Goal: Task Accomplishment & Management: Manage account settings

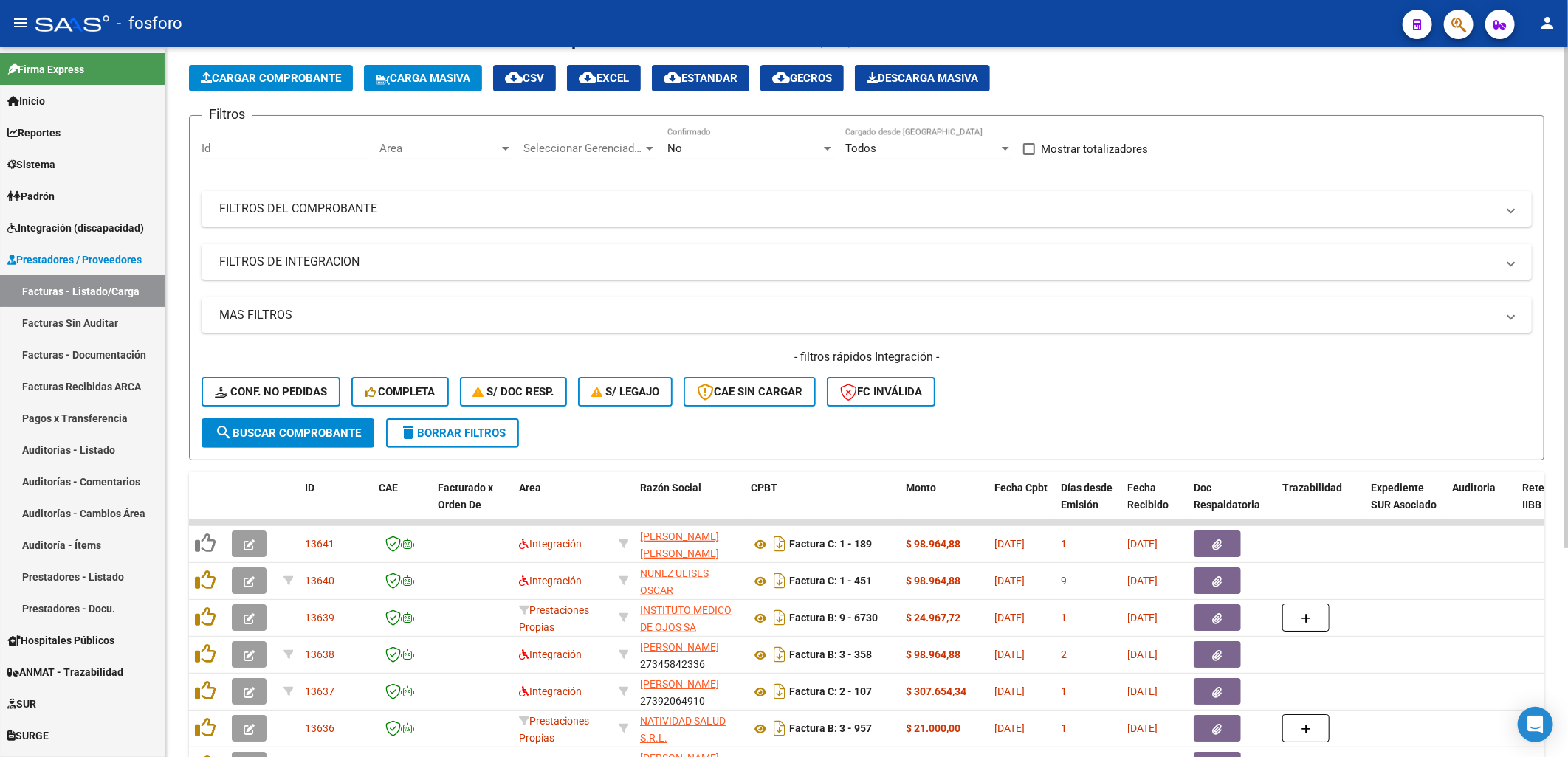
scroll to position [82, 0]
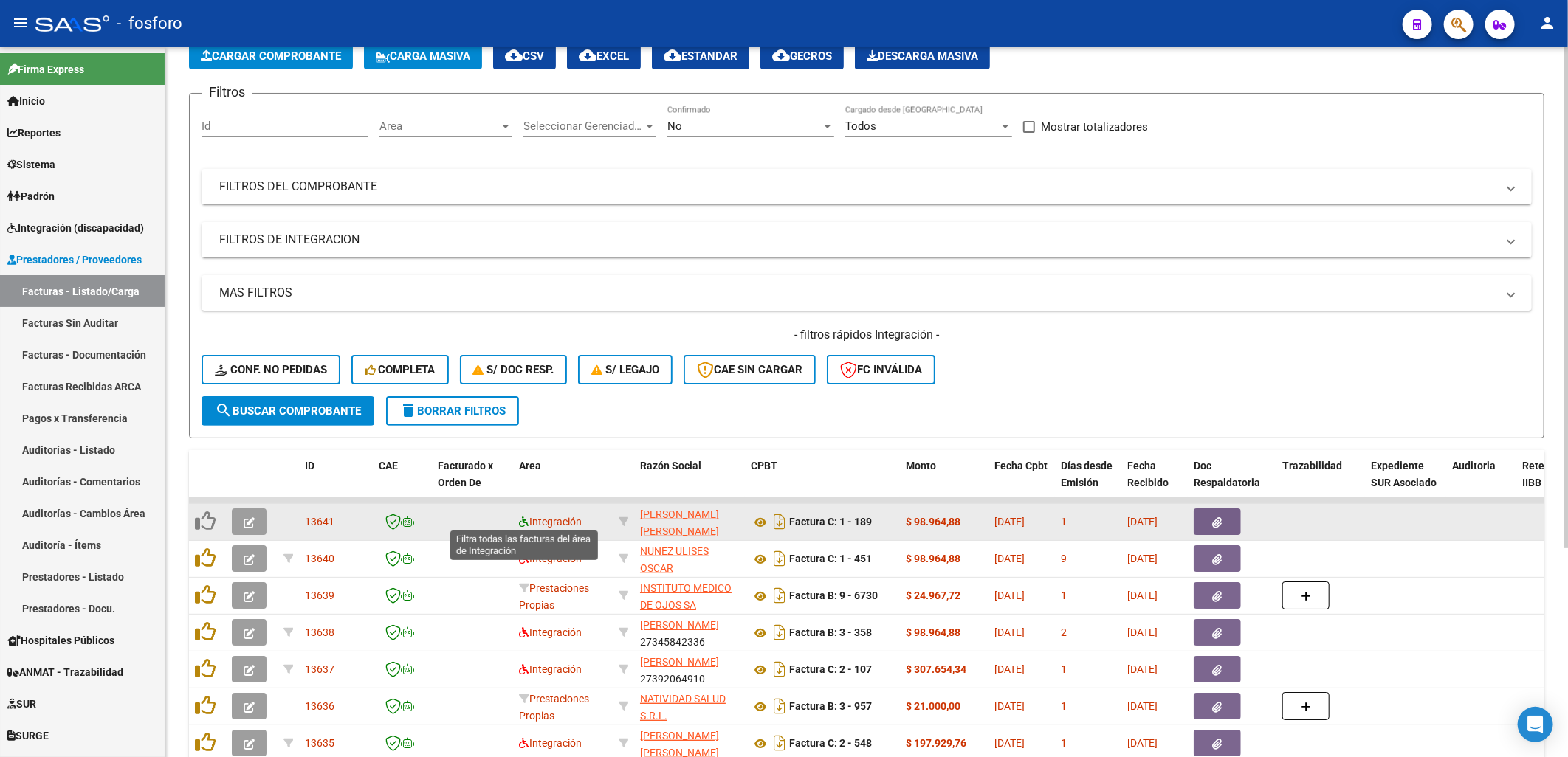
click at [519, 516] on icon at bounding box center [524, 521] width 10 height 10
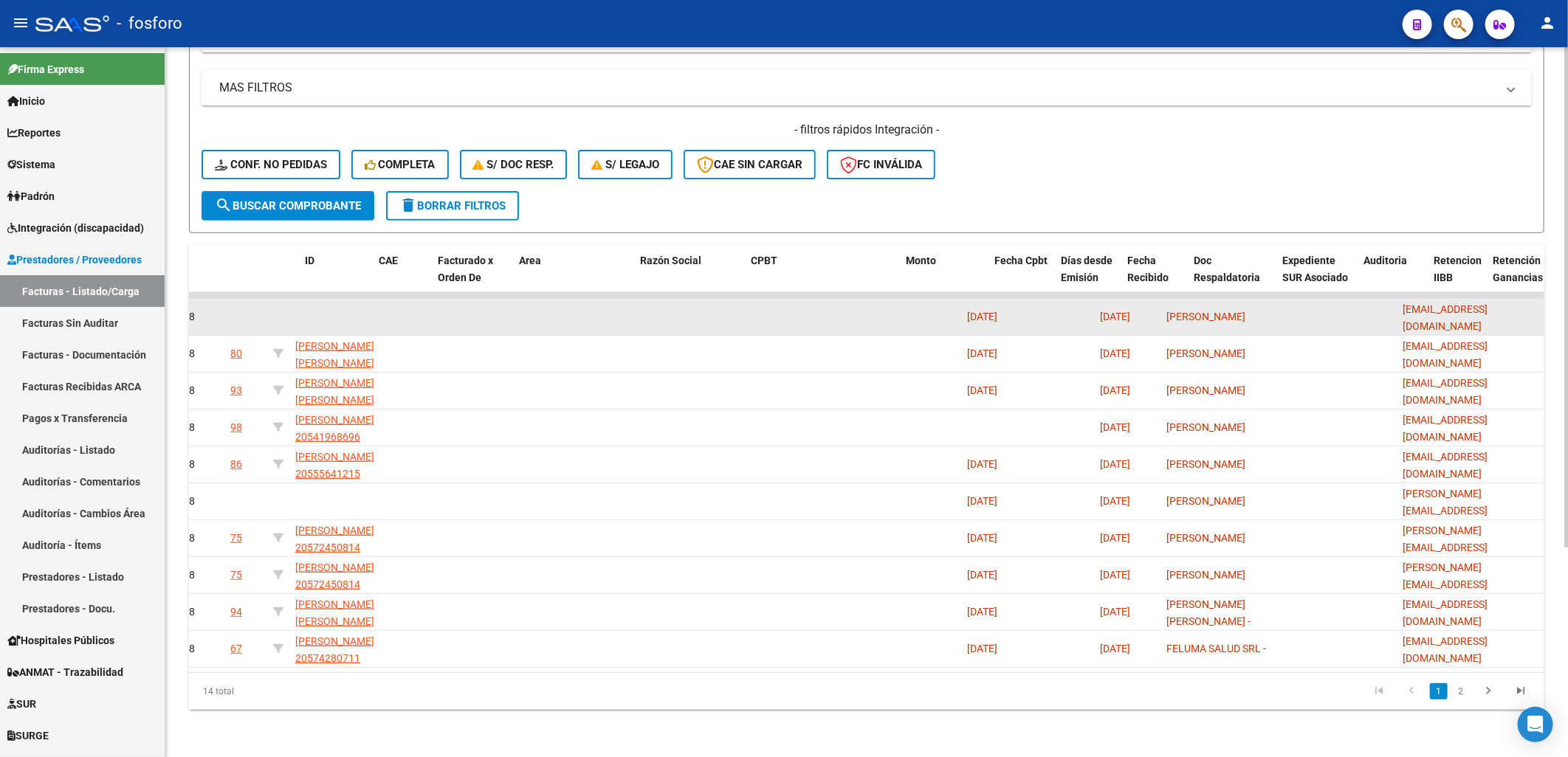
scroll to position [0, 0]
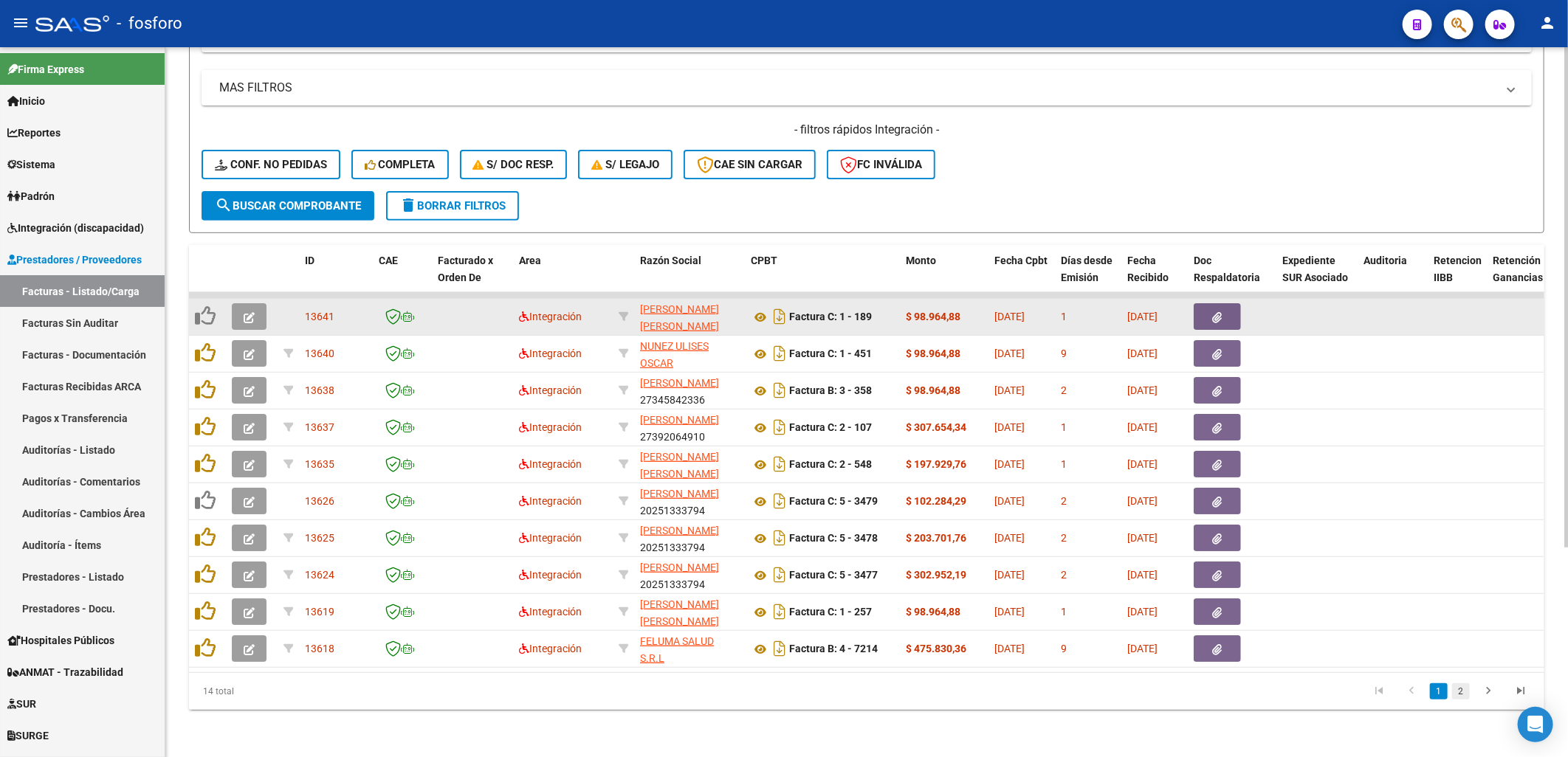
click at [1455, 695] on link "2" at bounding box center [1461, 692] width 18 height 17
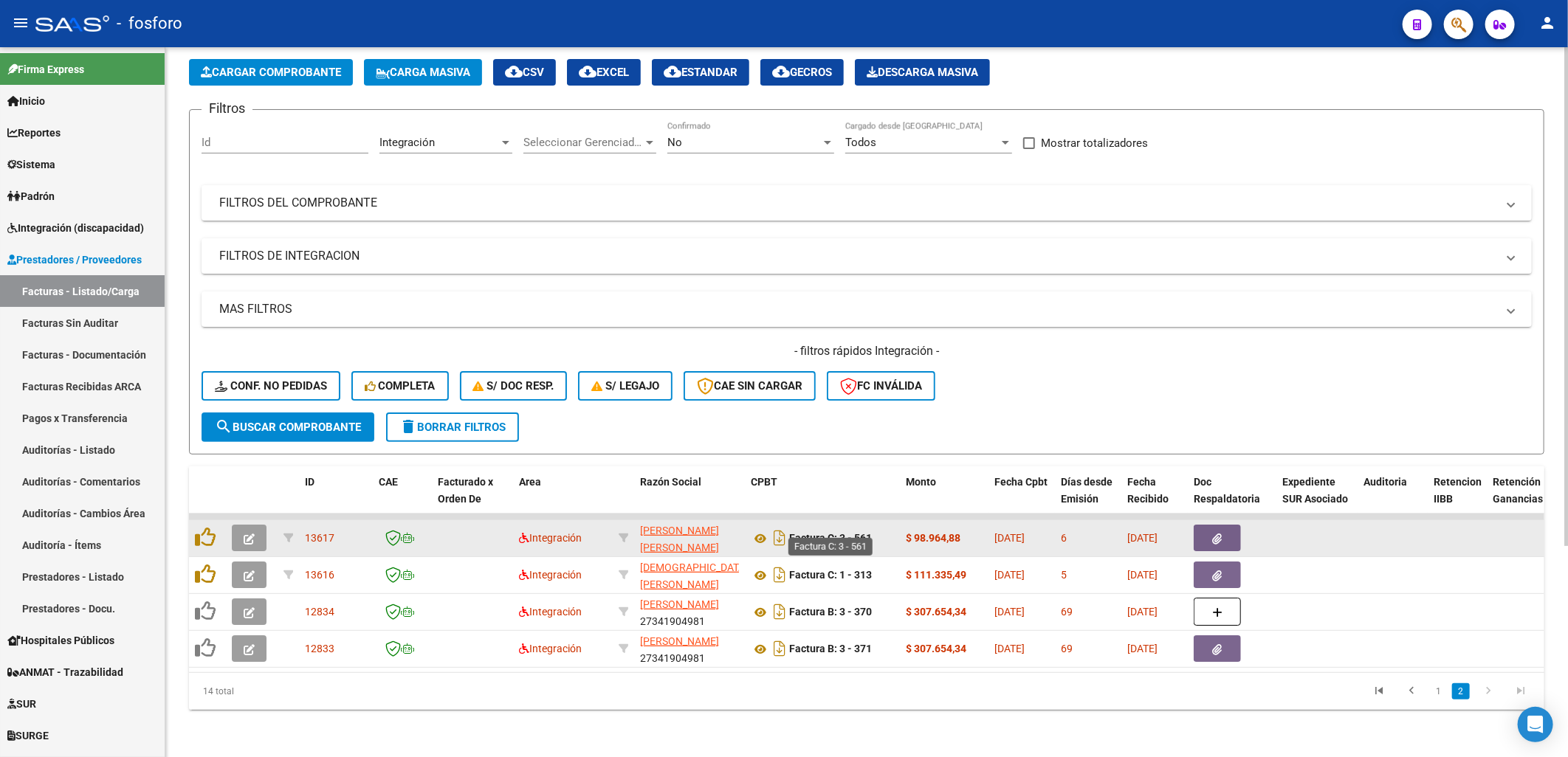
scroll to position [76, 0]
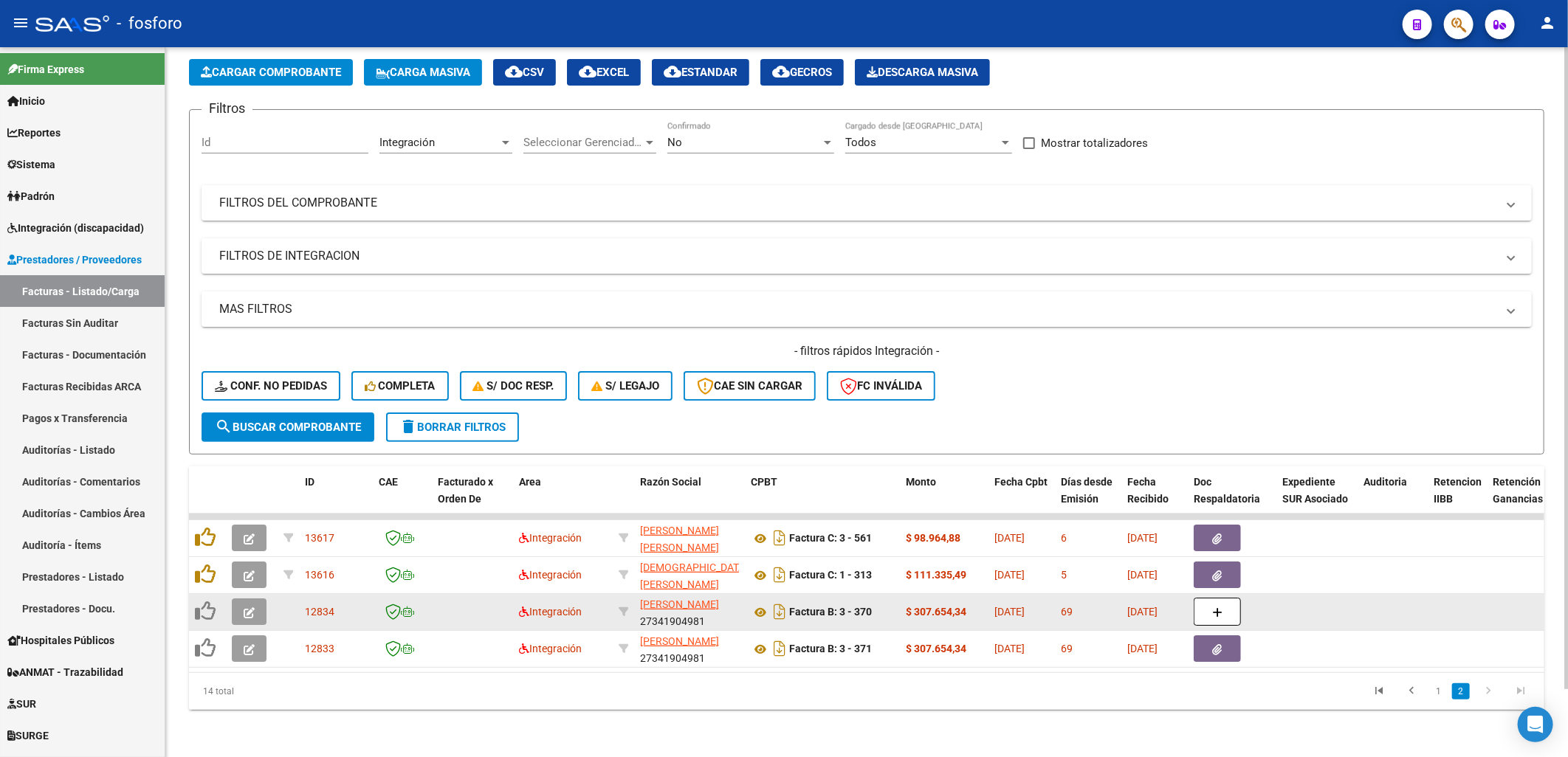
click at [626, 594] on datatable-body-cell at bounding box center [623, 612] width 21 height 36
click at [626, 607] on icon at bounding box center [623, 612] width 10 height 10
type input "27341904981"
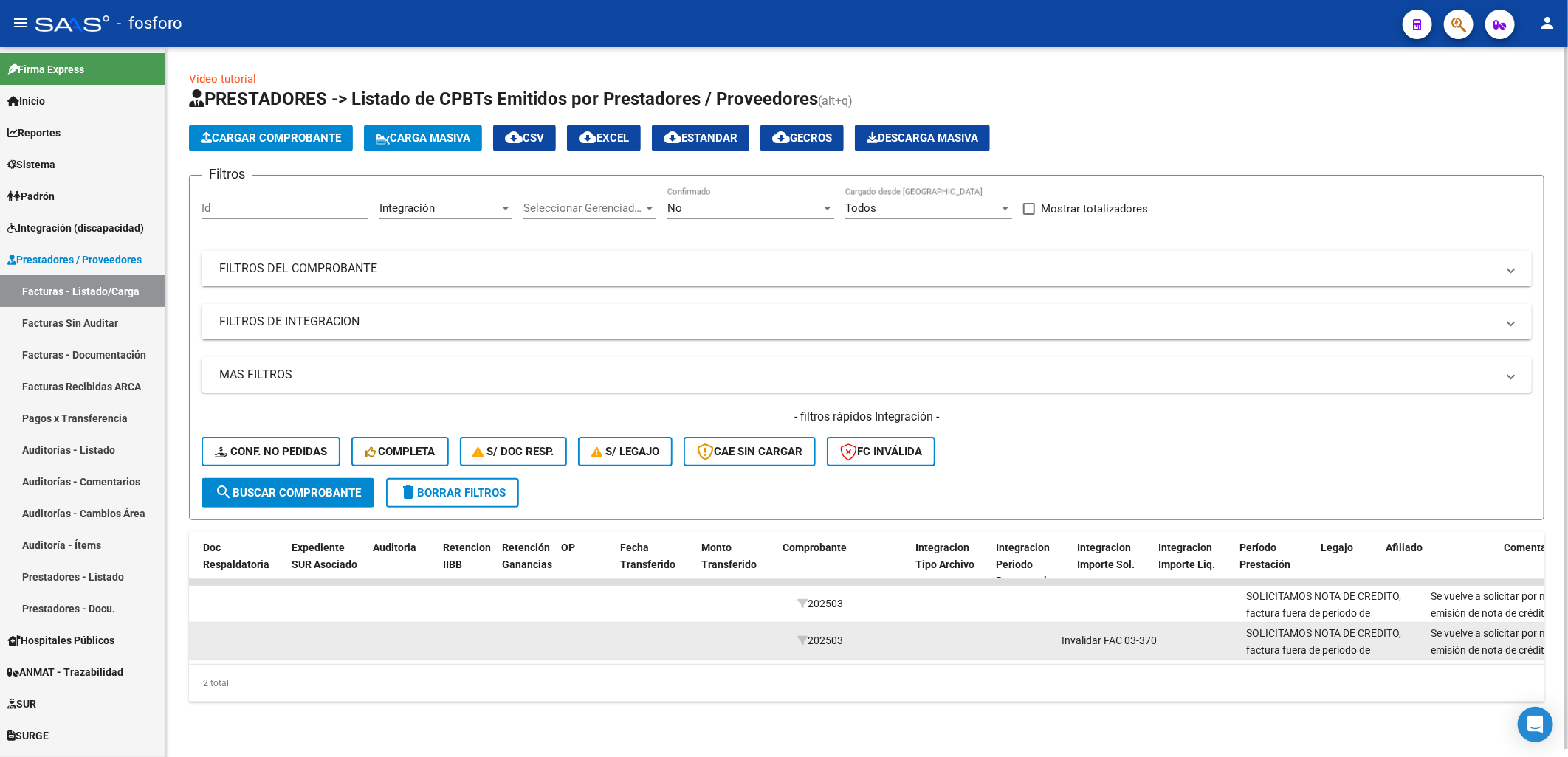
scroll to position [0, 990]
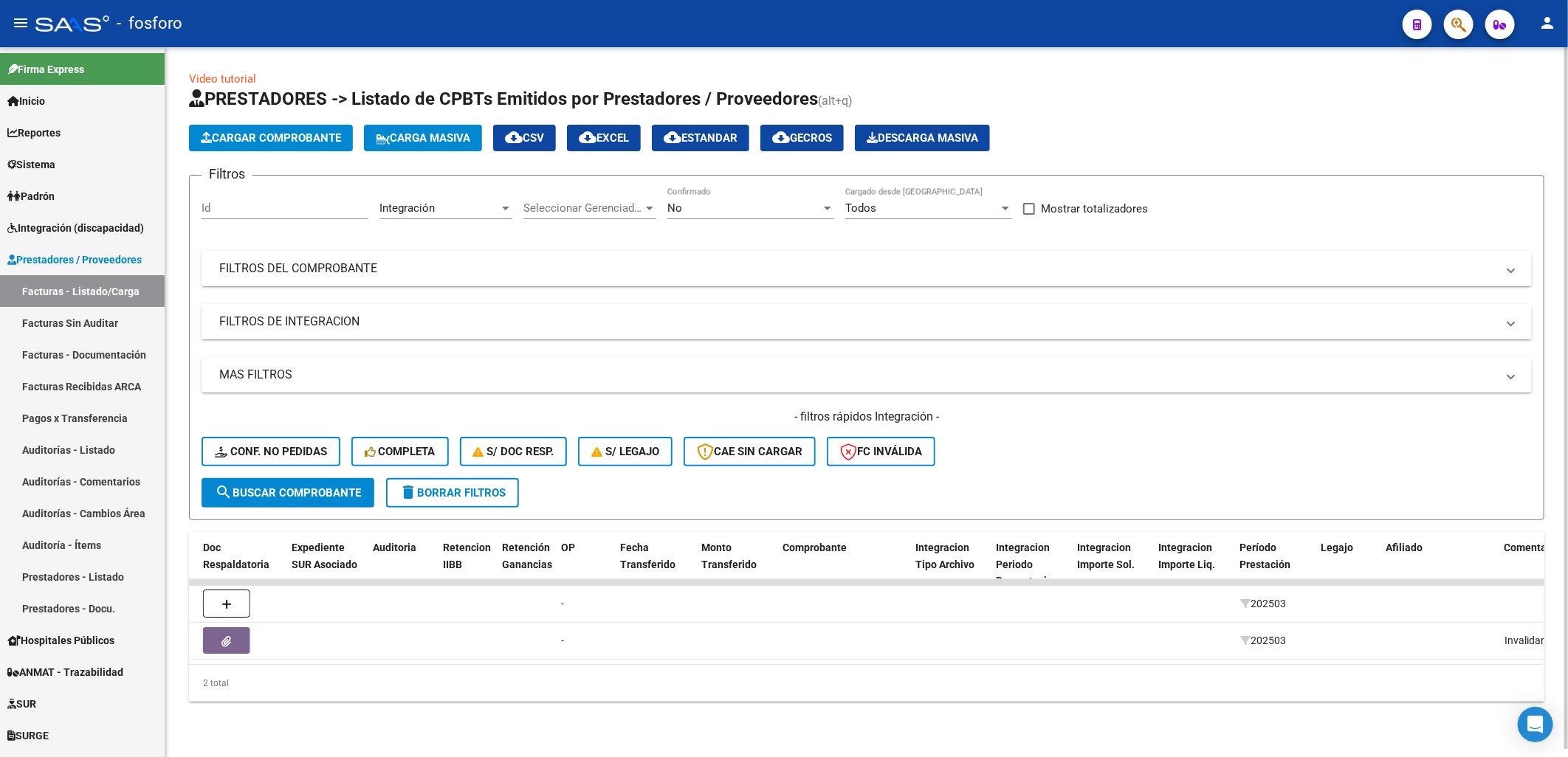
click at [455, 495] on span "delete Borrar Filtros" at bounding box center [453, 493] width 106 height 13
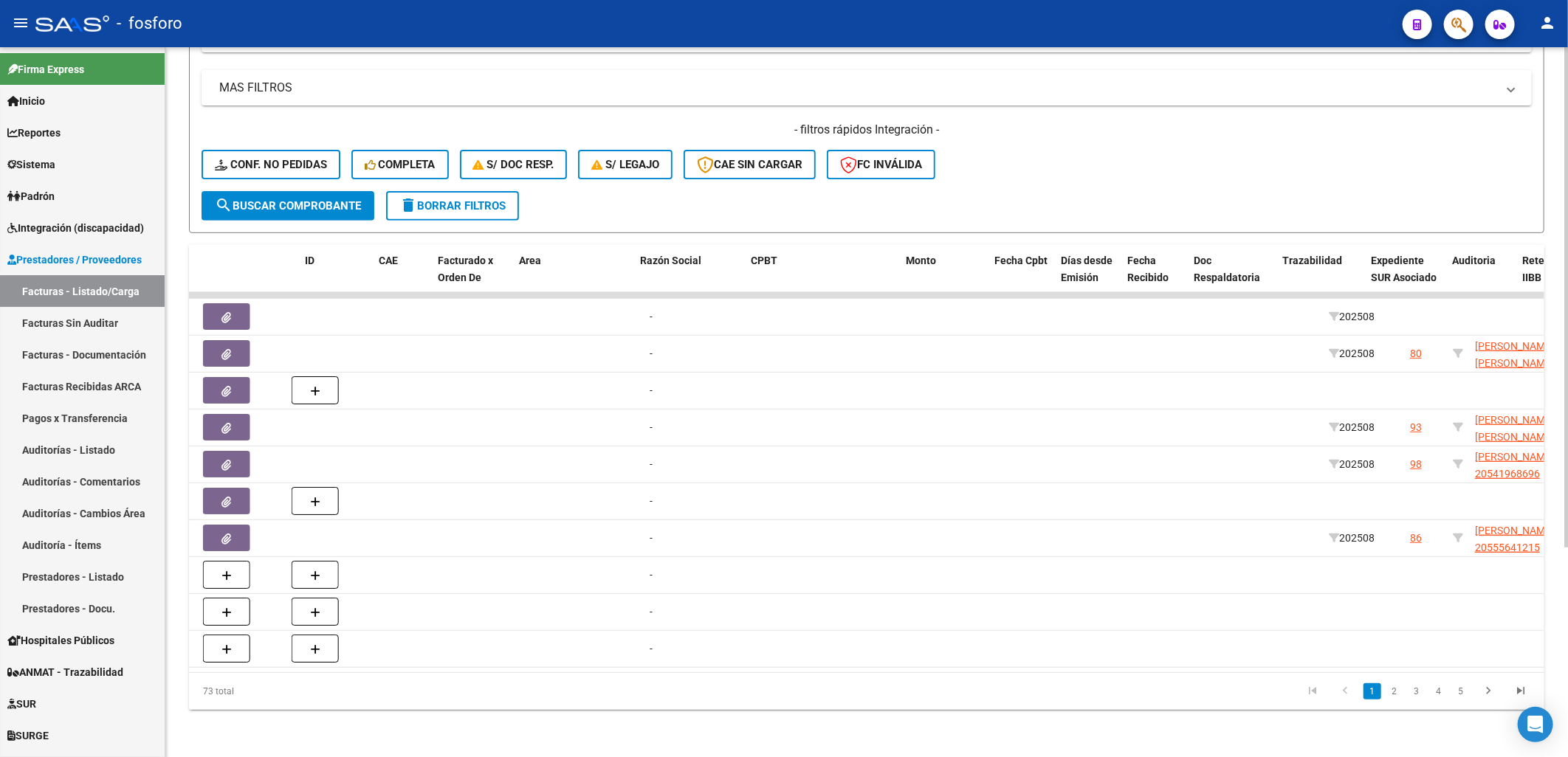
scroll to position [0, 0]
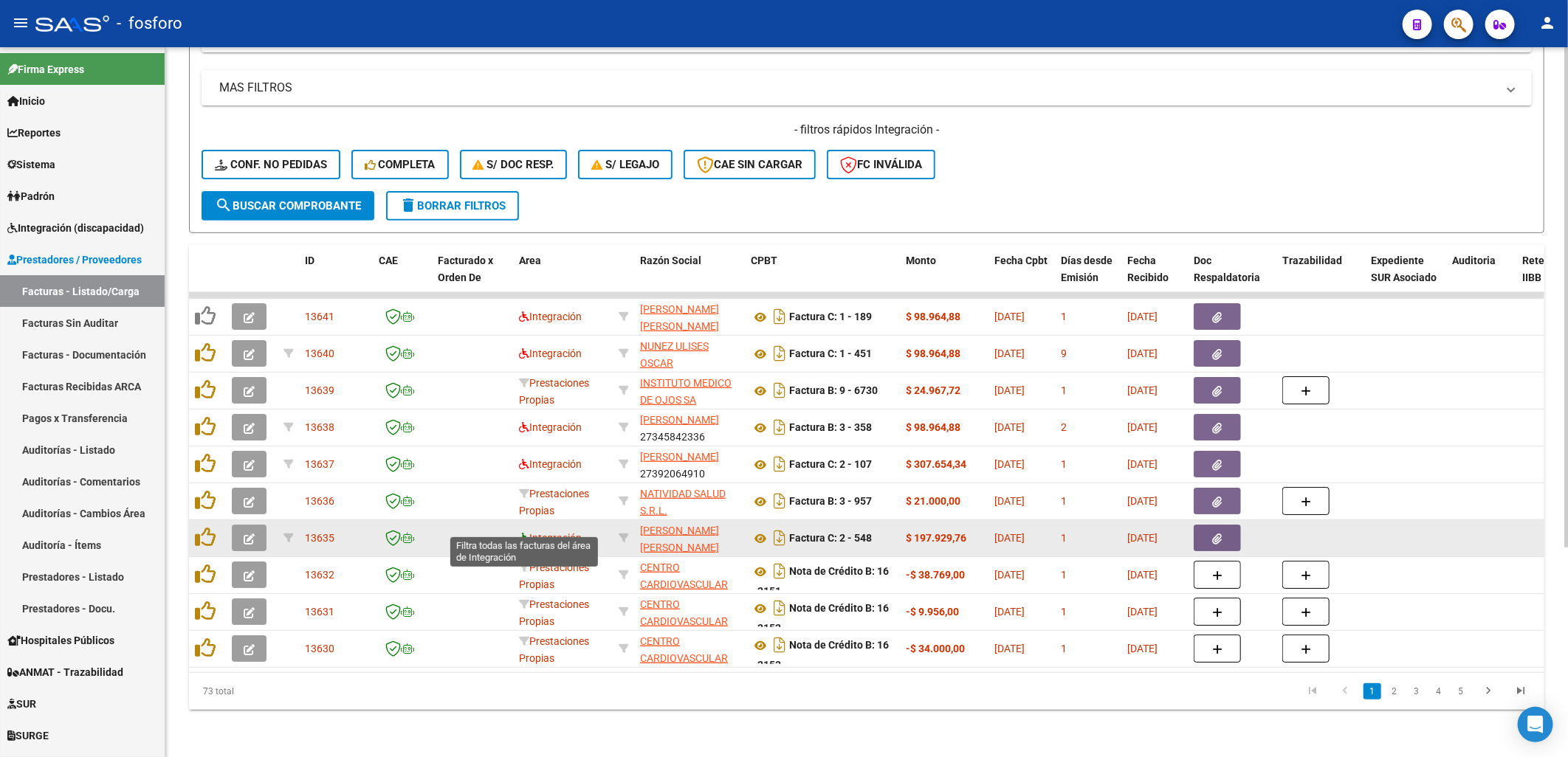
click at [521, 533] on icon at bounding box center [524, 538] width 10 height 10
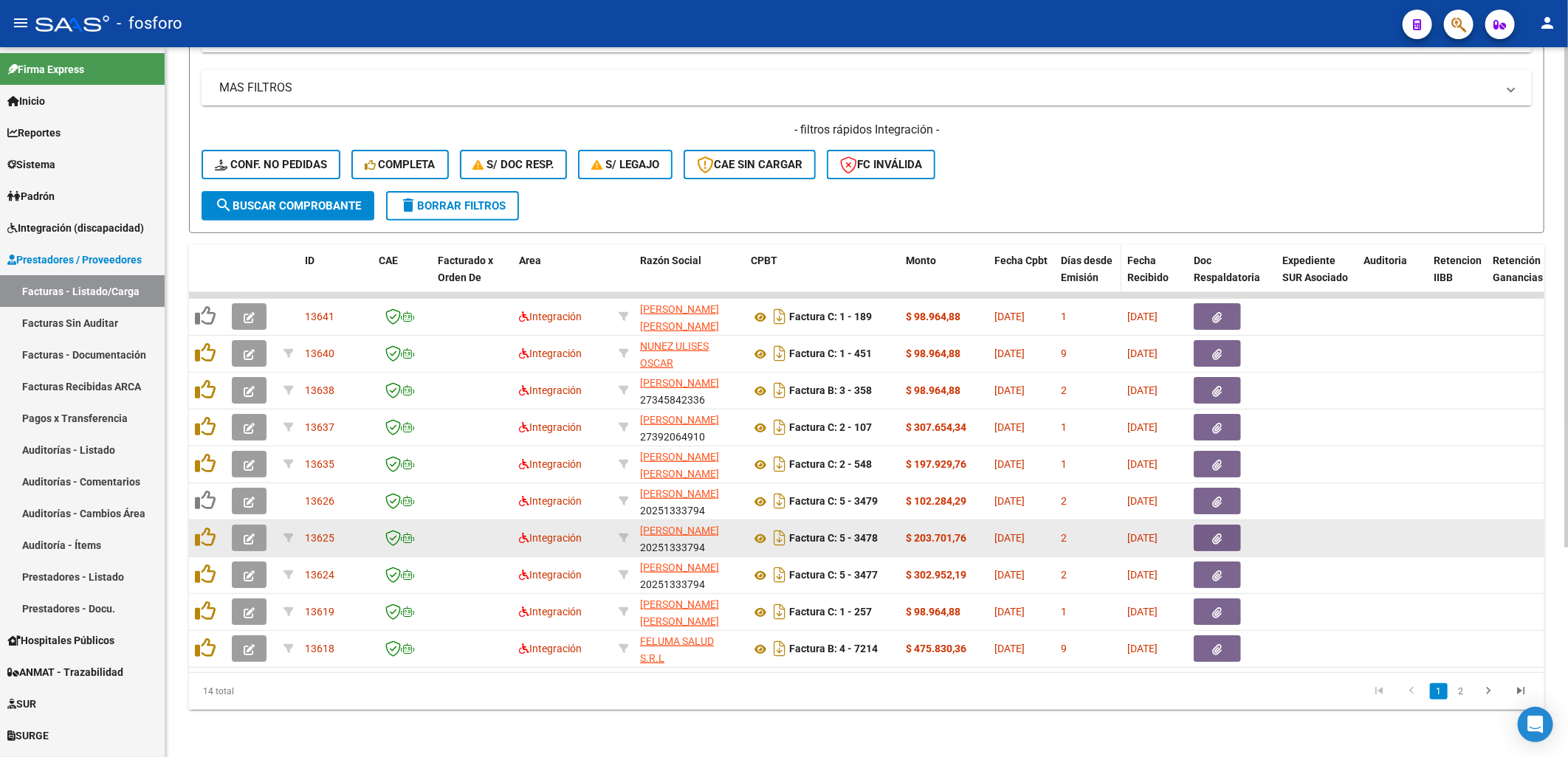
click at [1067, 254] on span "Días desde Emisión" at bounding box center [1087, 268] width 52 height 29
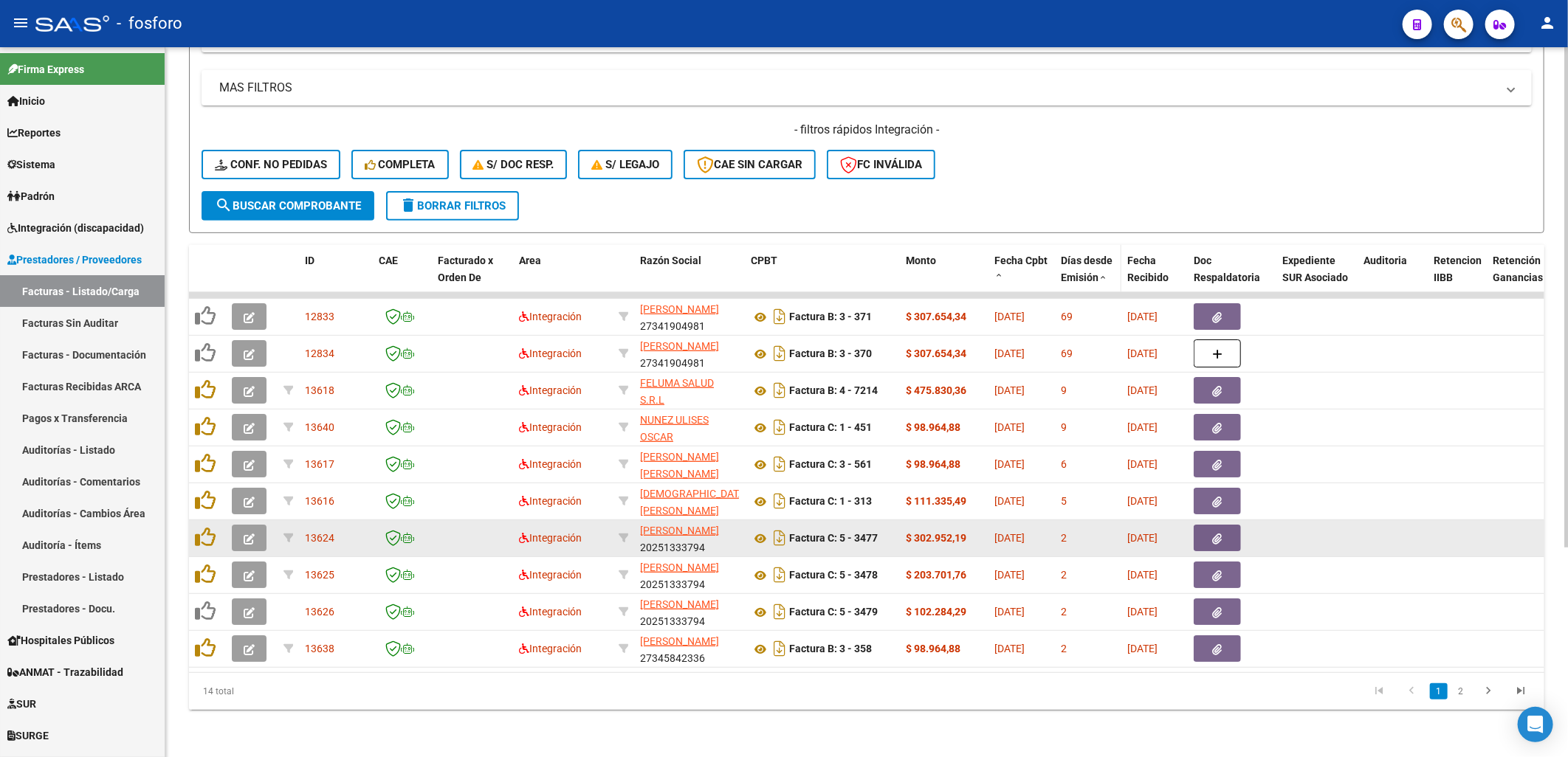
click at [1075, 257] on div "Días desde Emisión" at bounding box center [1088, 269] width 55 height 34
click at [1089, 266] on span "Días desde Emisión" at bounding box center [1087, 268] width 52 height 29
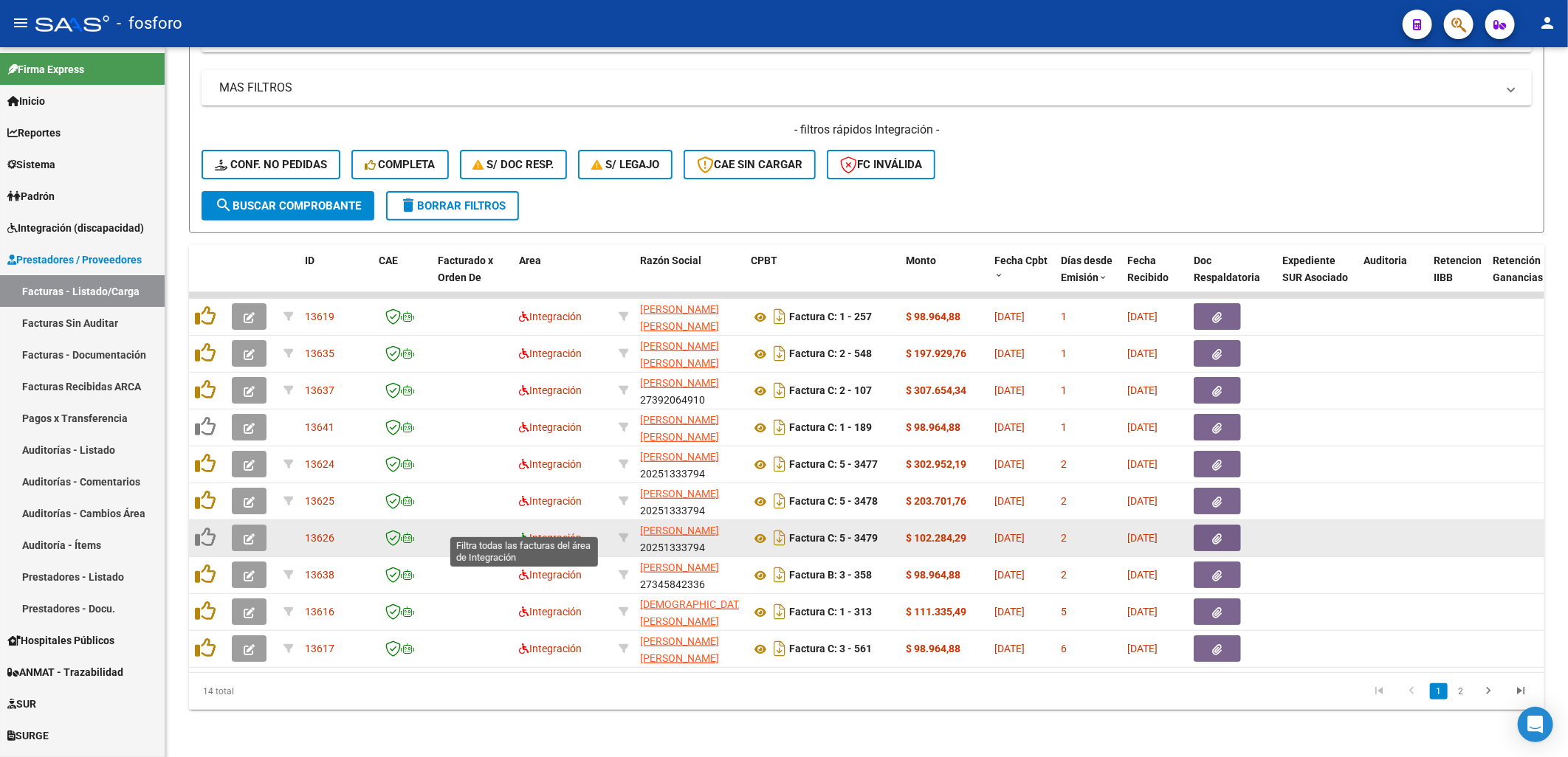
click at [519, 533] on icon at bounding box center [524, 538] width 10 height 10
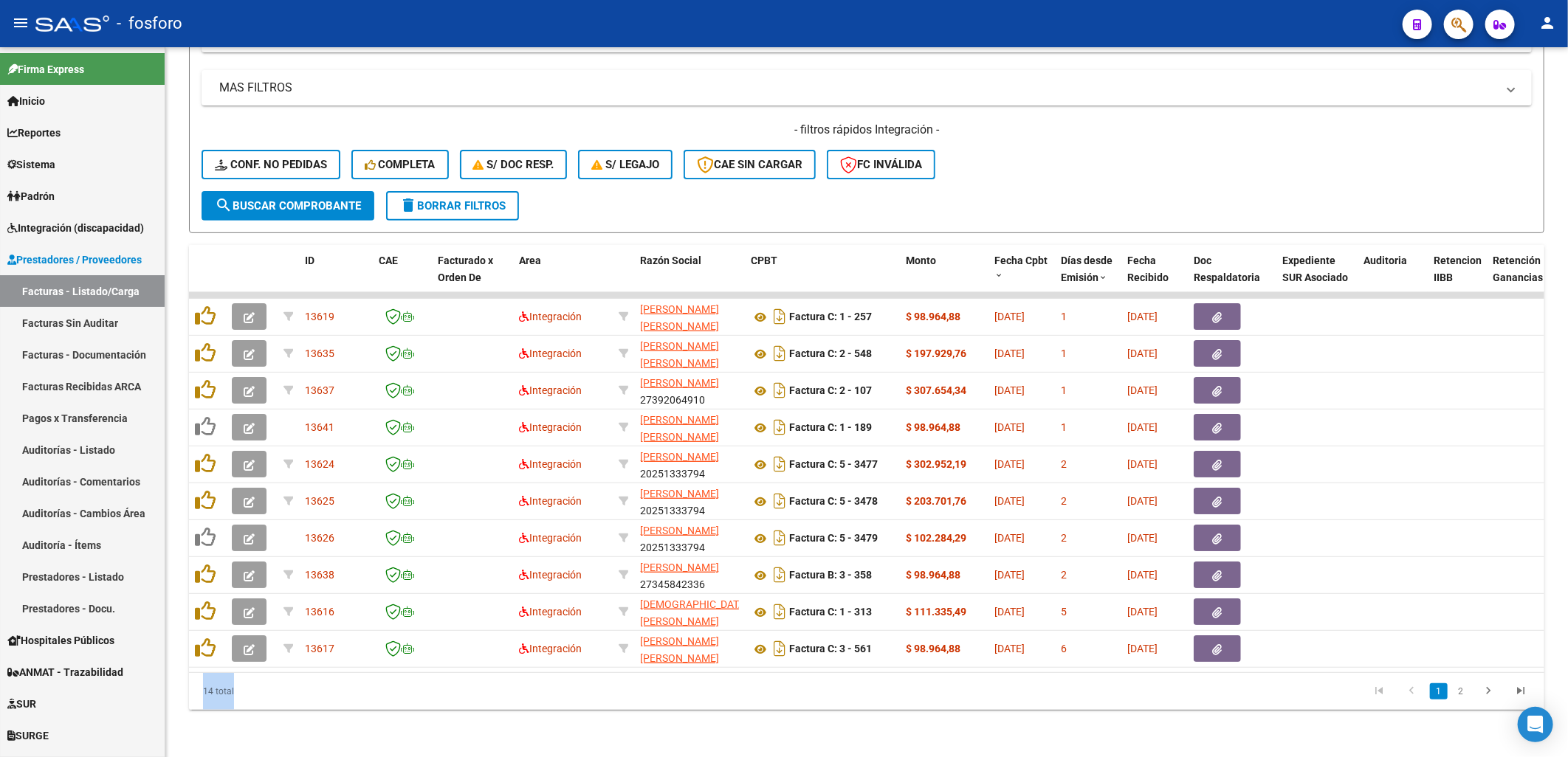
drag, startPoint x: 466, startPoint y: 675, endPoint x: 630, endPoint y: 668, distance: 164.1
click at [630, 668] on div "ID CAE Facturado x Orden De Area Razón Social CPBT Monto Fecha Cpbt Días desde …" at bounding box center [866, 478] width 1355 height 465
drag, startPoint x: 630, startPoint y: 668, endPoint x: 473, endPoint y: 682, distance: 157.6
click at [473, 682] on datatable-pager "1 2" at bounding box center [1001, 691] width 1072 height 25
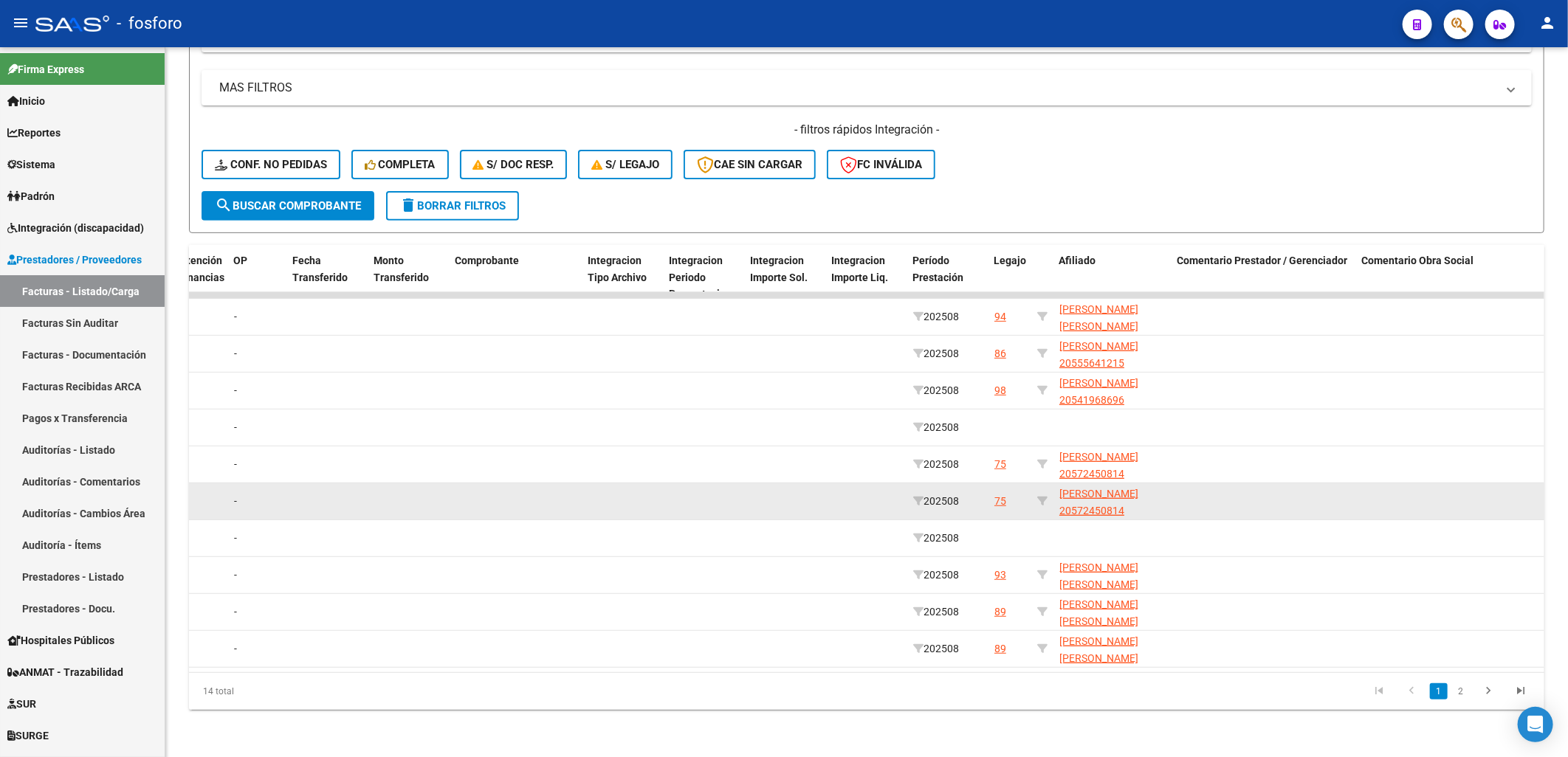
scroll to position [0, 1314]
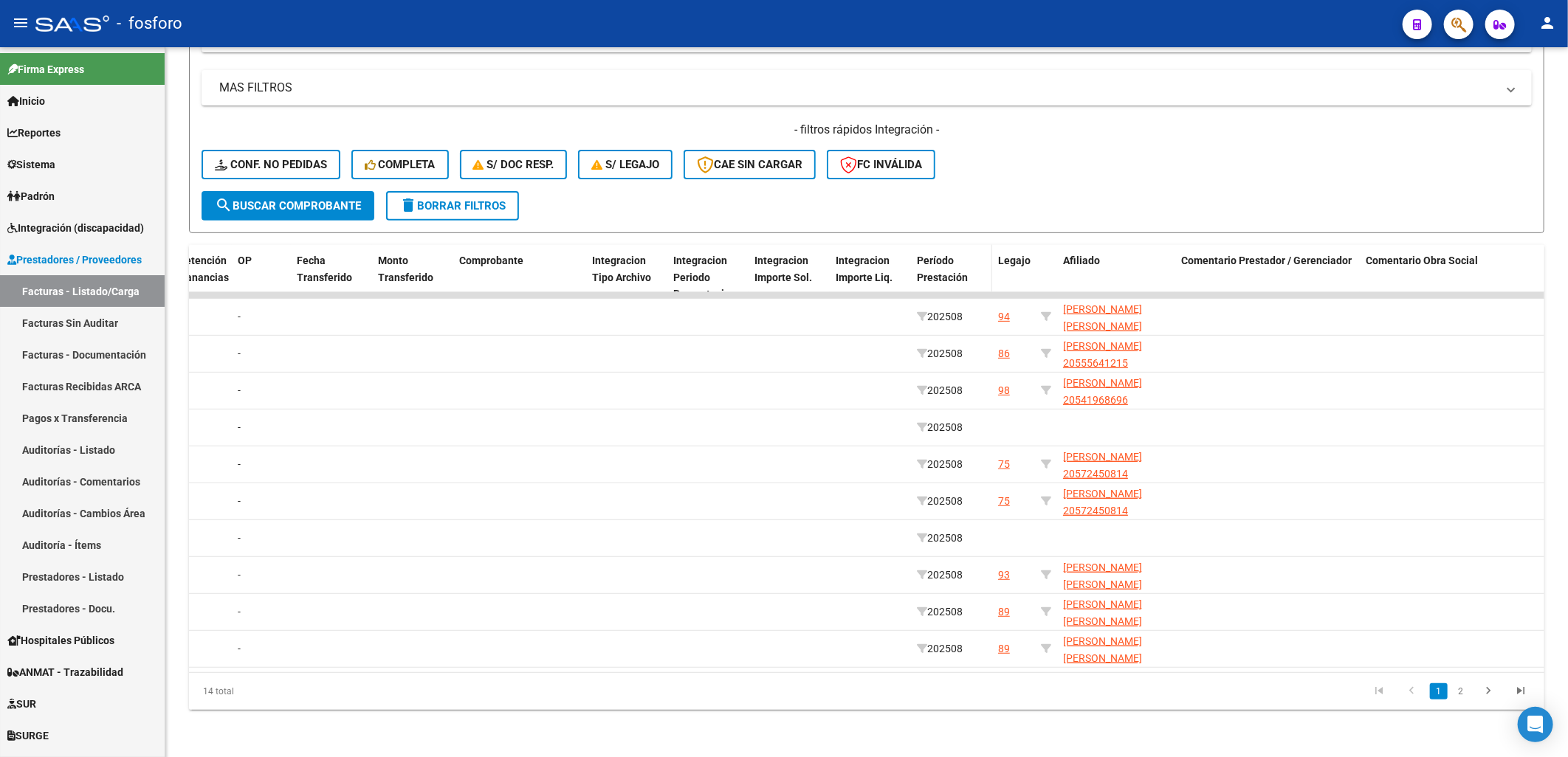
click at [940, 254] on span "Período Prestación" at bounding box center [942, 268] width 51 height 29
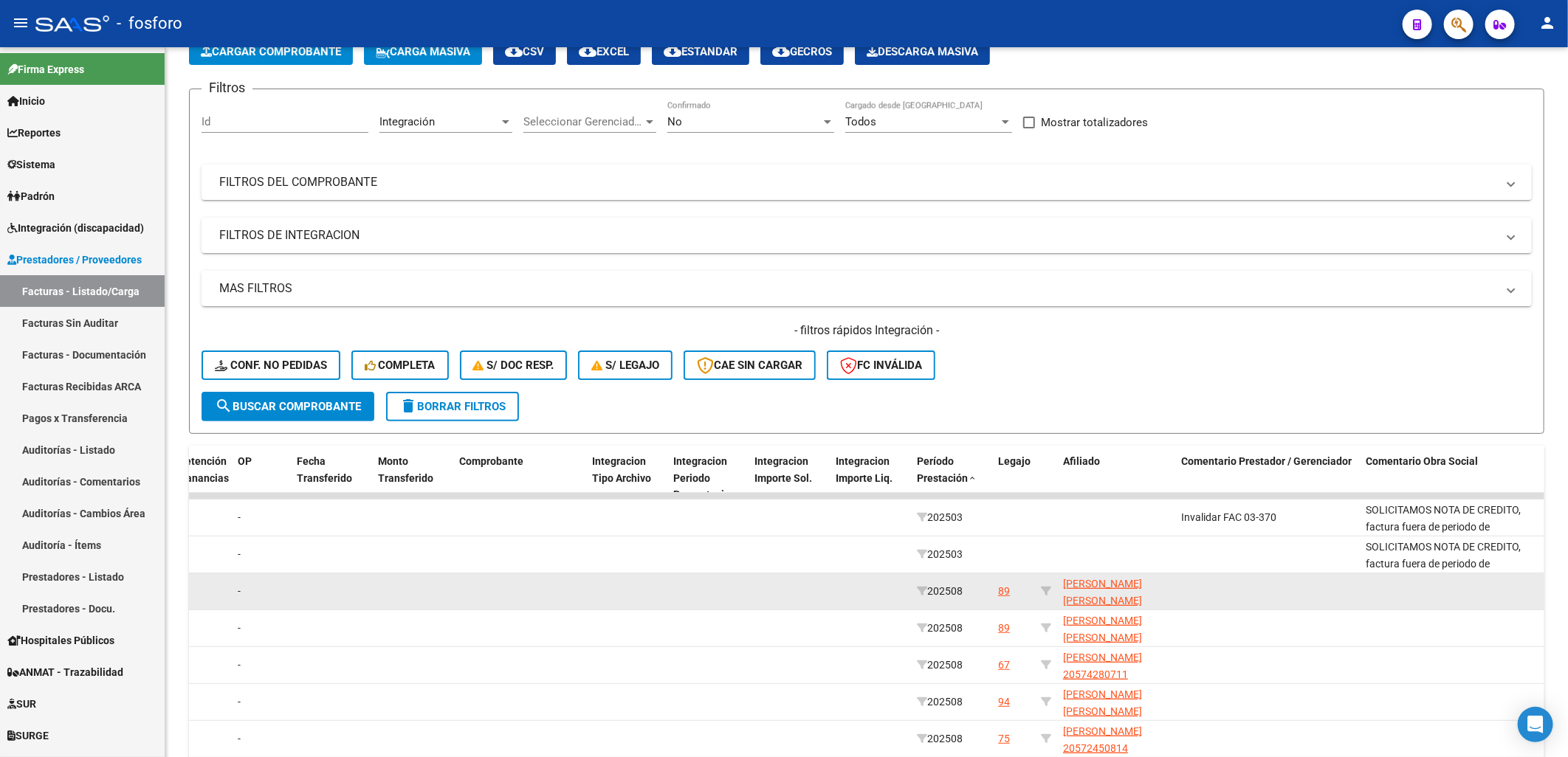
scroll to position [246, 0]
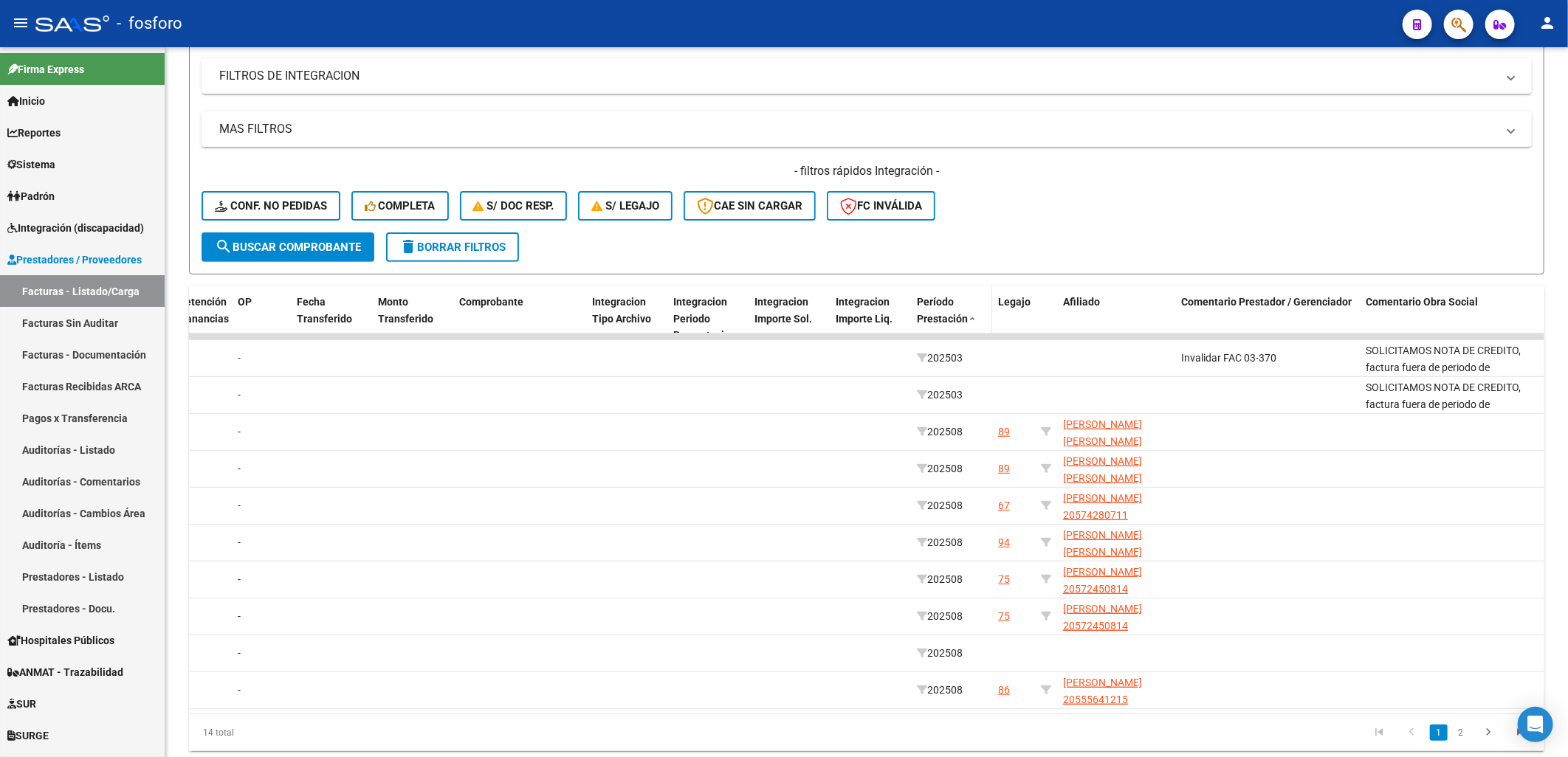
click at [947, 304] on span "Período Prestación" at bounding box center [942, 310] width 51 height 29
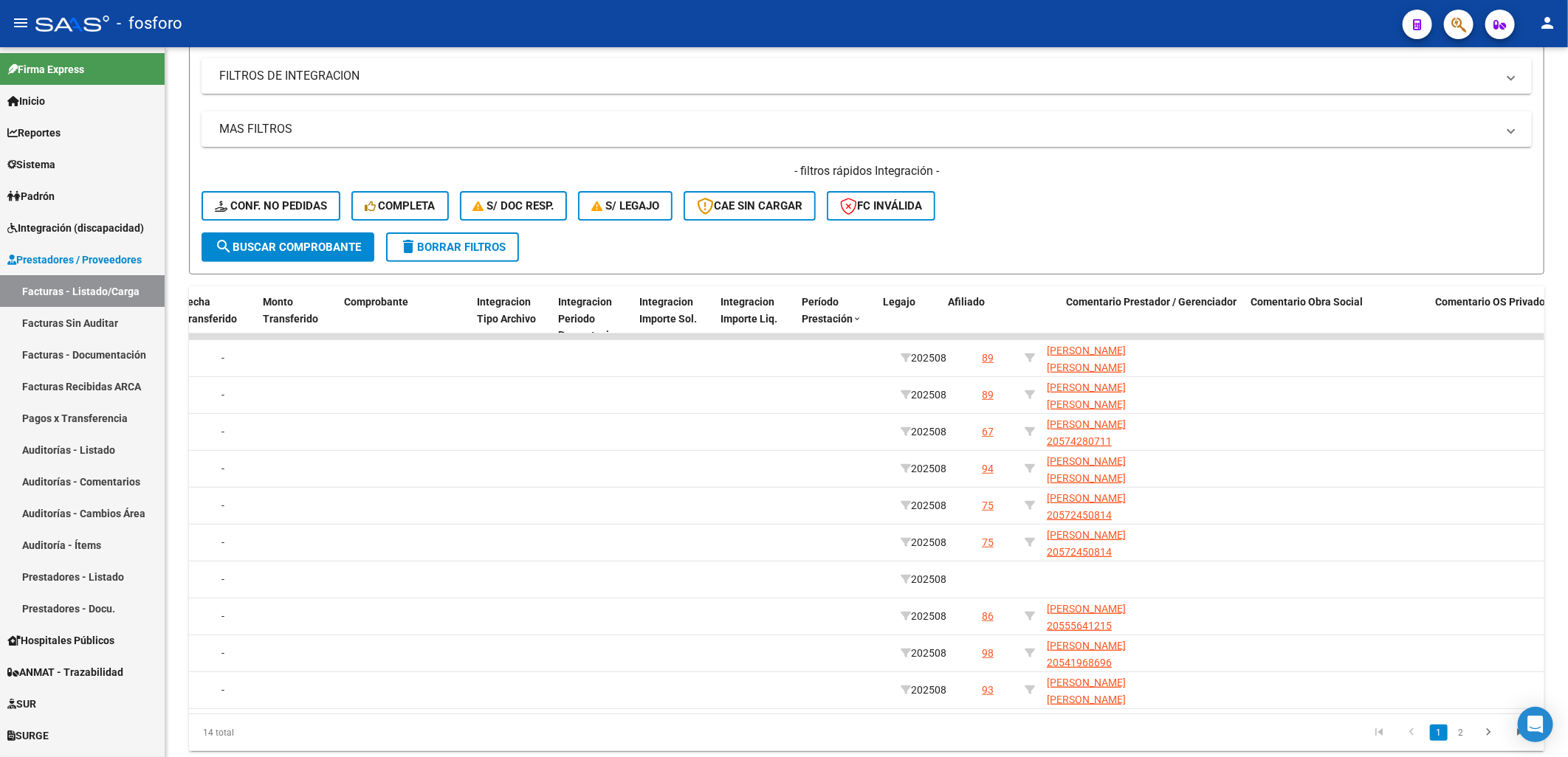
scroll to position [0, 1498]
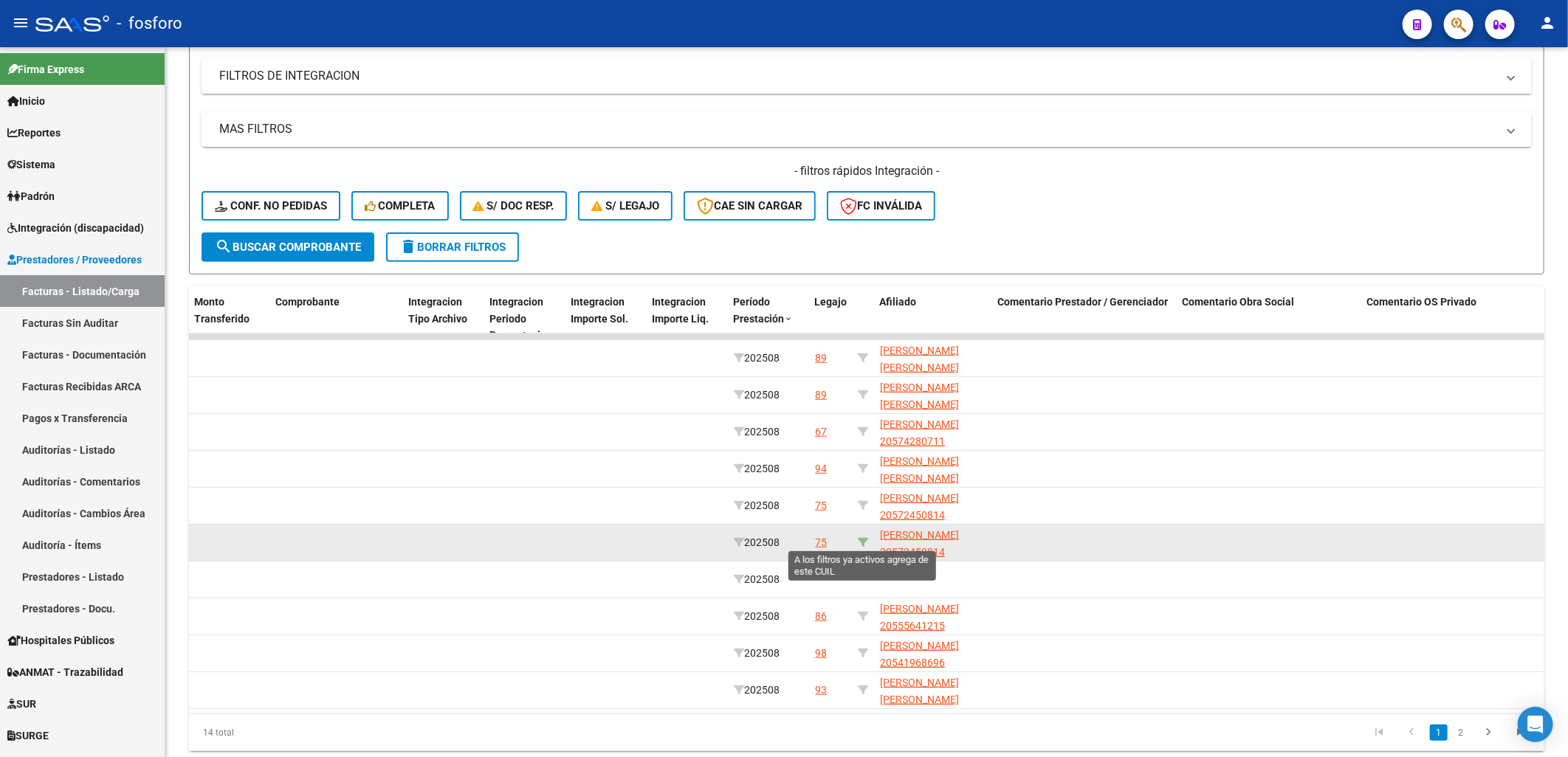
click at [863, 539] on icon at bounding box center [863, 542] width 10 height 10
type input "20572450814"
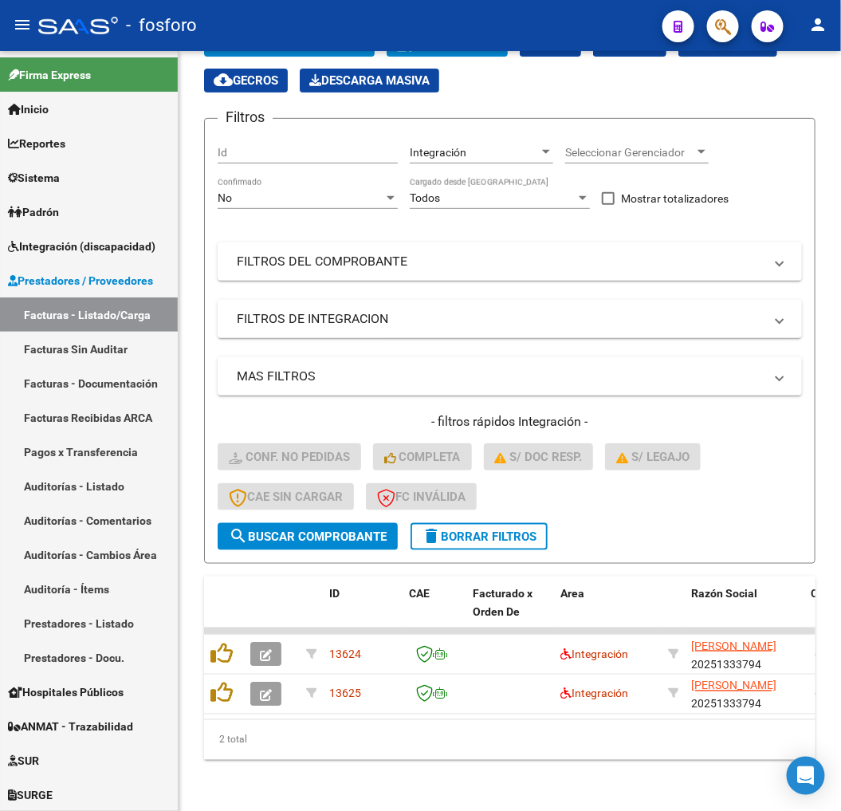
scroll to position [137, 0]
click at [16, 22] on mat-icon "menu" at bounding box center [22, 24] width 19 height 19
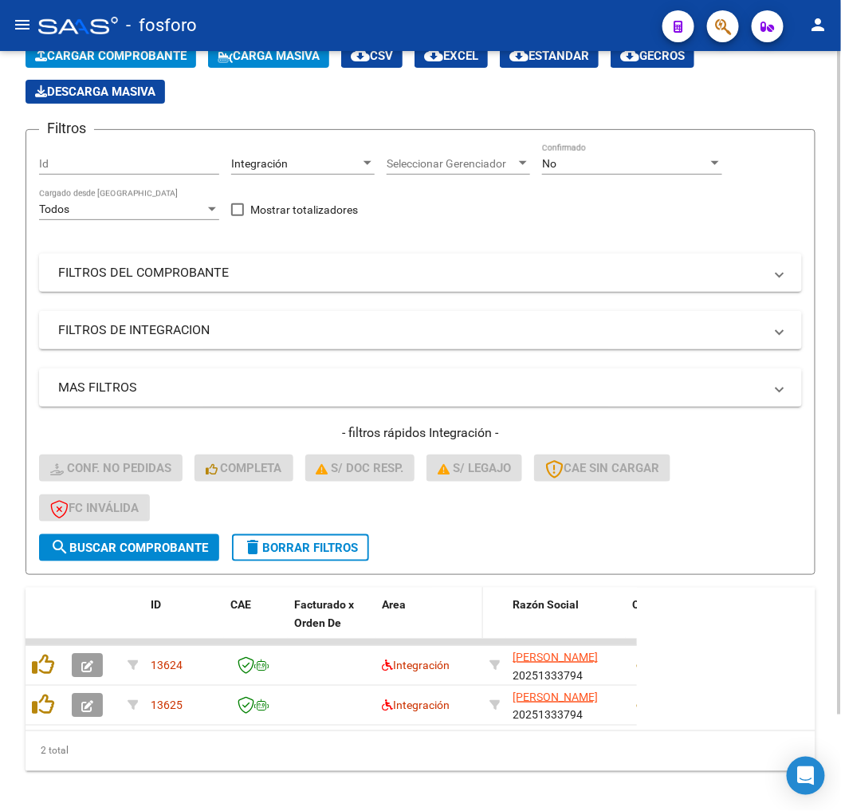
scroll to position [112, 0]
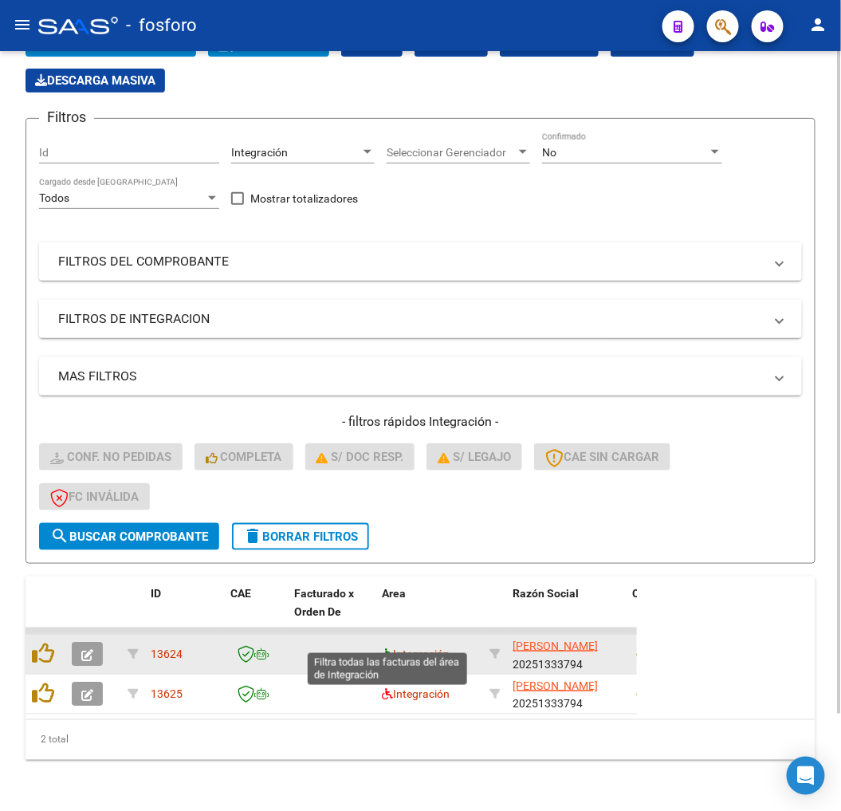
click at [392, 648] on icon at bounding box center [387, 653] width 11 height 11
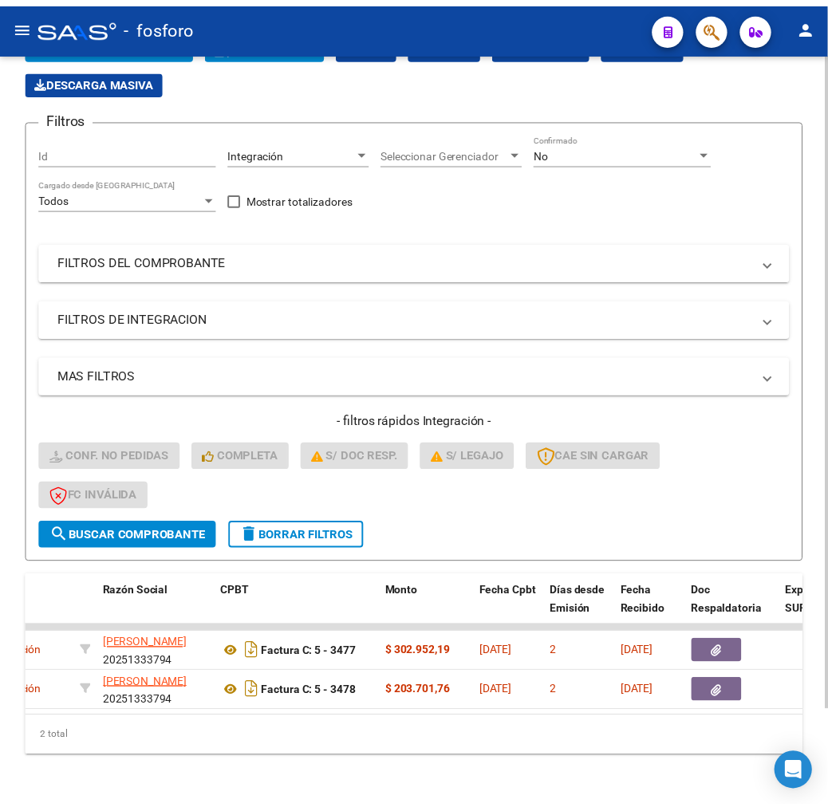
scroll to position [0, 447]
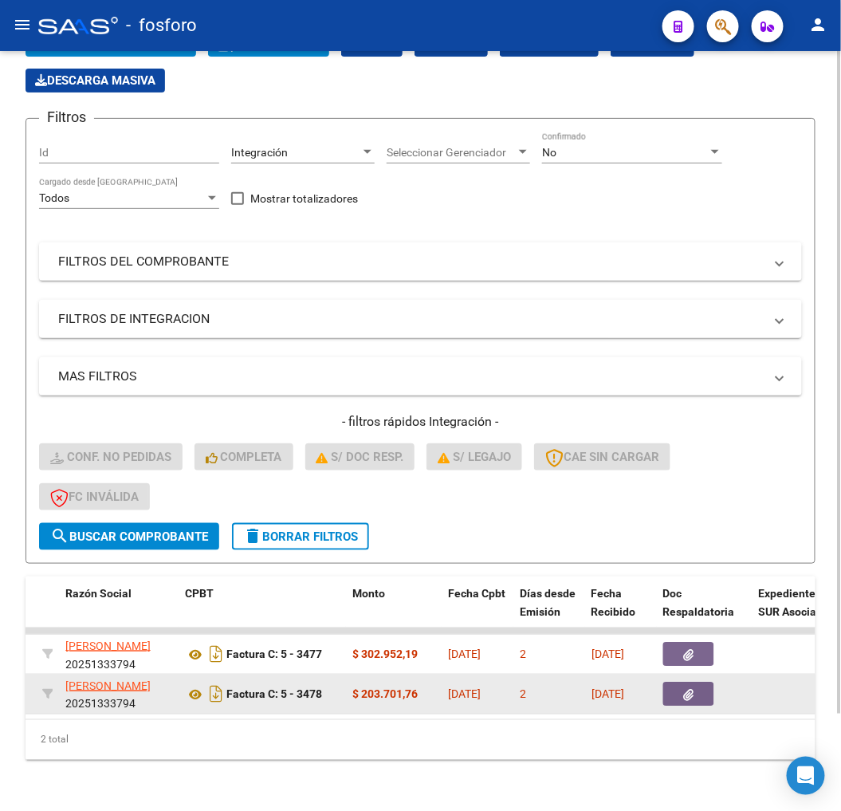
click at [703, 682] on button "button" at bounding box center [689, 694] width 51 height 24
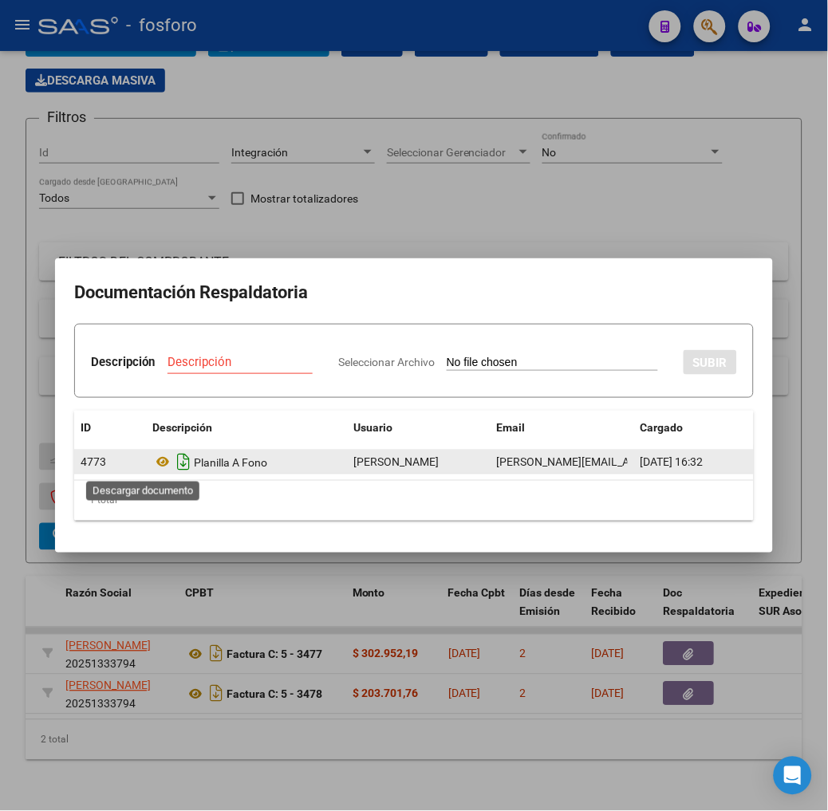
click at [173, 463] on icon "Descargar documento" at bounding box center [183, 463] width 21 height 26
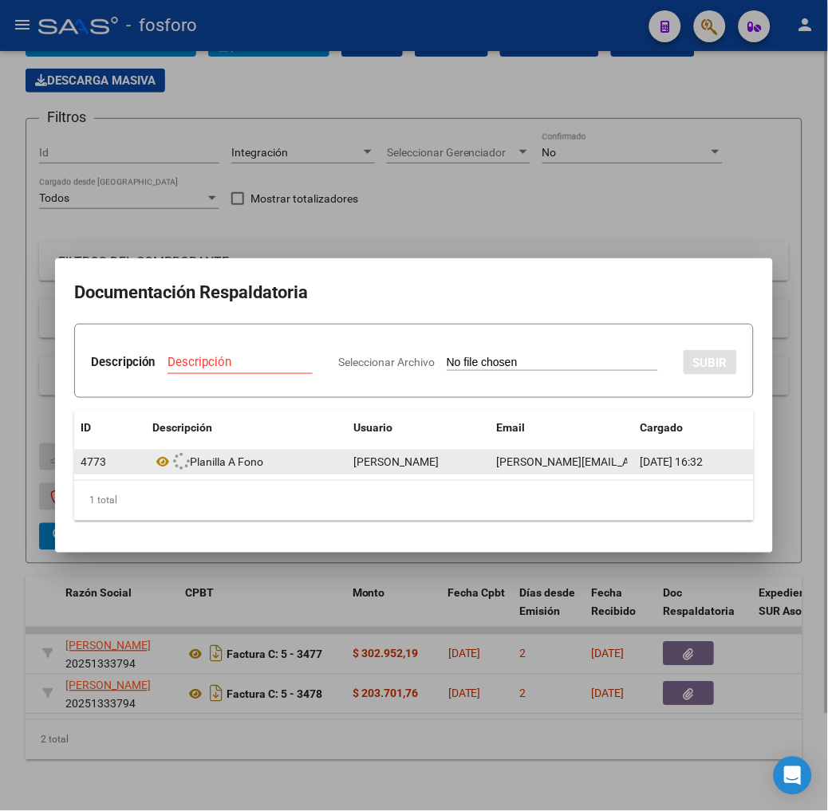
click at [158, 731] on div at bounding box center [414, 405] width 828 height 811
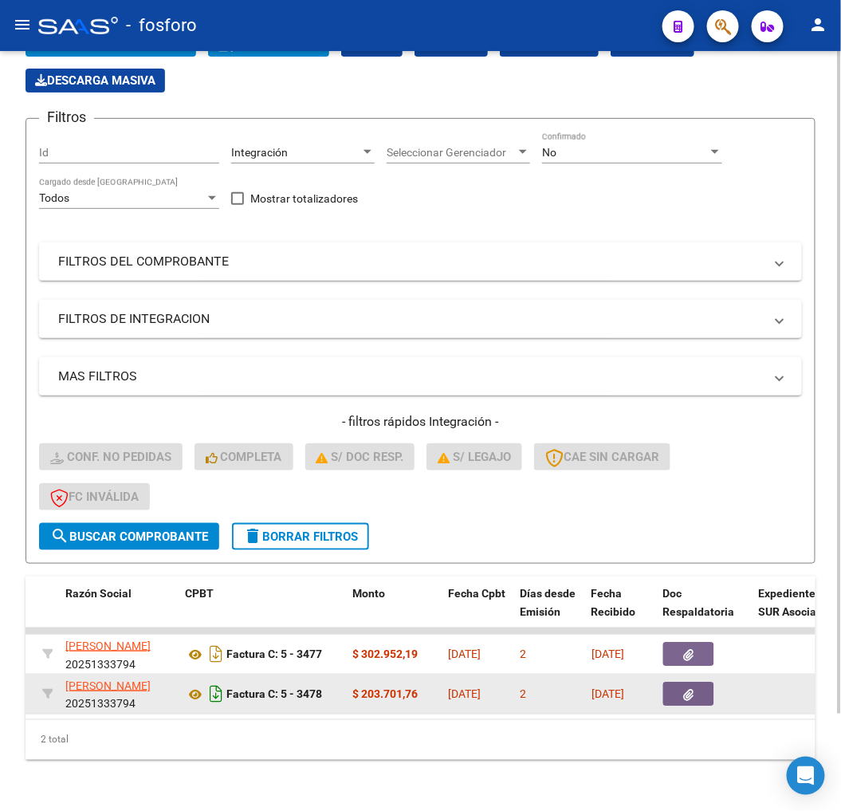
click at [214, 683] on icon "Descargar documento" at bounding box center [216, 694] width 21 height 26
drag, startPoint x: 644, startPoint y: 200, endPoint x: 646, endPoint y: 129, distance: 71.0
click at [646, 197] on div "Filtros Id Integración Area Seleccionar Gerenciador Seleccionar Gerenciador No …" at bounding box center [420, 328] width 763 height 392
click at [497, 290] on div "Filtros Id Integración Area Seleccionar Gerenciador Seleccionar Gerenciador No …" at bounding box center [420, 328] width 763 height 392
click at [534, 174] on div "Filtros Id Integración Area Seleccionar Gerenciador Seleccionar Gerenciador No …" at bounding box center [420, 328] width 763 height 392
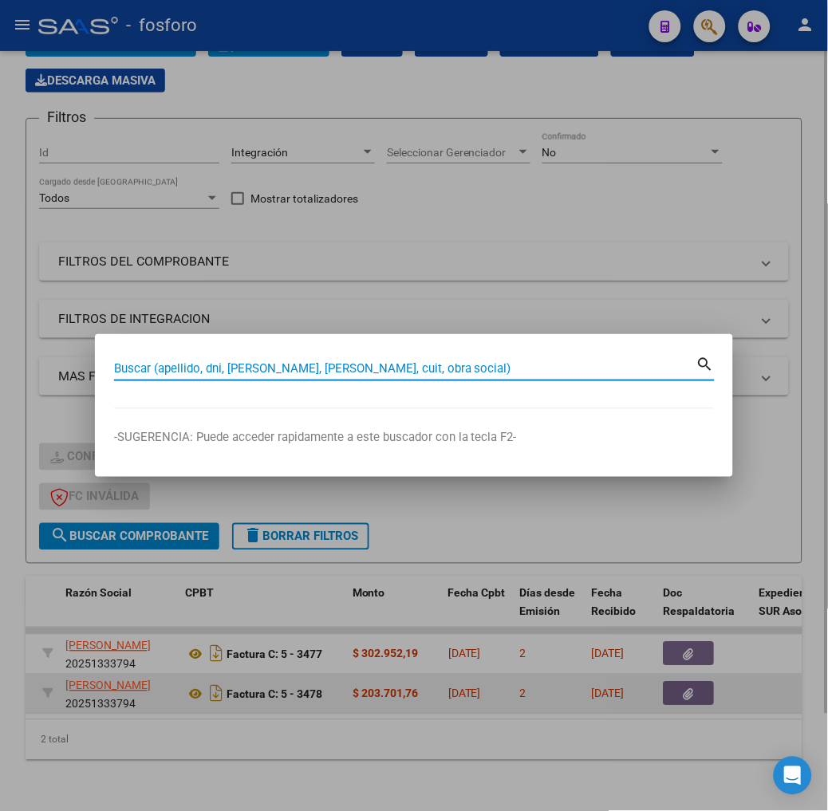
paste input "27-41677966-5"
type input "27416779665"
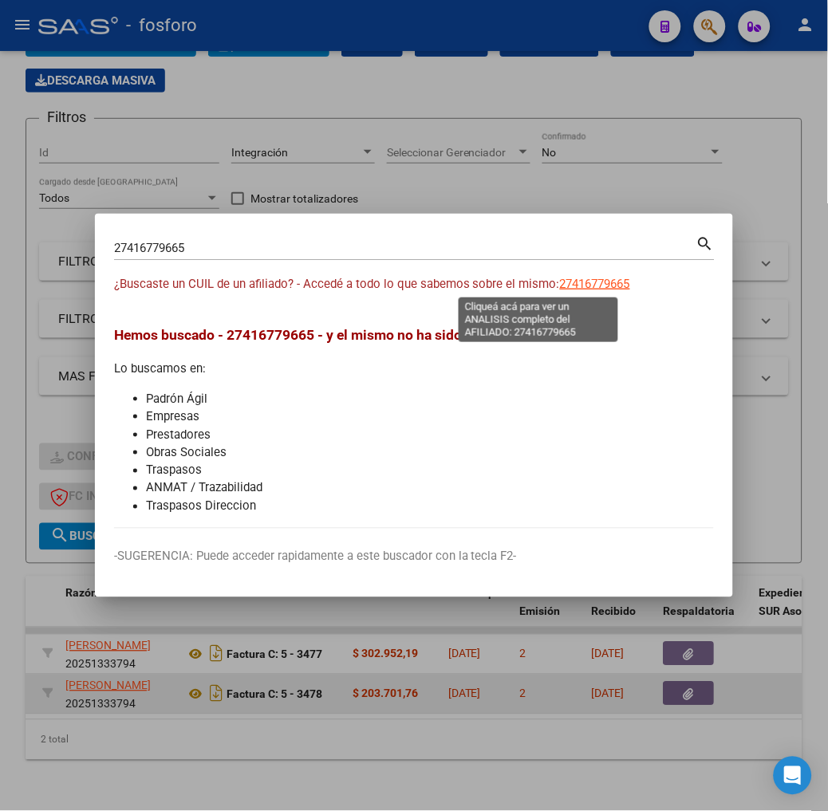
click at [560, 282] on span "27416779665" at bounding box center [595, 284] width 70 height 14
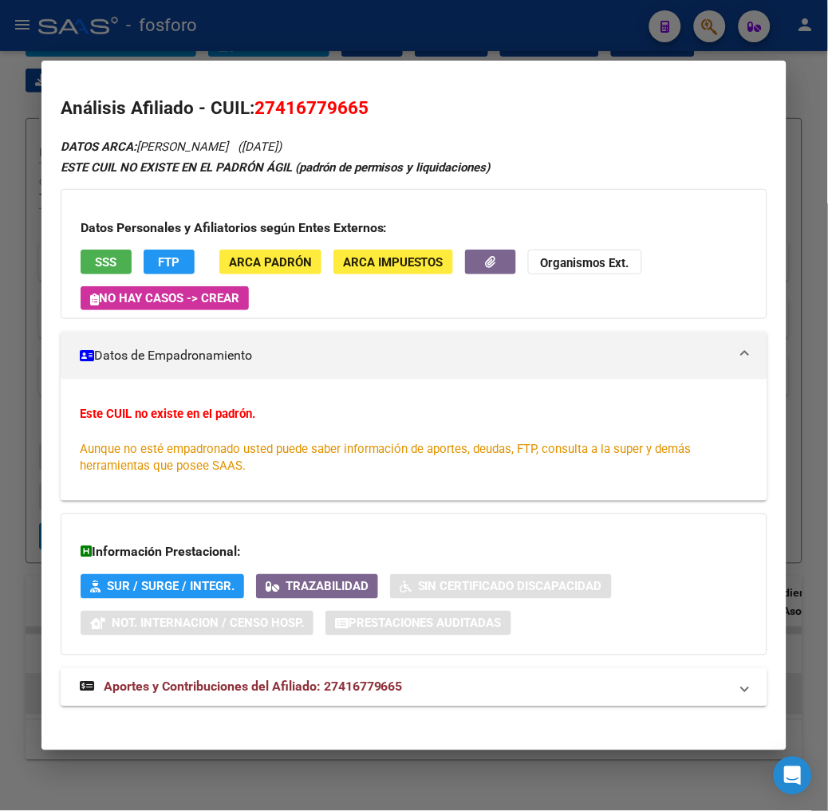
click at [260, 252] on button "ARCA Padrón" at bounding box center [270, 262] width 102 height 25
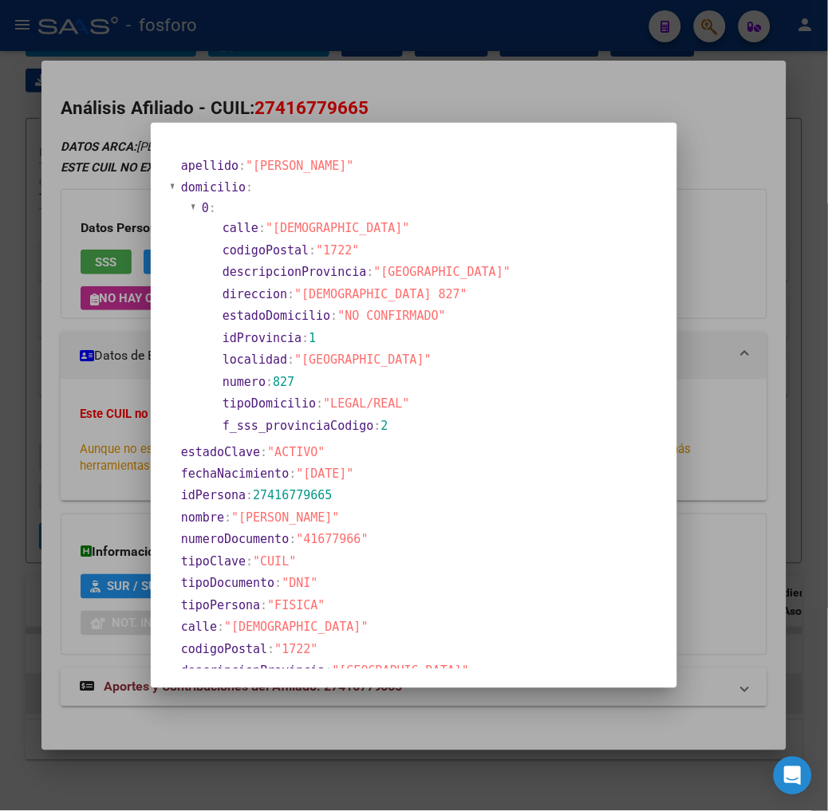
click at [134, 130] on div at bounding box center [414, 405] width 828 height 811
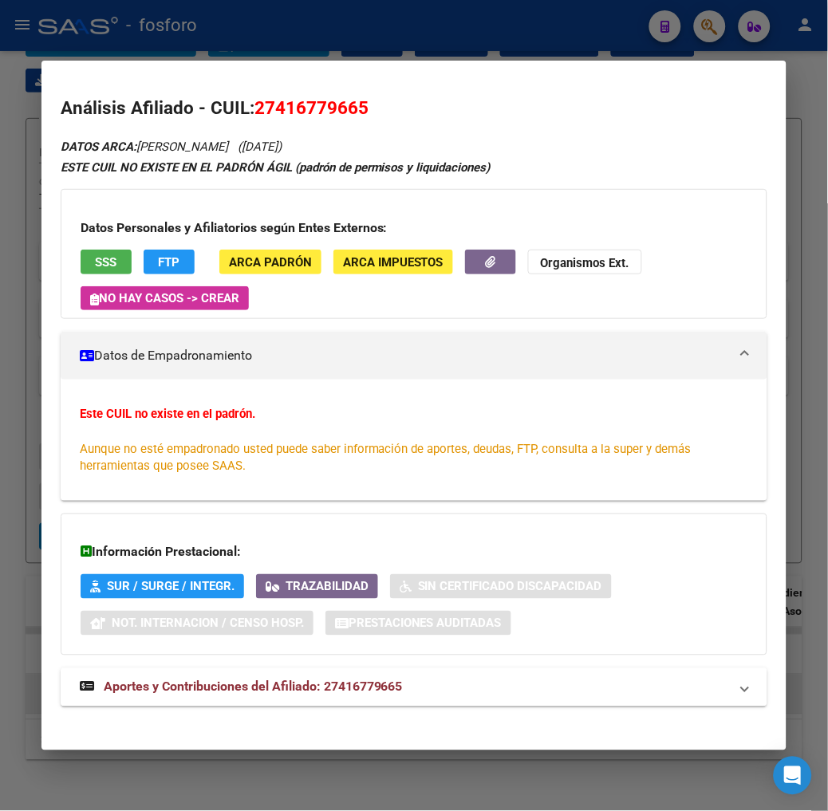
click at [425, 170] on strong "ESTE CUIL NO EXISTE EN EL PADRÓN ÁGIL (padrón de permisos y liquidaciones)" at bounding box center [276, 167] width 430 height 14
drag, startPoint x: 560, startPoint y: 468, endPoint x: 538, endPoint y: 400, distance: 72.1
click at [561, 468] on div "Este CUIL no existe en el padrón. Aunque no esté empadronado usted puede saber …" at bounding box center [414, 440] width 668 height 70
click at [759, 140] on div "DATOS ARCA: BADIN JAZMIN GRISEL (06/11/1998) ESTE CUIL NO EXISTE EN EL PADRÓN Á…" at bounding box center [414, 430] width 707 height 588
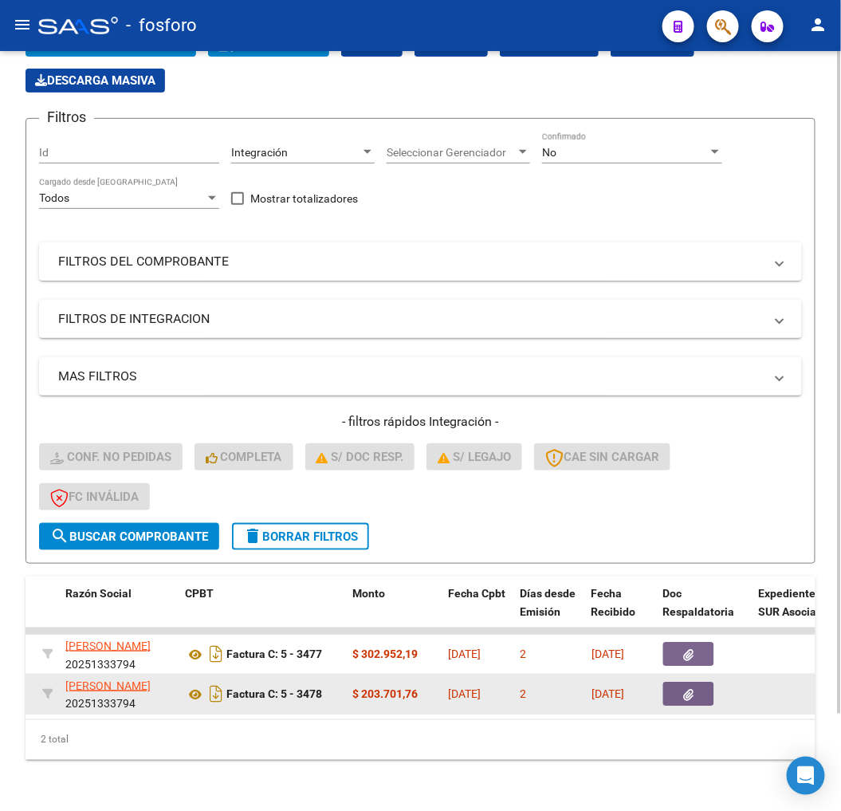
click at [461, 265] on mat-expansion-panel-header "FILTROS DEL COMPROBANTE" at bounding box center [420, 261] width 763 height 38
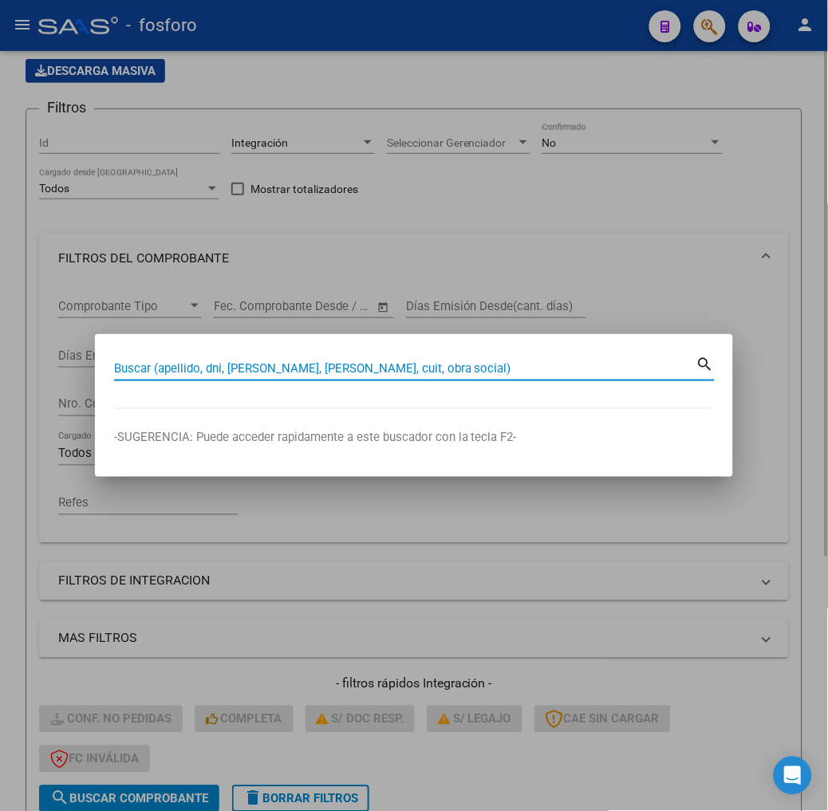
paste input "20-33335338-6"
type input "20333353386"
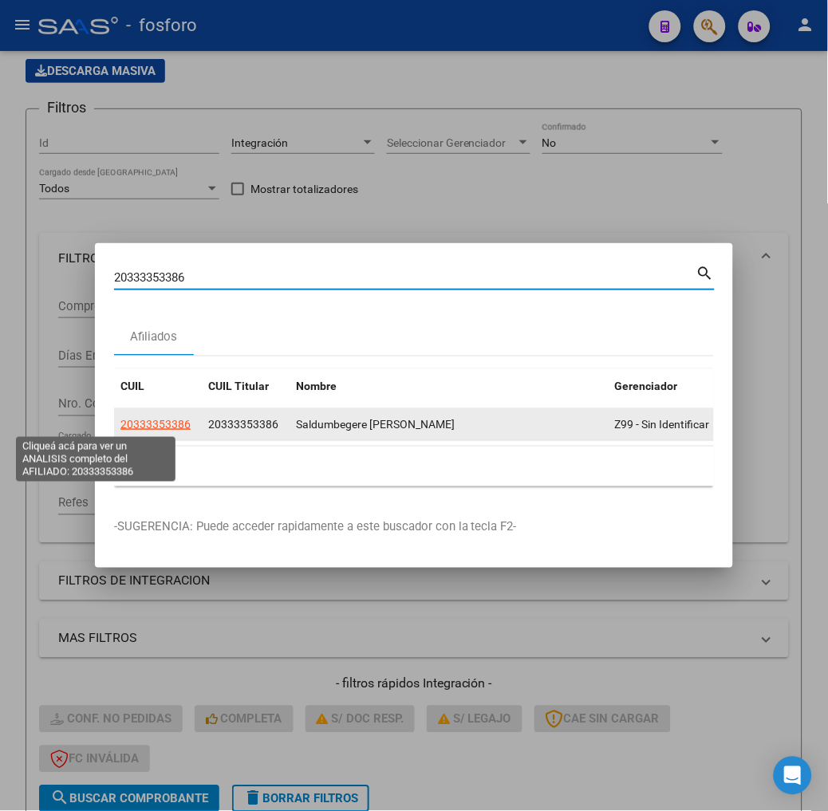
click at [120, 423] on span "20333353386" at bounding box center [155, 424] width 70 height 13
type textarea "20333353386"
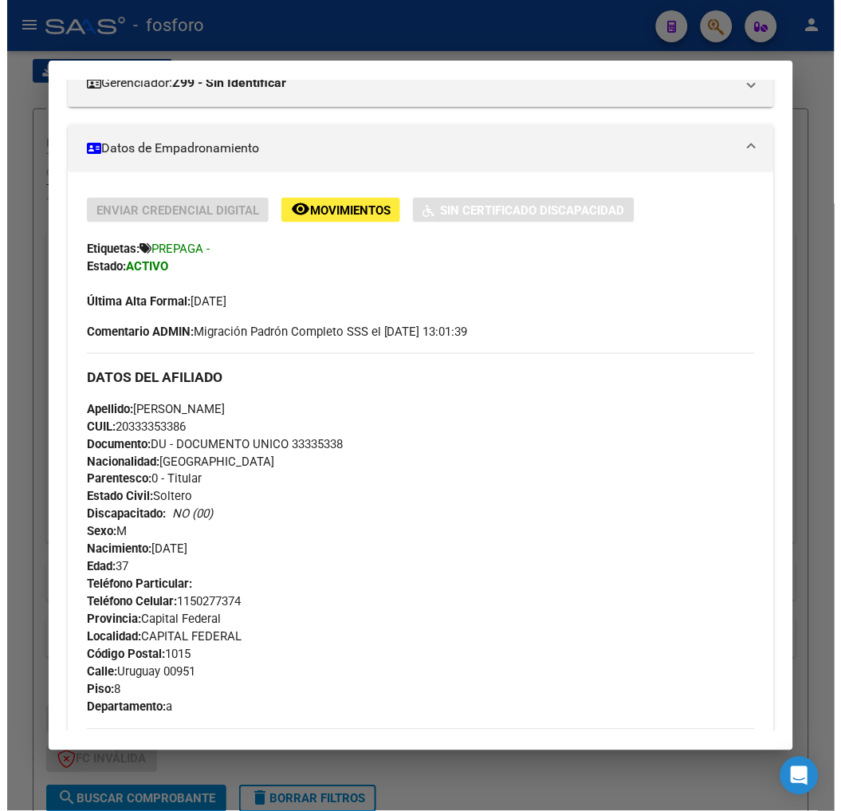
scroll to position [283, 0]
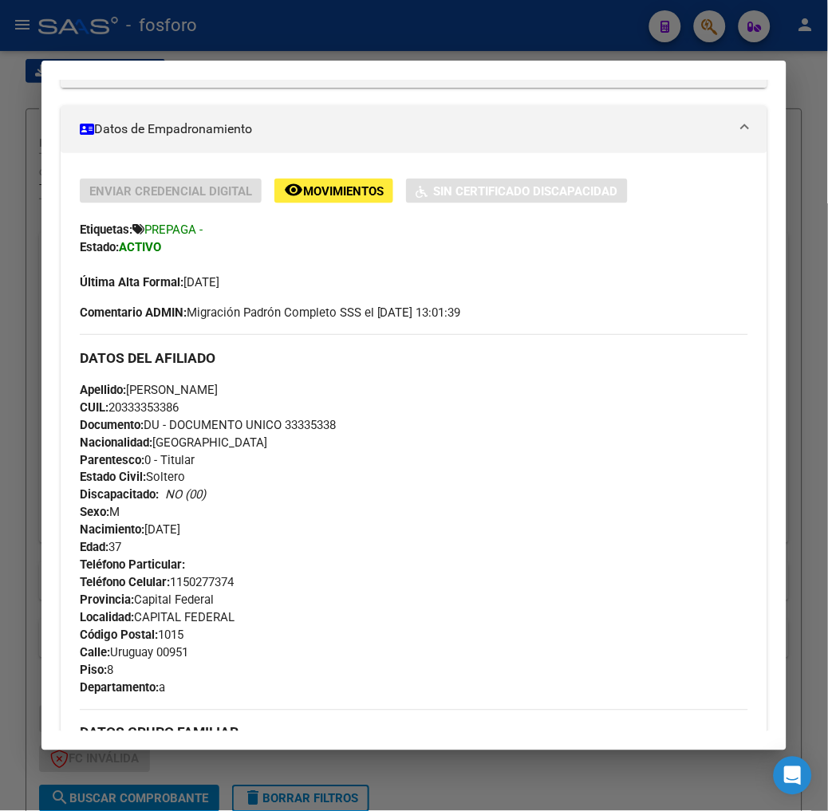
click at [588, 289] on div "Última Alta Formal: 01/02/2019" at bounding box center [414, 273] width 668 height 35
click at [401, 411] on div "Apellido: Franco Saldumbegere CUIL: 20333353386 Documento: DU - DOCUMENTO UNICO…" at bounding box center [414, 468] width 668 height 175
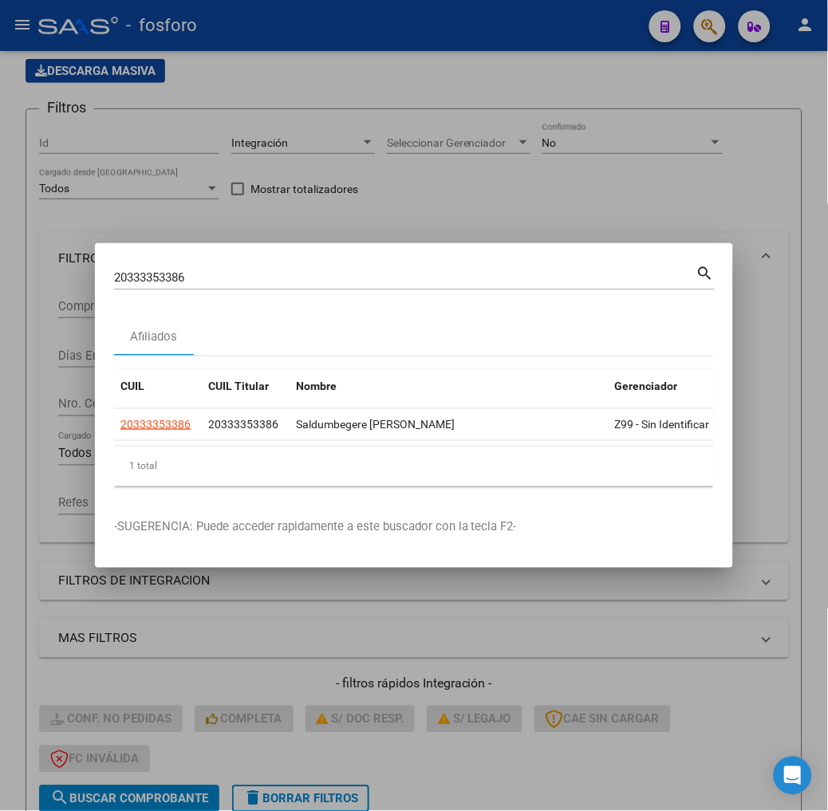
click at [384, 675] on div at bounding box center [414, 405] width 828 height 811
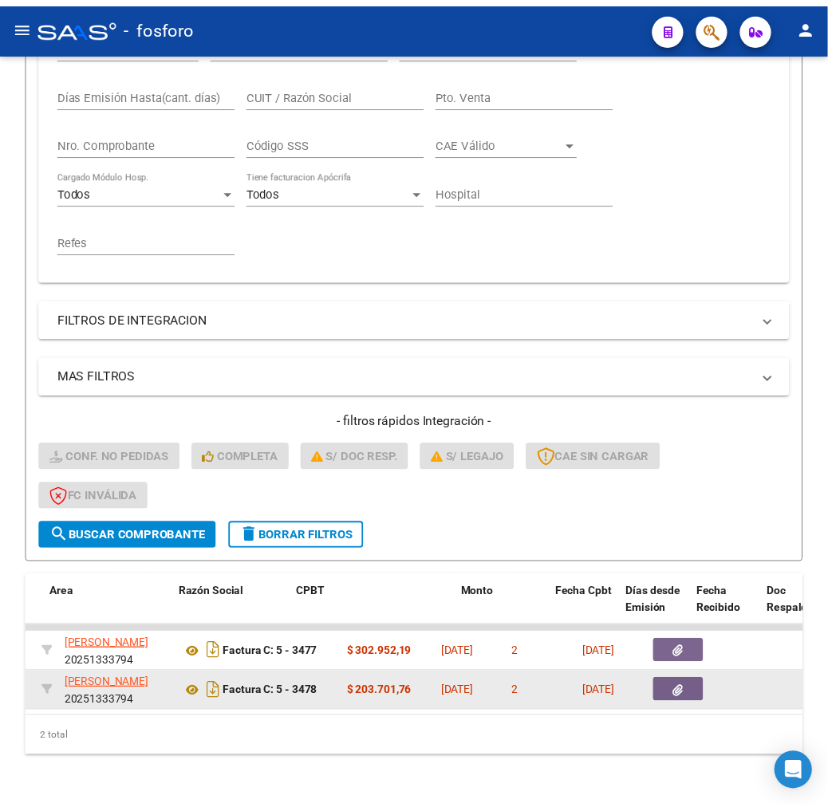
scroll to position [0, 0]
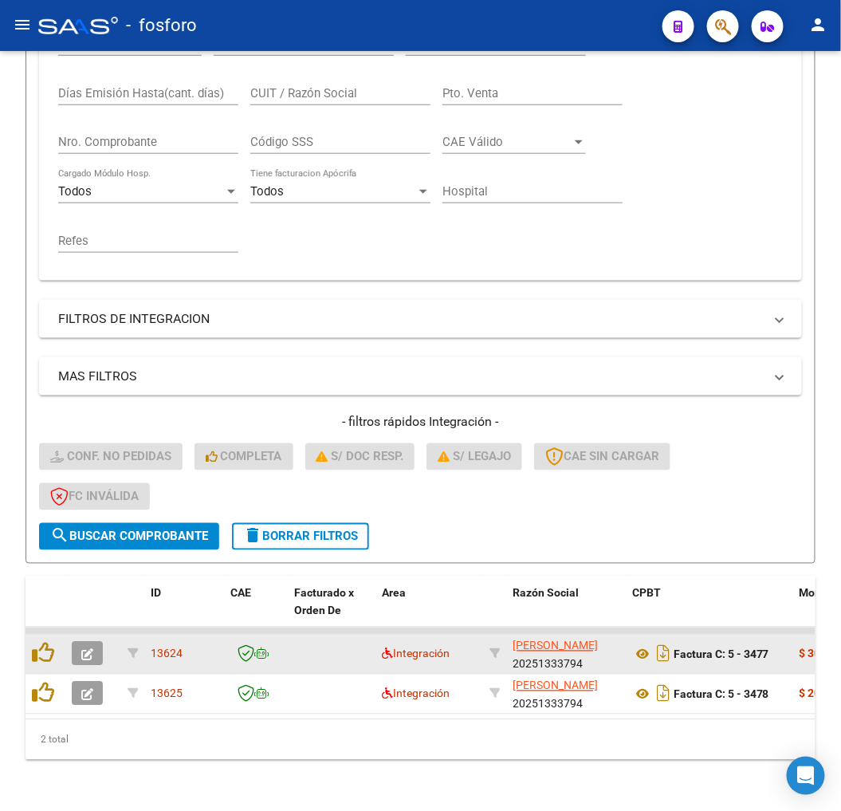
click at [91, 660] on datatable-scroller "13624 Integración LIBONATI DANIEL ERNESTO 20251333794 Factura C: 5 - 3477 $ 302…" at bounding box center [421, 671] width 790 height 87
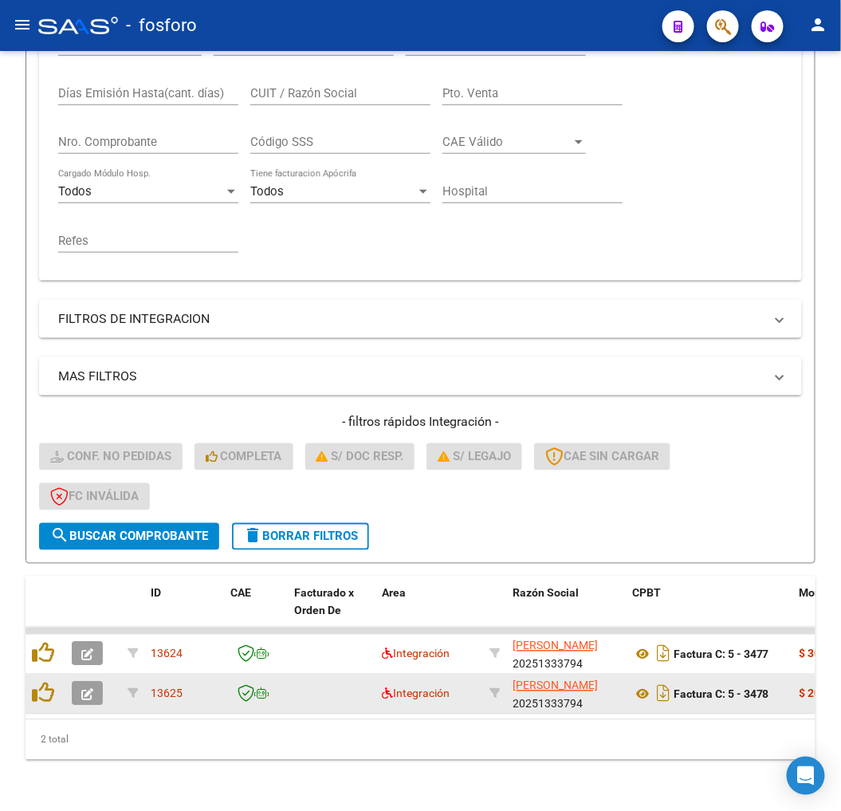
drag, startPoint x: 91, startPoint y: 660, endPoint x: 92, endPoint y: 682, distance: 22.3
click at [92, 689] on icon "button" at bounding box center [87, 695] width 12 height 12
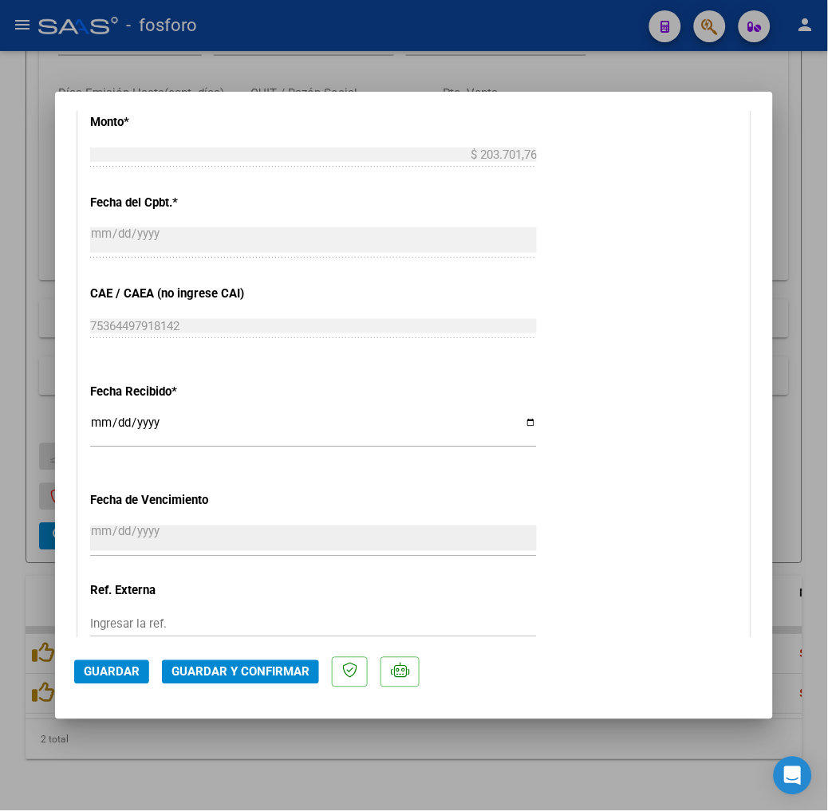
scroll to position [975, 0]
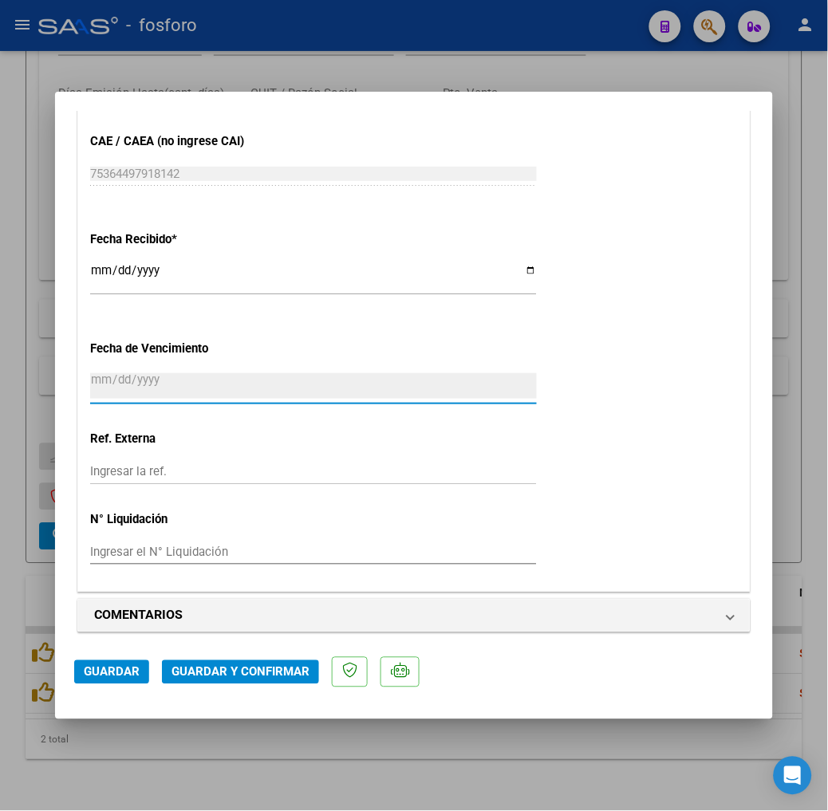
click at [90, 383] on input "2025-09-18" at bounding box center [313, 386] width 447 height 26
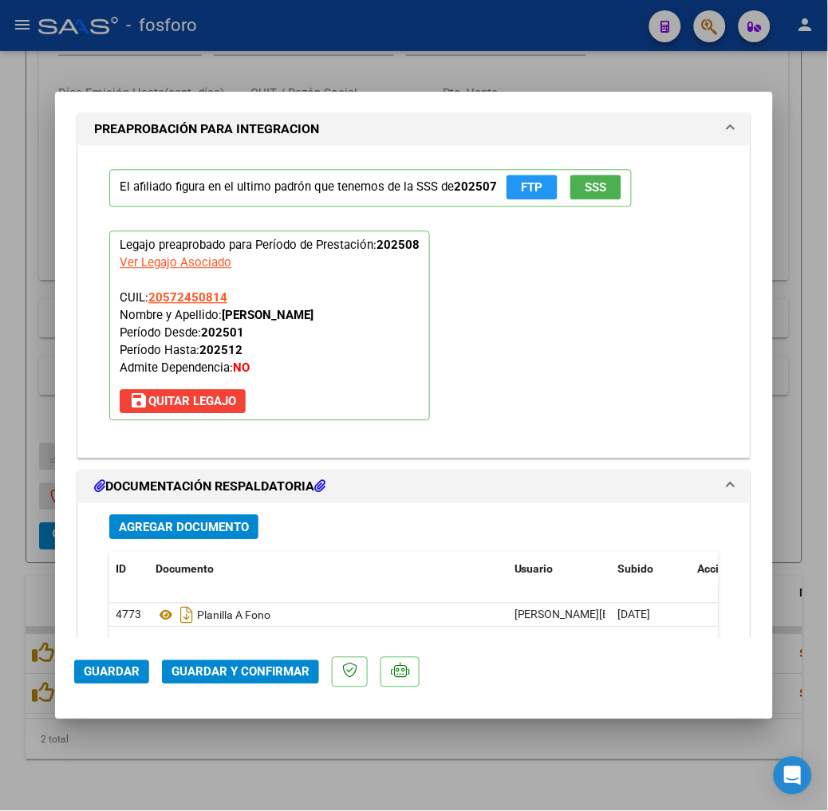
click at [397, 432] on div "El afiliado figura en el ultimo padrón que tenemos de la SSS de 202507 FTP SSS …" at bounding box center [413, 295] width 633 height 299
click at [242, 690] on mat-dialog-actions "Guardar Guardar y Confirmar" at bounding box center [414, 669] width 680 height 63
click at [244, 683] on button "Guardar y Confirmar" at bounding box center [240, 672] width 157 height 24
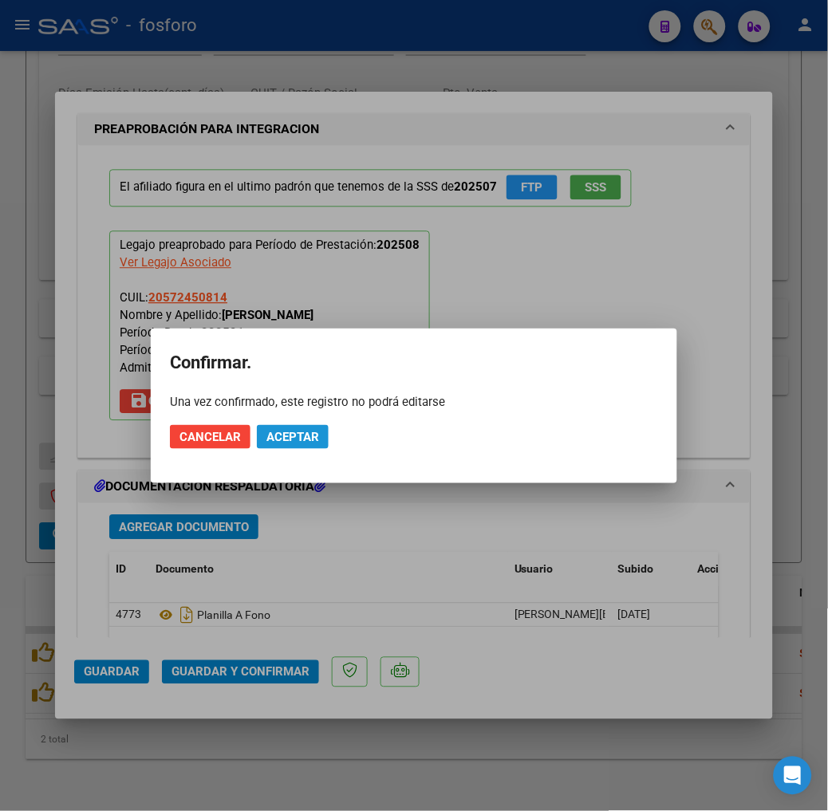
click at [309, 447] on button "Aceptar" at bounding box center [293, 437] width 72 height 24
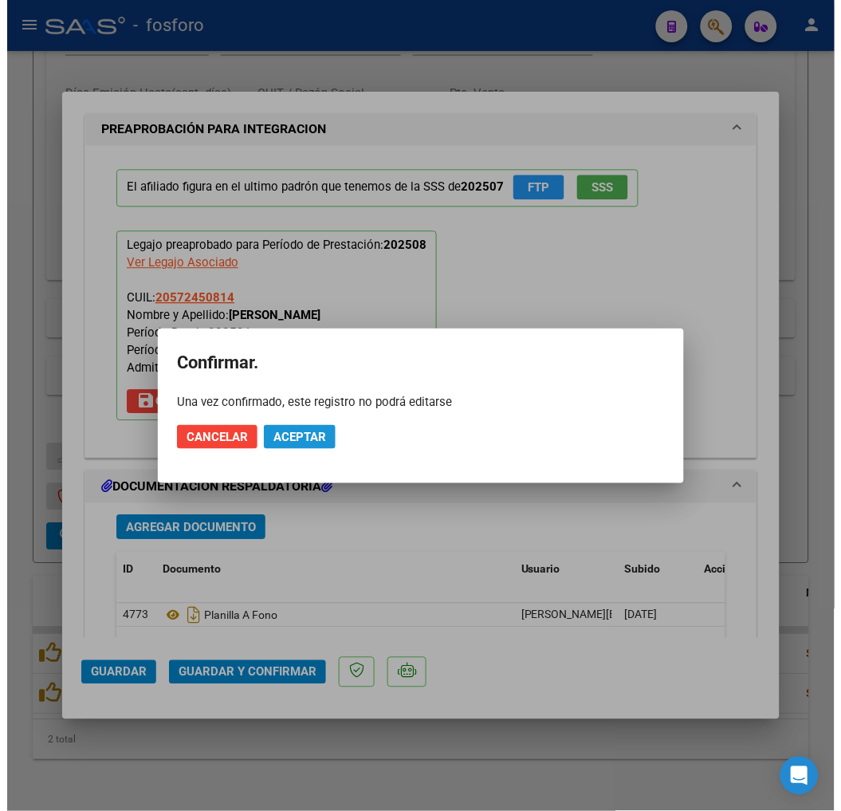
scroll to position [1362, 0]
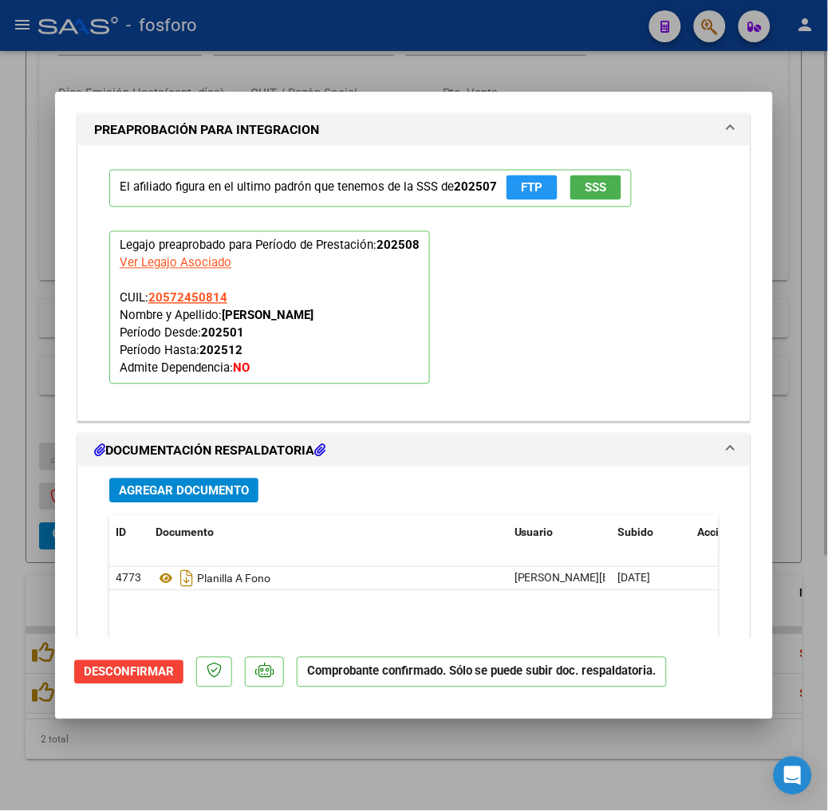
click at [285, 794] on div at bounding box center [414, 405] width 828 height 811
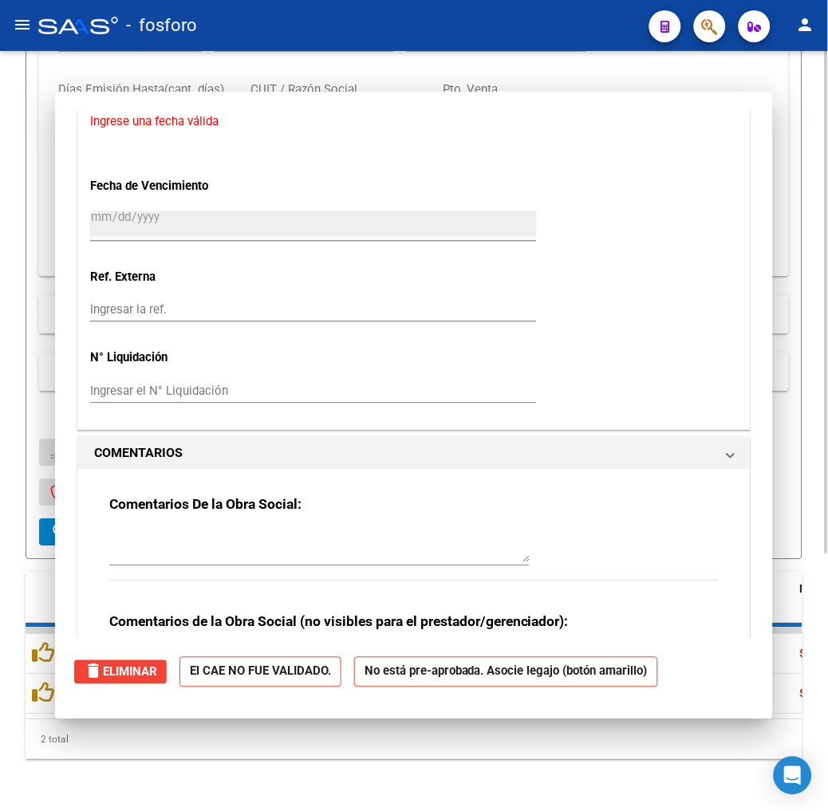
click at [285, 791] on div "Video tutorial PRESTADORES -> Listado de CPBTs Emitidos por Prestadores / Prove…" at bounding box center [414, 242] width 828 height 1138
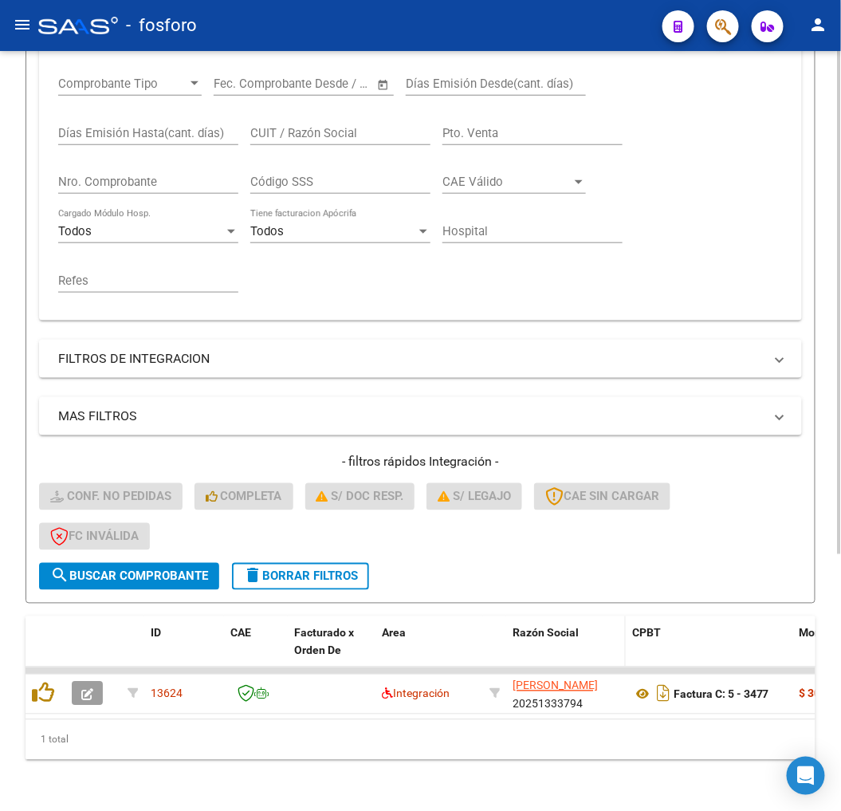
scroll to position [345, 0]
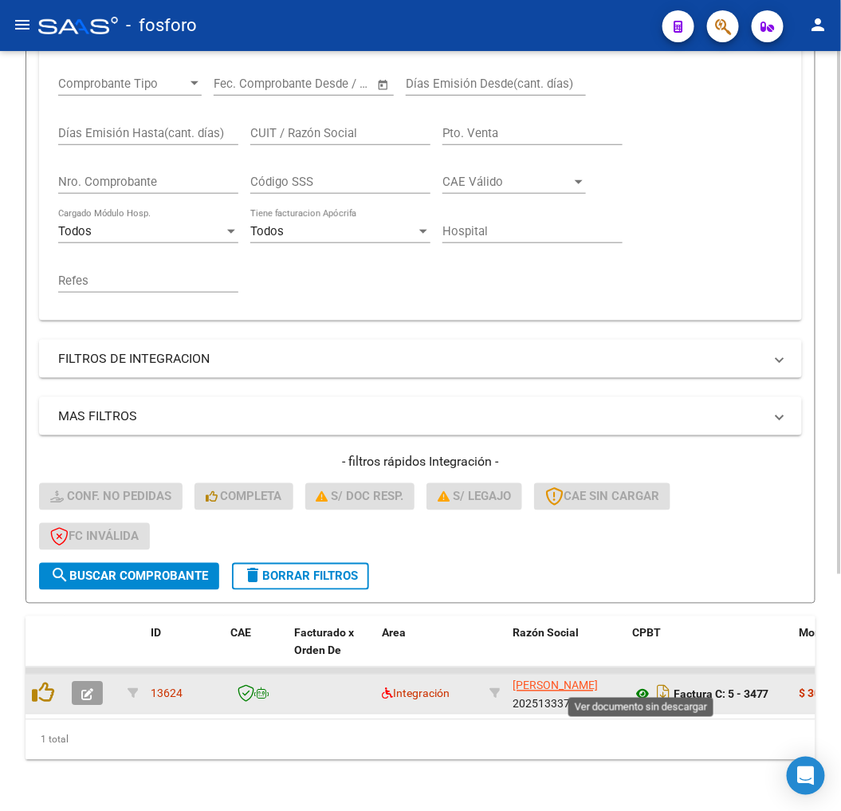
click at [640, 688] on icon at bounding box center [643, 694] width 21 height 19
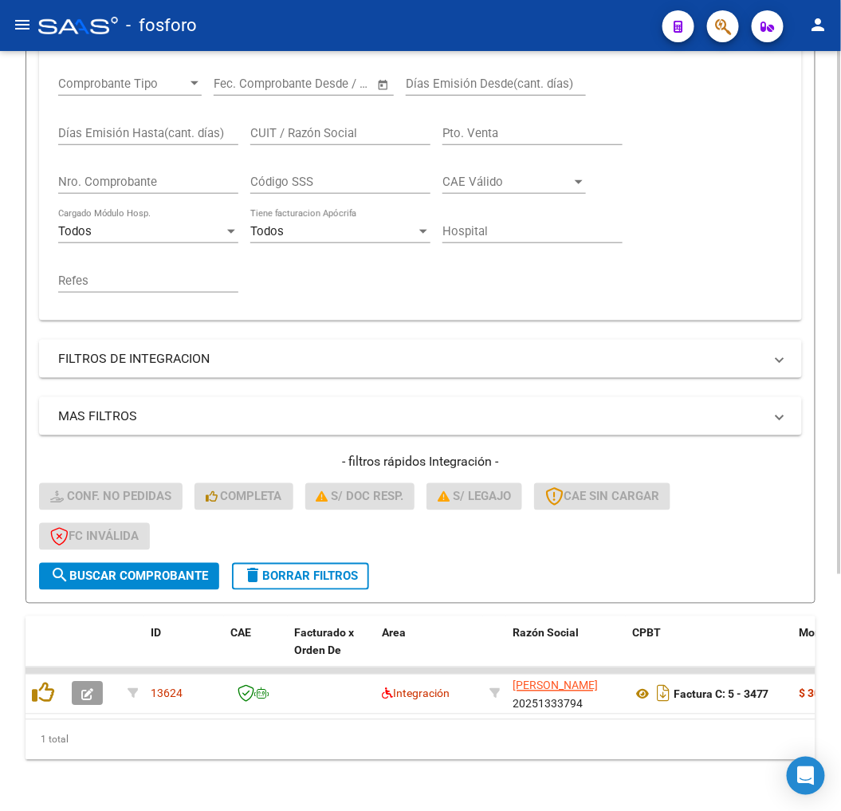
drag, startPoint x: 149, startPoint y: 722, endPoint x: 225, endPoint y: 726, distance: 75.9
click at [225, 726] on div "1 total" at bounding box center [421, 740] width 790 height 40
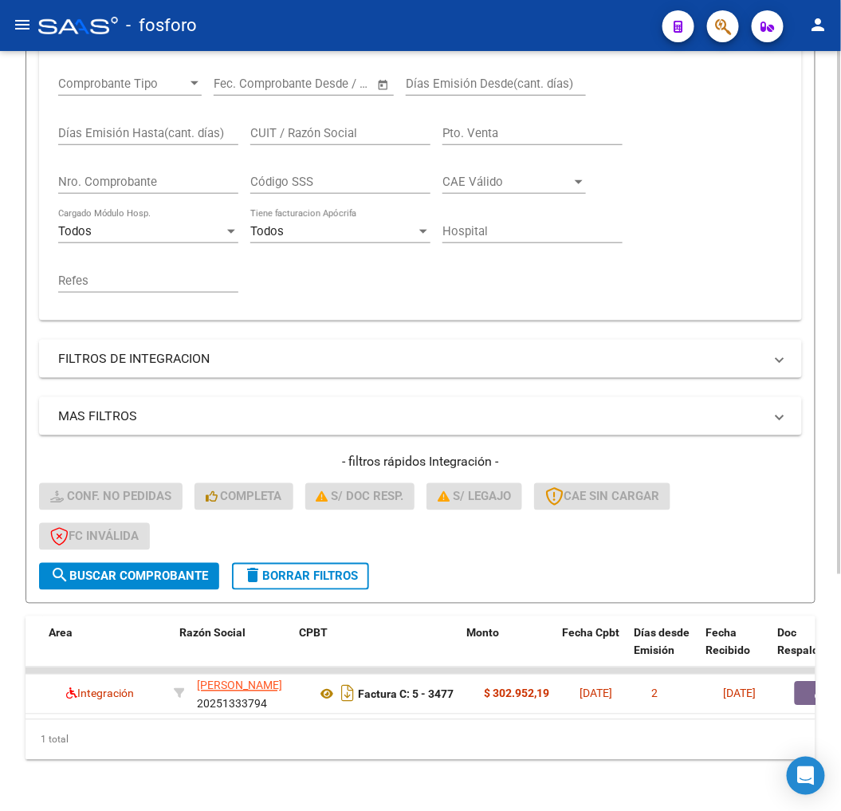
scroll to position [0, 333]
drag, startPoint x: 401, startPoint y: 777, endPoint x: 512, endPoint y: 762, distance: 111.9
click at [445, 770] on div "Video tutorial PRESTADORES -> Listado de CPBTs Emitidos por Prestadores / Prove…" at bounding box center [420, 264] width 841 height 1094
click at [822, 675] on div "Video tutorial PRESTADORES -> Listado de CPBTs Emitidos por Prestadores / Prove…" at bounding box center [420, 264] width 841 height 1094
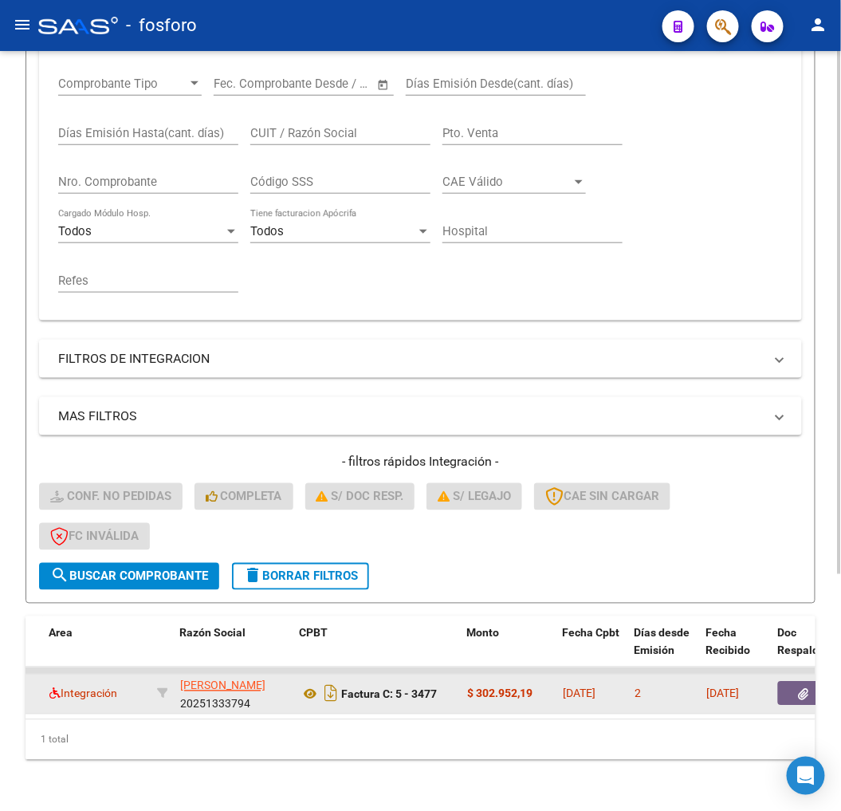
click at [795, 682] on button "button" at bounding box center [803, 694] width 51 height 24
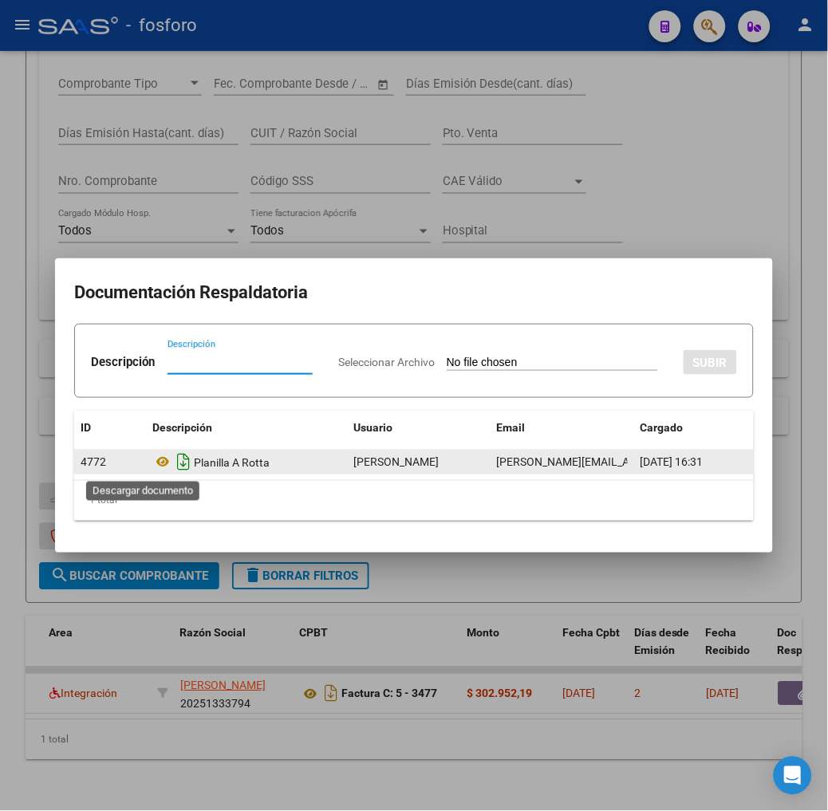
click at [173, 463] on icon "Descargar documento" at bounding box center [183, 463] width 21 height 26
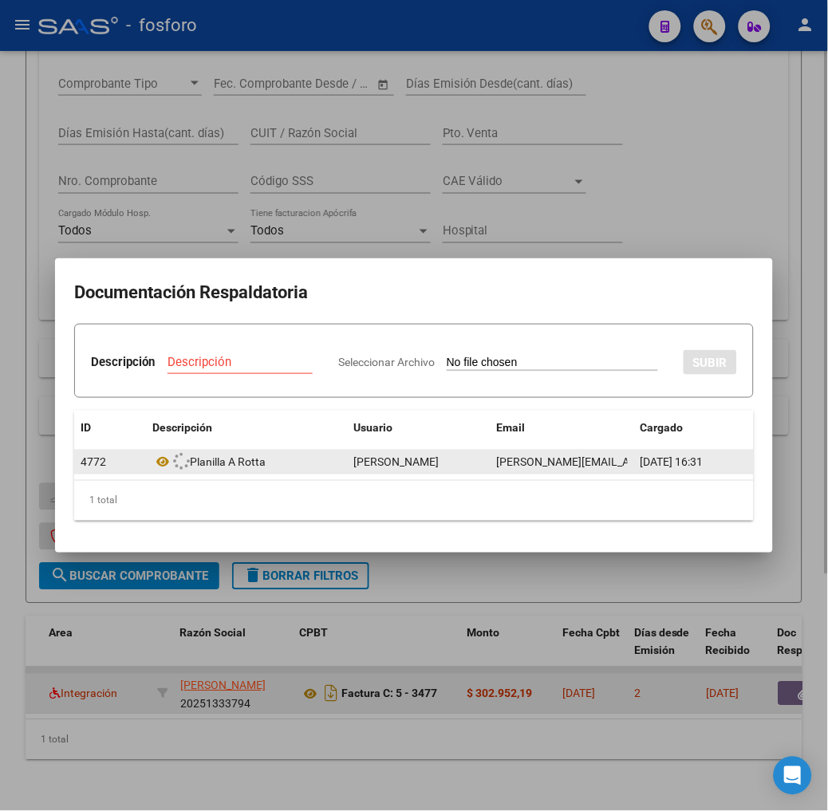
click at [378, 687] on div at bounding box center [414, 405] width 828 height 811
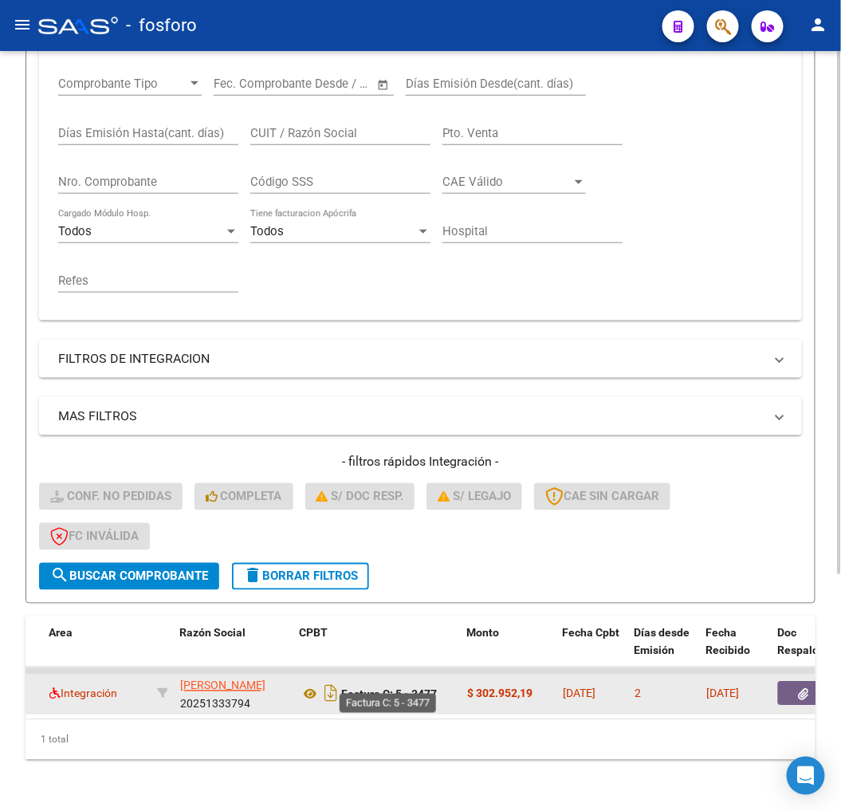
click at [349, 688] on strong "Factura C: 5 - 3477" at bounding box center [389, 694] width 96 height 13
click at [336, 681] on icon "Descargar documento" at bounding box center [331, 694] width 21 height 26
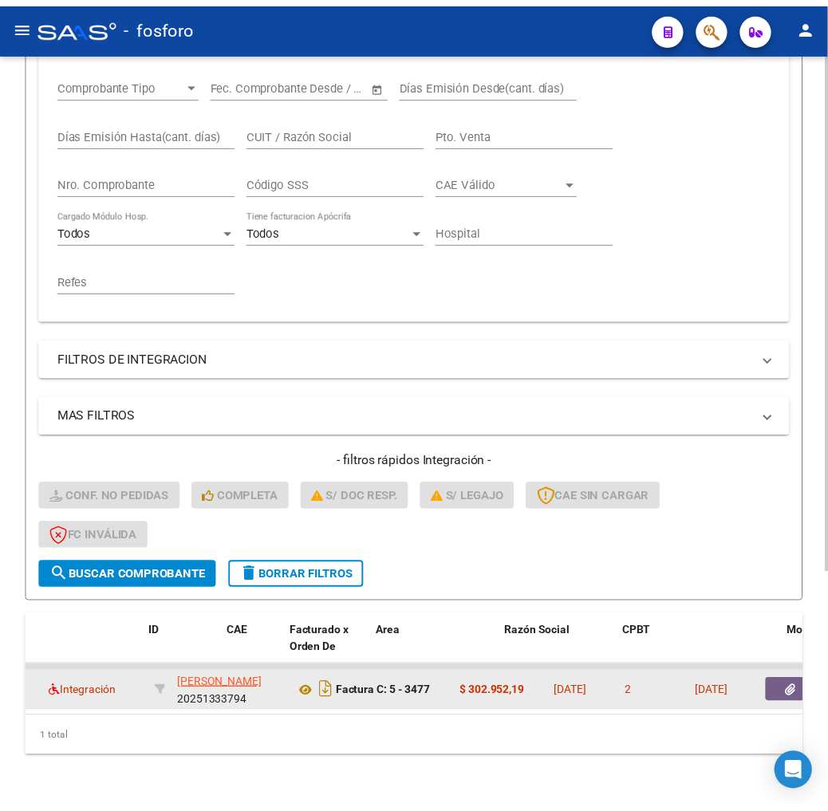
scroll to position [0, 0]
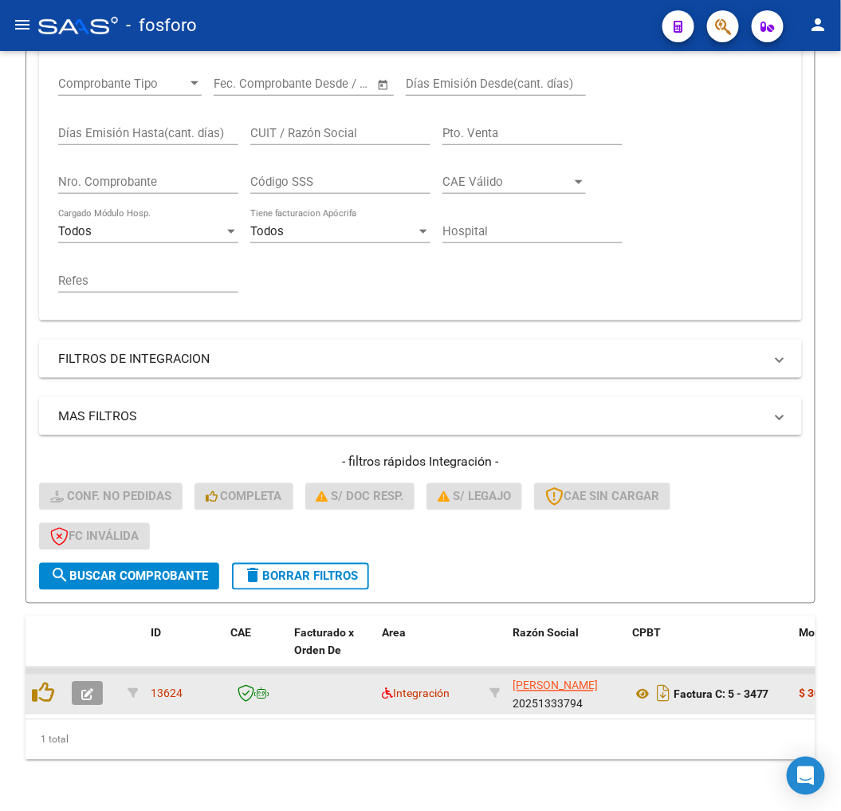
click at [85, 689] on icon "button" at bounding box center [87, 695] width 12 height 12
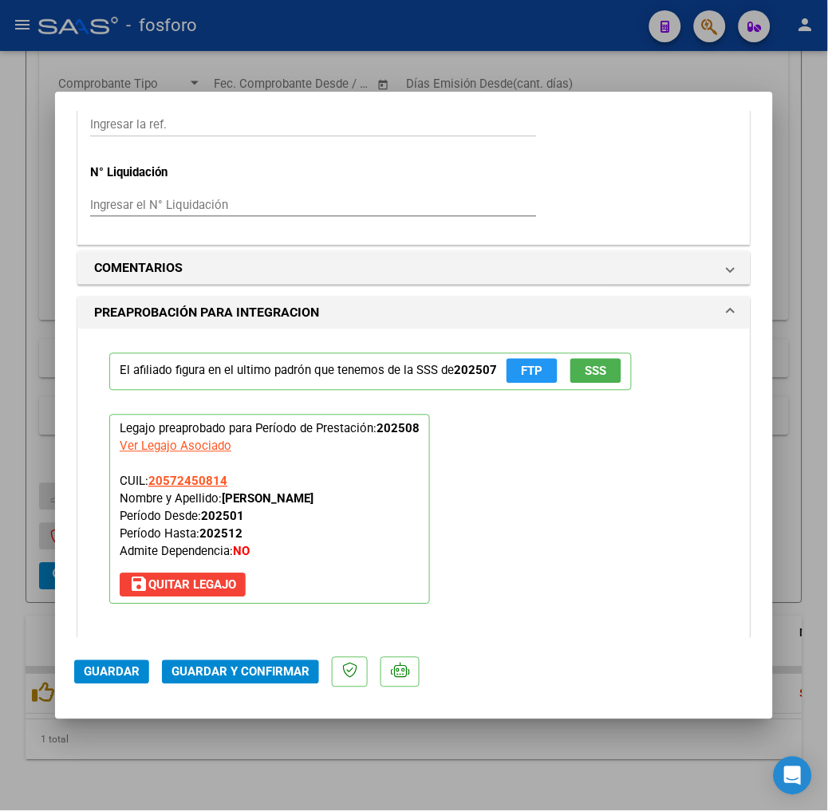
scroll to position [1329, 0]
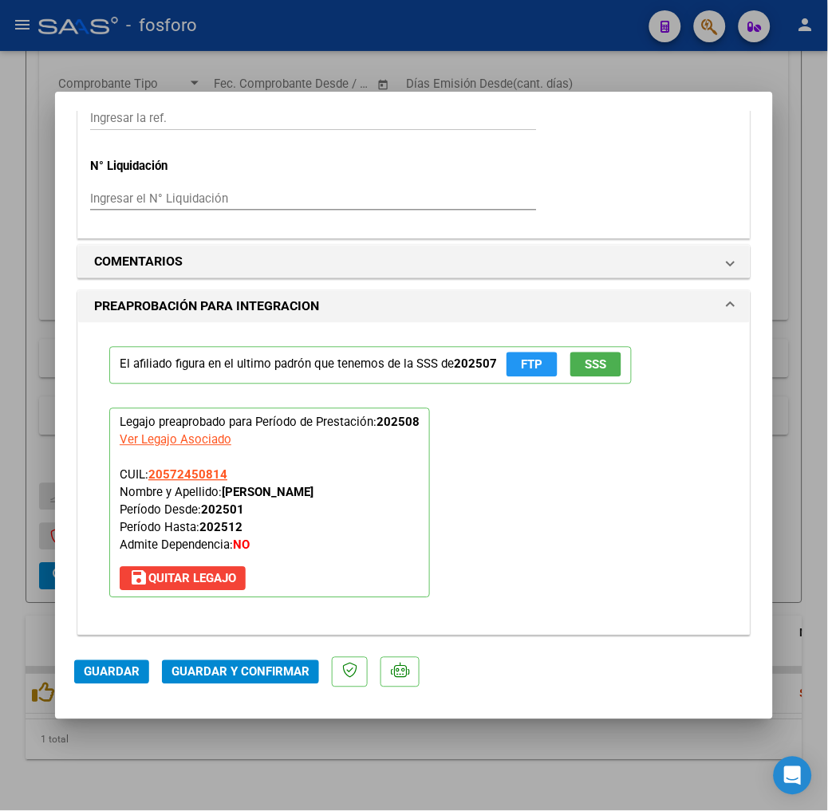
click at [234, 659] on mat-dialog-actions "Guardar Guardar y Confirmar" at bounding box center [414, 669] width 680 height 63
click at [233, 673] on span "Guardar y Confirmar" at bounding box center [240, 672] width 138 height 14
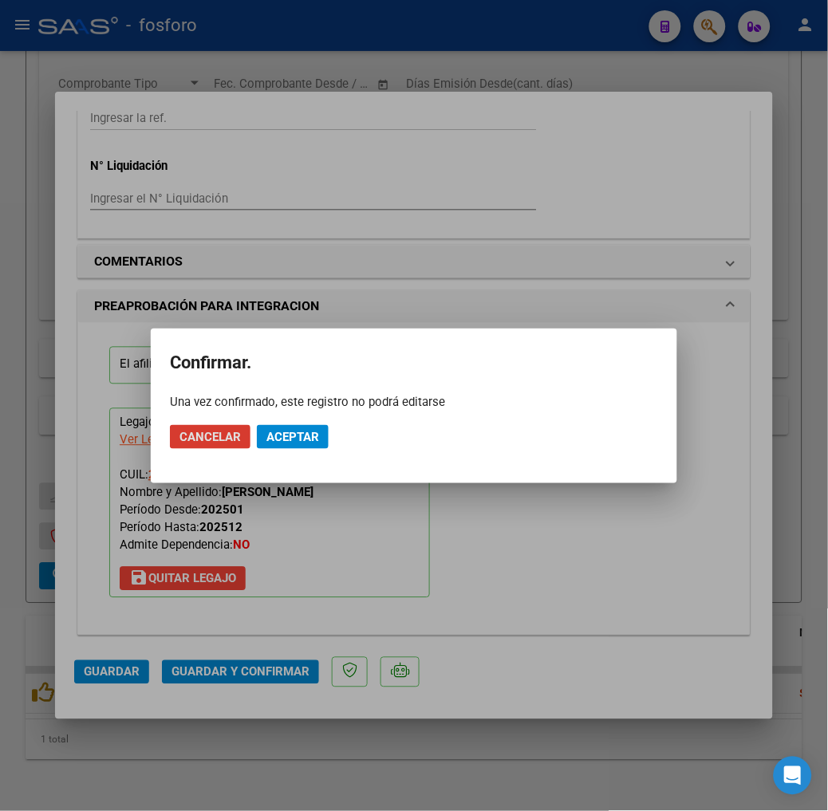
click at [306, 423] on mat-dialog-actions "Cancelar Aceptar" at bounding box center [414, 437] width 488 height 54
click at [314, 435] on span "Aceptar" at bounding box center [292, 437] width 53 height 14
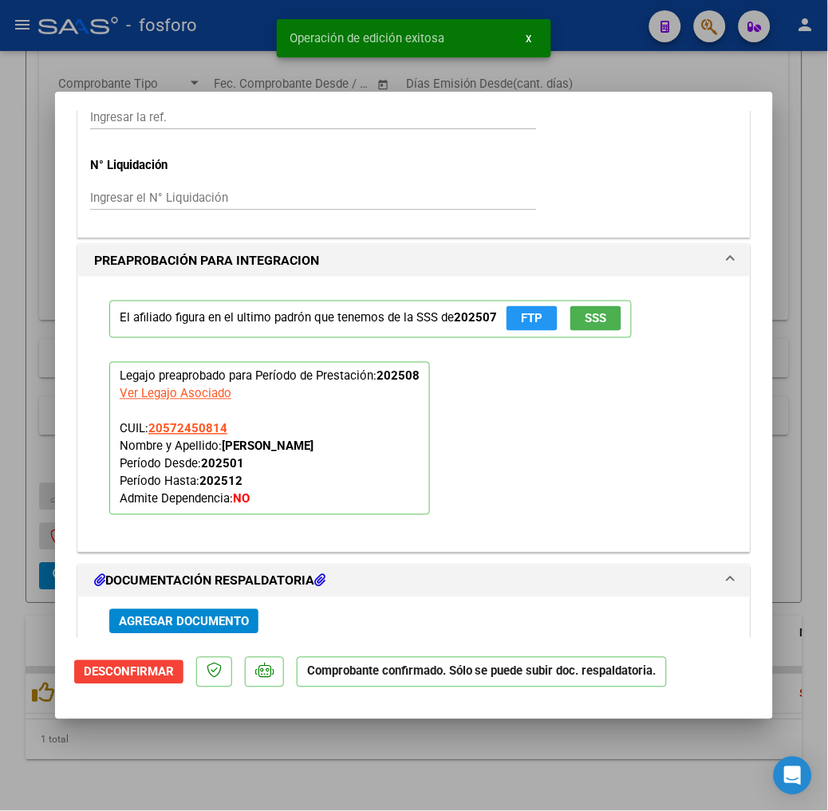
click at [527, 752] on div at bounding box center [414, 405] width 828 height 811
type input "$ 0,00"
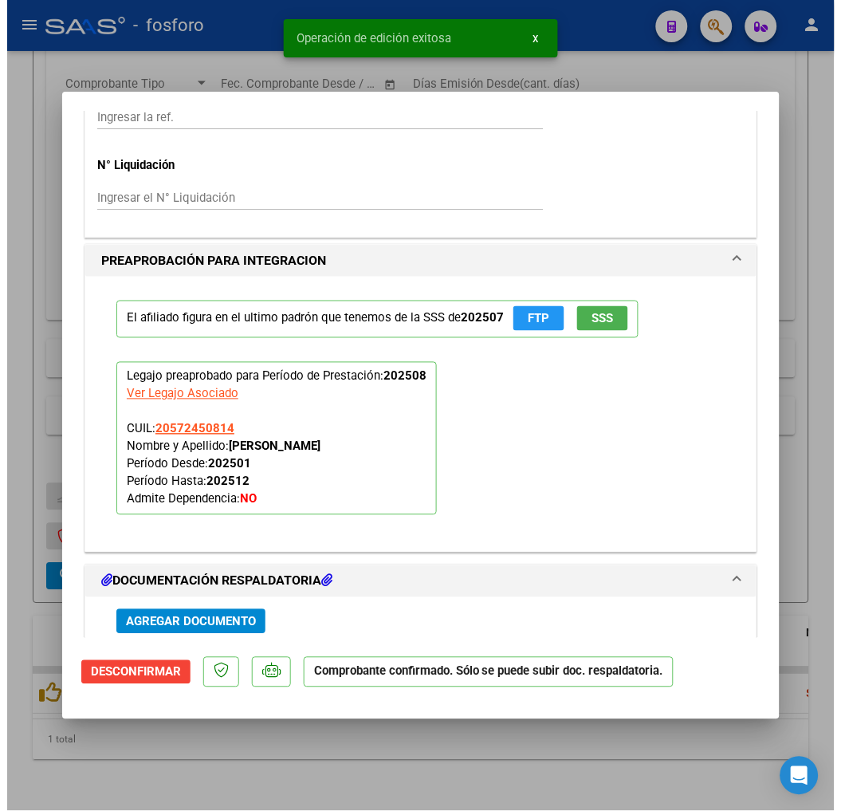
scroll to position [1554, 0]
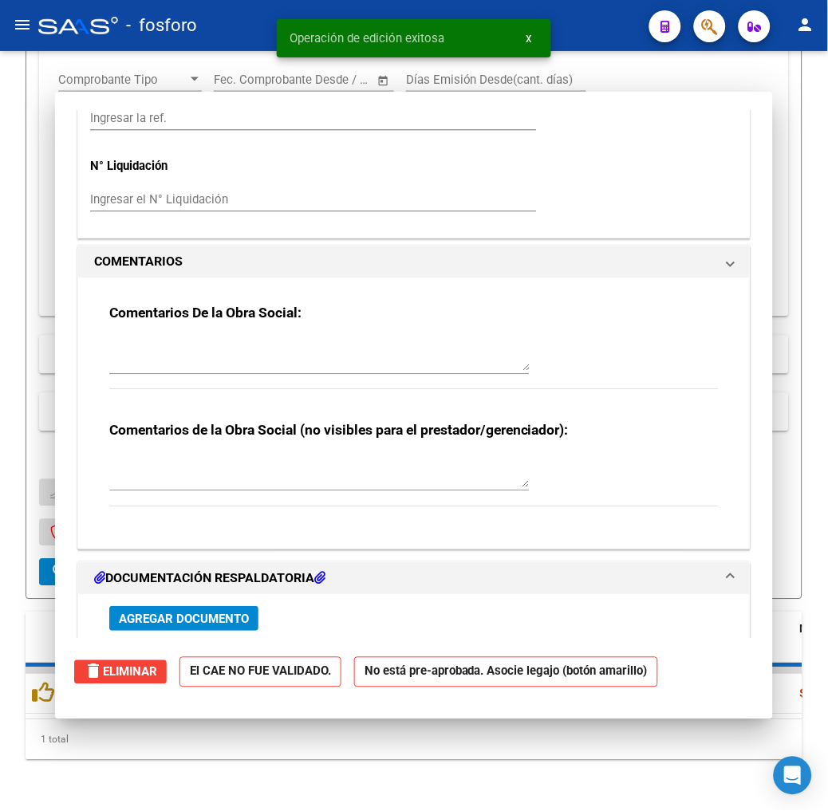
click at [527, 752] on div "1 total" at bounding box center [414, 740] width 777 height 40
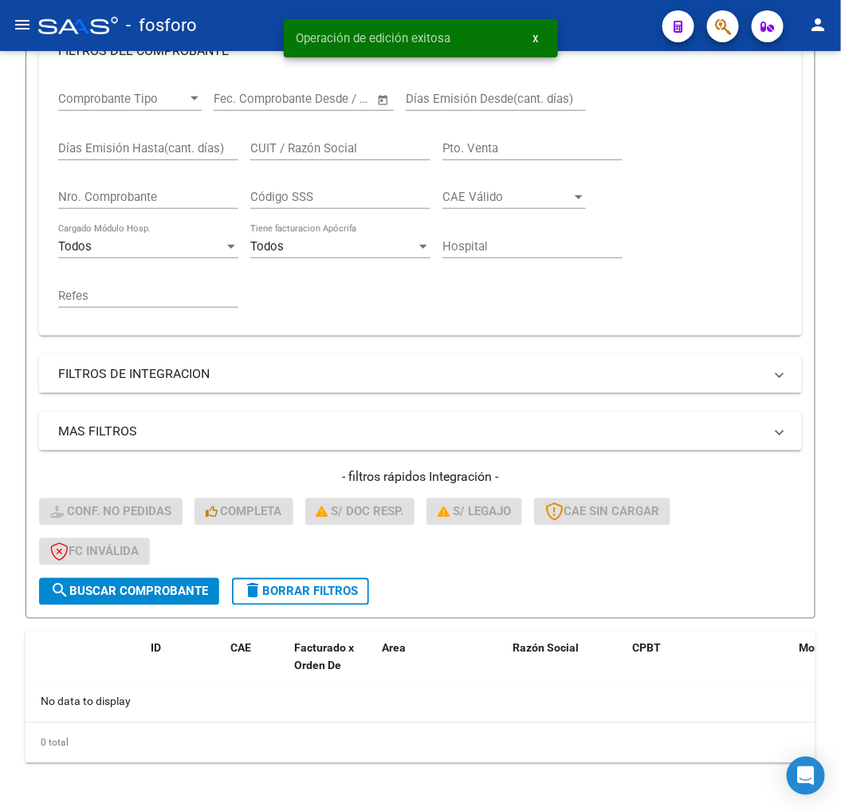
scroll to position [319, 0]
click at [337, 604] on form "Filtros Id Integración Area Seleccionar Gerenciador Seleccionar Gerenciador No …" at bounding box center [421, 260] width 790 height 718
click at [336, 604] on form "Filtros Id Integración Area Seleccionar Gerenciador Seleccionar Gerenciador No …" at bounding box center [421, 260] width 790 height 718
click at [345, 591] on span "delete Borrar Filtros" at bounding box center [300, 592] width 115 height 14
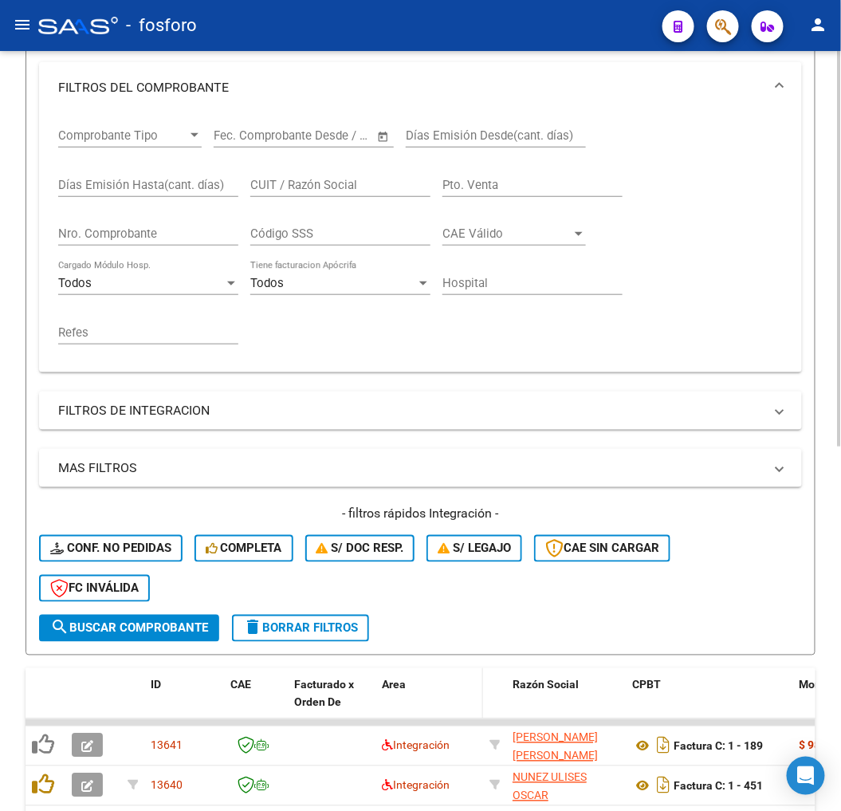
scroll to position [459, 0]
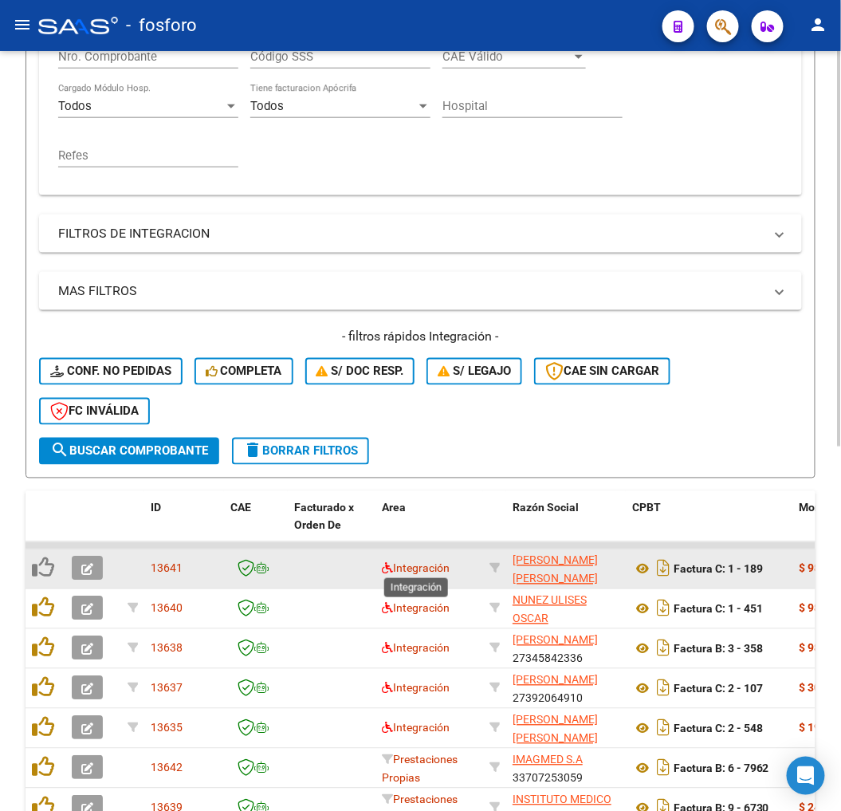
click at [393, 569] on span "Integración" at bounding box center [416, 568] width 68 height 13
click at [394, 569] on span "Integración" at bounding box center [416, 568] width 68 height 13
click at [388, 569] on icon at bounding box center [387, 568] width 11 height 11
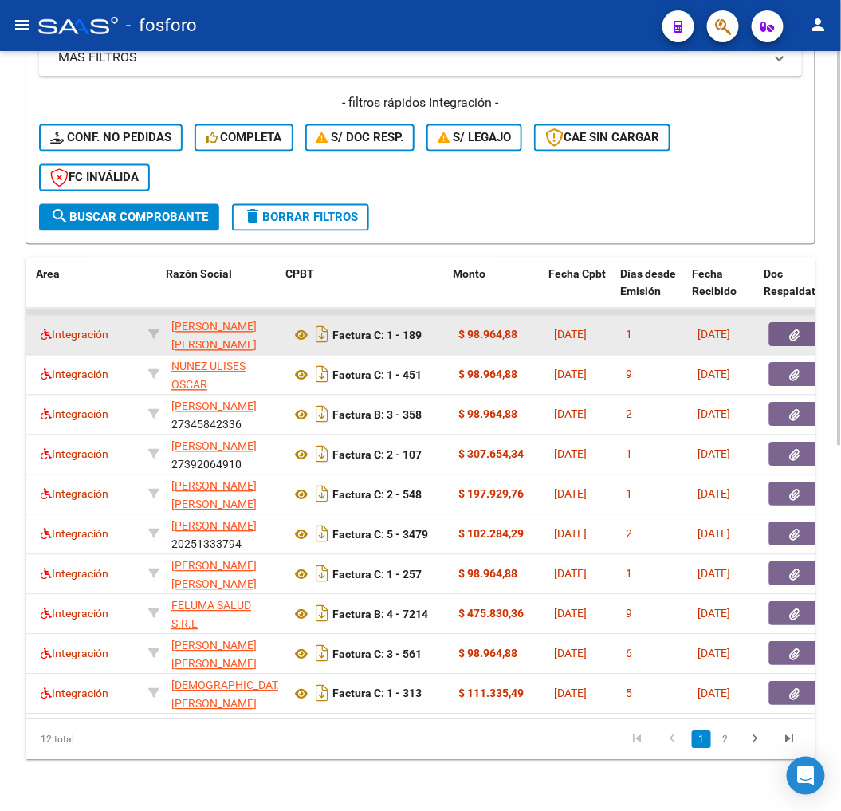
scroll to position [0, 346]
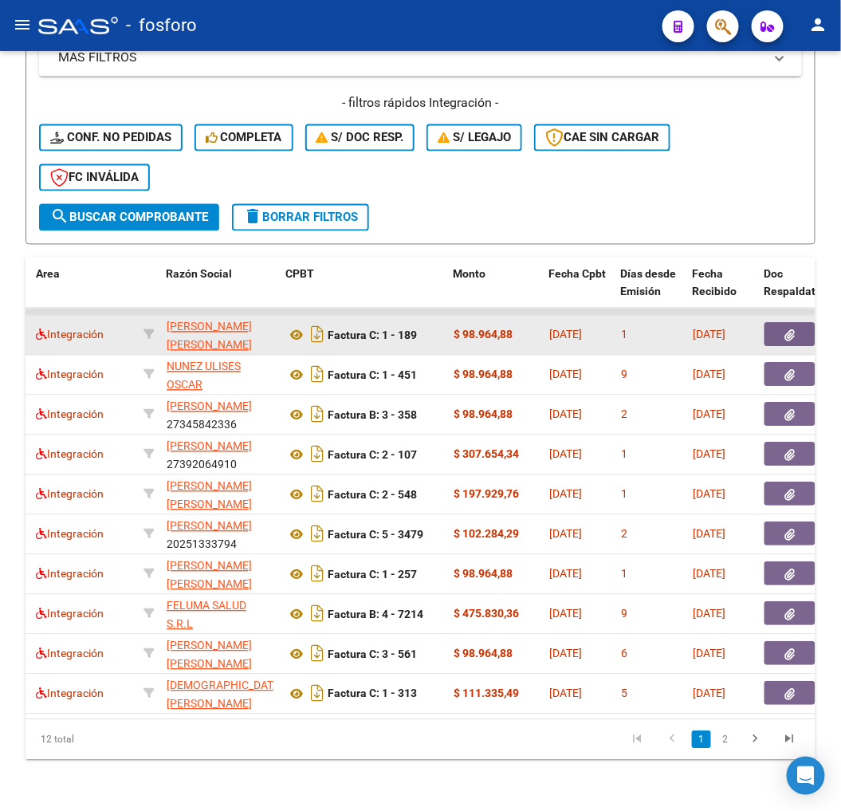
click at [806, 323] on button "button" at bounding box center [790, 335] width 51 height 24
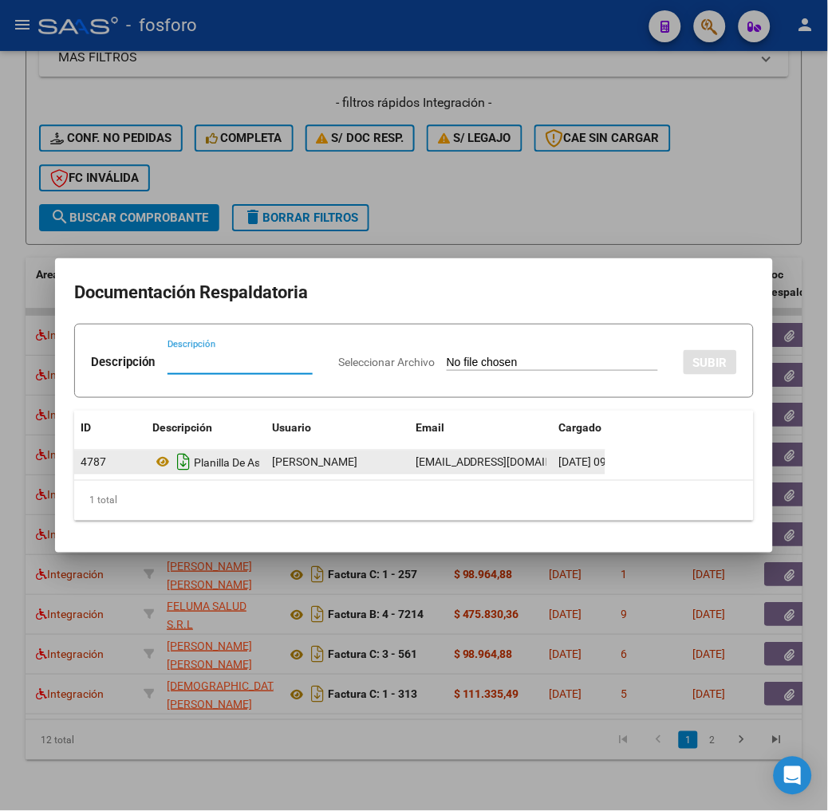
click at [173, 460] on icon "Descargar documento" at bounding box center [183, 463] width 21 height 26
drag, startPoint x: 270, startPoint y: 562, endPoint x: 258, endPoint y: 501, distance: 62.6
click at [271, 562] on div at bounding box center [414, 405] width 828 height 811
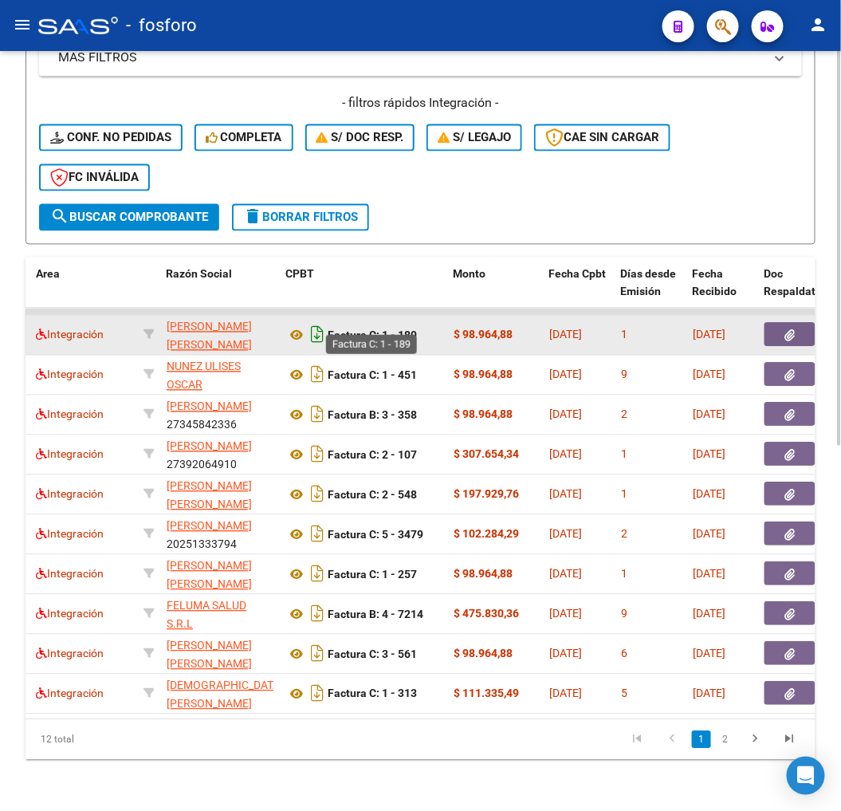
click at [325, 322] on icon "Descargar documento" at bounding box center [317, 335] width 21 height 26
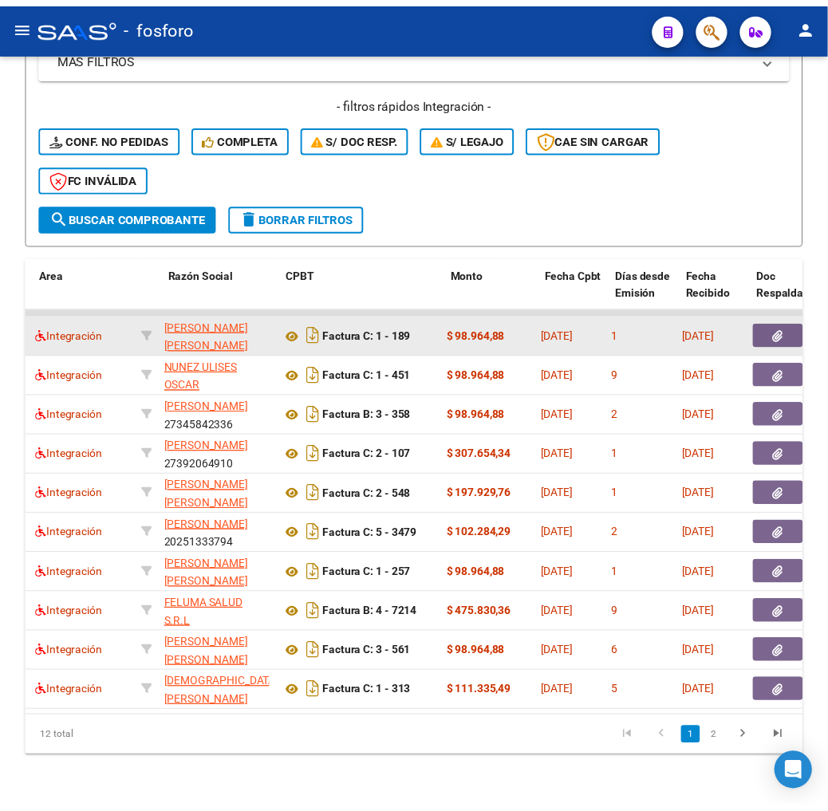
scroll to position [0, 0]
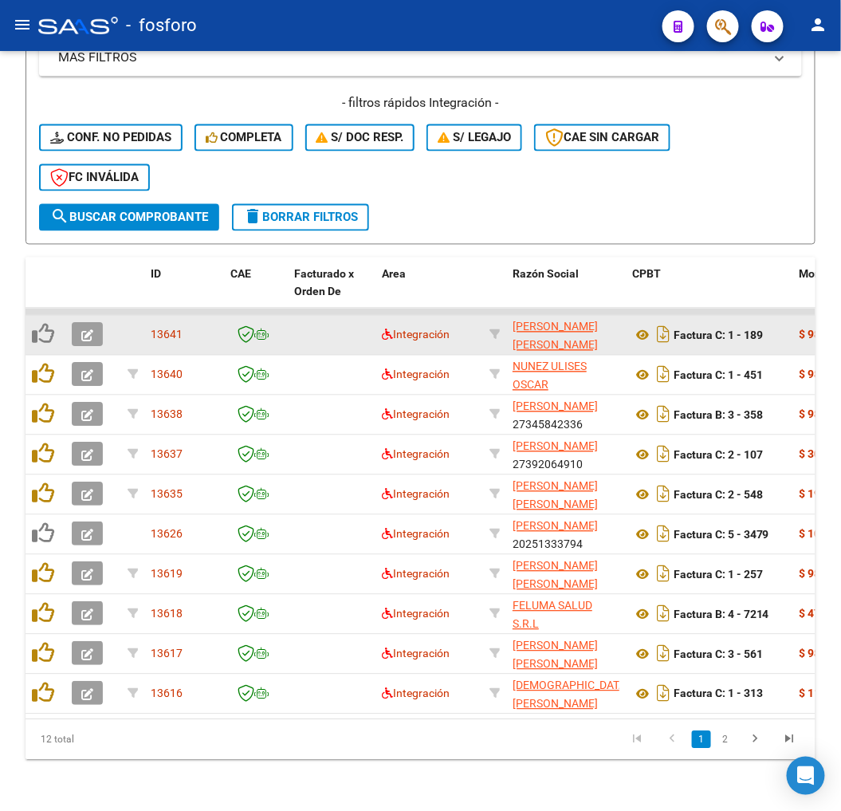
click at [85, 338] on datatable-body-cell at bounding box center [93, 335] width 56 height 39
click at [89, 330] on icon "button" at bounding box center [87, 336] width 12 height 12
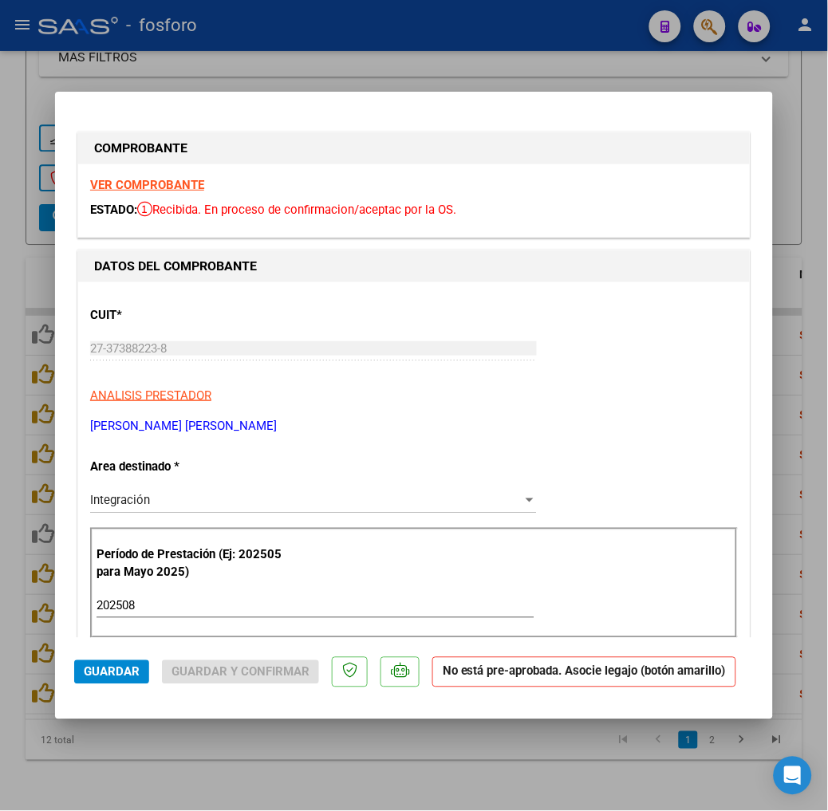
click at [595, 240] on div "COMPROBANTE VER COMPROBANTE ESTADO: Recibida. En proceso de confirmacion/acepta…" at bounding box center [414, 184] width 680 height 112
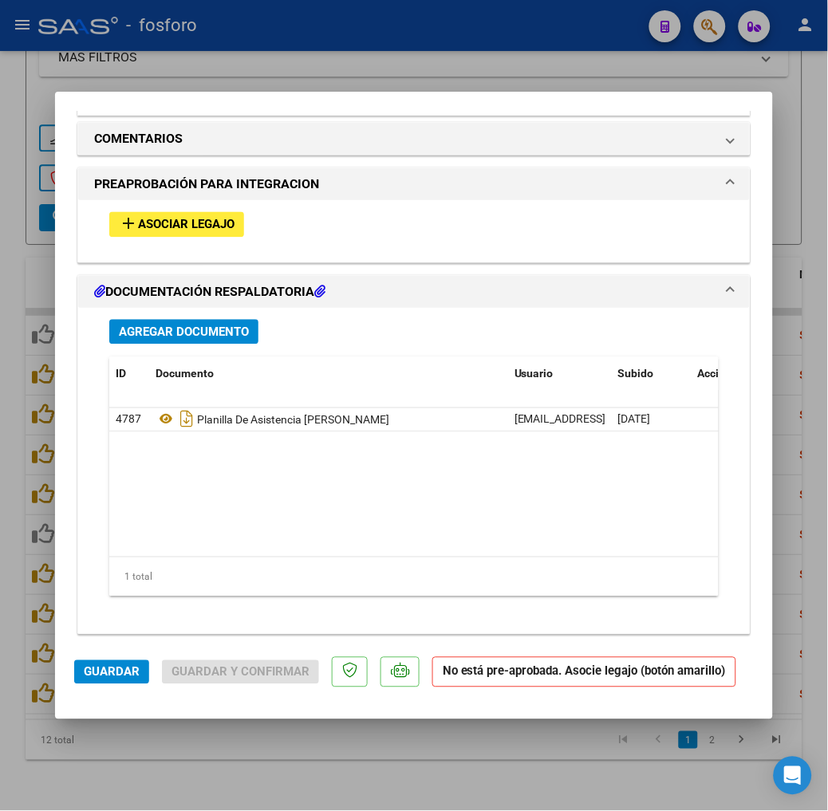
scroll to position [1418, 0]
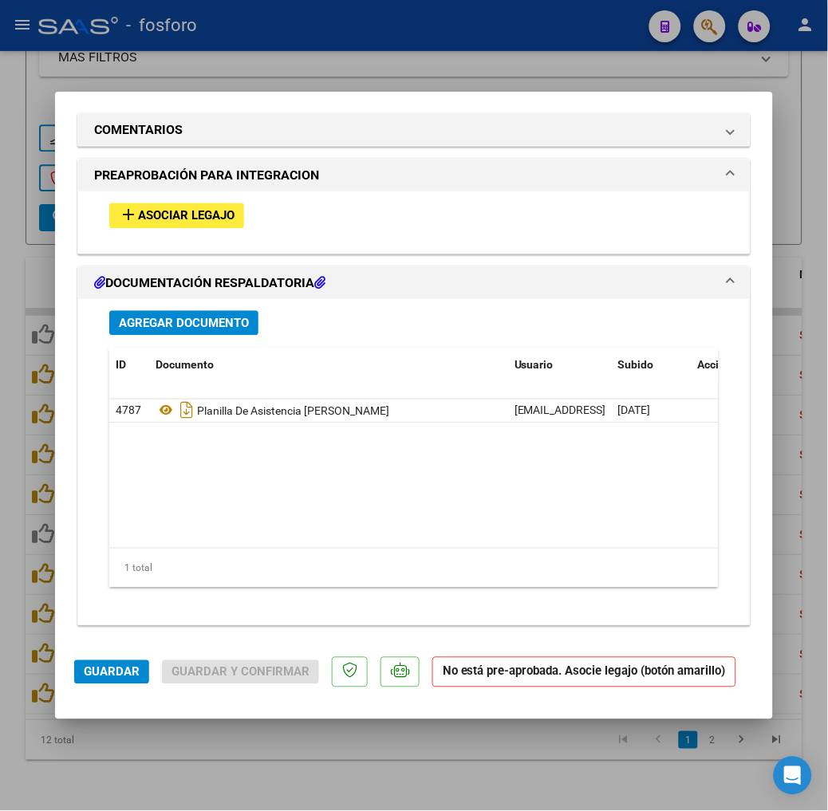
click at [165, 216] on span "Asociar Legajo" at bounding box center [186, 217] width 97 height 14
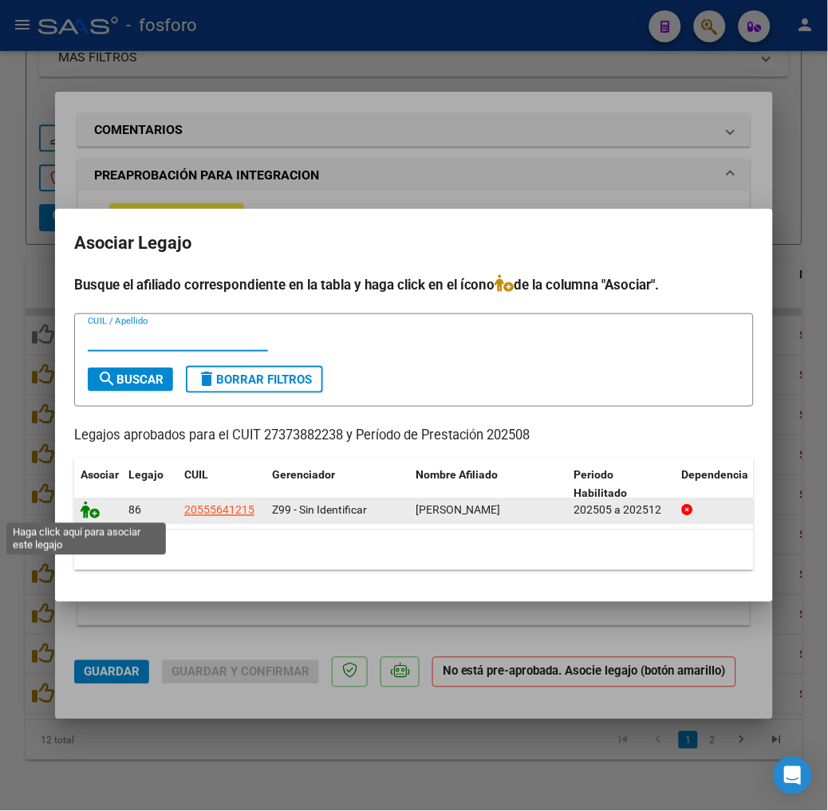
click at [81, 514] on icon at bounding box center [90, 511] width 19 height 18
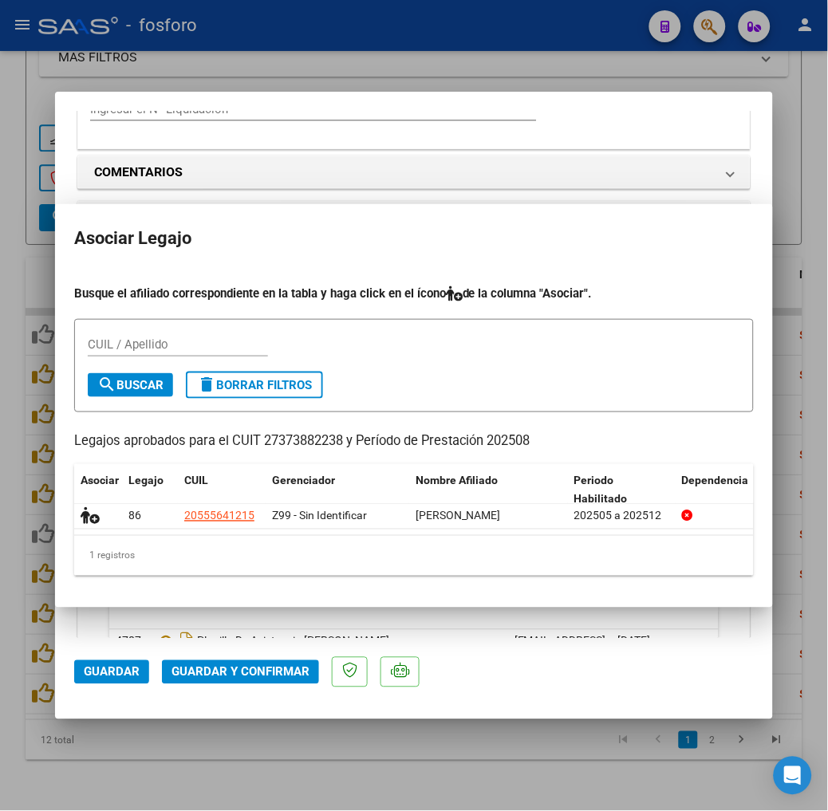
scroll to position [1460, 0]
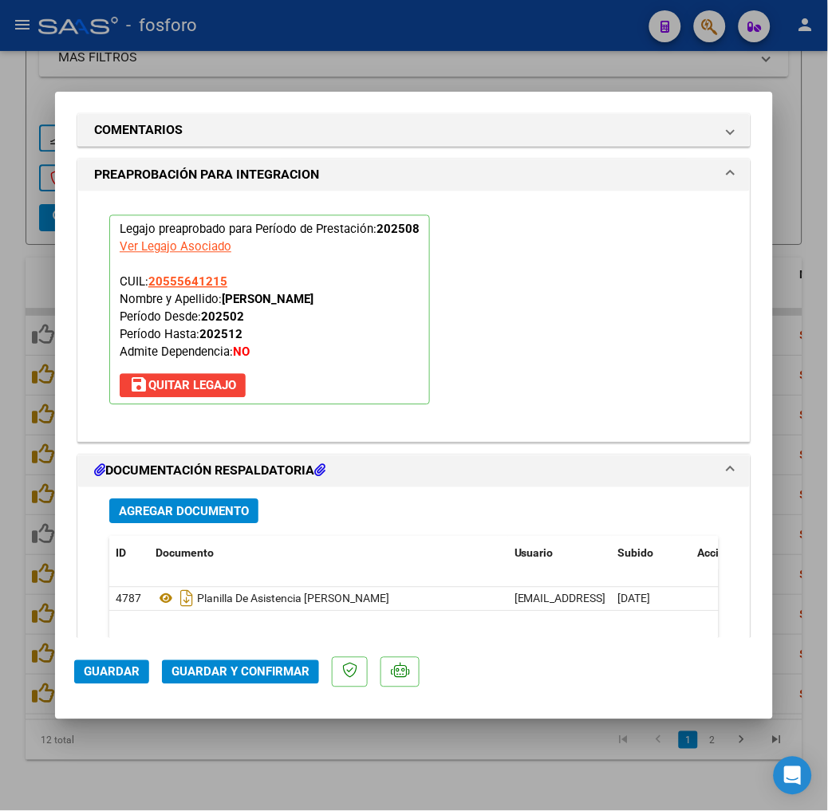
click at [205, 665] on span "Guardar y Confirmar" at bounding box center [240, 672] width 138 height 14
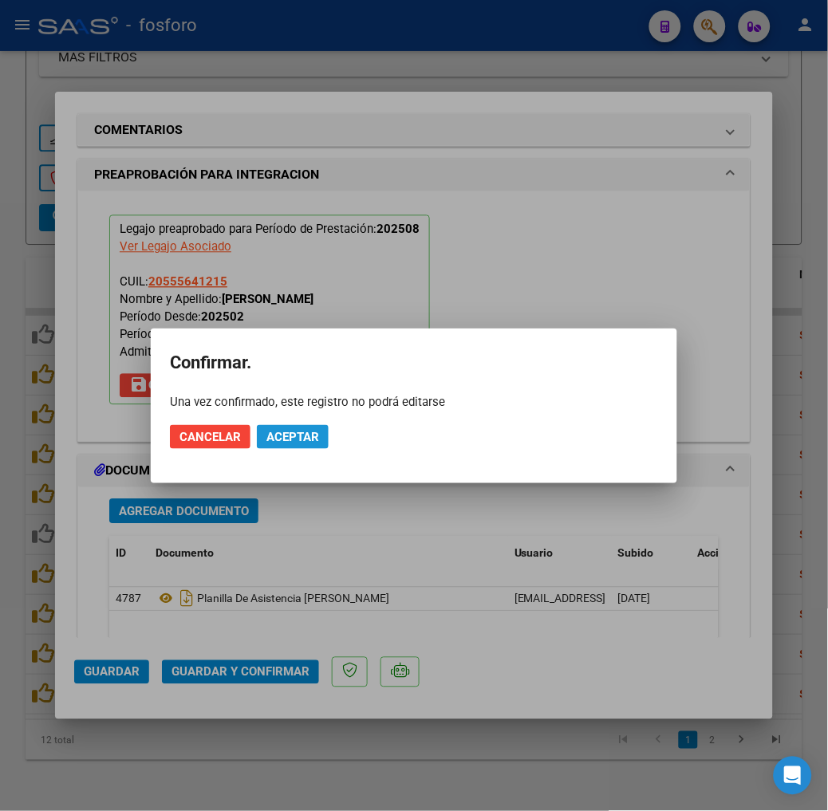
click at [289, 432] on span "Aceptar" at bounding box center [292, 437] width 53 height 14
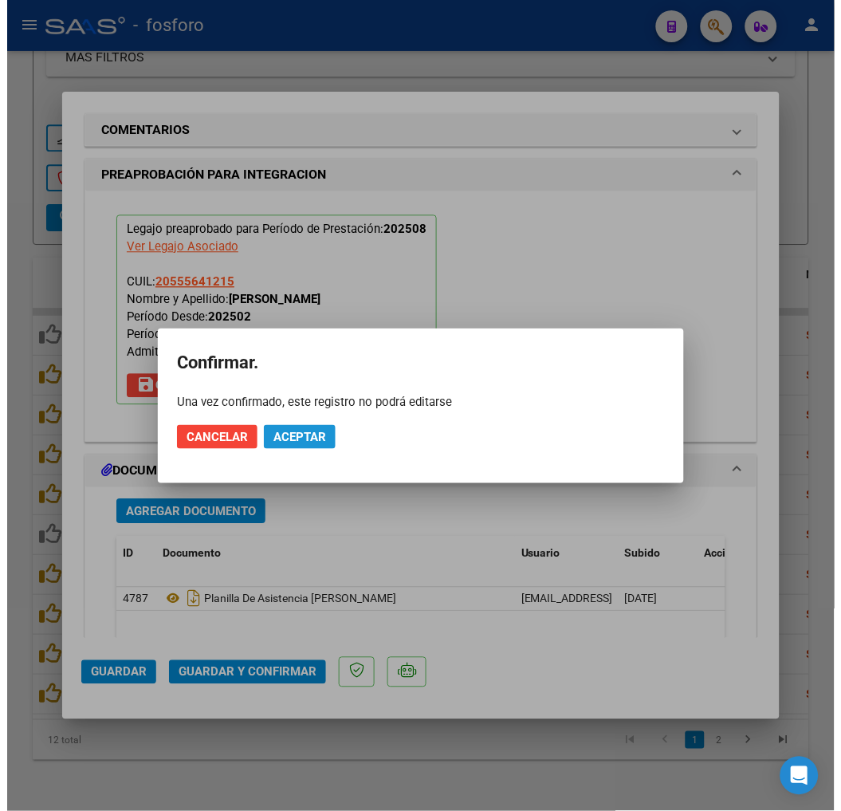
scroll to position [1316, 0]
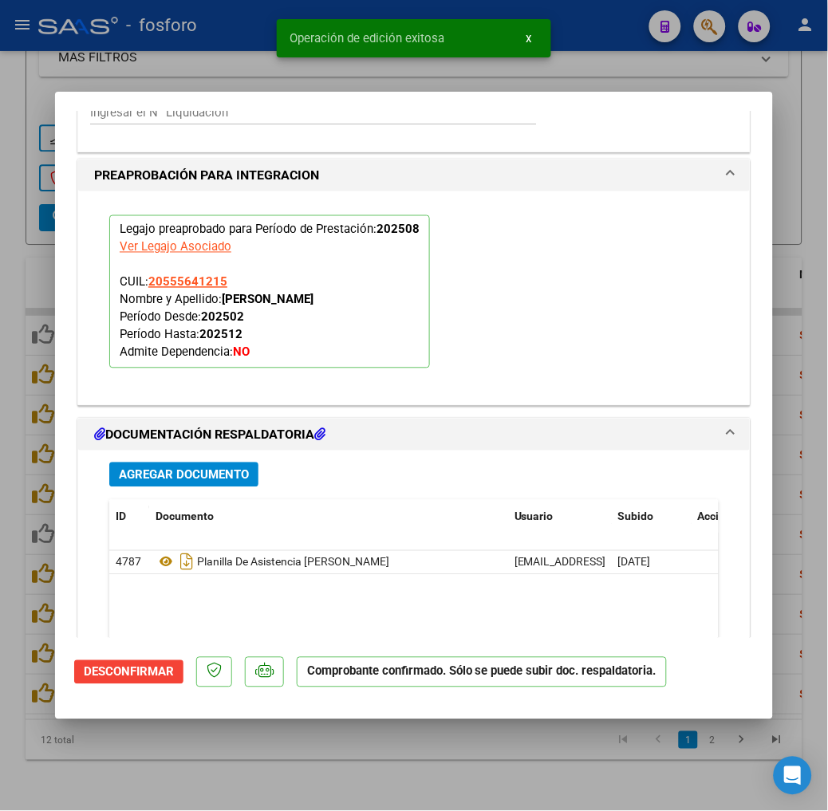
drag, startPoint x: 298, startPoint y: 776, endPoint x: 841, endPoint y: 535, distance: 593.5
click at [298, 777] on div at bounding box center [414, 405] width 828 height 811
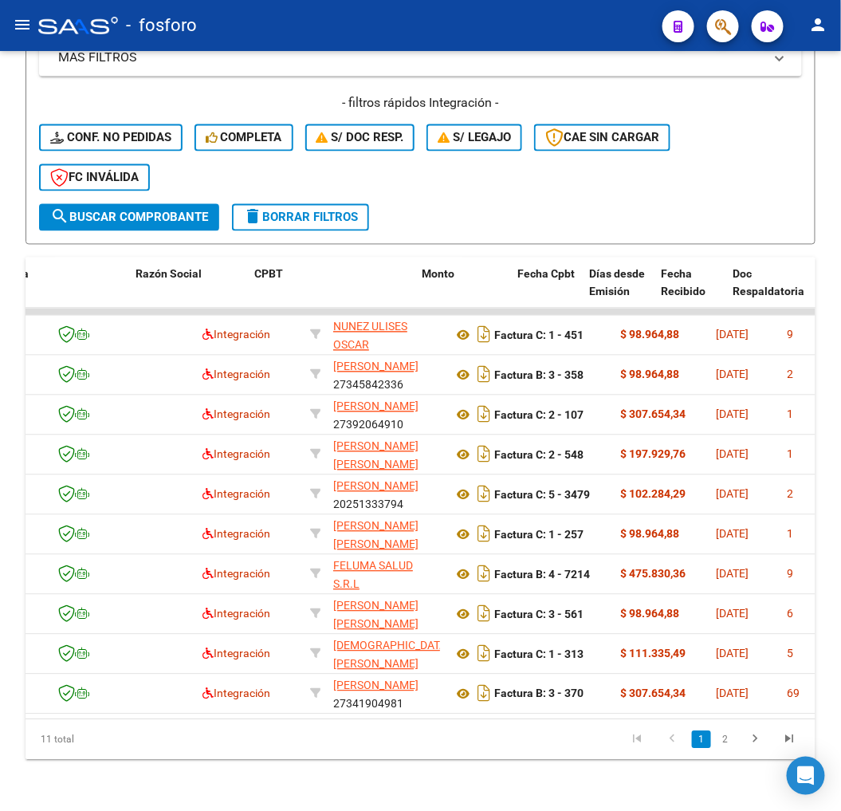
scroll to position [0, 416]
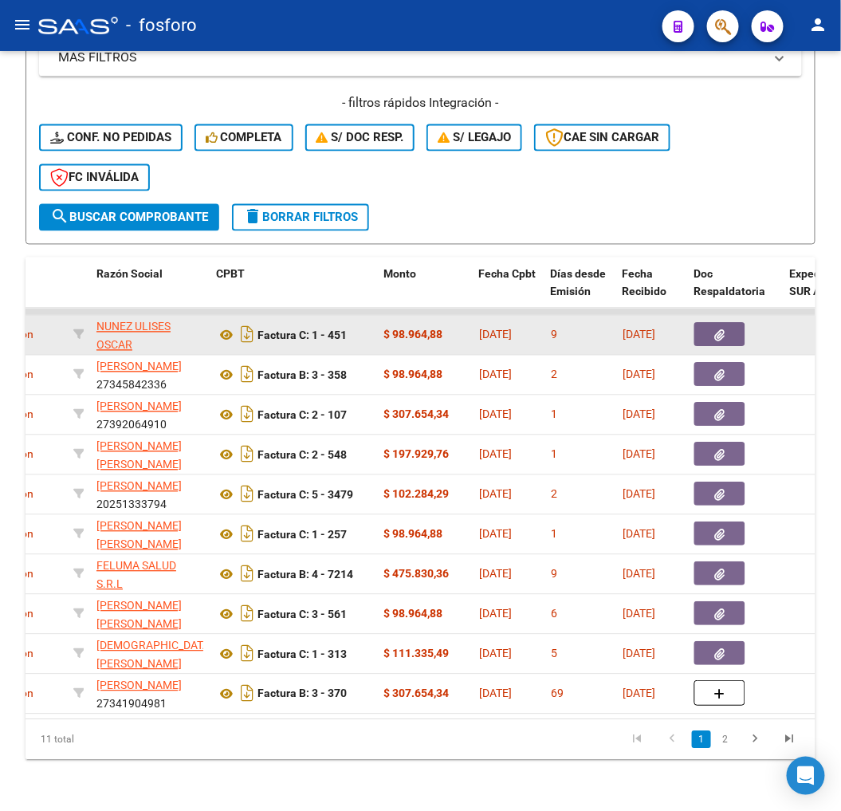
click at [729, 316] on datatable-body-cell at bounding box center [736, 335] width 96 height 39
click at [727, 323] on button "button" at bounding box center [720, 335] width 51 height 24
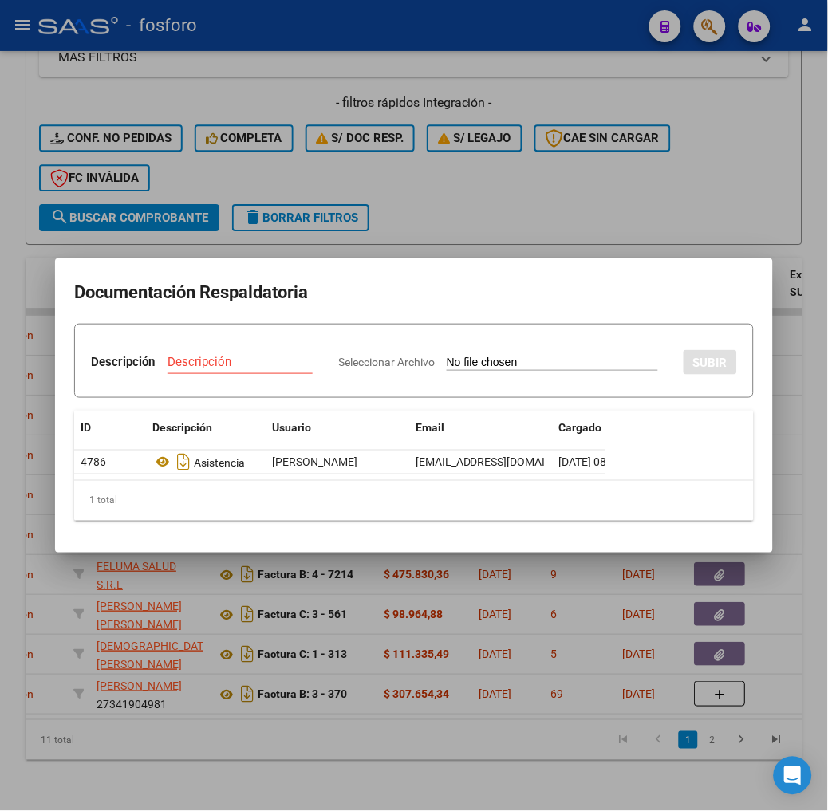
click at [523, 343] on div "Seleccionar Archivo SUBIR" at bounding box center [537, 360] width 399 height 46
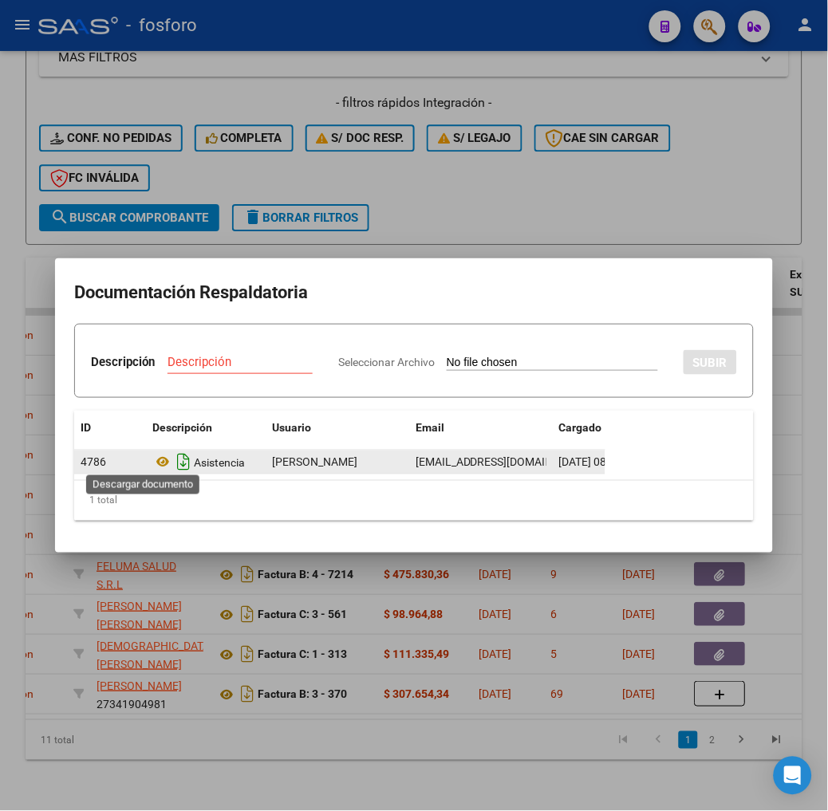
click at [173, 455] on icon "Descargar documento" at bounding box center [183, 463] width 21 height 26
click at [543, 674] on div at bounding box center [414, 405] width 828 height 811
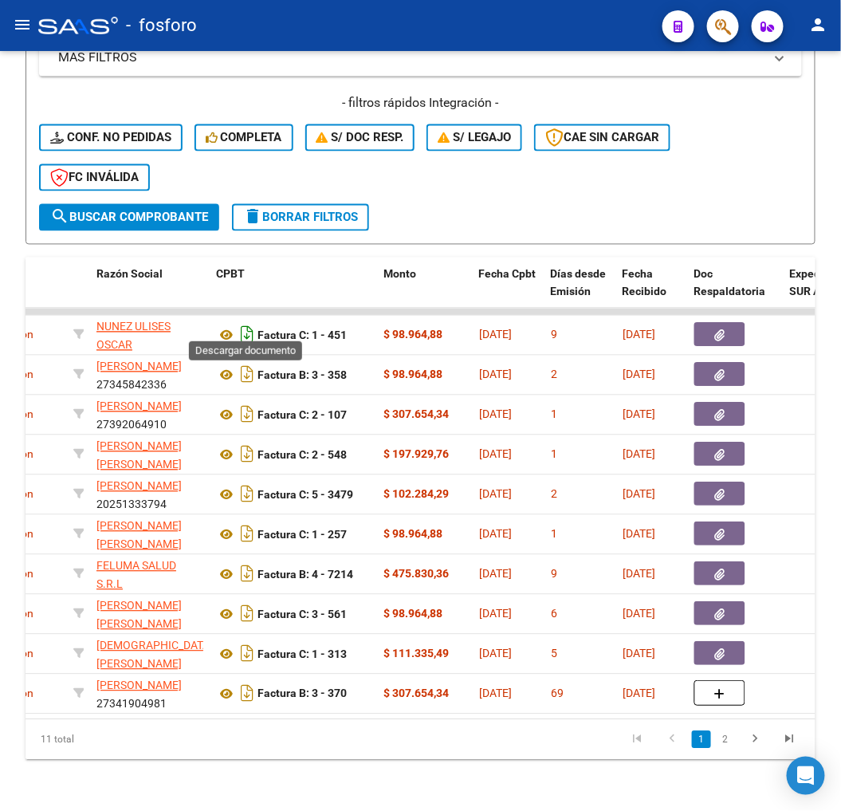
click at [245, 327] on icon "Descargar documento" at bounding box center [247, 335] width 21 height 26
drag, startPoint x: 198, startPoint y: 706, endPoint x: 73, endPoint y: 714, distance: 125.5
click at [73, 714] on datatable-body "13640 Integración NUNEZ ULISES OSCAR 20300451269 Factura C: 1 - 451 $ 98.964,88…" at bounding box center [421, 514] width 790 height 411
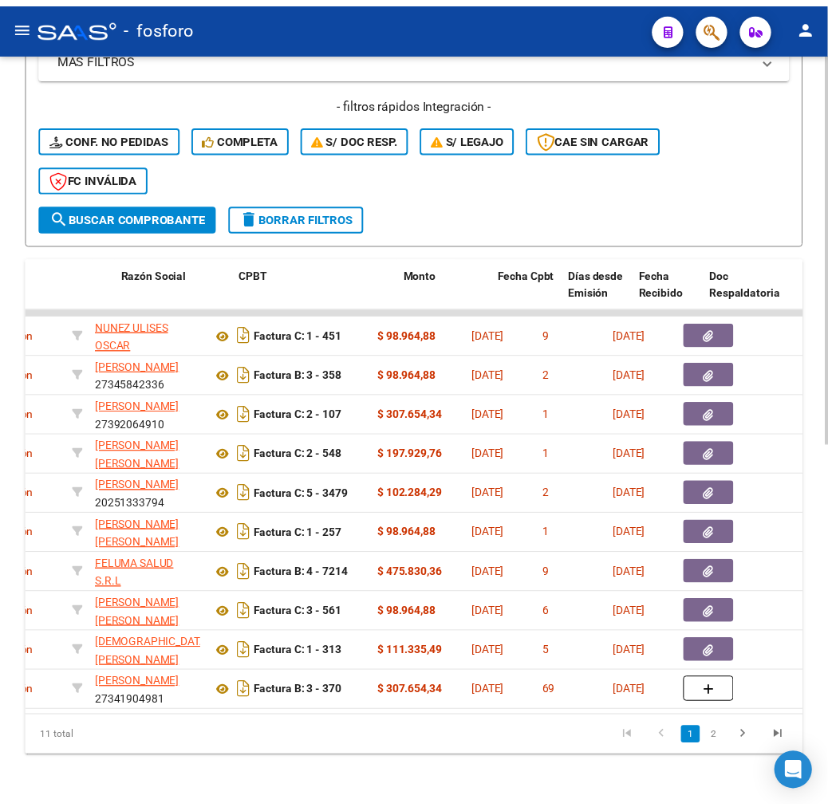
scroll to position [0, 0]
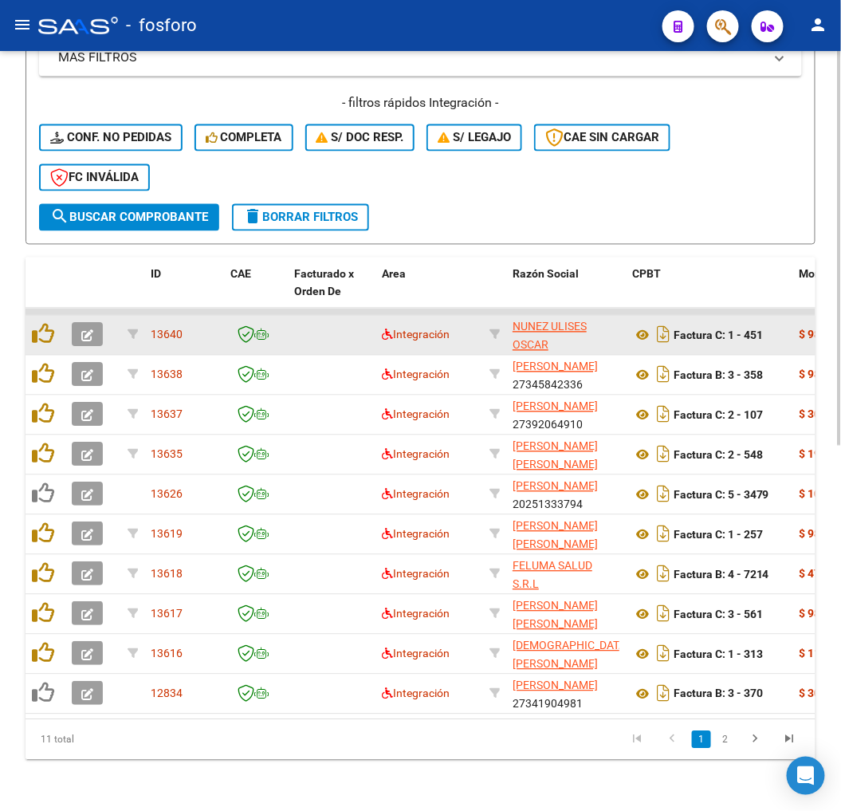
click at [90, 330] on icon "button" at bounding box center [87, 336] width 12 height 12
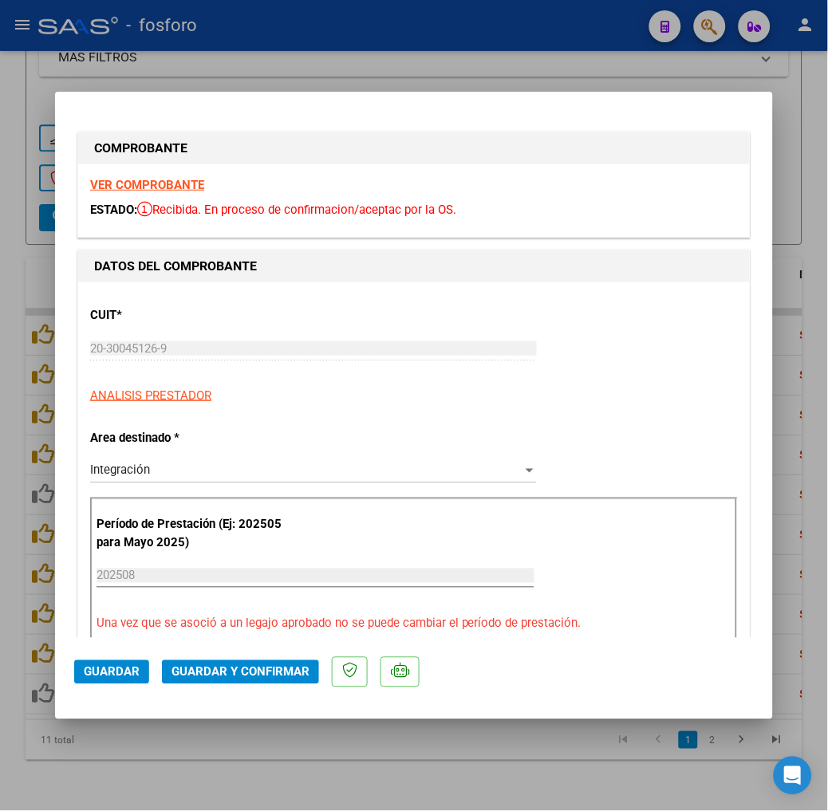
click at [604, 317] on div "CUIT * 20-30045126-9 Ingresar CUIT ANALISIS PRESTADOR ARCA Padrón ARCA Padrón" at bounding box center [414, 349] width 648 height 111
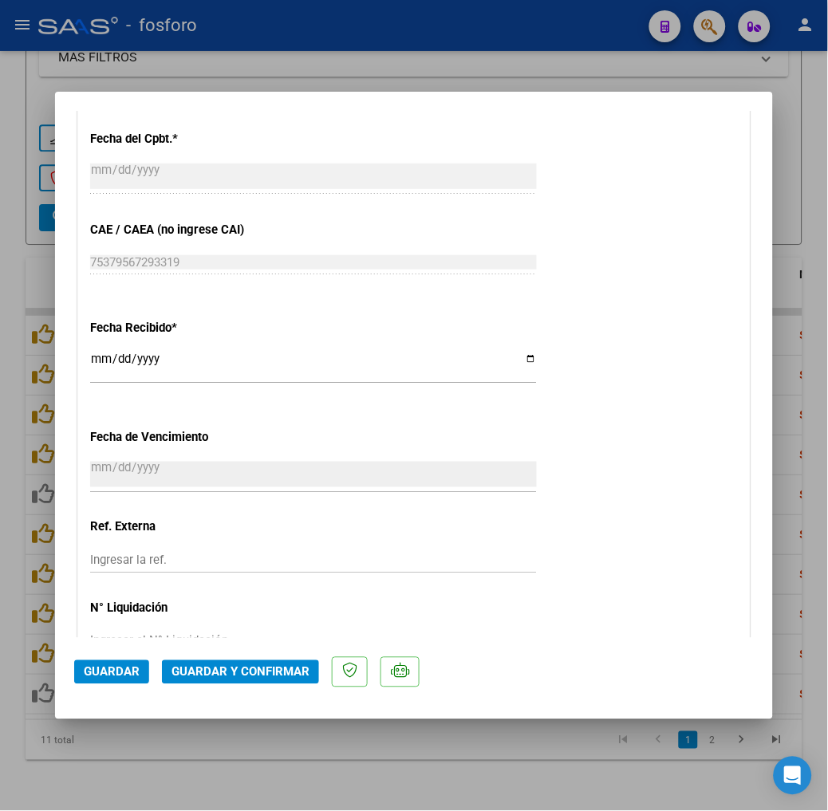
scroll to position [1506, 0]
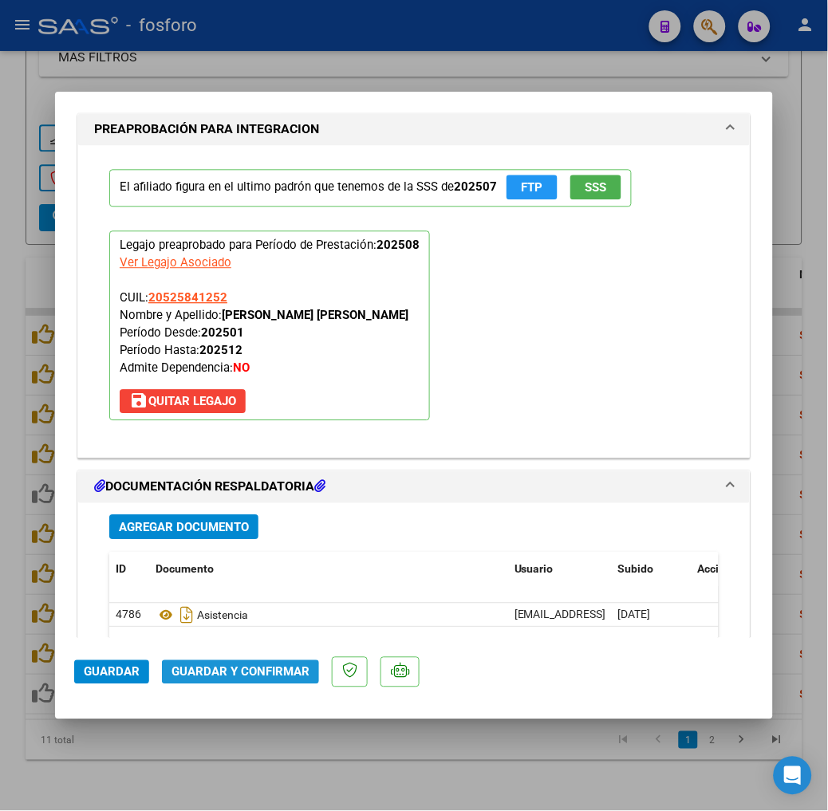
click at [248, 679] on span "Guardar y Confirmar" at bounding box center [240, 672] width 138 height 14
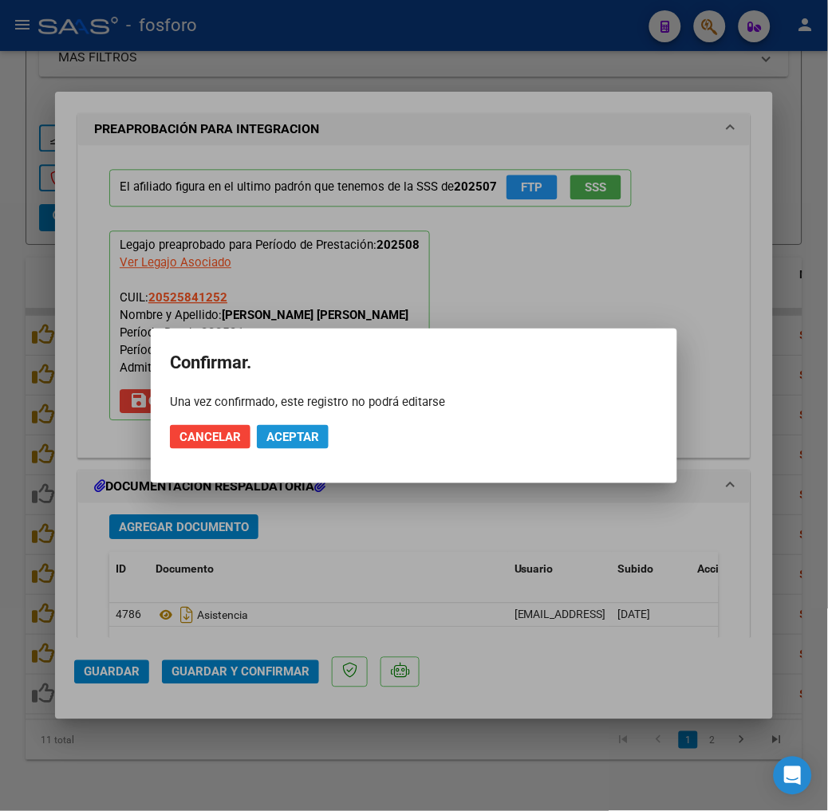
click at [316, 437] on span "Aceptar" at bounding box center [292, 437] width 53 height 14
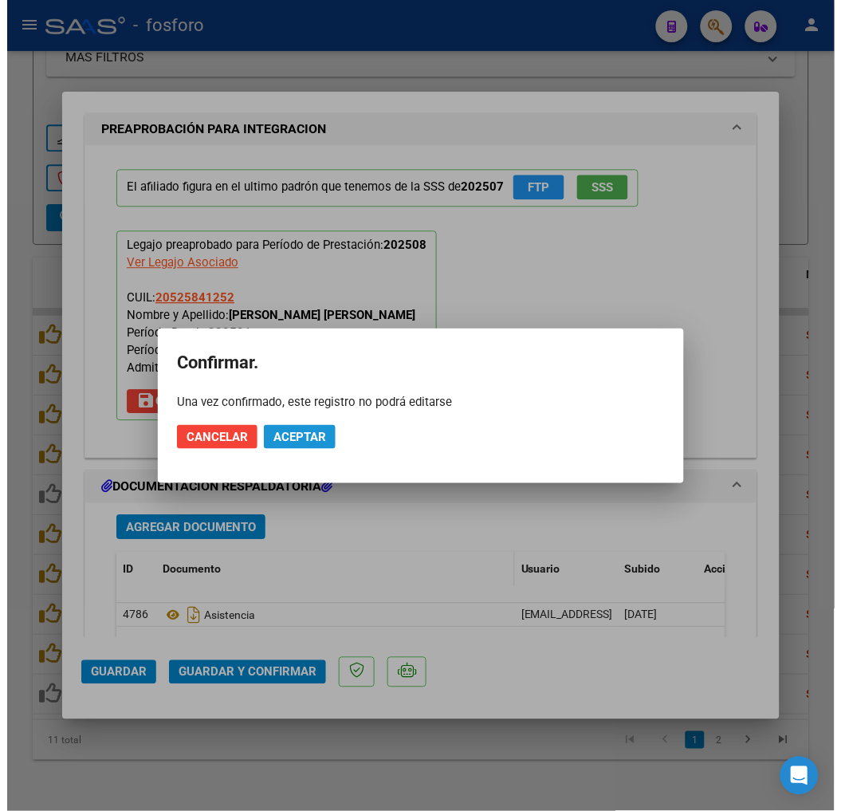
scroll to position [1362, 0]
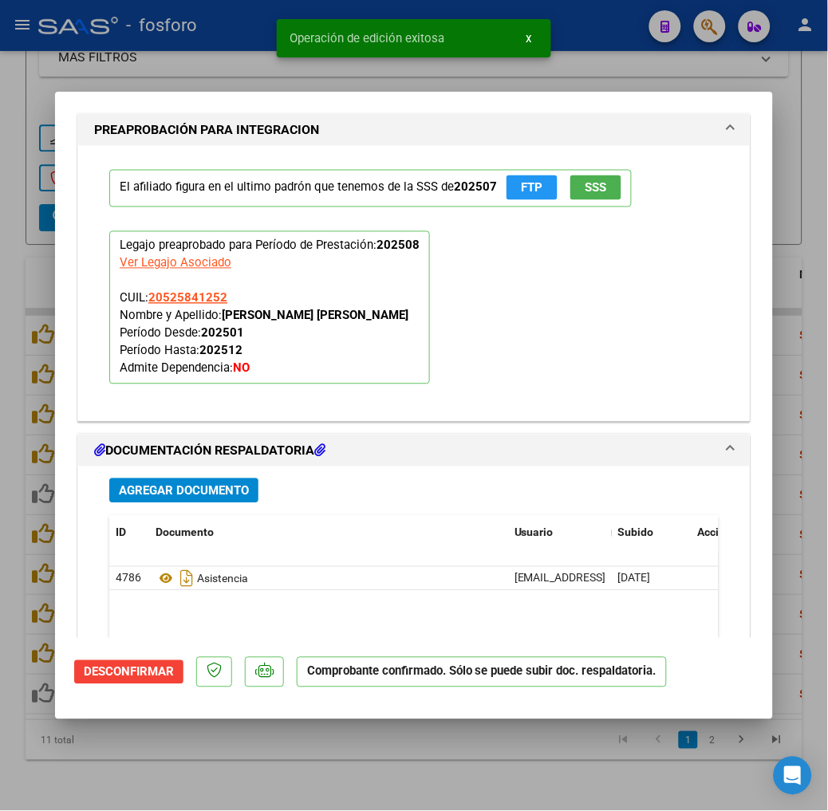
click at [330, 727] on div at bounding box center [414, 405] width 828 height 811
type input "$ 0,00"
click at [324, 728] on div "11 total 1 2" at bounding box center [414, 740] width 777 height 40
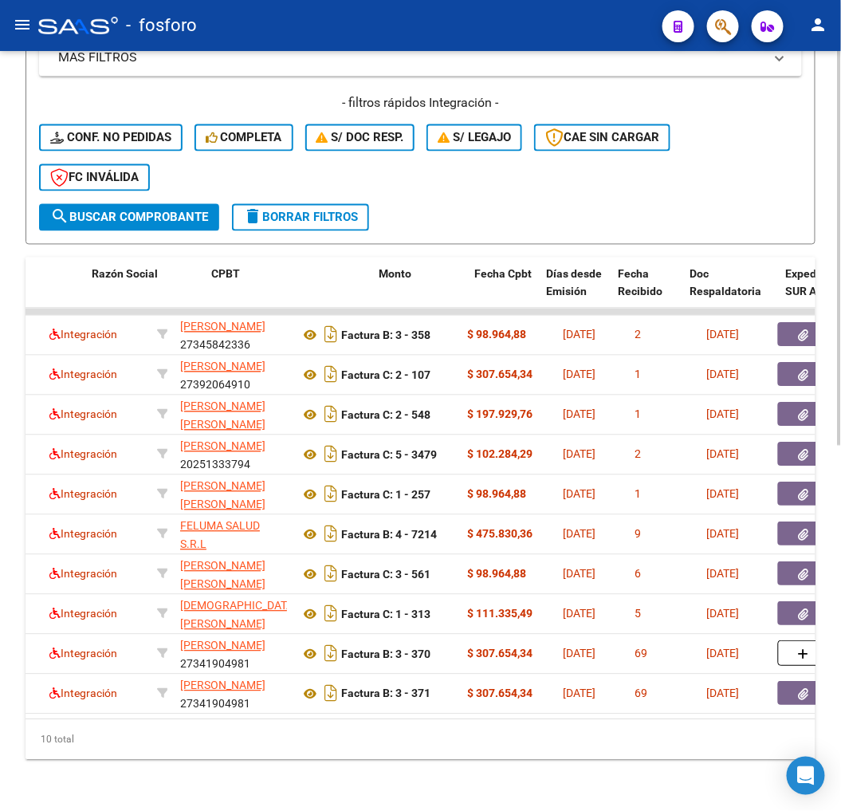
scroll to position [0, 420]
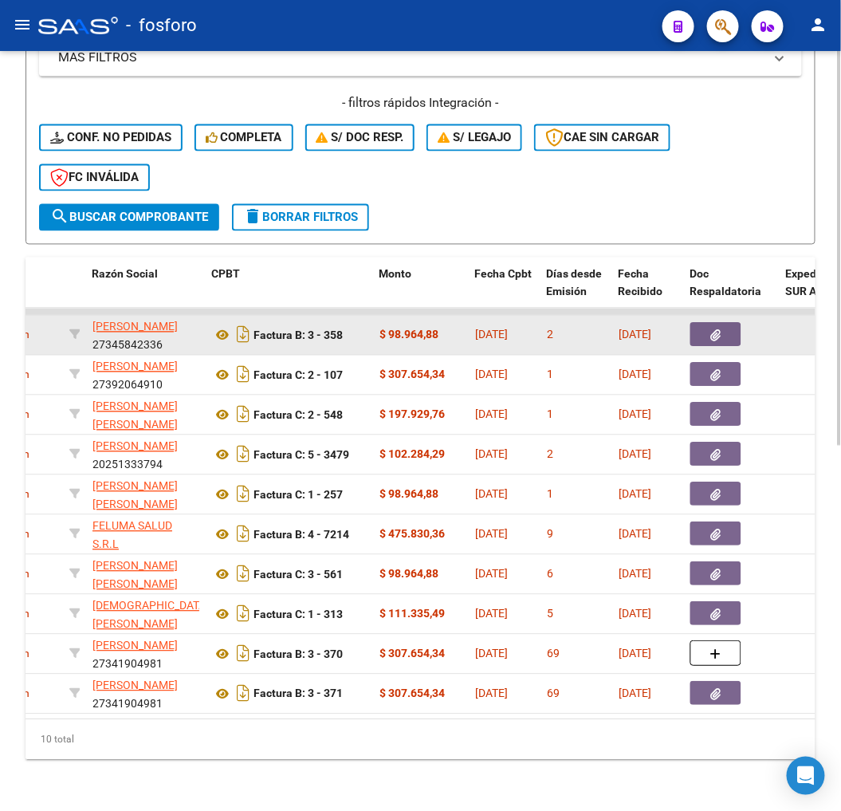
click at [715, 330] on icon "button" at bounding box center [716, 336] width 10 height 12
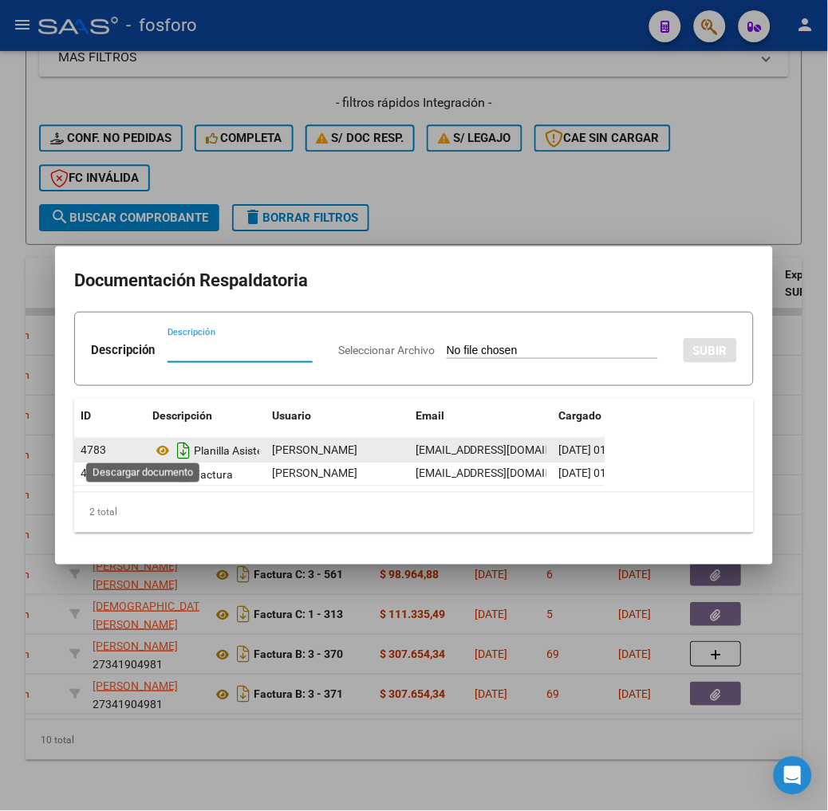
click at [173, 443] on icon "Descargar documento" at bounding box center [183, 451] width 21 height 26
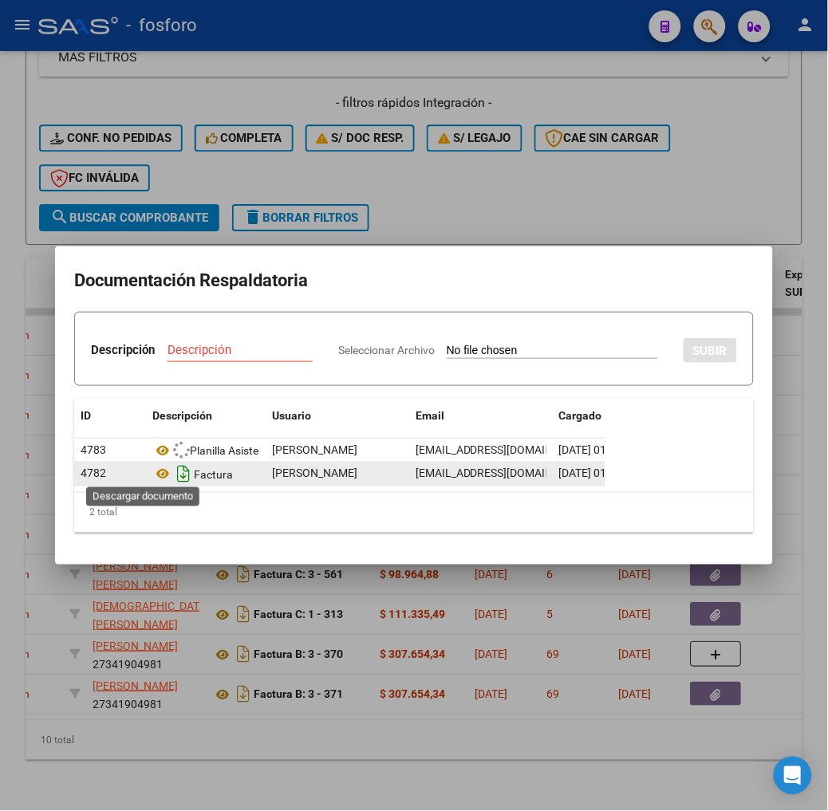
click at [173, 473] on icon "Descargar documento" at bounding box center [183, 475] width 21 height 26
click at [433, 610] on div at bounding box center [414, 405] width 828 height 811
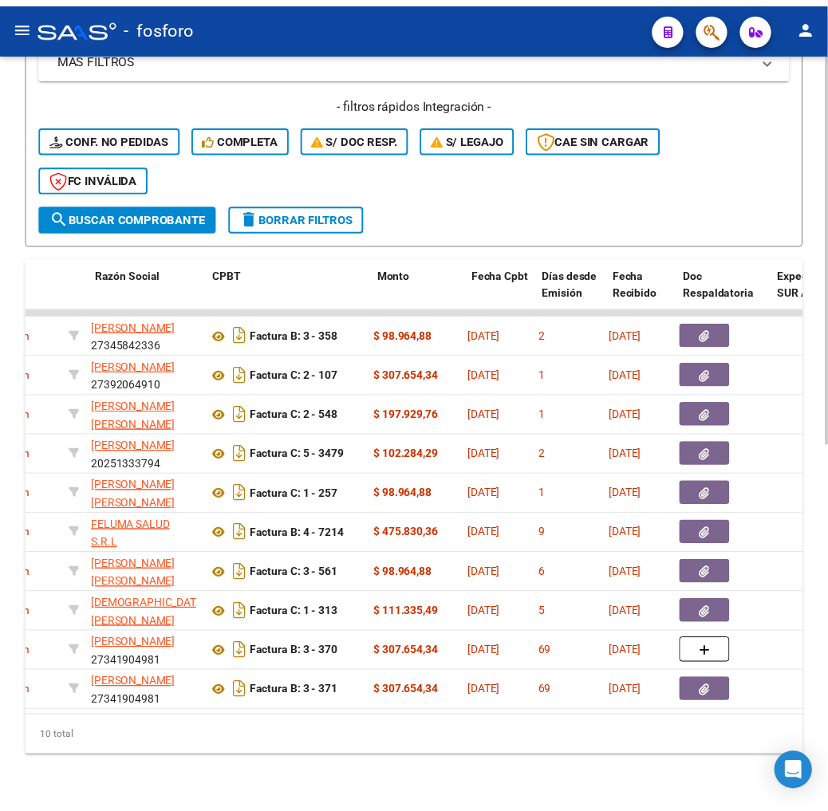
scroll to position [0, 0]
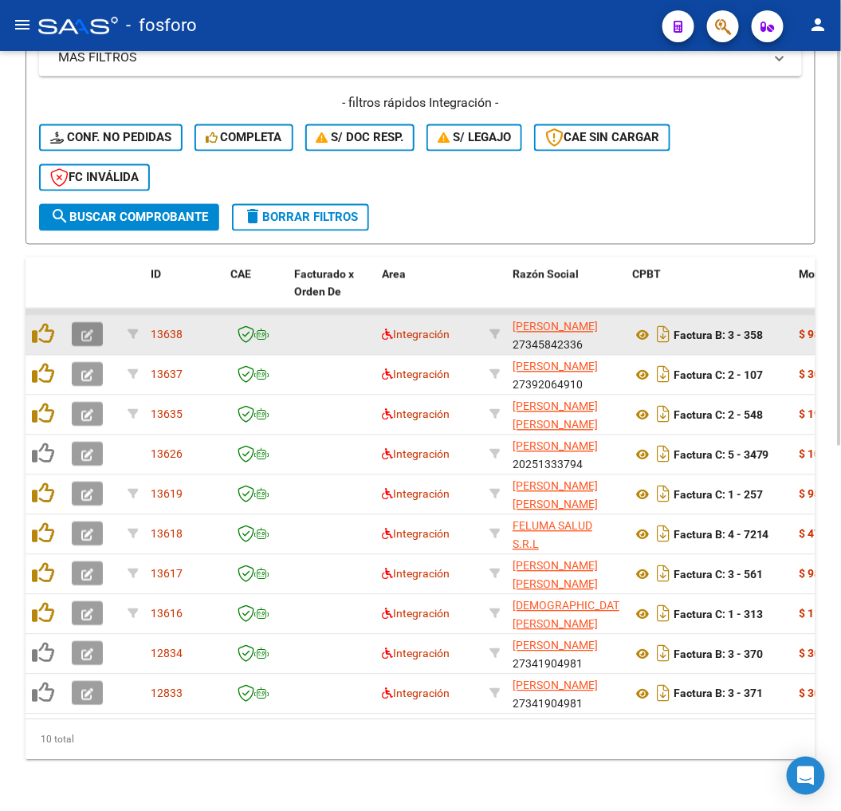
click at [86, 330] on icon "button" at bounding box center [87, 336] width 12 height 12
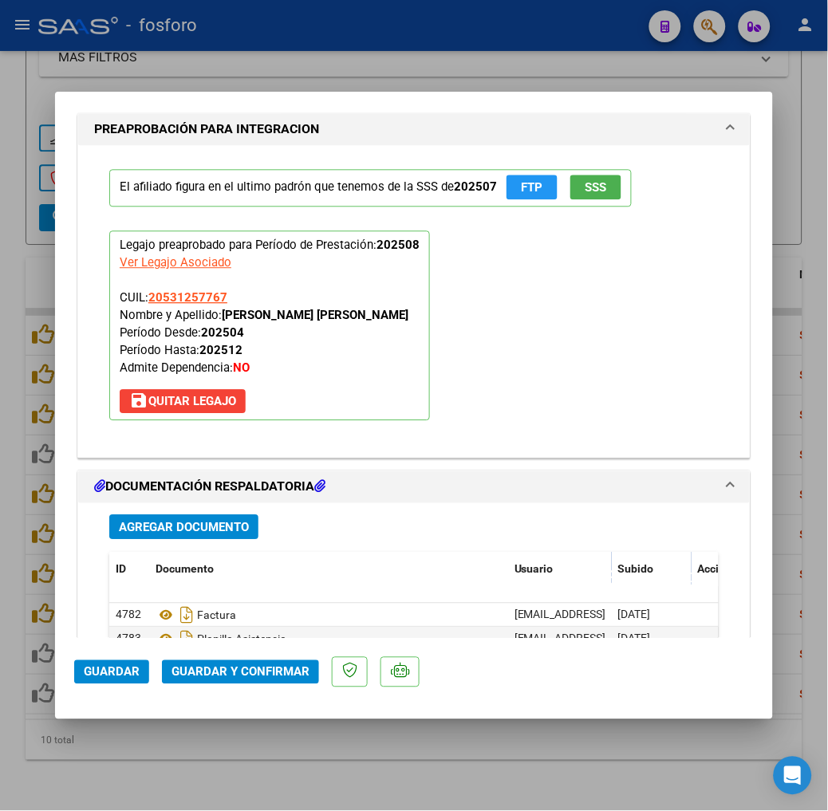
scroll to position [1711, 0]
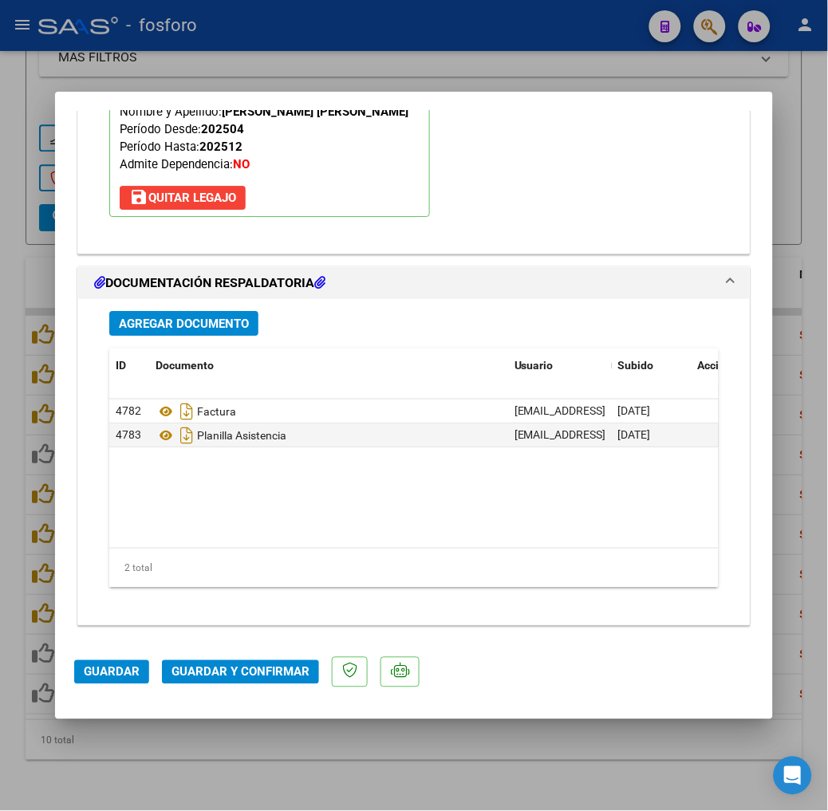
click at [211, 667] on span "Guardar y Confirmar" at bounding box center [240, 672] width 138 height 14
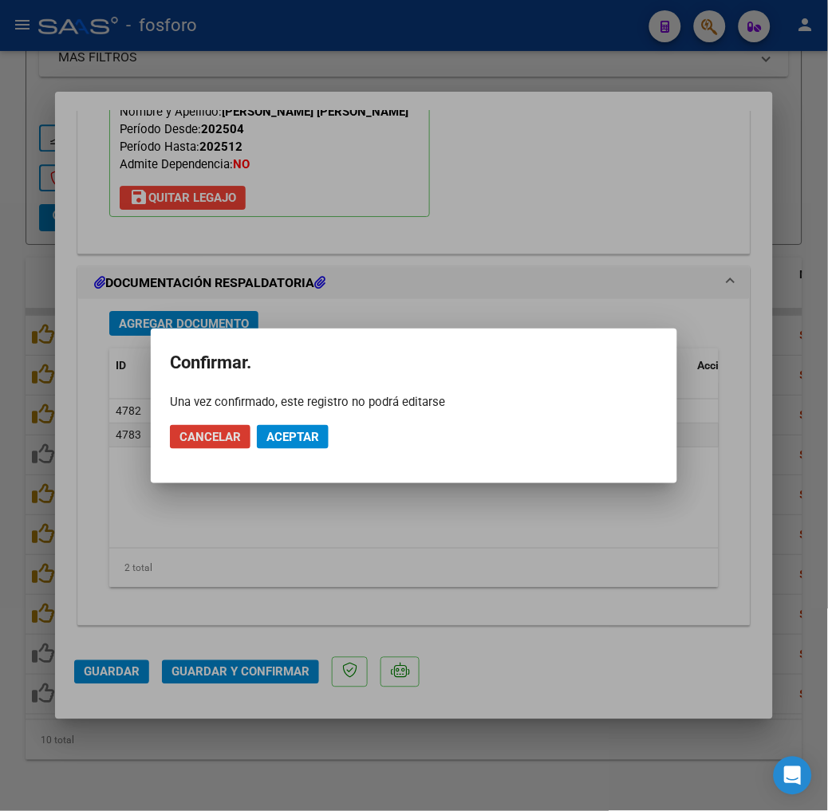
click at [287, 443] on span "Aceptar" at bounding box center [292, 437] width 53 height 14
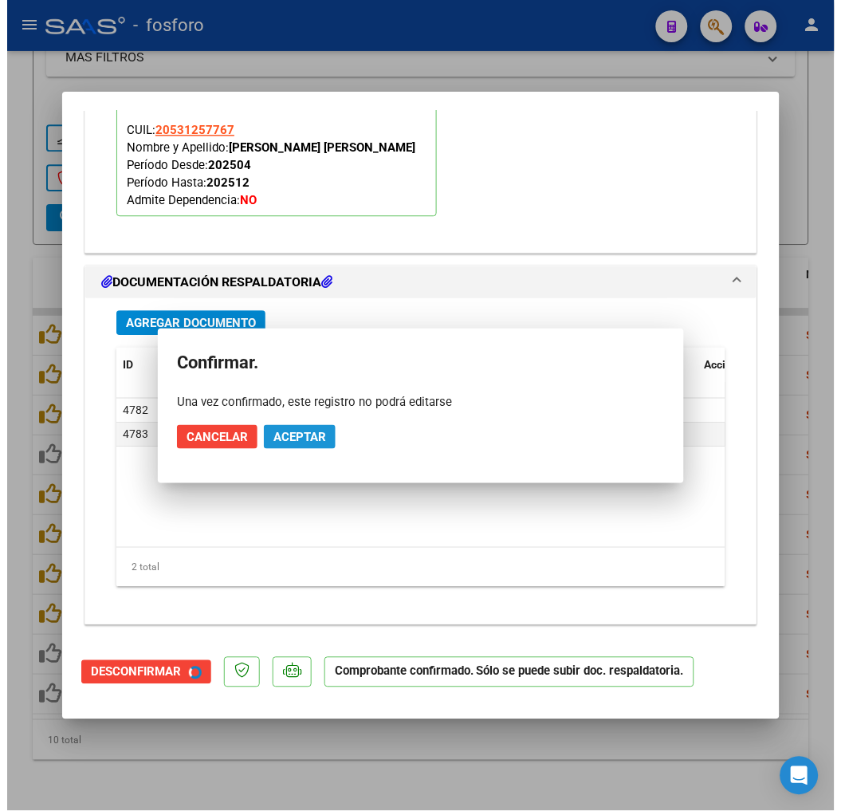
scroll to position [1530, 0]
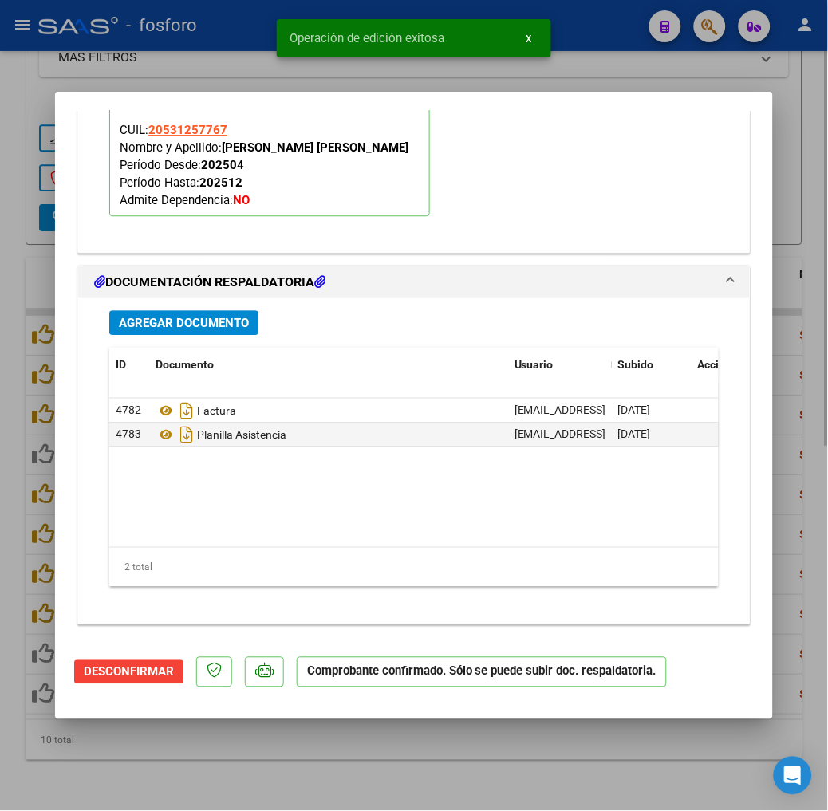
click at [443, 776] on div at bounding box center [414, 405] width 828 height 811
click at [445, 776] on div "Video tutorial PRESTADORES -> Listado de CPBTs Emitidos por Prestadores / Prove…" at bounding box center [414, 84] width 828 height 1453
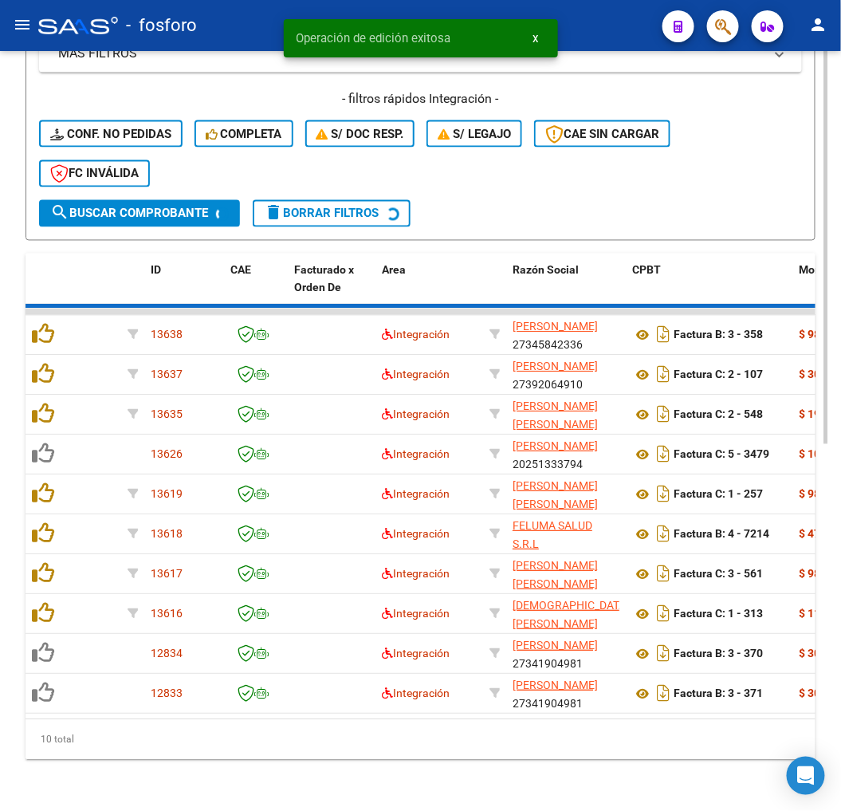
click at [445, 776] on div "Video tutorial PRESTADORES -> Listado de CPBTs Emitidos por Prestadores / Prove…" at bounding box center [420, 100] width 841 height 1421
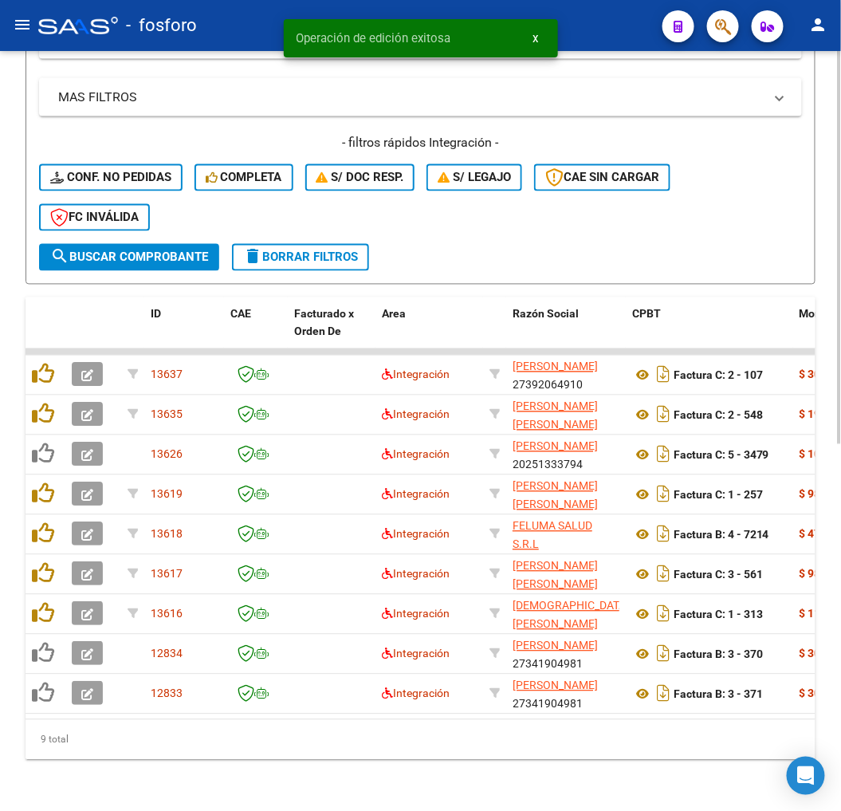
scroll to position [664, 0]
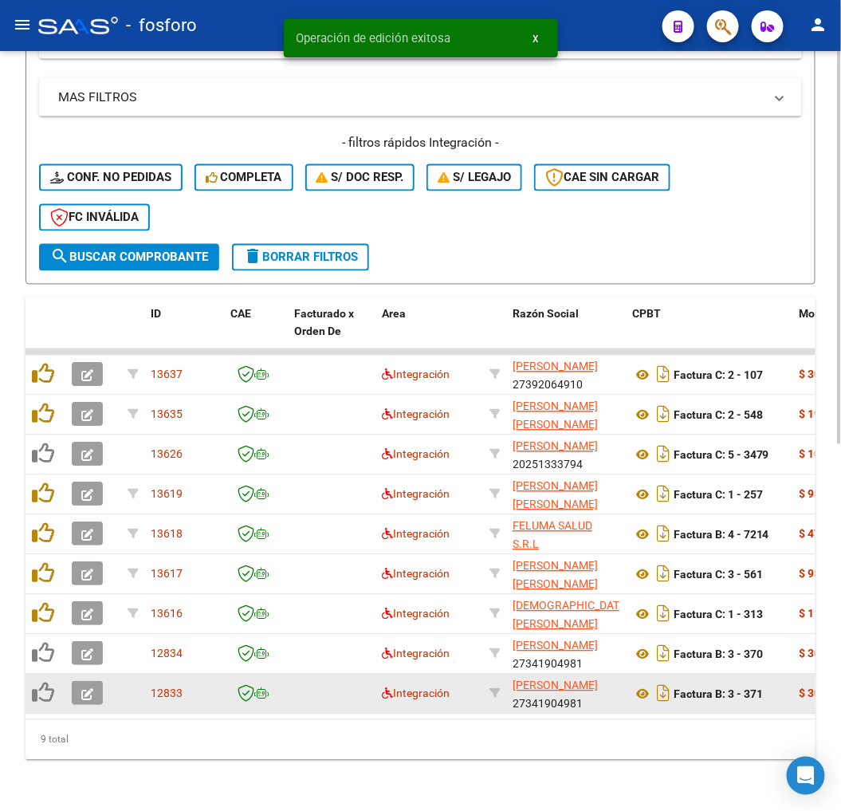
drag, startPoint x: 445, startPoint y: 776, endPoint x: 700, endPoint y: 691, distance: 269.1
click at [700, 691] on div "Factura B: 3 - 371" at bounding box center [710, 694] width 155 height 26
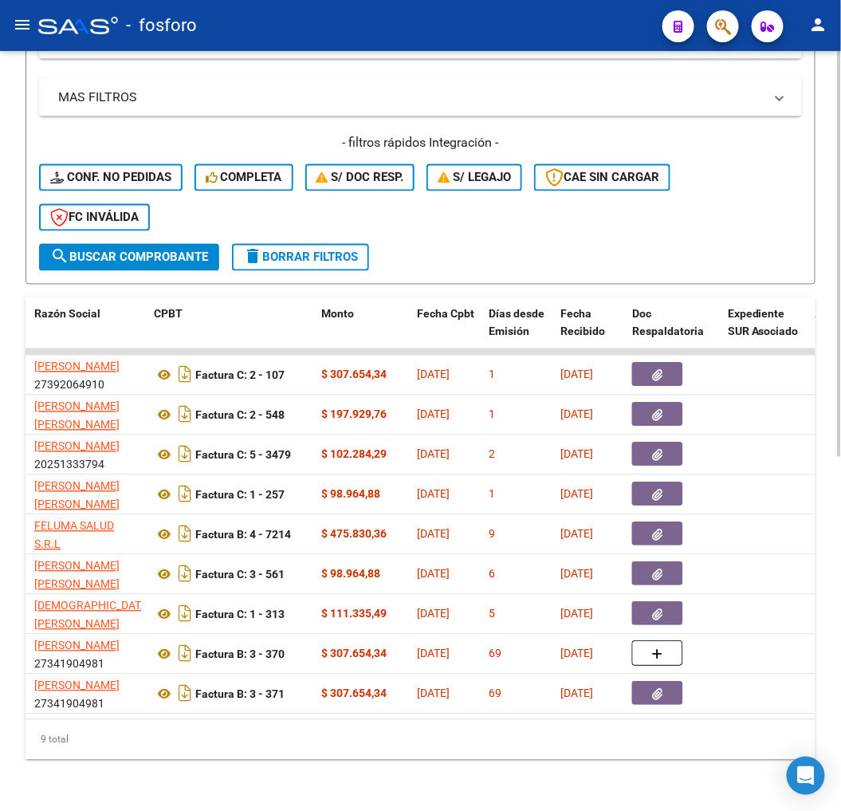
scroll to position [0, 451]
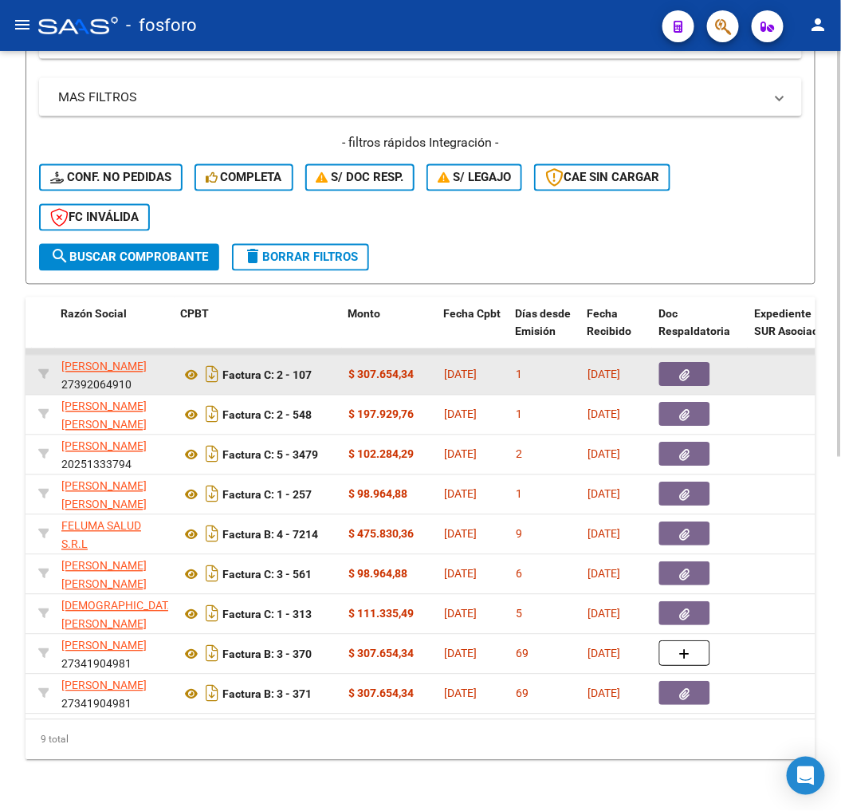
click at [656, 365] on datatable-body-cell at bounding box center [701, 375] width 96 height 39
click at [660, 363] on button "button" at bounding box center [685, 375] width 51 height 24
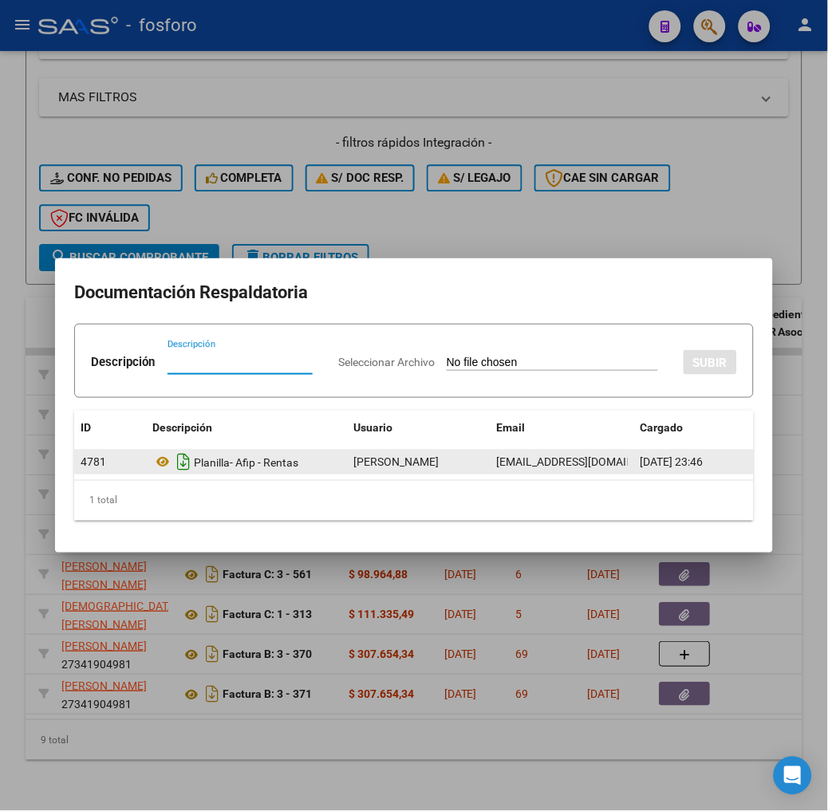
drag, startPoint x: 132, startPoint y: 495, endPoint x: 144, endPoint y: 460, distance: 37.1
click at [136, 490] on div "1 total" at bounding box center [414, 501] width 680 height 40
click at [173, 456] on icon "Descargar documento" at bounding box center [183, 463] width 21 height 26
click at [392, 651] on div at bounding box center [414, 405] width 828 height 811
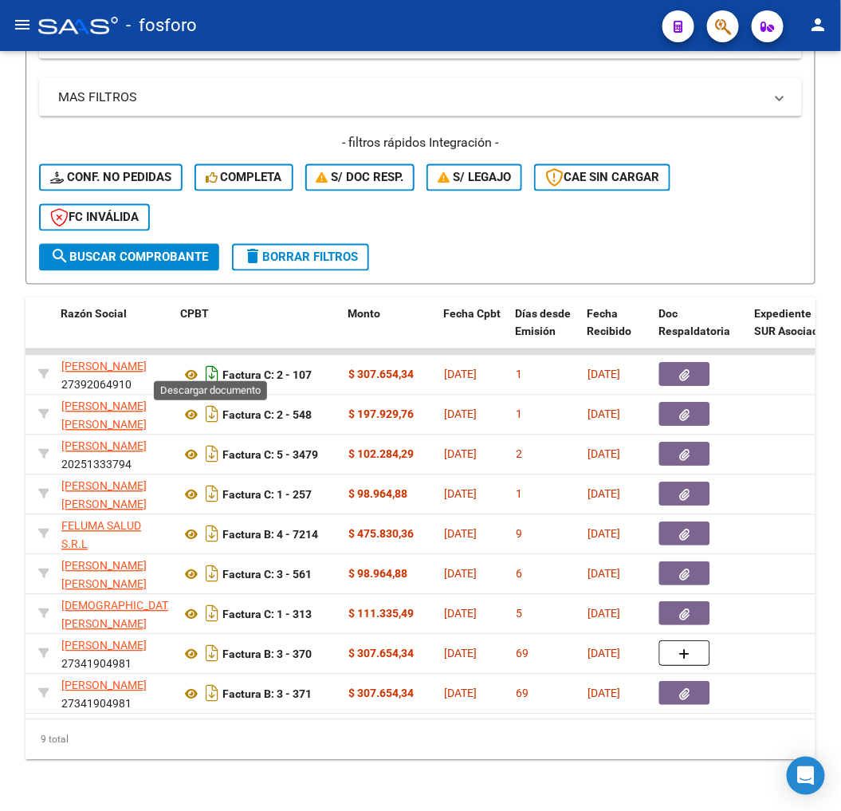
click at [209, 362] on icon "Descargar documento" at bounding box center [212, 375] width 21 height 26
drag, startPoint x: 146, startPoint y: 720, endPoint x: 136, endPoint y: 719, distance: 10.5
click at [136, 719] on div "ID CAE Facturado x Orden De Area Razón Social CPBT Monto Fecha Cpbt Días desde …" at bounding box center [421, 529] width 790 height 463
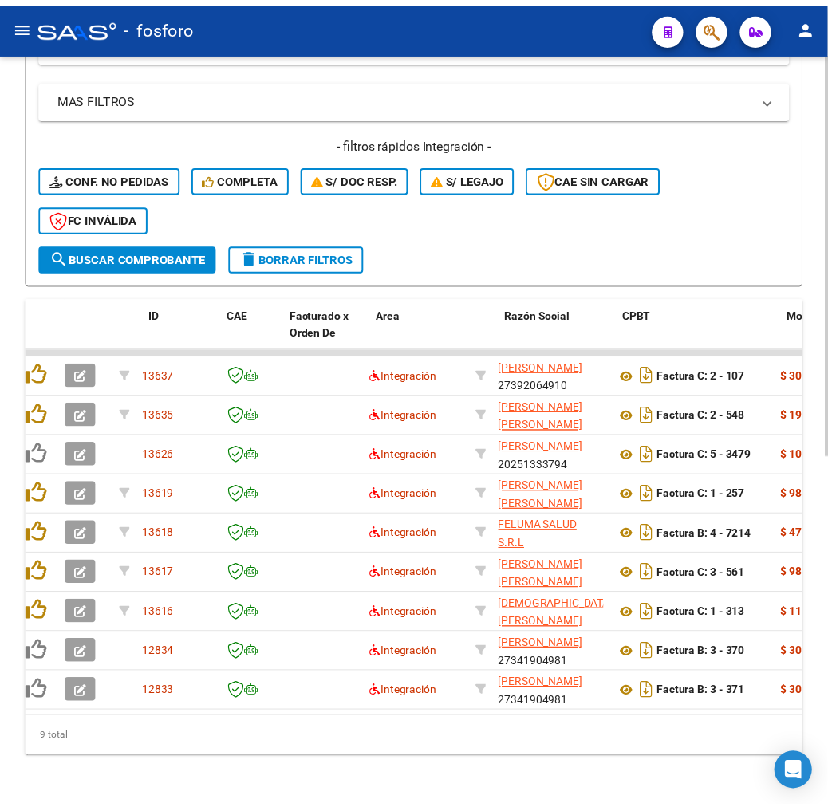
scroll to position [0, 0]
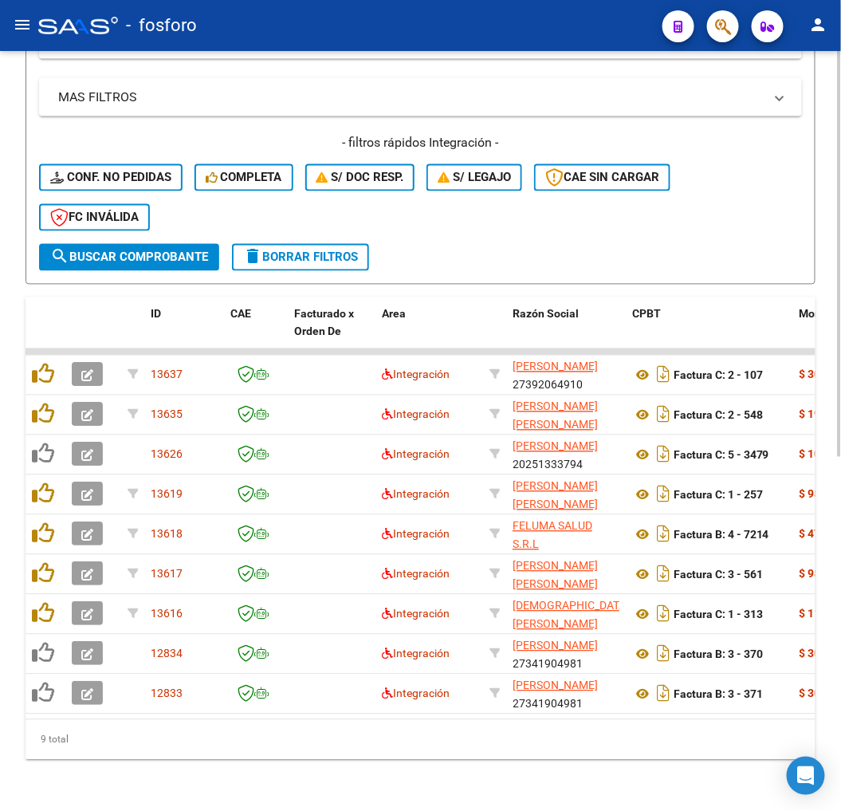
click at [100, 786] on div "Video tutorial PRESTADORES -> Listado de CPBTs Emitidos por Prestadores / Prove…" at bounding box center [420, 104] width 841 height 1413
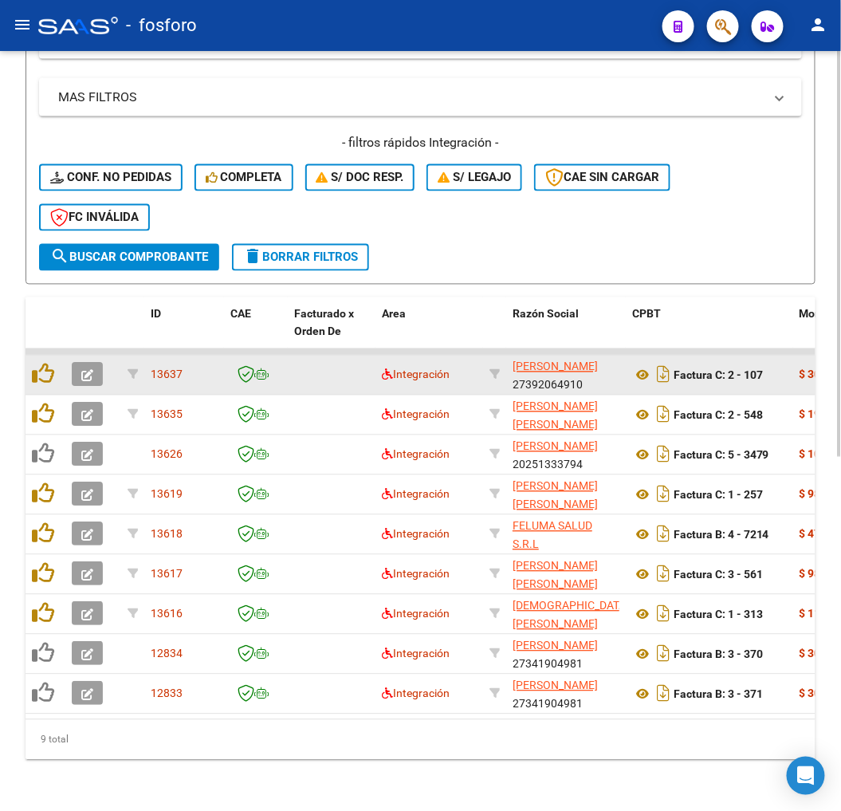
click at [89, 370] on icon "button" at bounding box center [87, 376] width 12 height 12
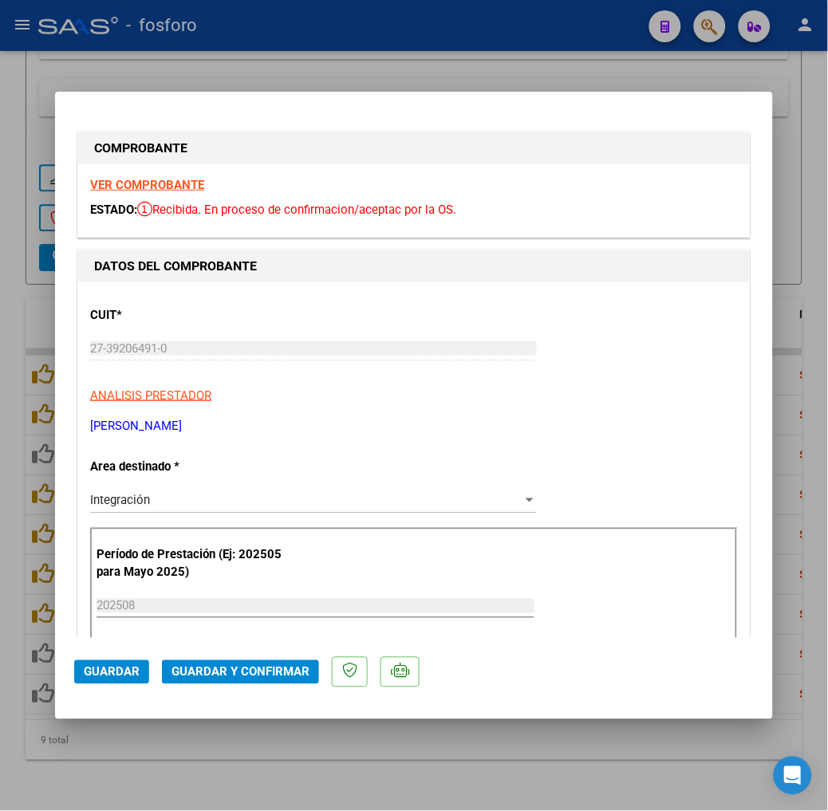
click at [496, 420] on p "TORRES VANESA MAGALI" at bounding box center [414, 426] width 648 height 18
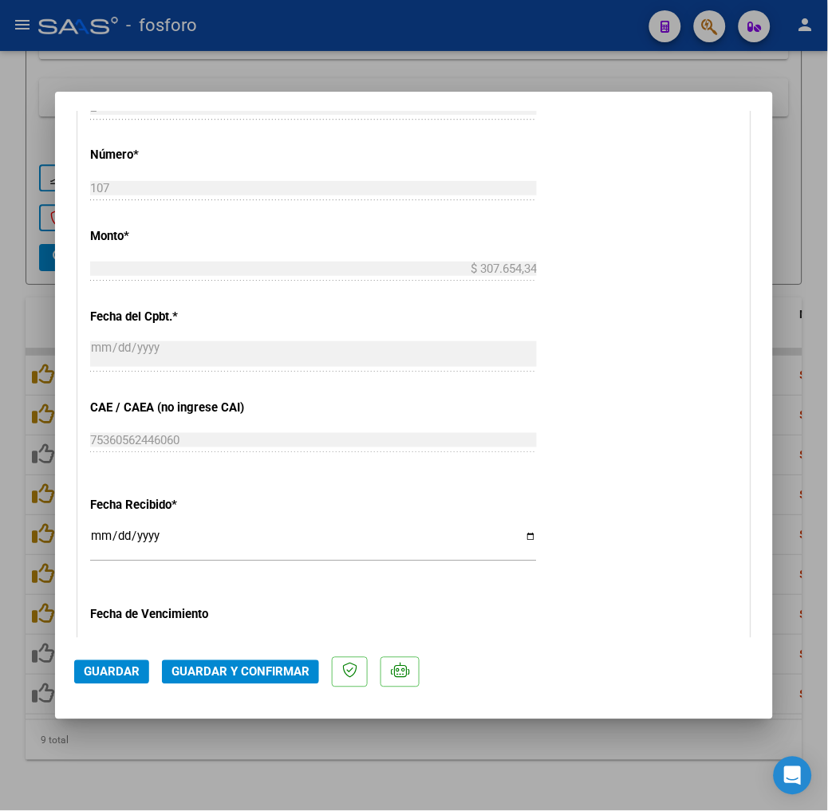
scroll to position [975, 0]
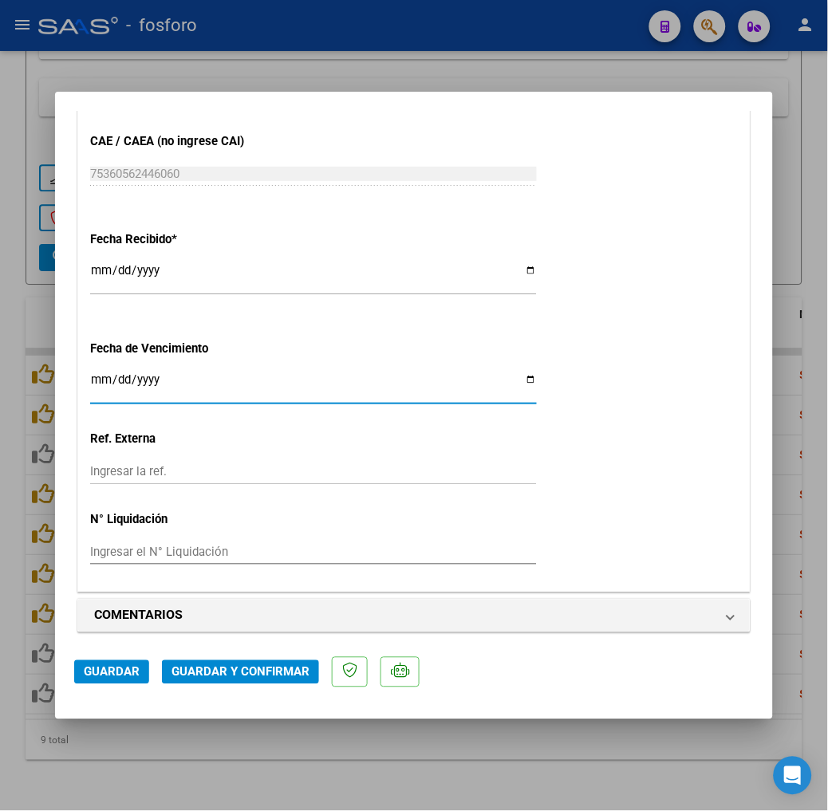
click at [90, 379] on input "Ingresar la fecha" at bounding box center [313, 386] width 447 height 26
type input "2025-09-19"
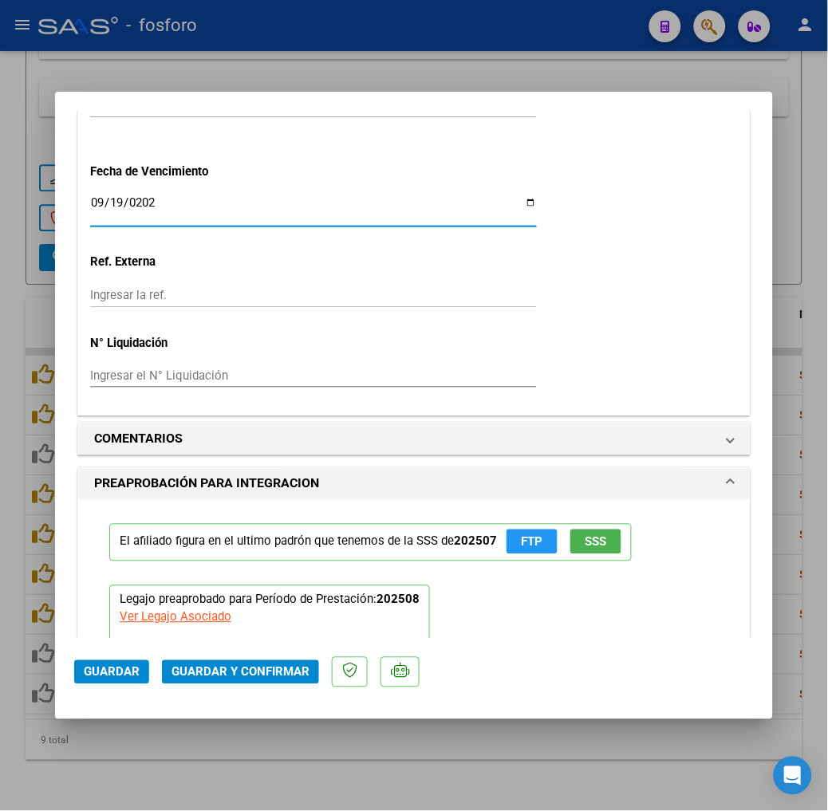
scroll to position [1595, 0]
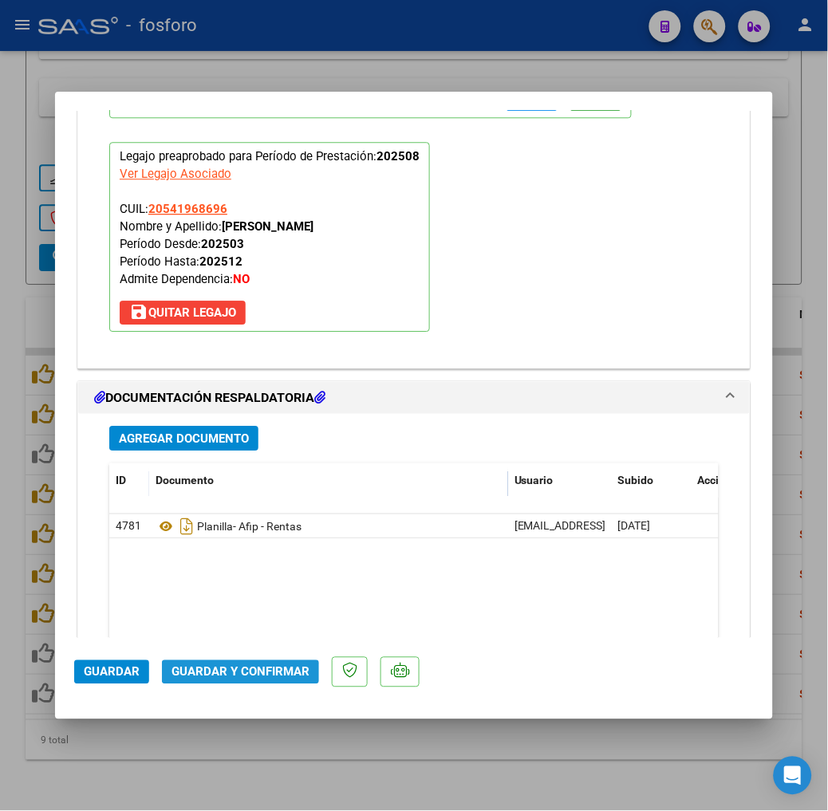
click at [216, 671] on span "Guardar y Confirmar" at bounding box center [240, 672] width 138 height 14
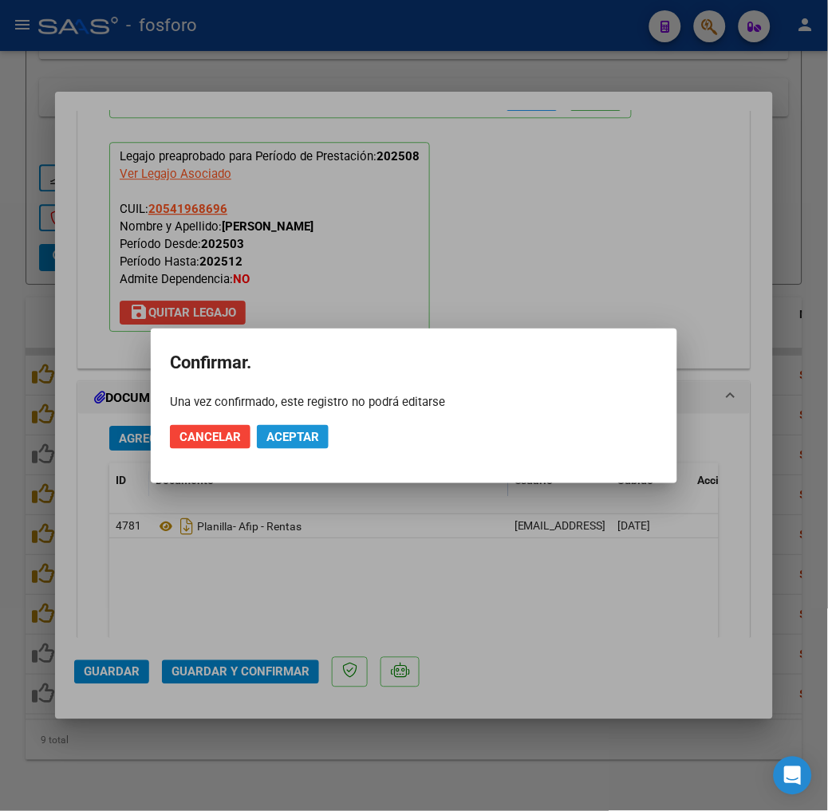
click at [276, 431] on span "Aceptar" at bounding box center [292, 437] width 53 height 14
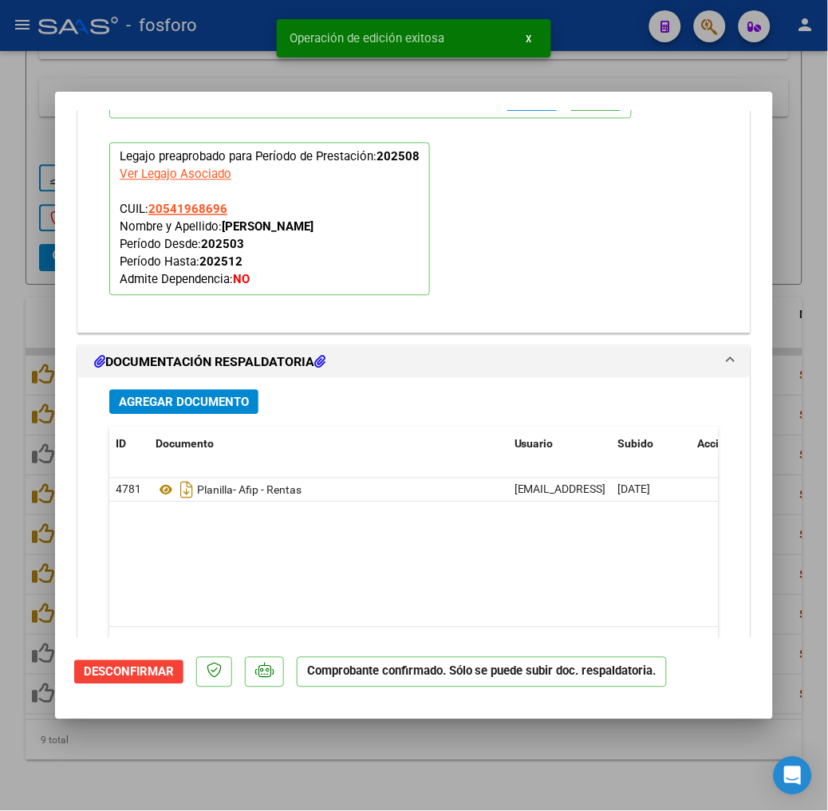
click at [413, 753] on div at bounding box center [414, 405] width 828 height 811
type input "$ 0,00"
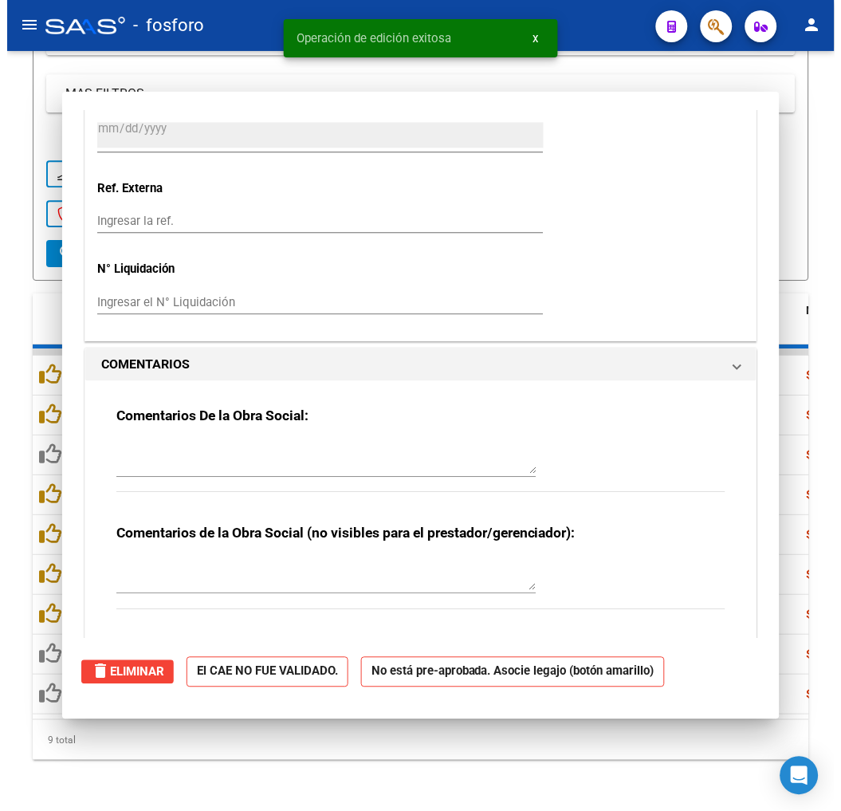
scroll to position [1499, 0]
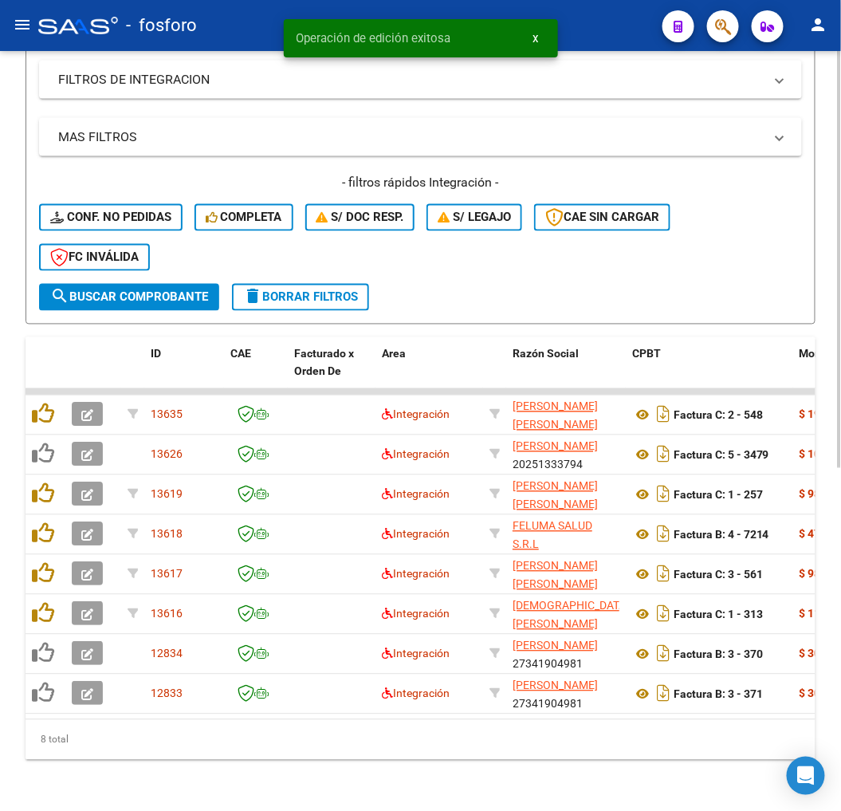
click at [356, 772] on div "Video tutorial PRESTADORES -> Listado de CPBTs Emitidos por Prestadores / Prove…" at bounding box center [420, 124] width 841 height 1373
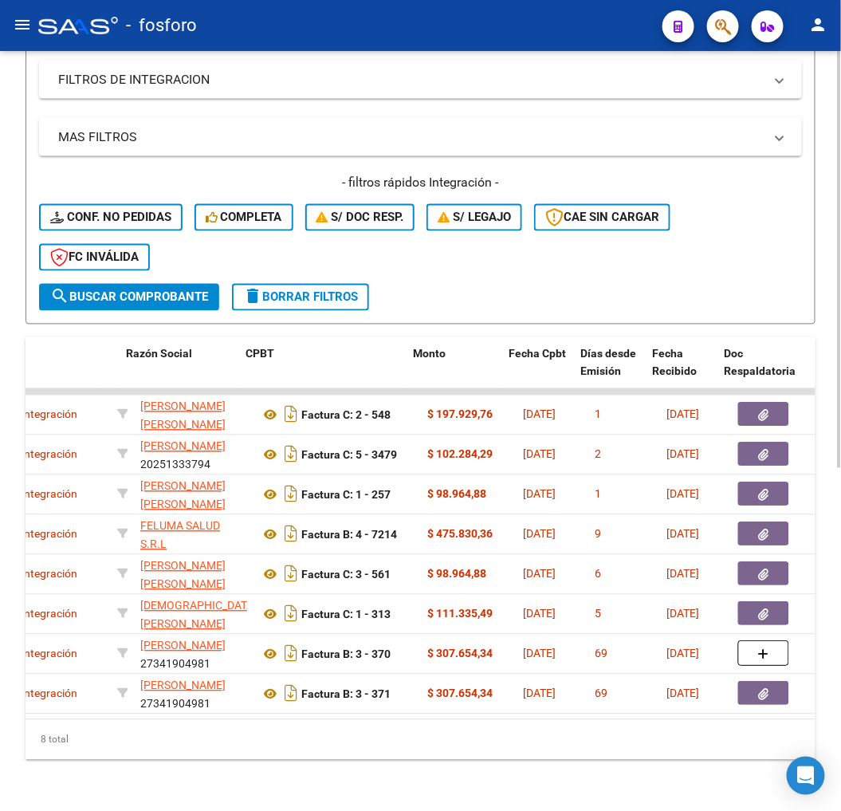
scroll to position [0, 391]
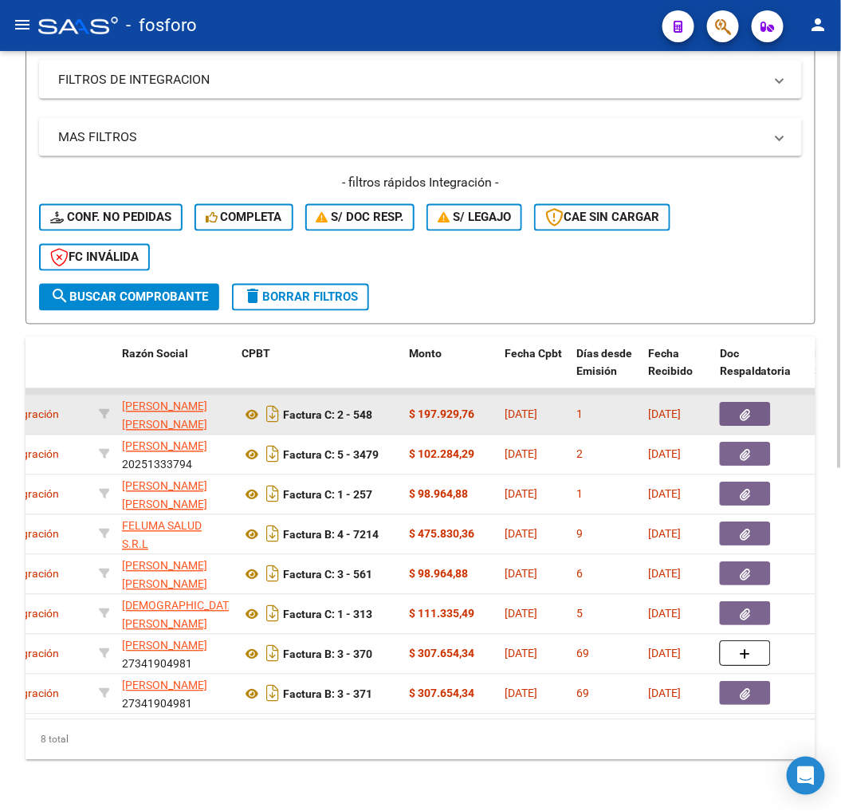
click at [754, 403] on button "button" at bounding box center [745, 415] width 51 height 24
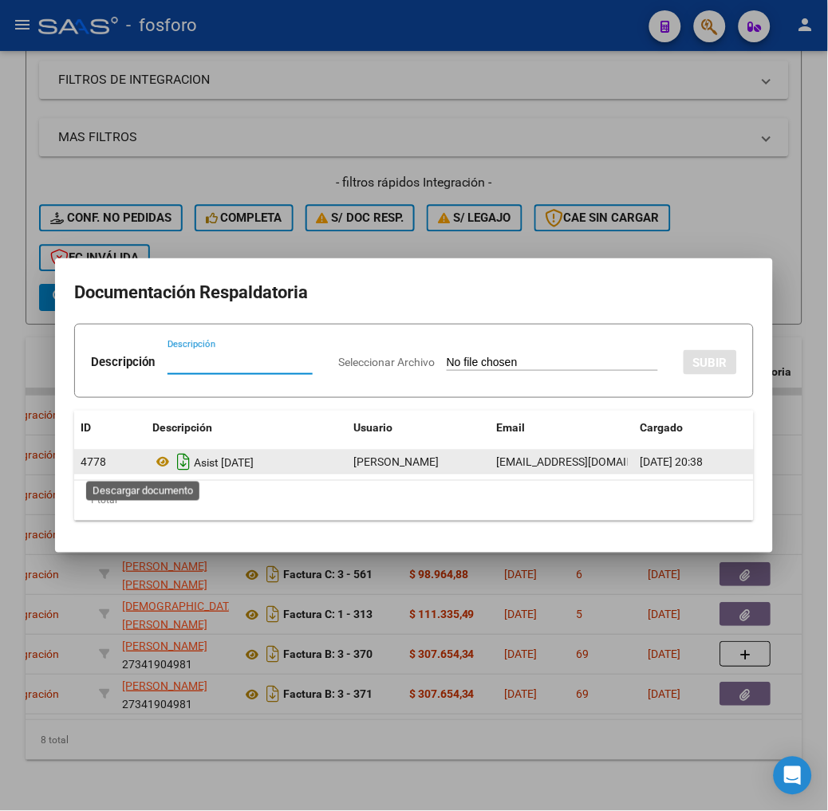
click at [173, 463] on icon "Descargar documento" at bounding box center [183, 463] width 21 height 26
click at [372, 525] on mat-dialog-content "Documentación Respaldatoria Descripción Descripción Seleccionar Archivo SUBIR I…" at bounding box center [414, 405] width 718 height 255
click at [397, 556] on div at bounding box center [414, 405] width 828 height 811
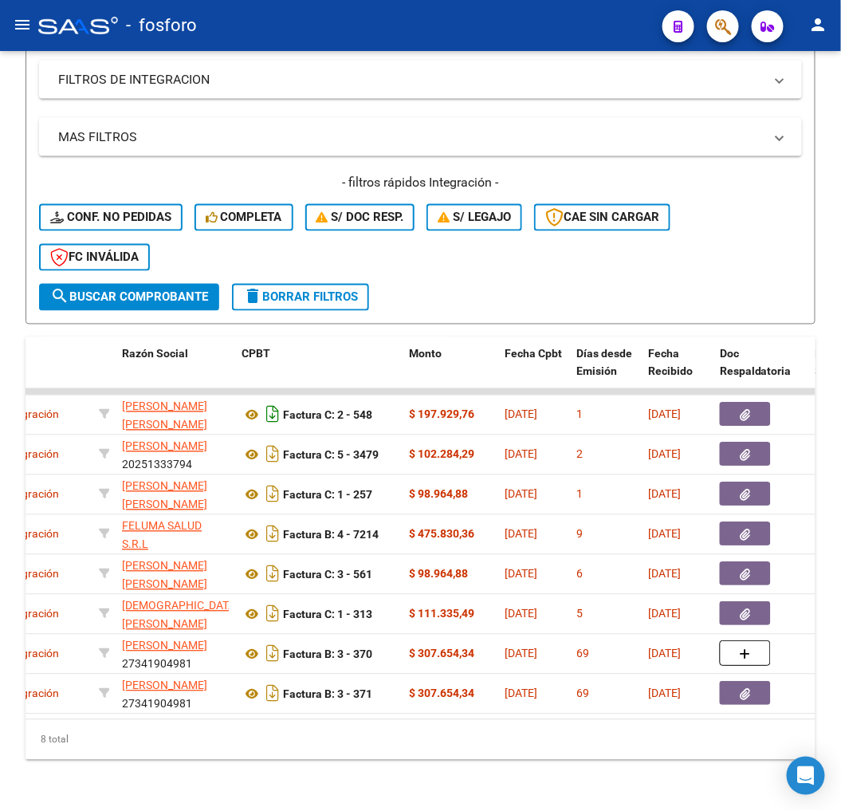
click at [280, 402] on icon "Descargar documento" at bounding box center [272, 415] width 21 height 26
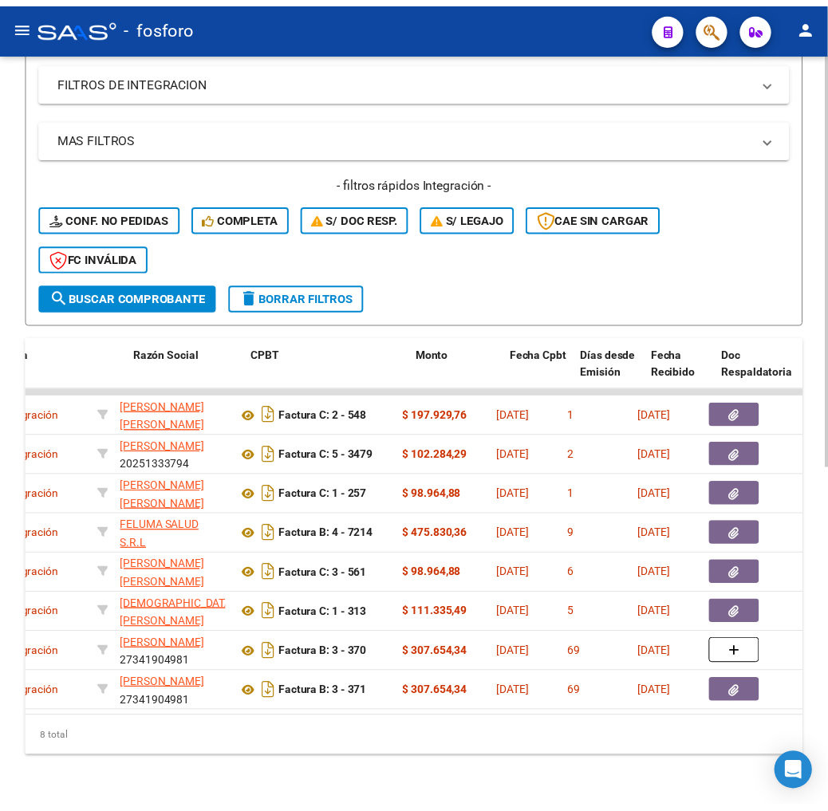
scroll to position [0, 0]
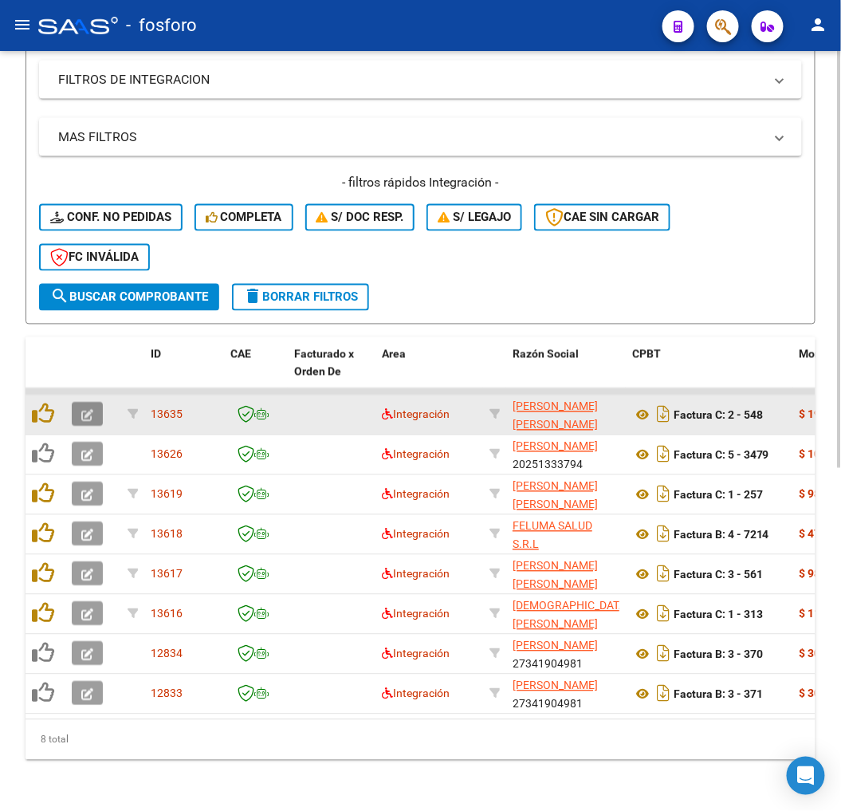
click at [83, 410] on icon "button" at bounding box center [87, 416] width 12 height 12
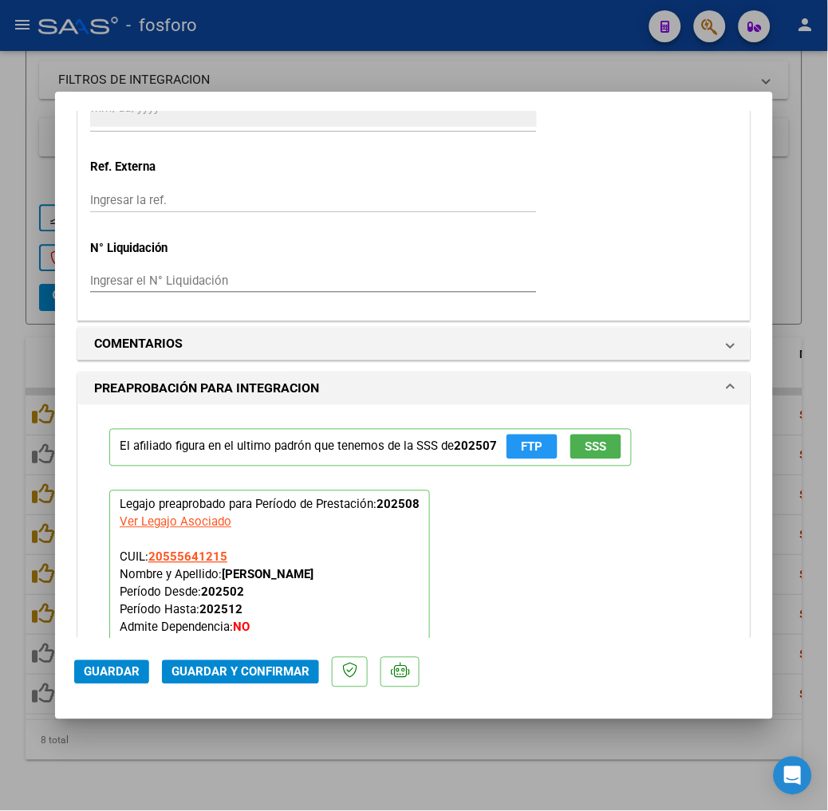
scroll to position [1506, 0]
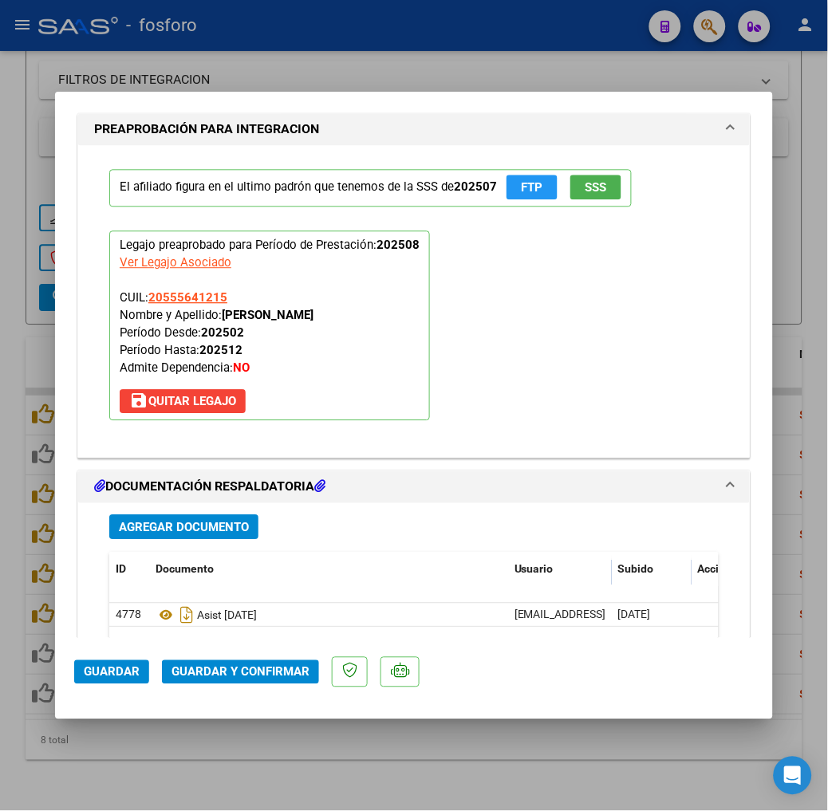
click at [192, 671] on span "Guardar y Confirmar" at bounding box center [240, 672] width 138 height 14
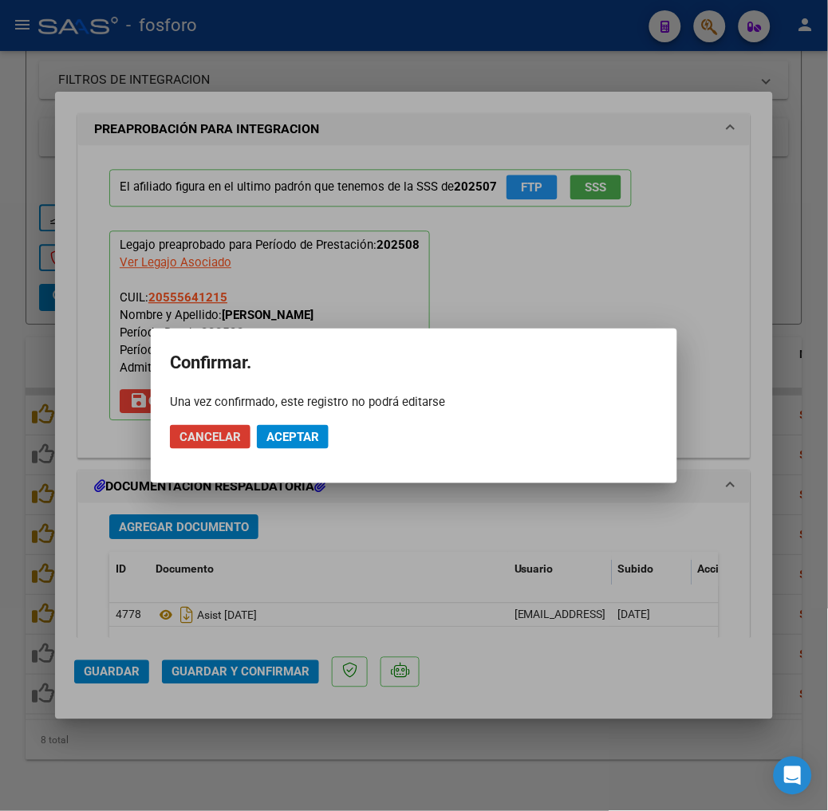
click at [274, 436] on span "Aceptar" at bounding box center [292, 437] width 53 height 14
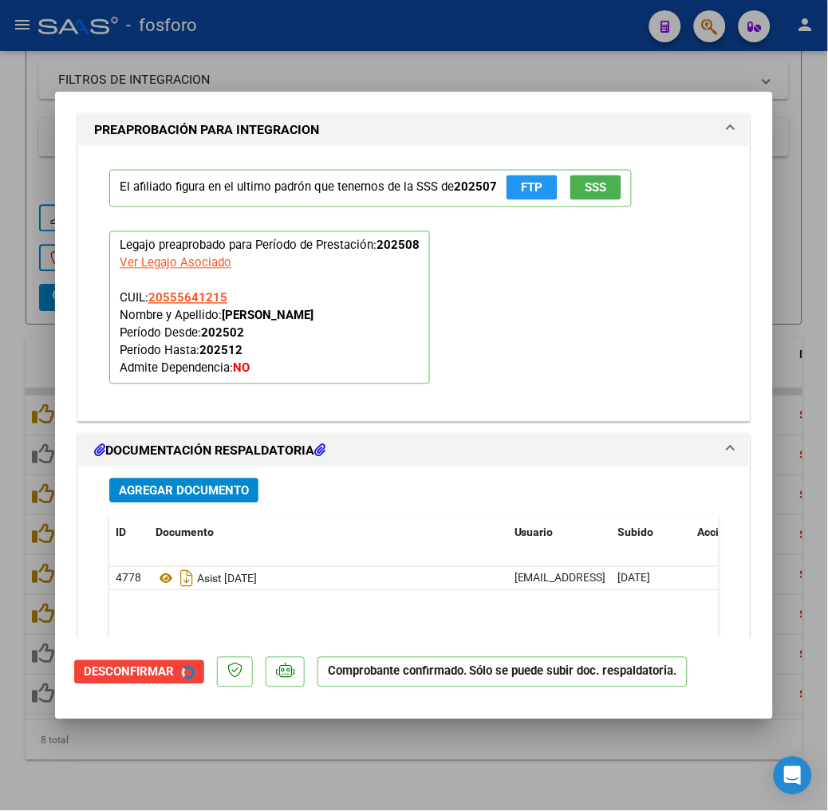
click at [432, 774] on div at bounding box center [414, 405] width 828 height 811
type input "$ 0,00"
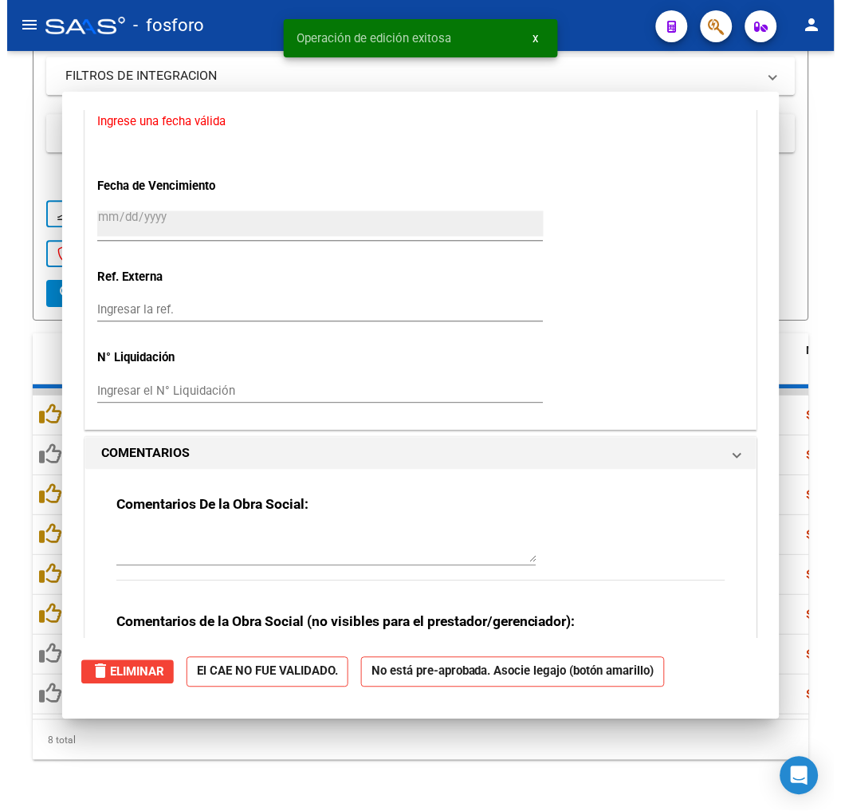
scroll to position [1409, 0]
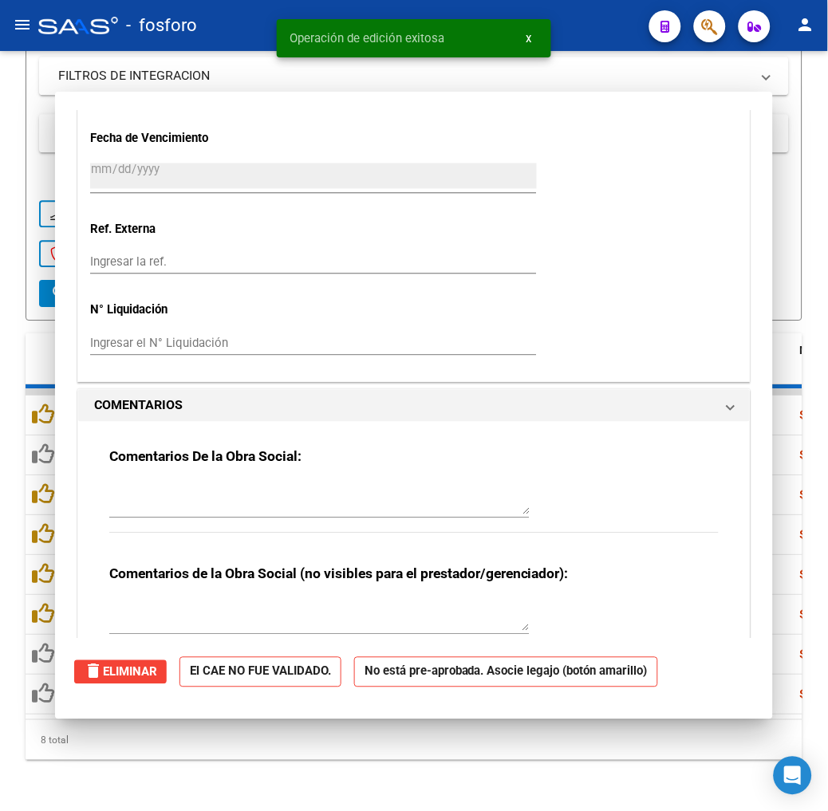
click at [432, 774] on div "Video tutorial PRESTADORES -> Listado de CPBTs Emitidos por Prestadores / Prove…" at bounding box center [414, 122] width 828 height 1377
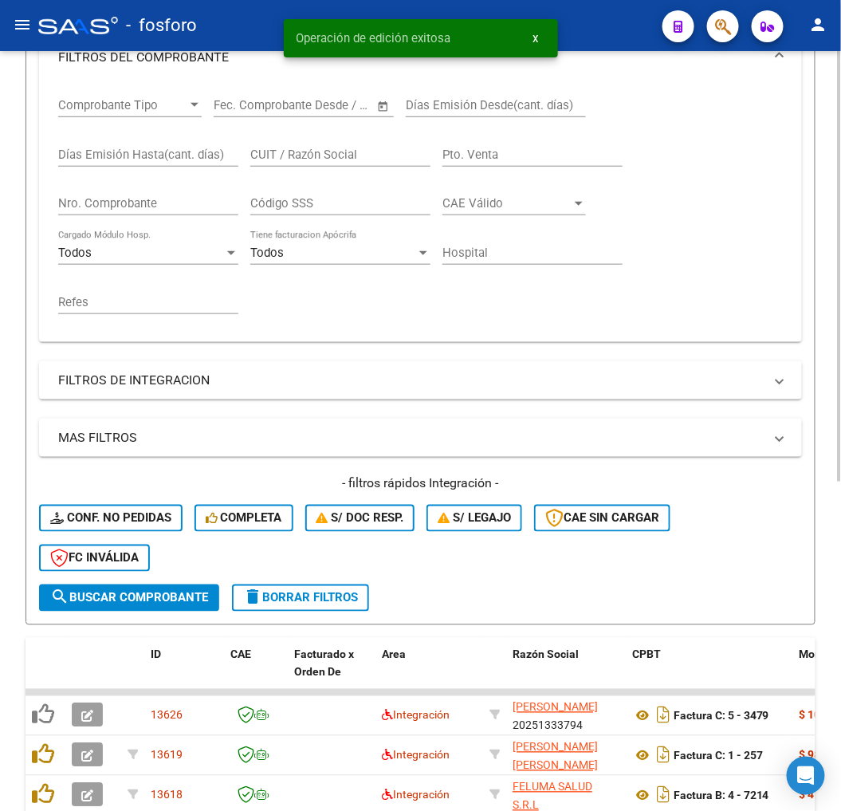
scroll to position [584, 0]
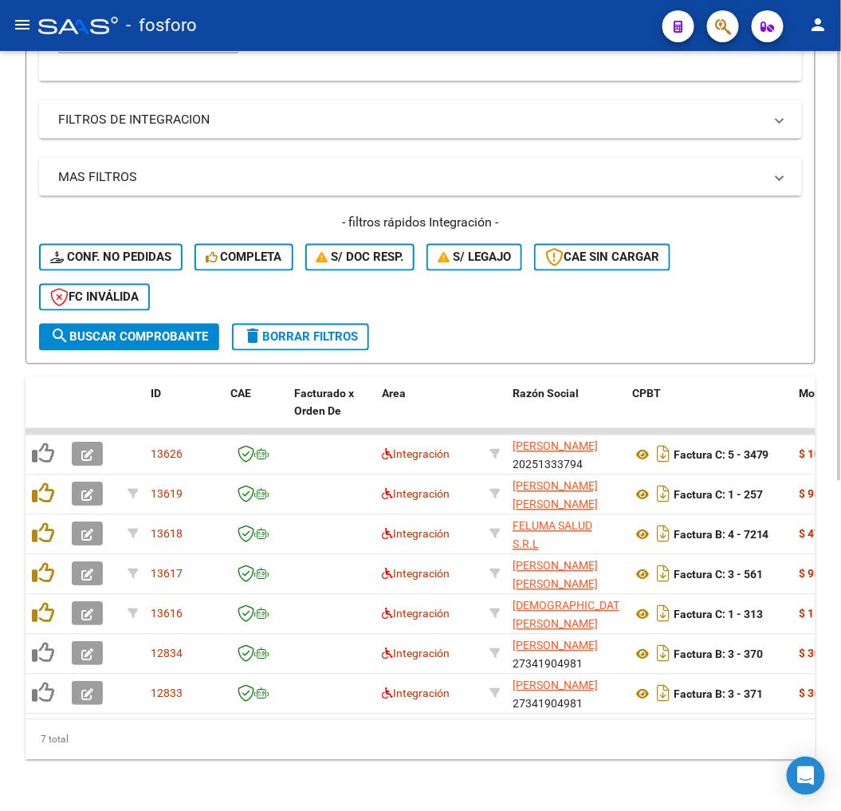
click at [161, 747] on div "7 total" at bounding box center [421, 740] width 790 height 40
drag, startPoint x: 161, startPoint y: 722, endPoint x: 173, endPoint y: 716, distance: 13.2
click at [173, 716] on div "ID CAE Facturado x Orden De Area Razón Social CPBT Monto Fecha Cpbt Días desde …" at bounding box center [421, 568] width 790 height 383
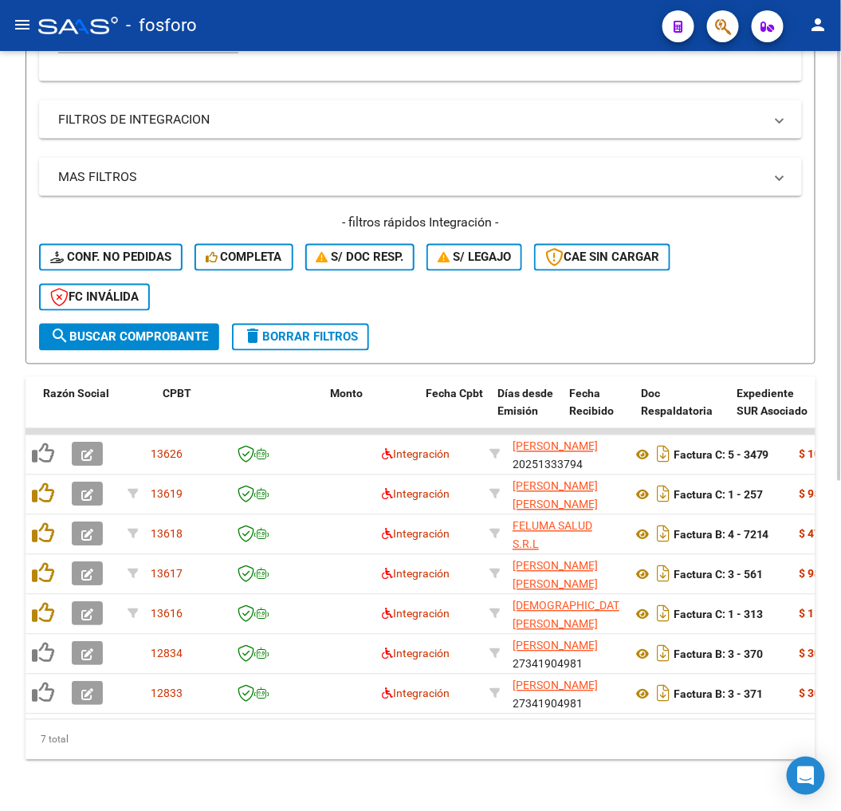
scroll to position [0, 479]
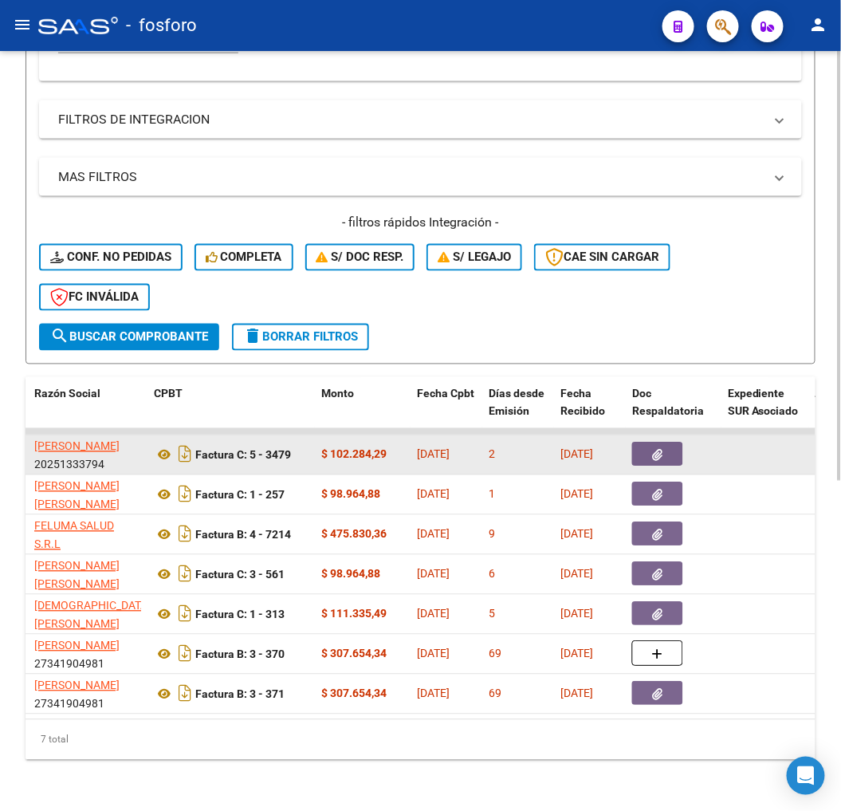
click at [674, 443] on button "button" at bounding box center [658, 455] width 51 height 24
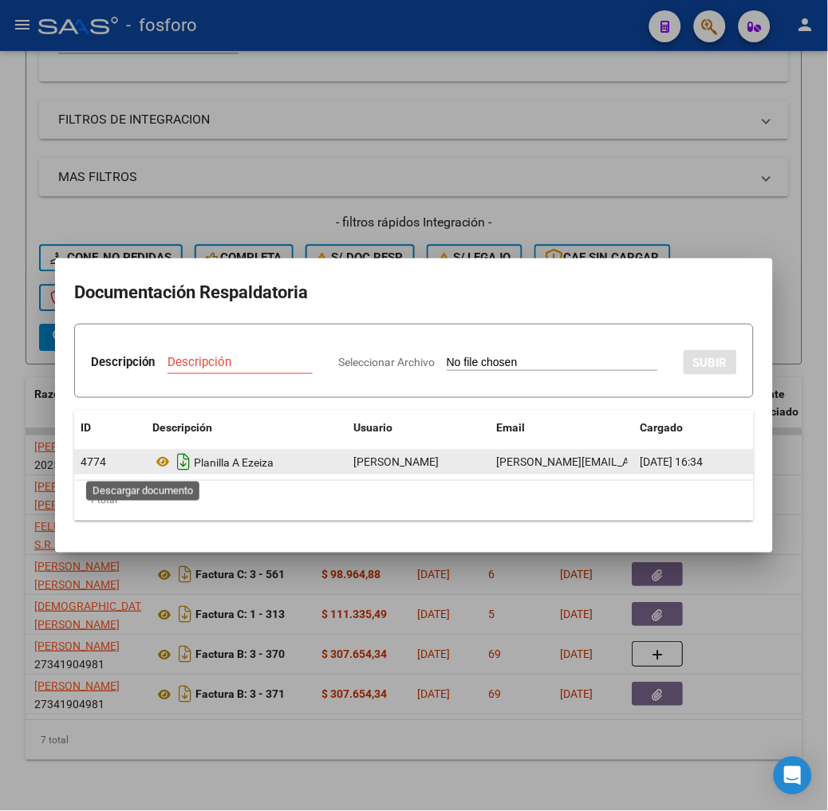
click at [173, 460] on icon "Descargar documento" at bounding box center [183, 463] width 21 height 26
click at [436, 657] on div at bounding box center [414, 405] width 828 height 811
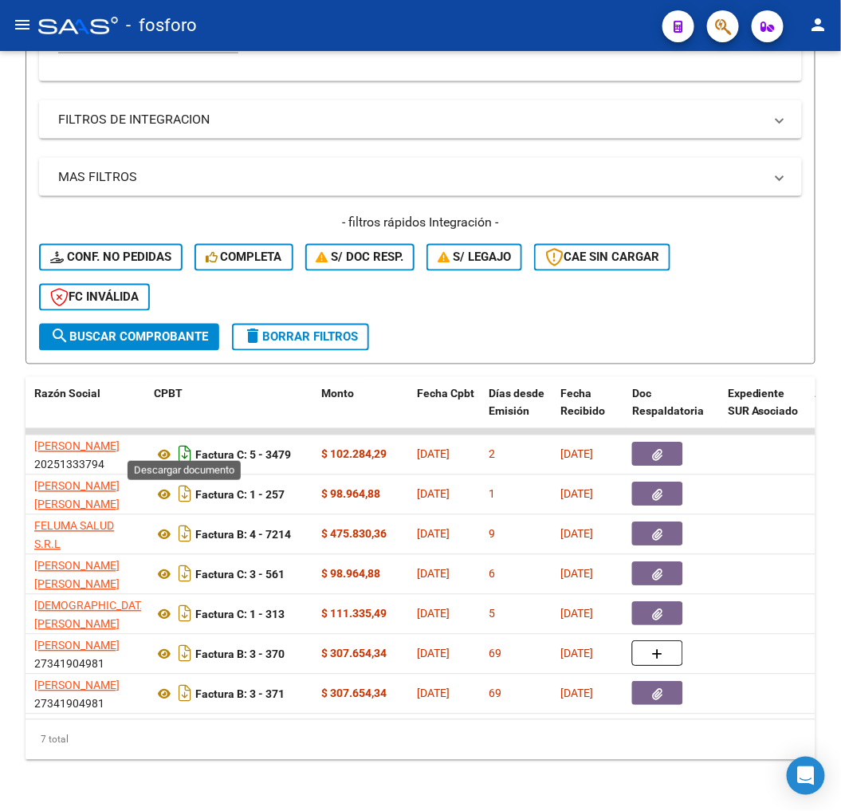
click at [190, 445] on icon "Descargar documento" at bounding box center [185, 455] width 21 height 26
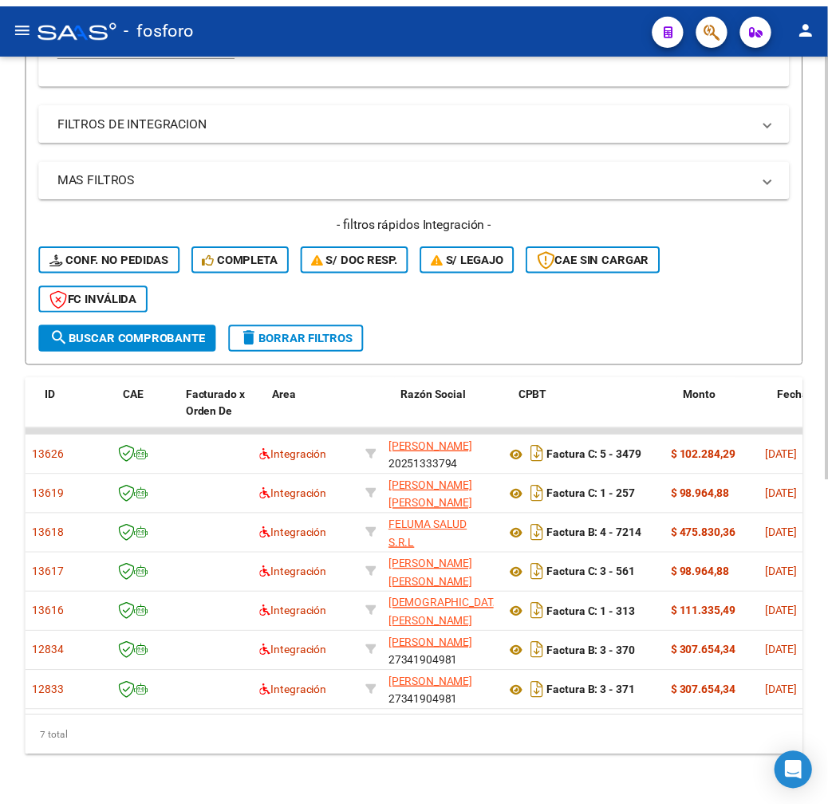
scroll to position [0, 0]
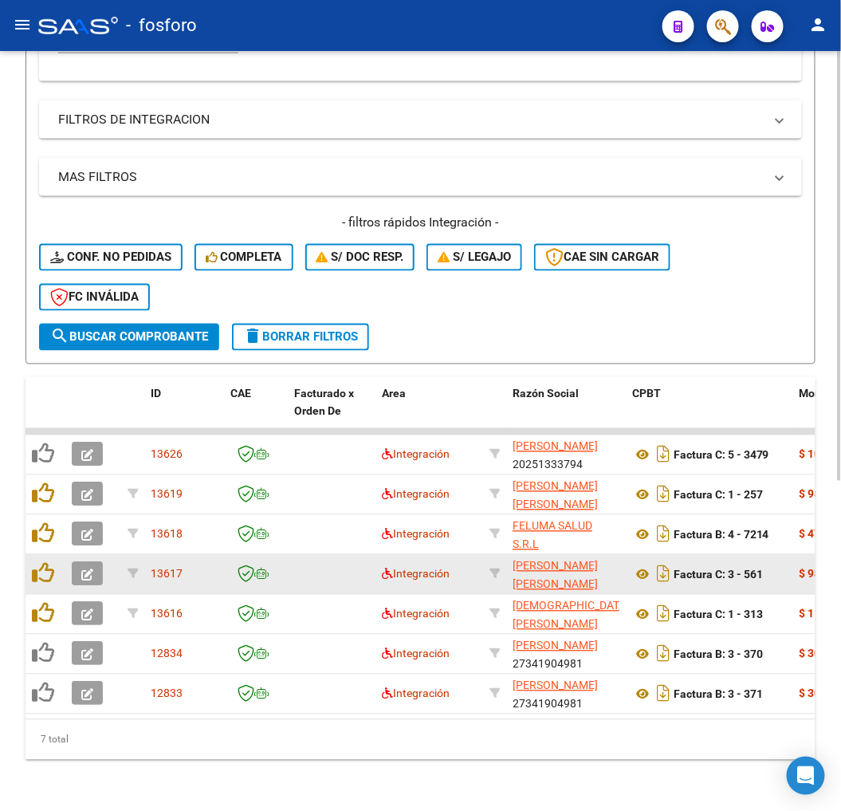
drag, startPoint x: 98, startPoint y: 730, endPoint x: 72, endPoint y: 542, distance: 189.3
click at [97, 721] on div "7 total" at bounding box center [421, 740] width 790 height 40
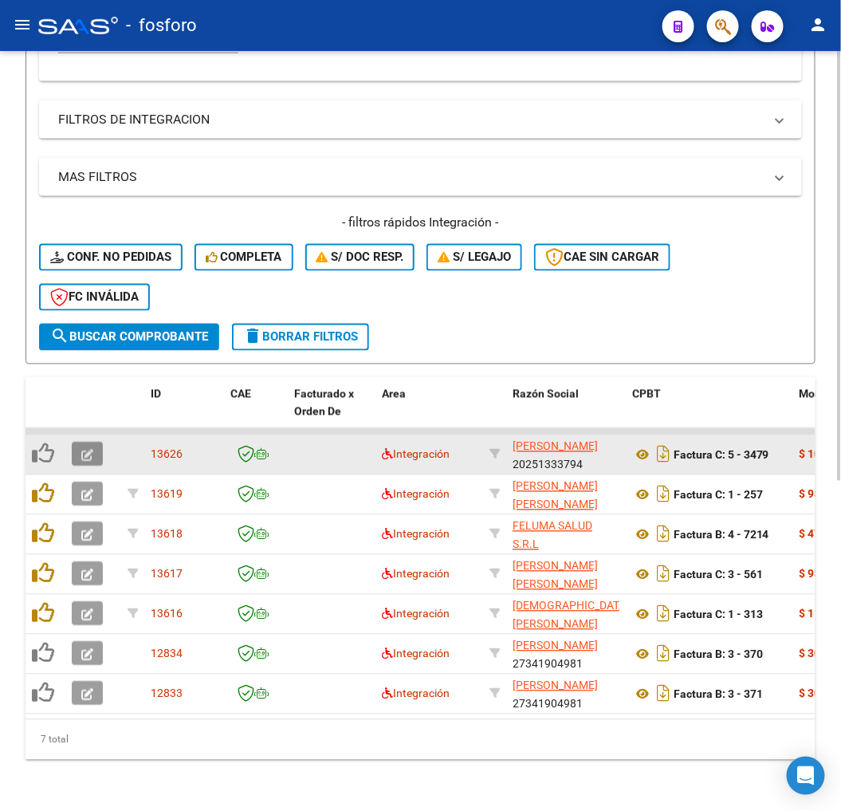
click at [88, 450] on icon "button" at bounding box center [87, 456] width 12 height 12
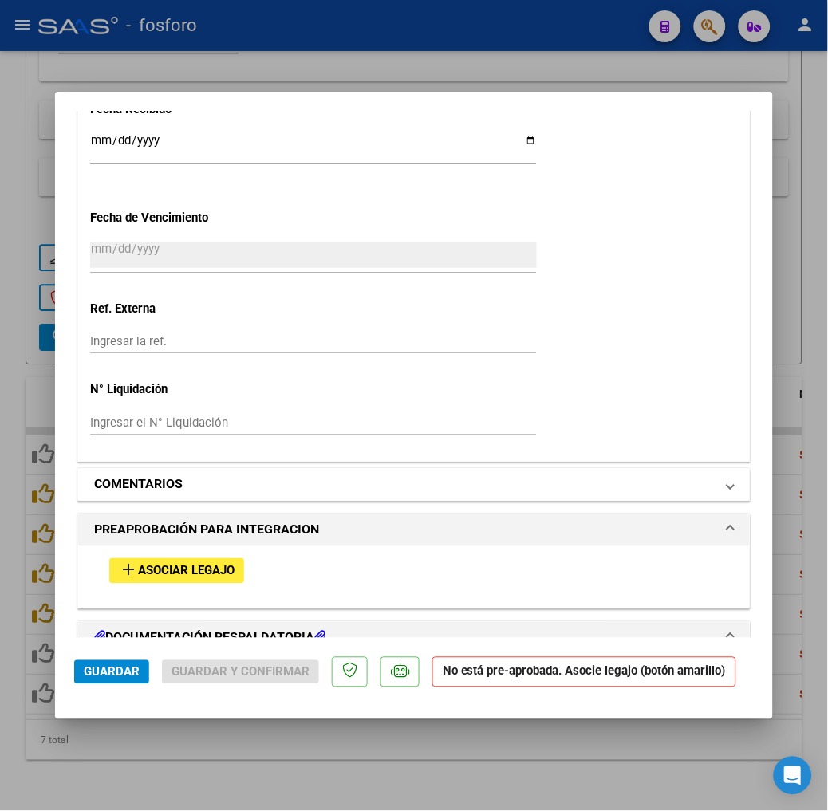
scroll to position [1152, 0]
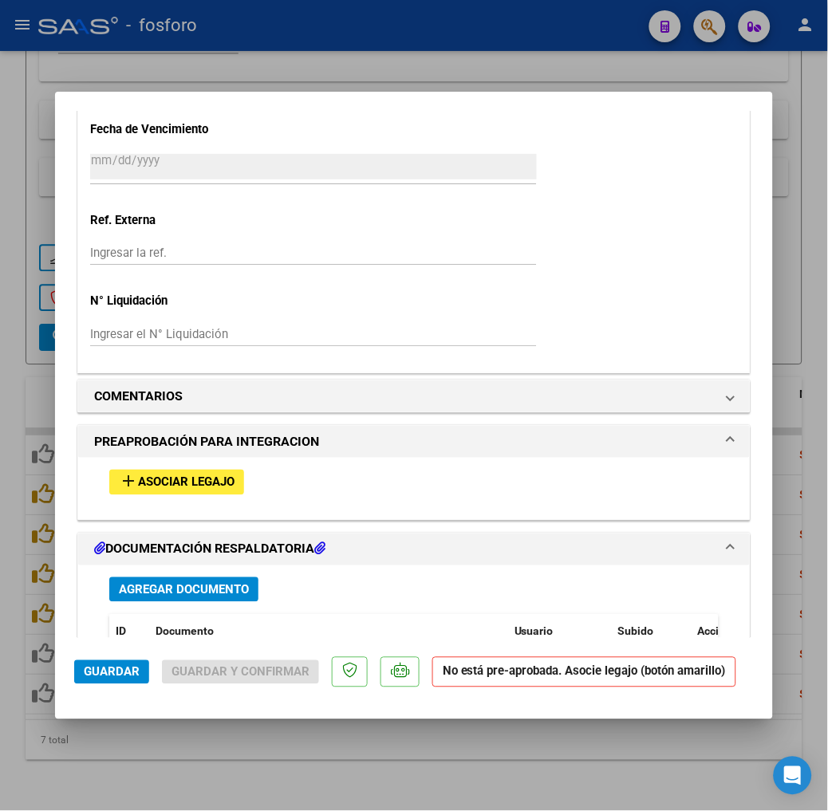
click at [140, 483] on span "Asociar Legajo" at bounding box center [186, 483] width 97 height 14
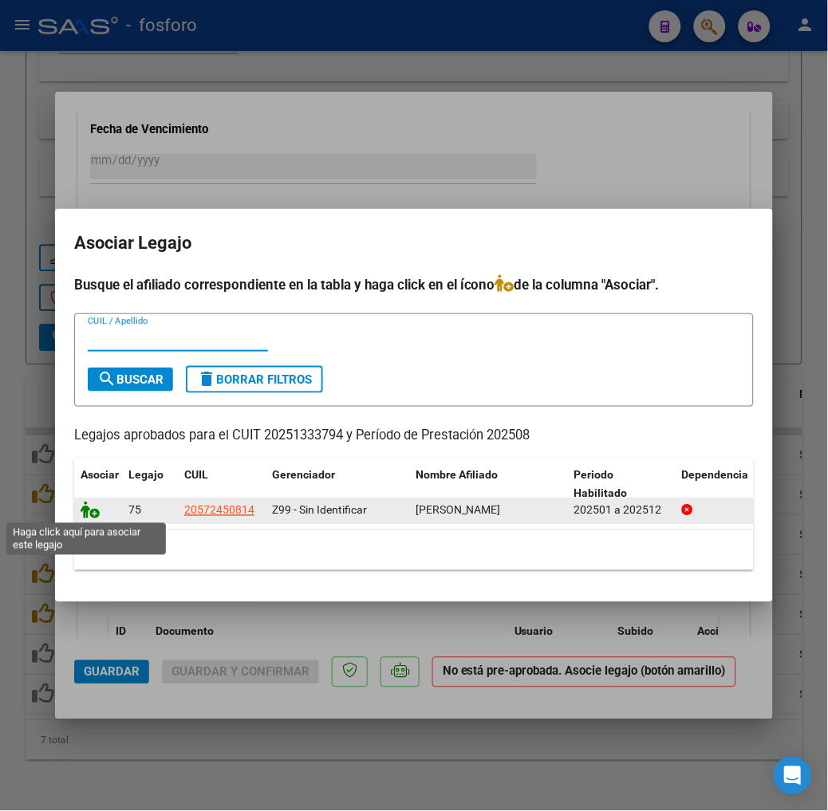
click at [81, 514] on icon at bounding box center [90, 511] width 19 height 18
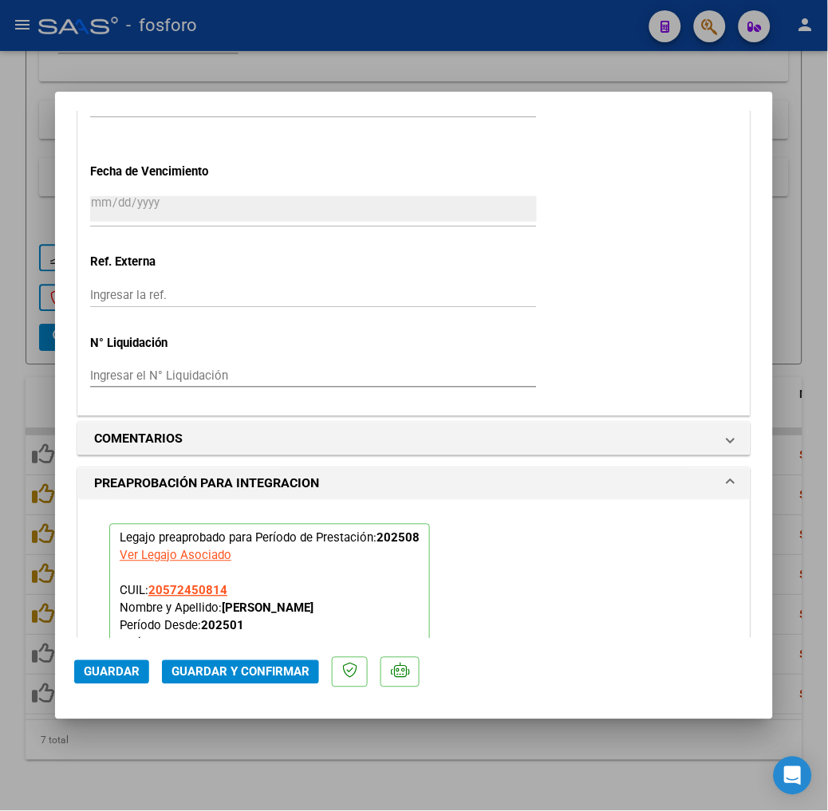
scroll to position [1194, 0]
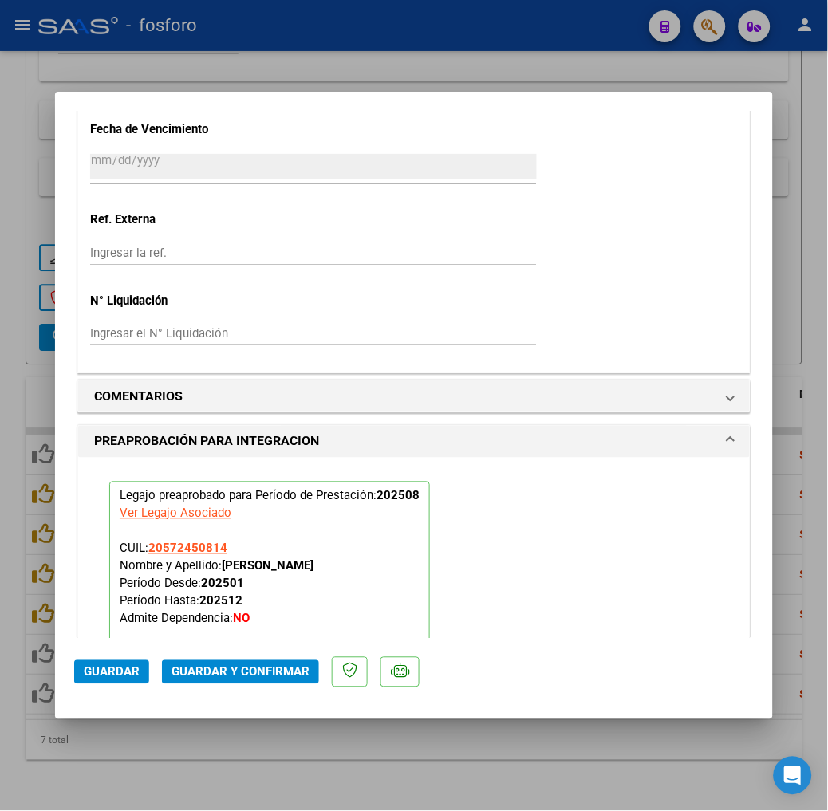
drag, startPoint x: 165, startPoint y: 694, endPoint x: 168, endPoint y: 681, distance: 13.2
click at [166, 692] on mat-dialog-actions "Guardar Guardar y Confirmar" at bounding box center [414, 669] width 680 height 63
click at [171, 676] on span "Guardar y Confirmar" at bounding box center [240, 672] width 138 height 14
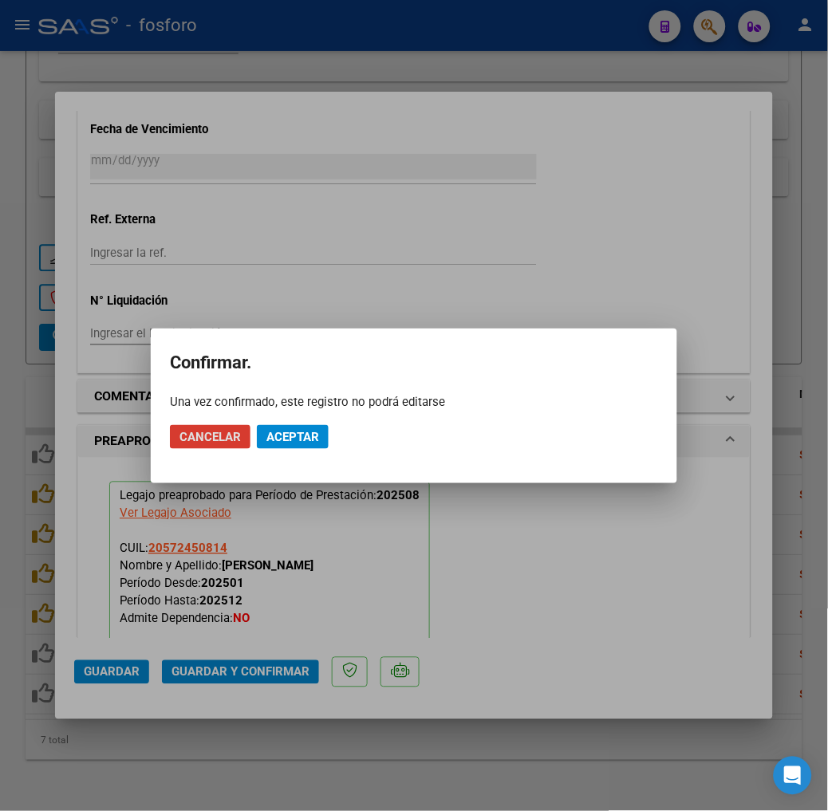
click at [256, 629] on div at bounding box center [414, 405] width 828 height 811
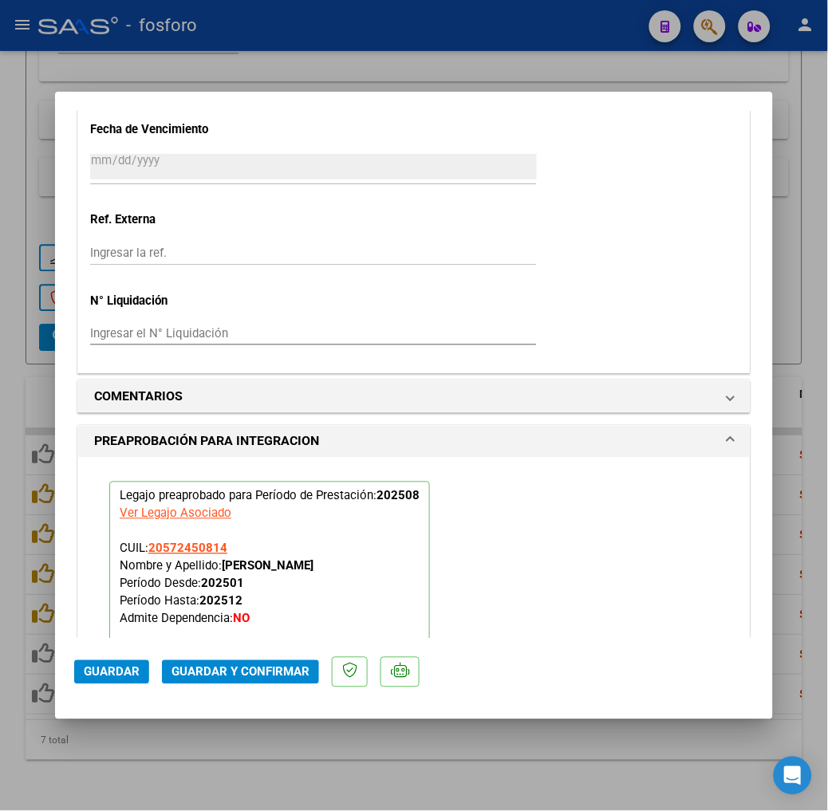
drag, startPoint x: 188, startPoint y: 691, endPoint x: 192, endPoint y: 680, distance: 11.1
click at [188, 688] on mat-dialog-actions "Guardar Guardar y Confirmar" at bounding box center [414, 669] width 680 height 63
click at [192, 680] on button "Guardar y Confirmar" at bounding box center [240, 672] width 157 height 24
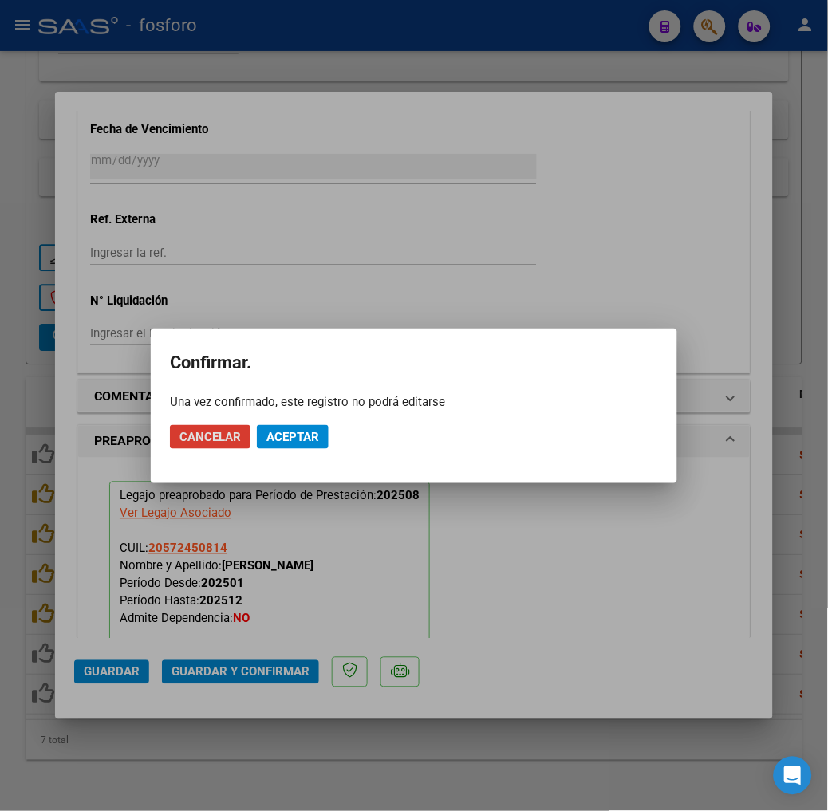
click at [195, 667] on div at bounding box center [414, 405] width 828 height 811
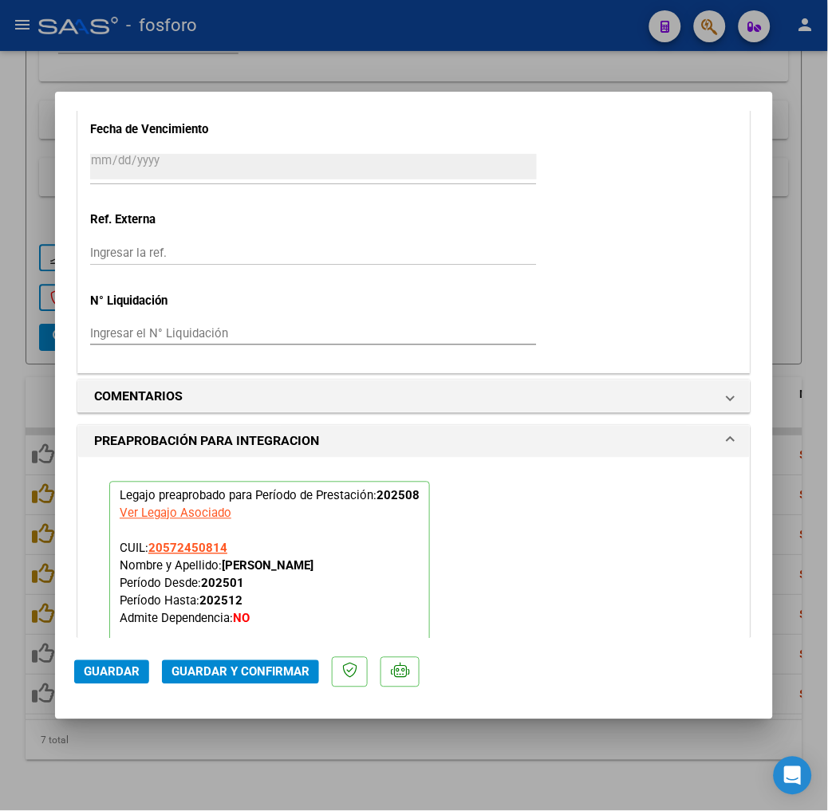
click at [221, 657] on mat-dialog-actions "Guardar Guardar y Confirmar" at bounding box center [414, 669] width 680 height 63
click at [221, 665] on span "Guardar y Confirmar" at bounding box center [240, 672] width 138 height 14
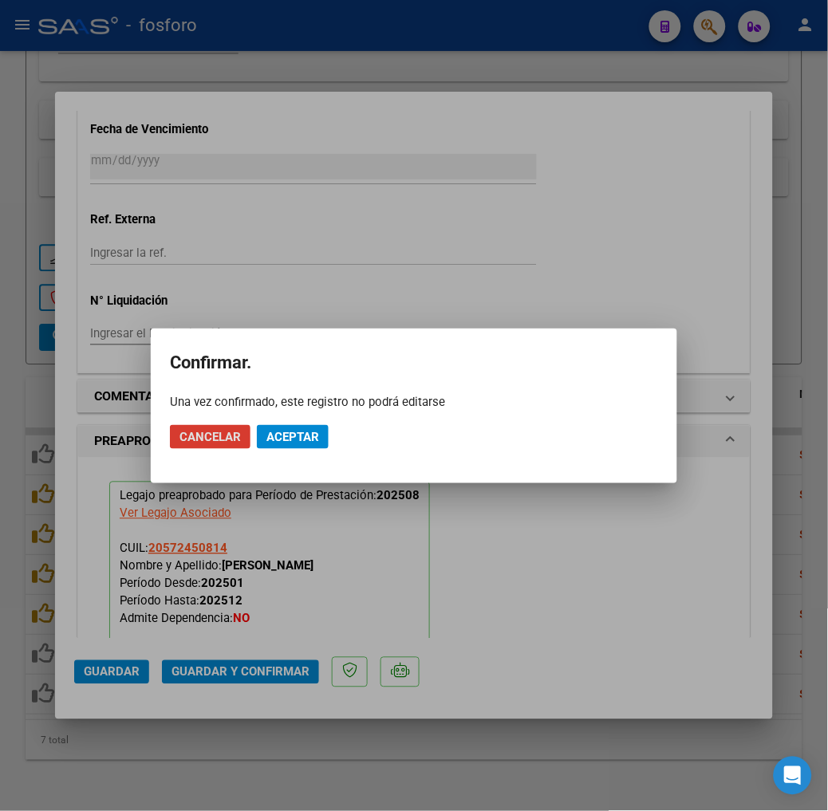
drag, startPoint x: 282, startPoint y: 451, endPoint x: 283, endPoint y: 440, distance: 11.3
click at [283, 444] on mat-dialog-actions "Cancelar Aceptar" at bounding box center [414, 437] width 488 height 54
click at [283, 440] on span "Aceptar" at bounding box center [292, 437] width 53 height 14
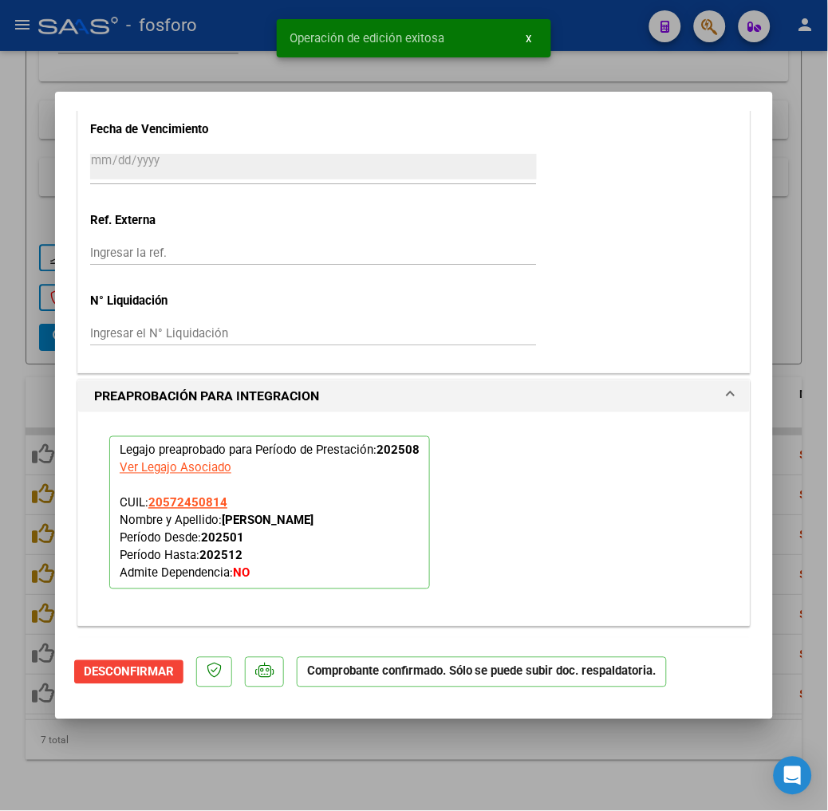
click at [451, 750] on div at bounding box center [414, 405] width 828 height 811
type input "$ 0,00"
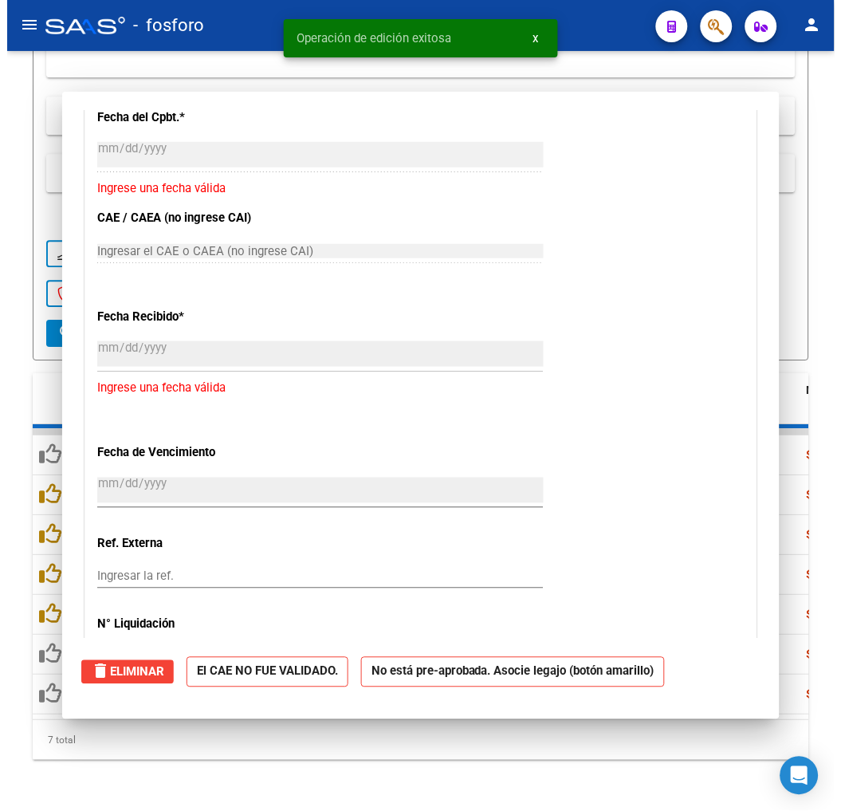
scroll to position [1420, 0]
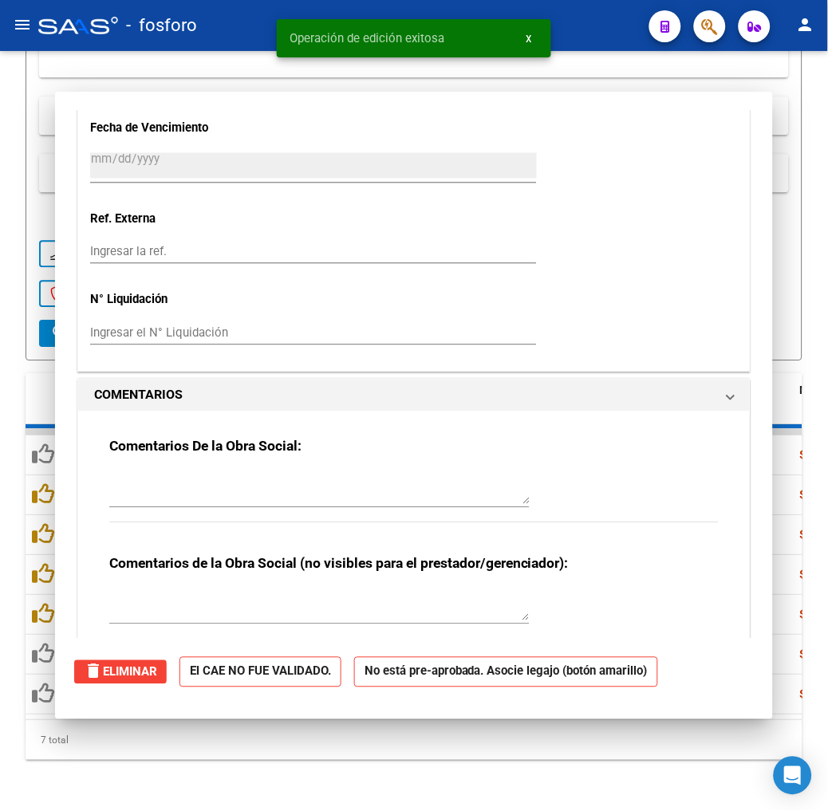
click at [451, 750] on div "7 total" at bounding box center [414, 740] width 777 height 40
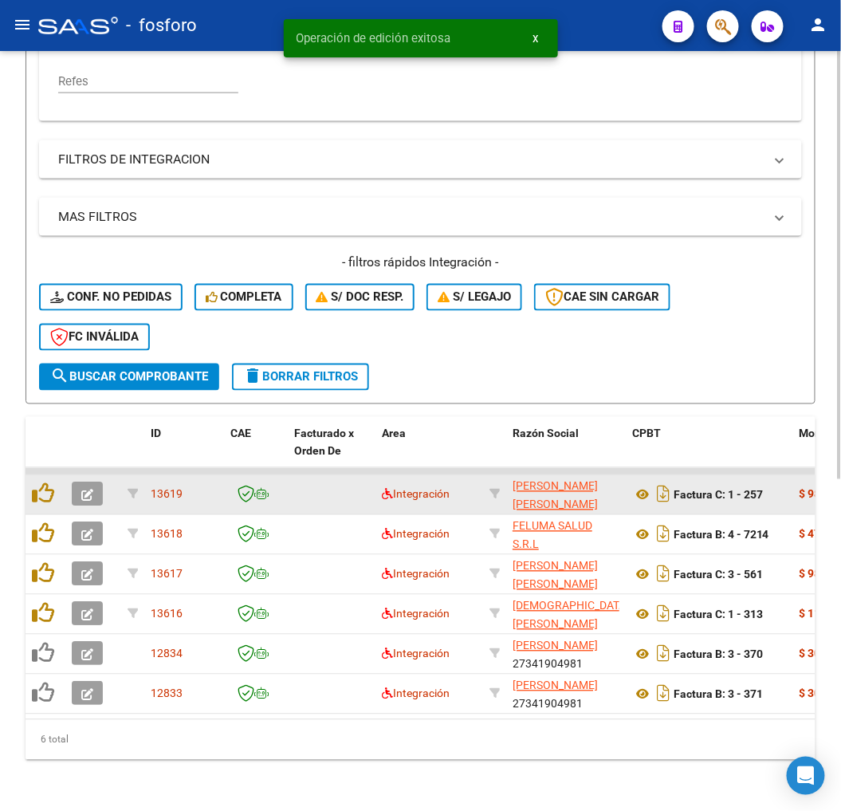
scroll to position [544, 0]
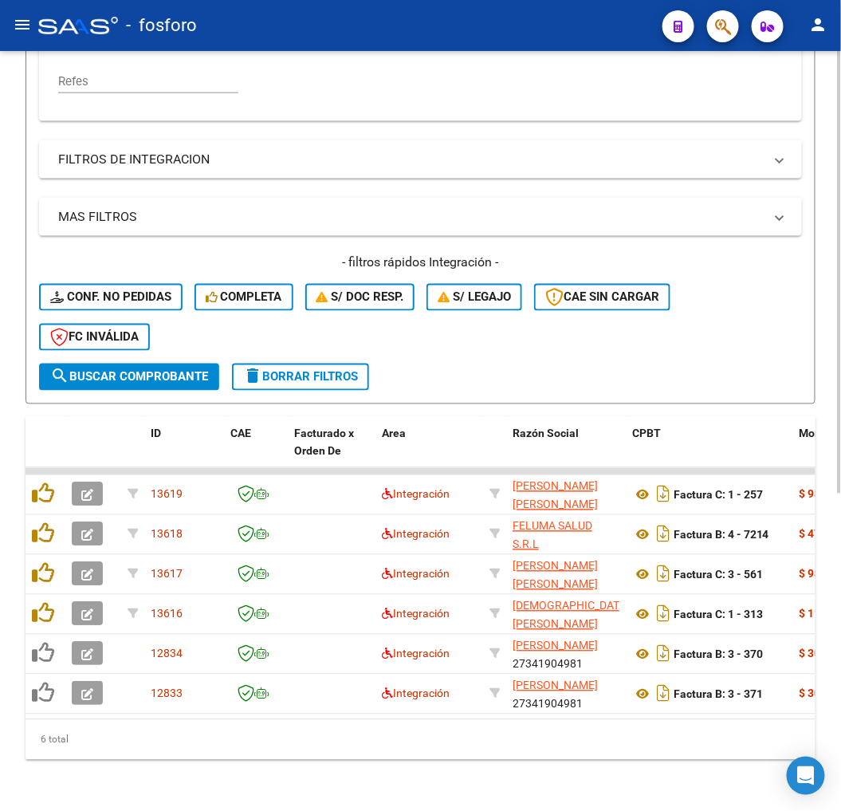
click at [126, 752] on div "6 total" at bounding box center [421, 740] width 790 height 40
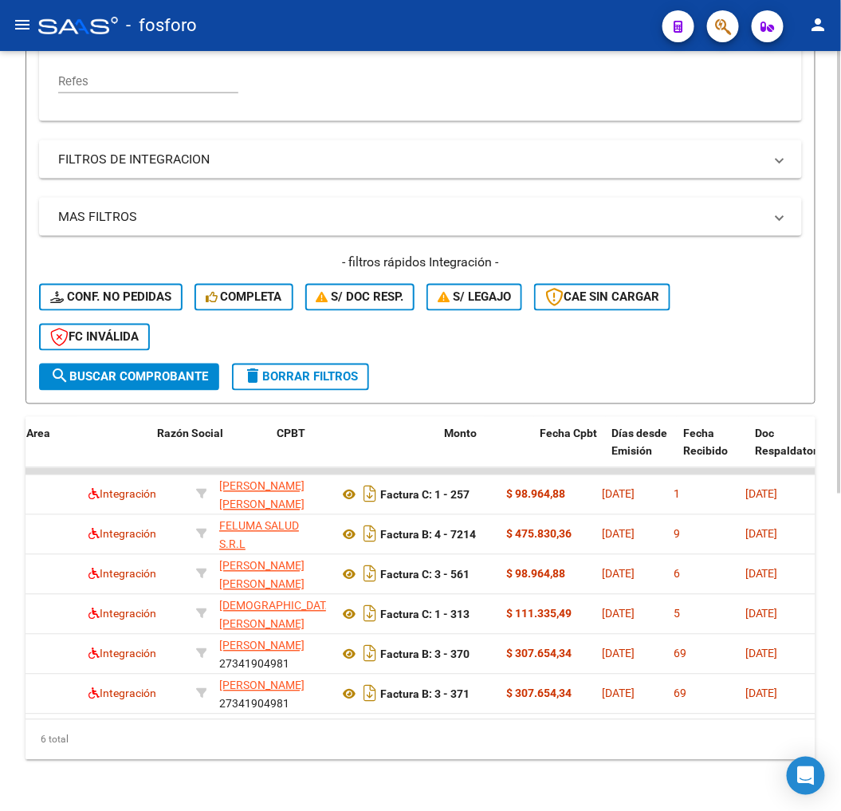
scroll to position [0, 391]
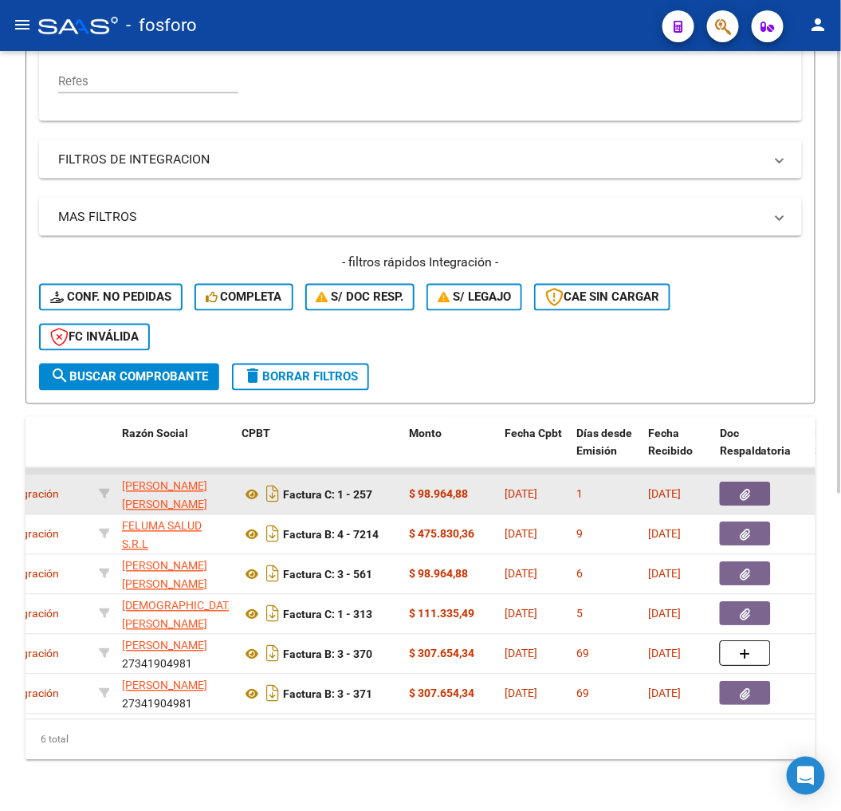
click at [745, 490] on icon "button" at bounding box center [746, 496] width 10 height 12
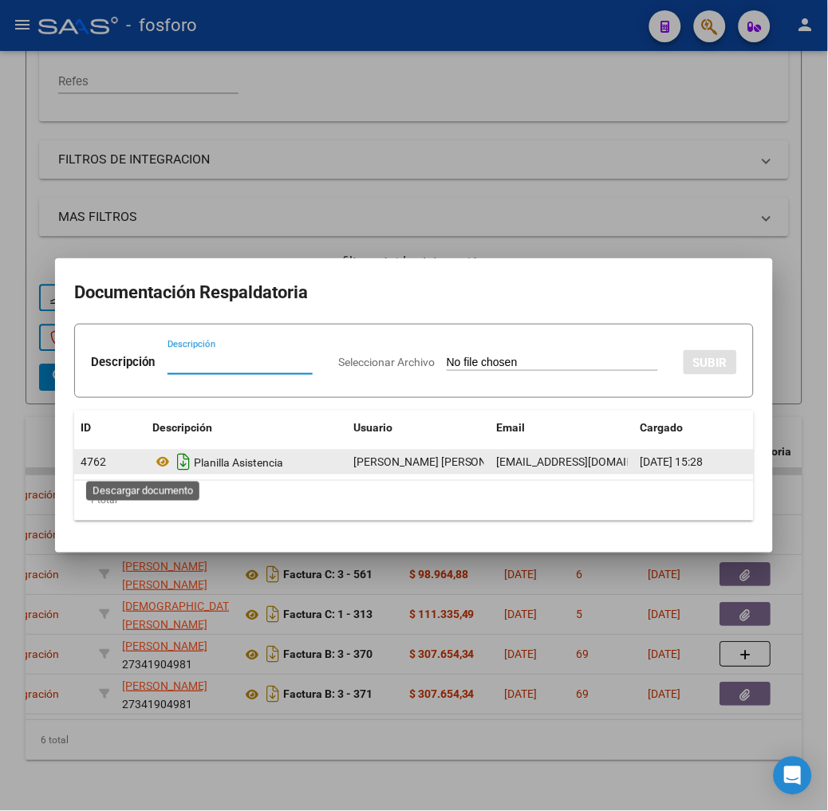
click at [173, 461] on icon "Descargar documento" at bounding box center [183, 463] width 21 height 26
click at [311, 617] on div at bounding box center [414, 405] width 828 height 811
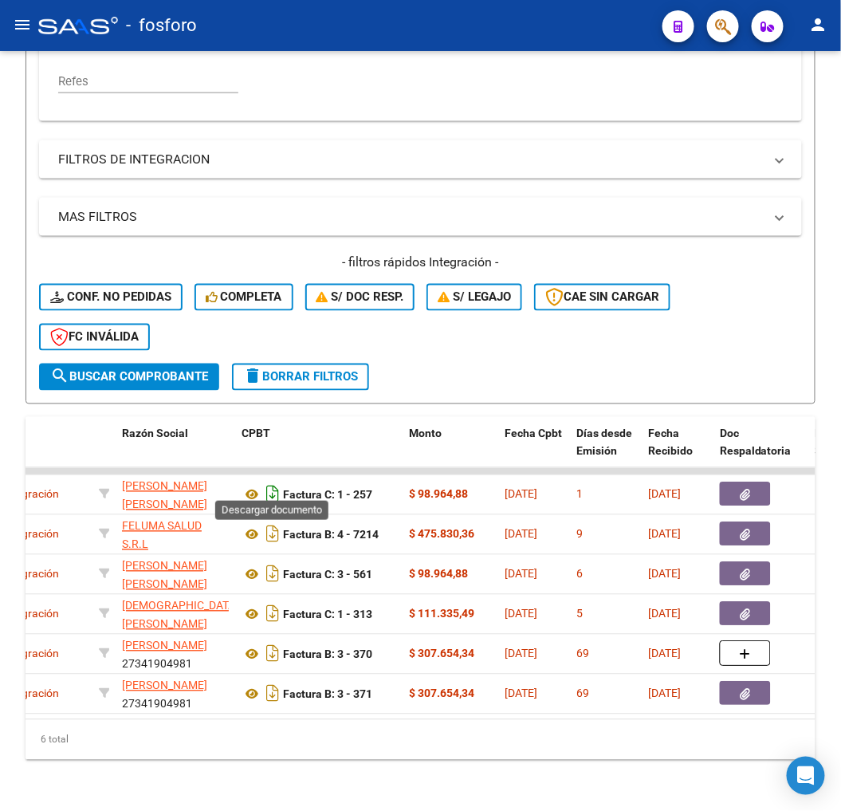
click at [280, 482] on icon "Descargar documento" at bounding box center [272, 495] width 21 height 26
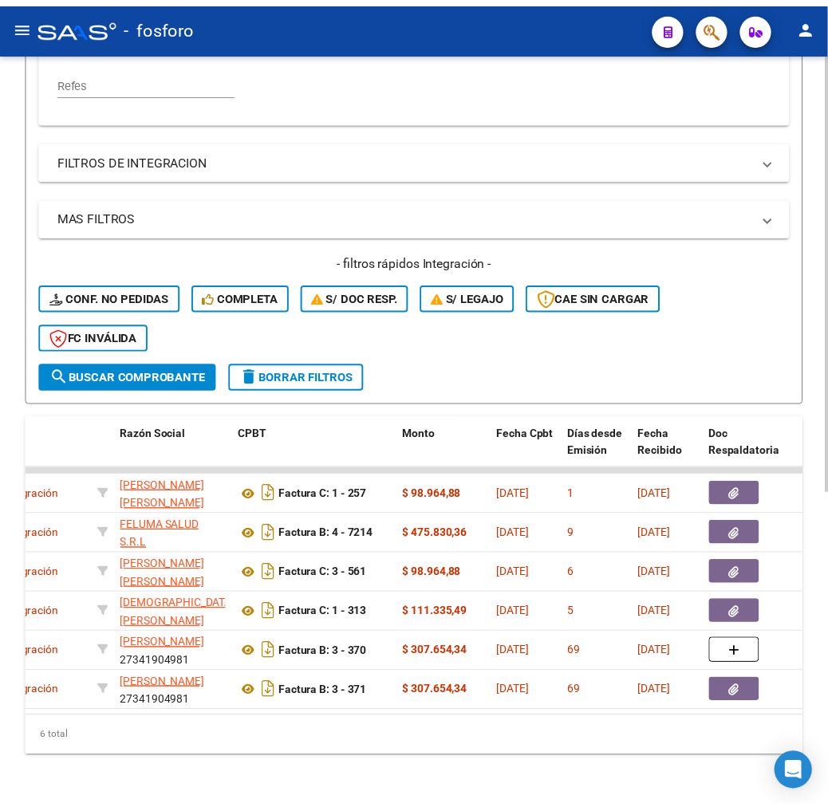
scroll to position [0, 0]
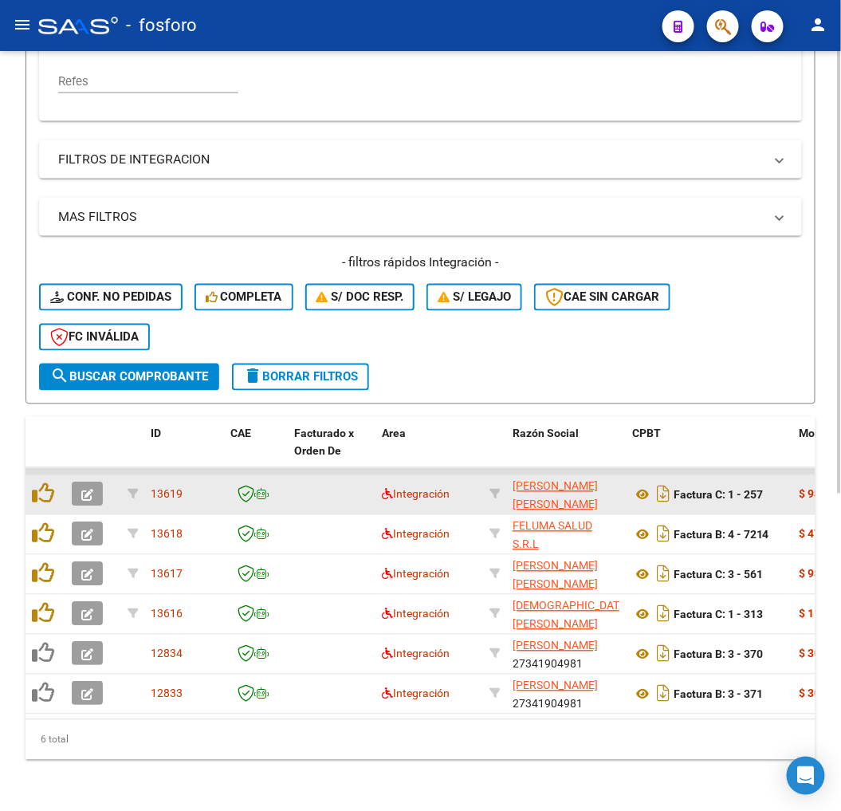
click at [85, 490] on icon "button" at bounding box center [87, 496] width 12 height 12
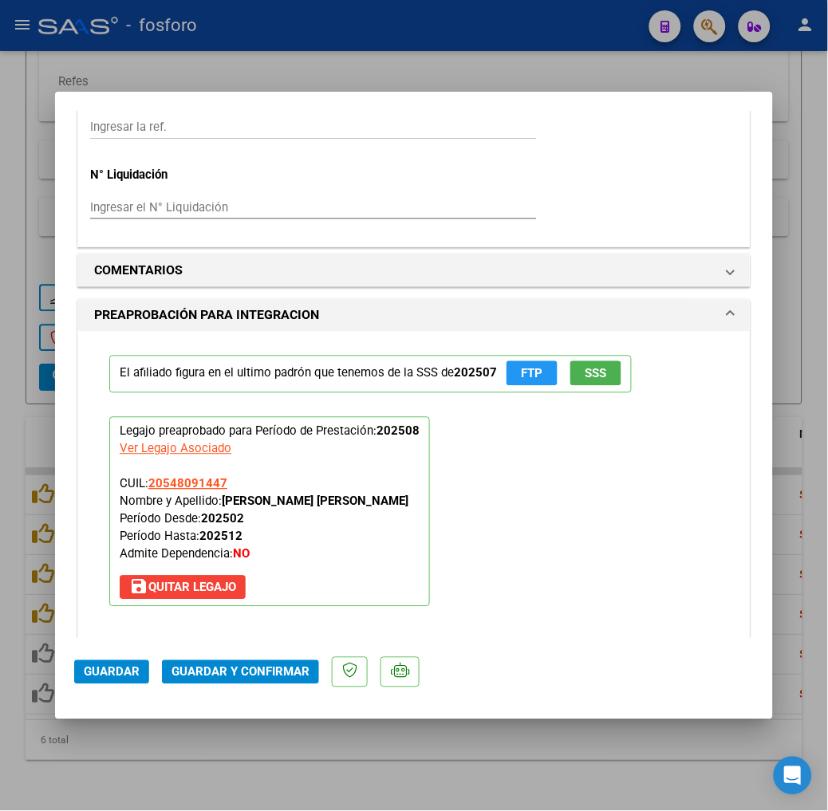
scroll to position [1506, 0]
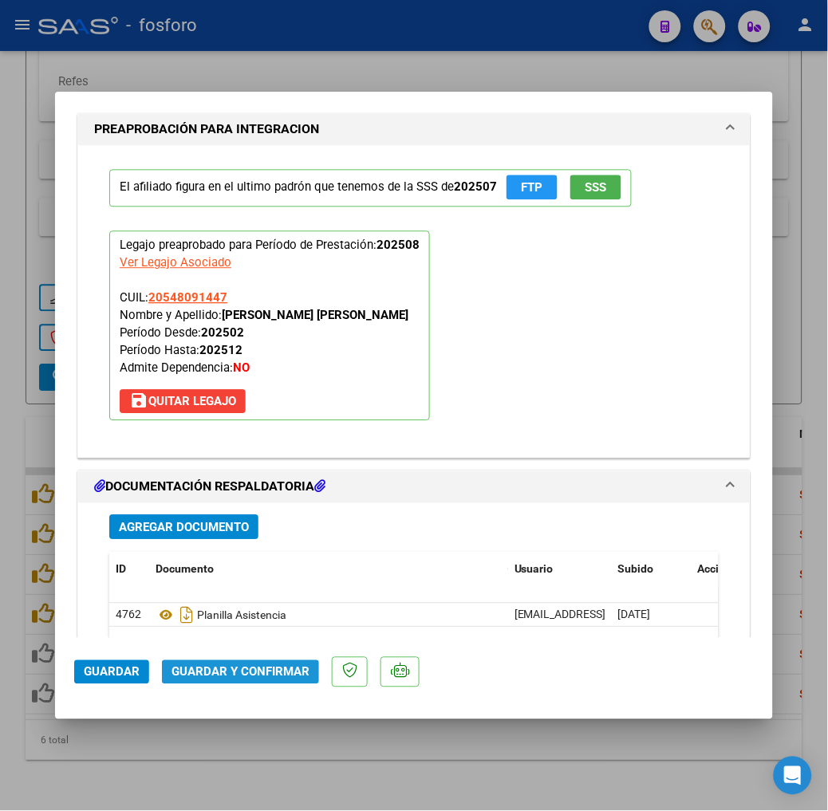
click at [239, 665] on span "Guardar y Confirmar" at bounding box center [240, 672] width 138 height 14
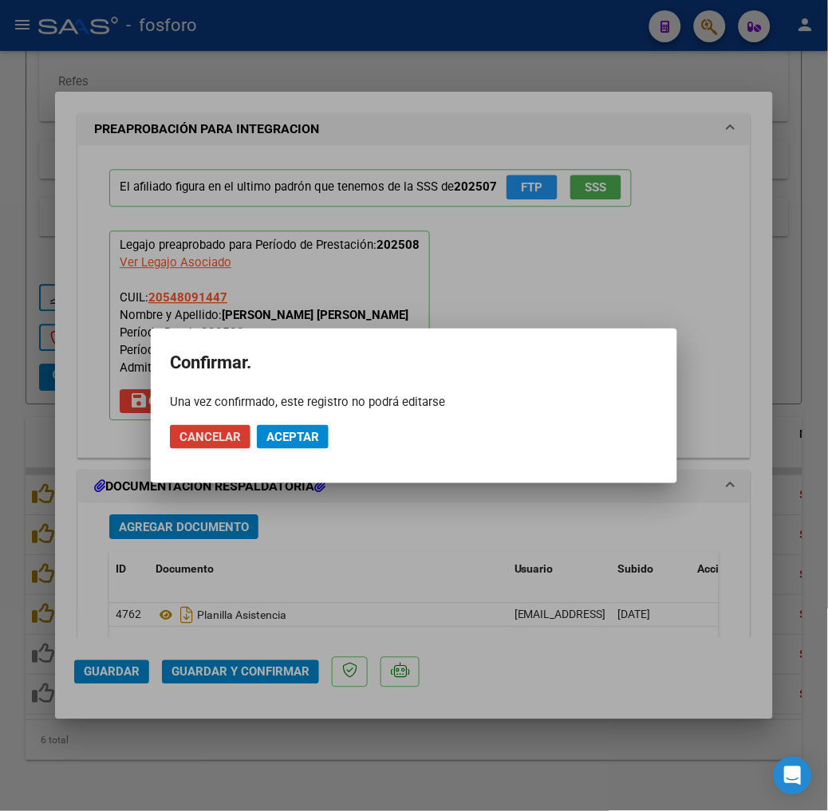
click at [289, 430] on span "Aceptar" at bounding box center [292, 437] width 53 height 14
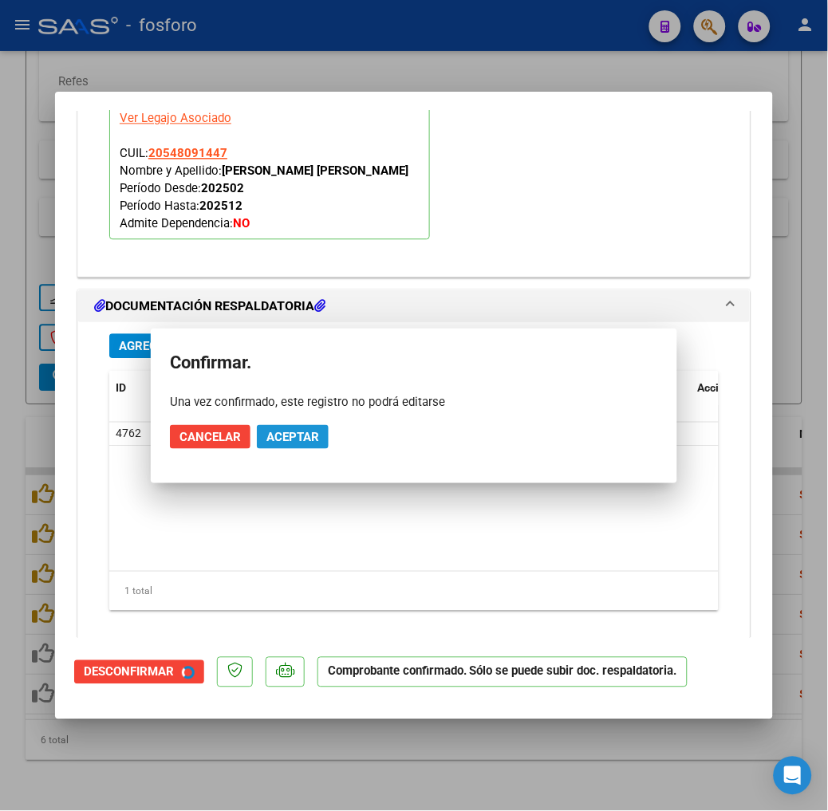
scroll to position [1362, 0]
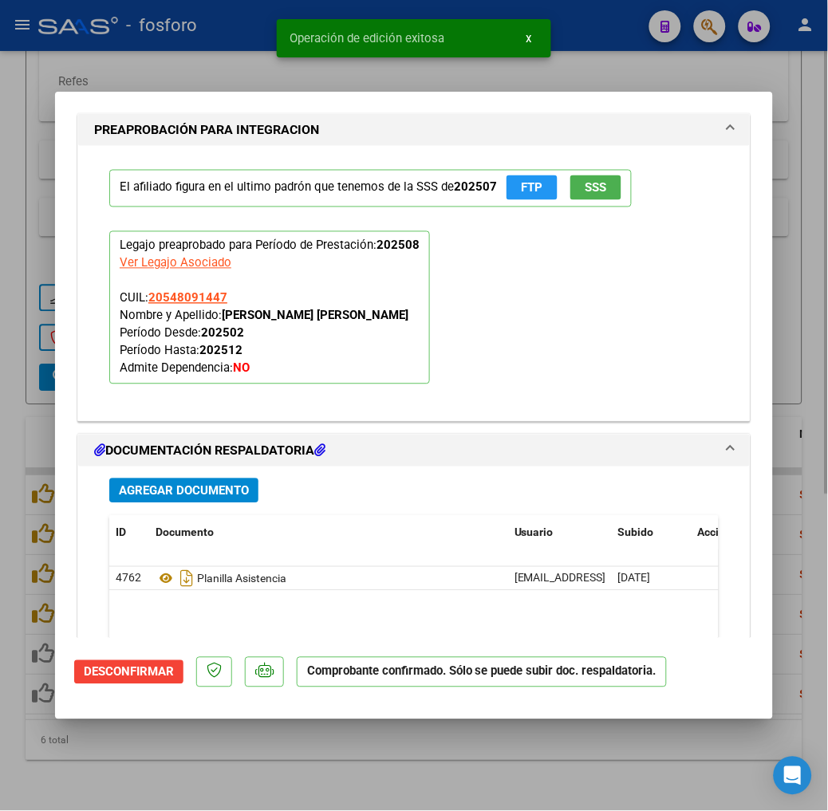
click at [404, 759] on div at bounding box center [414, 405] width 828 height 811
click at [404, 759] on div "6 total" at bounding box center [414, 740] width 777 height 40
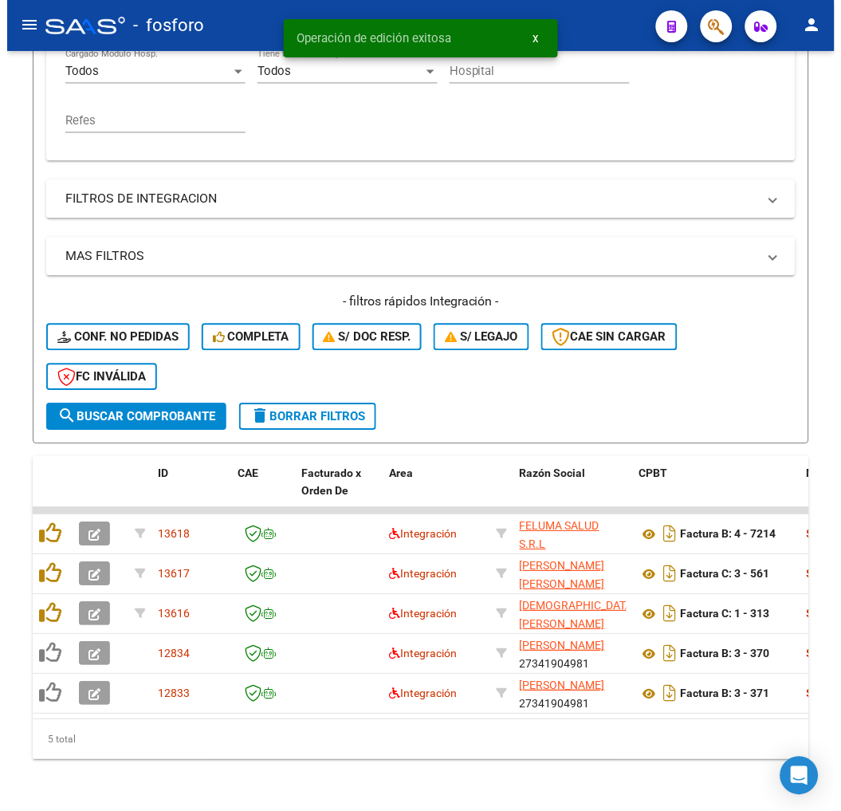
scroll to position [504, 0]
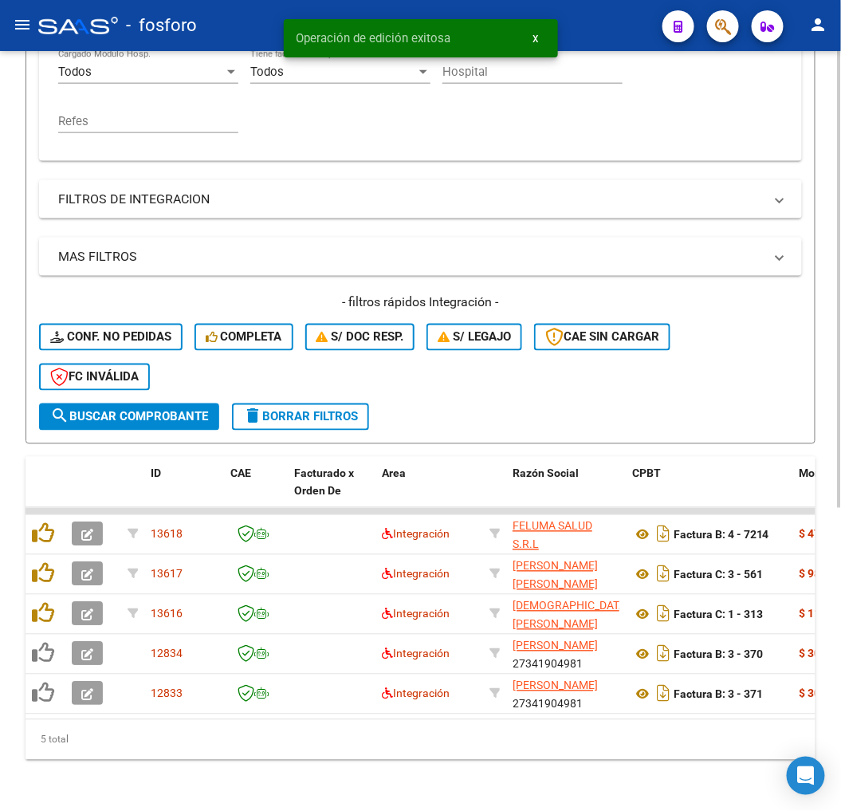
click at [407, 759] on div "5 total" at bounding box center [421, 740] width 790 height 40
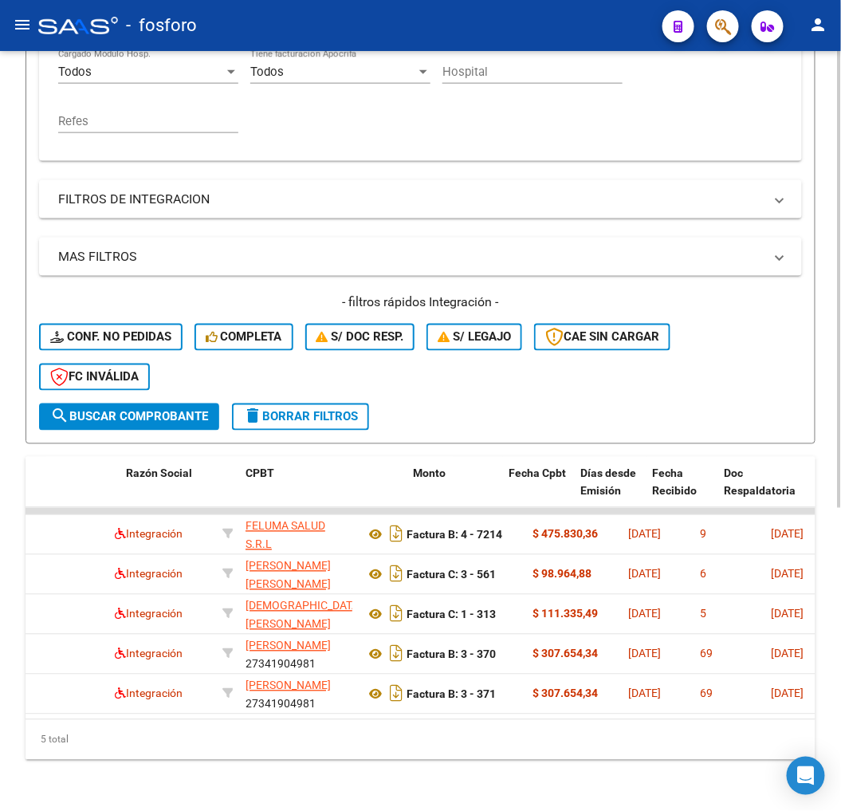
scroll to position [0, 429]
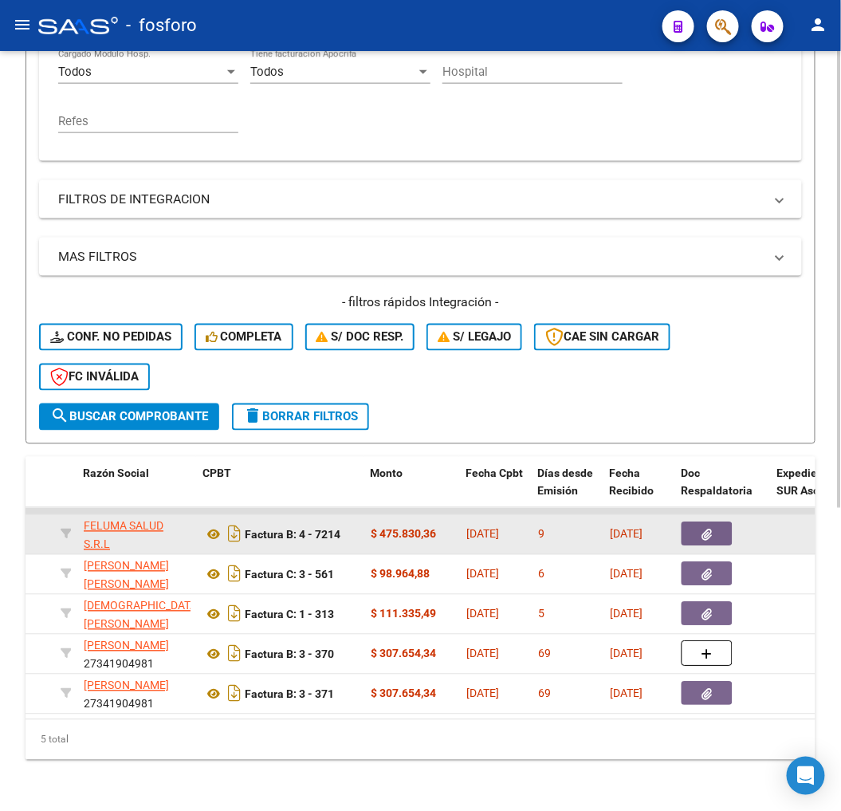
click at [715, 530] on button "button" at bounding box center [707, 534] width 51 height 24
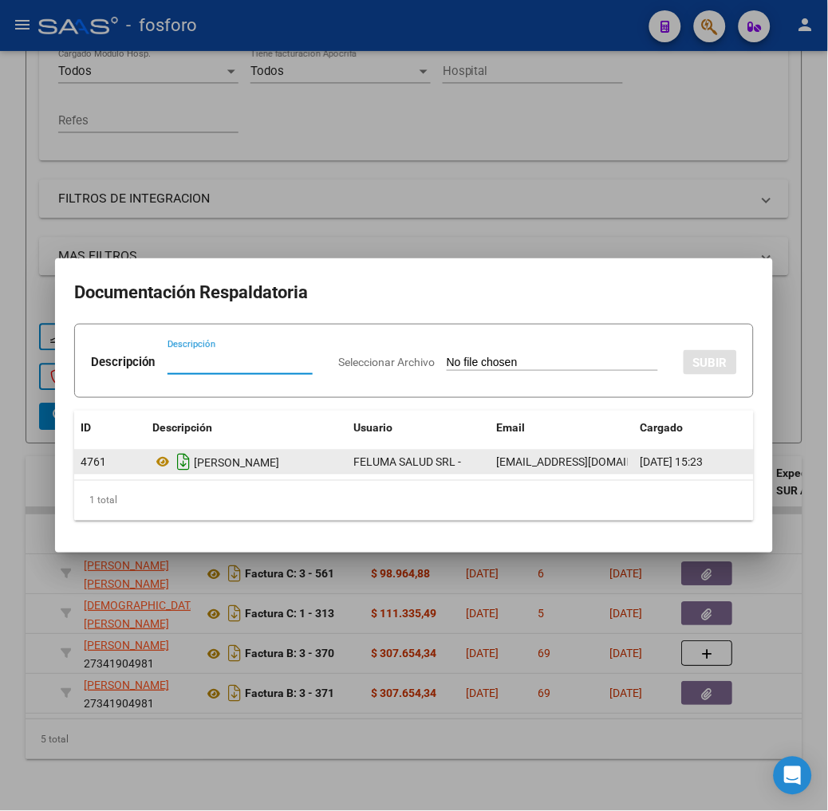
click at [173, 458] on icon "Descargar documento" at bounding box center [183, 463] width 21 height 26
click at [447, 635] on div at bounding box center [414, 405] width 828 height 811
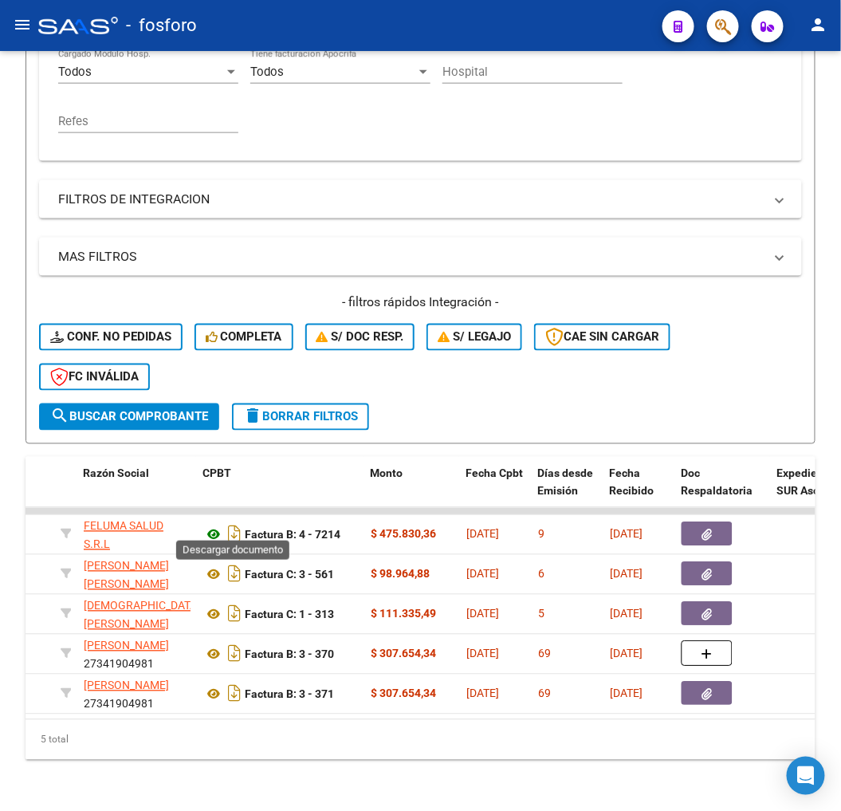
click at [219, 526] on icon at bounding box center [213, 535] width 21 height 19
click at [231, 525] on icon "Descargar documento" at bounding box center [234, 535] width 21 height 26
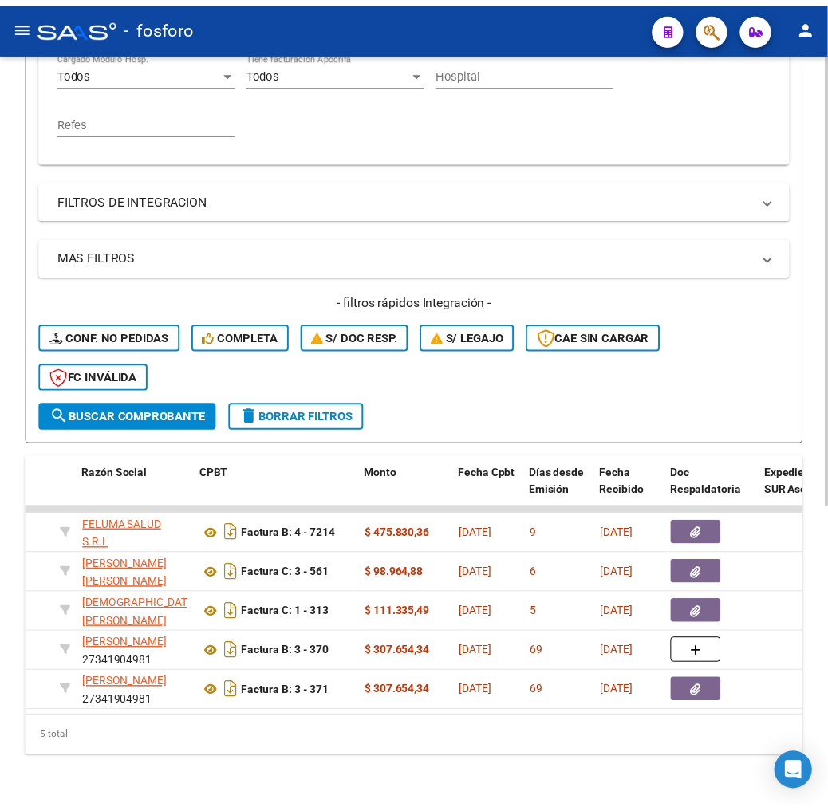
scroll to position [0, 0]
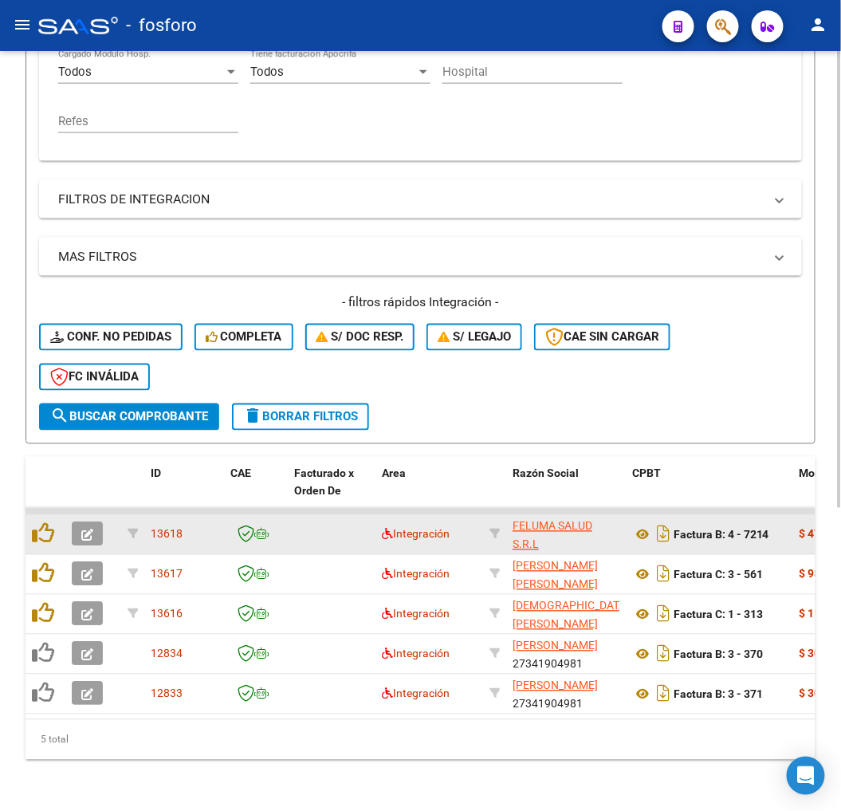
click at [100, 515] on datatable-body-cell at bounding box center [93, 534] width 56 height 39
click at [92, 530] on icon "button" at bounding box center [87, 536] width 12 height 12
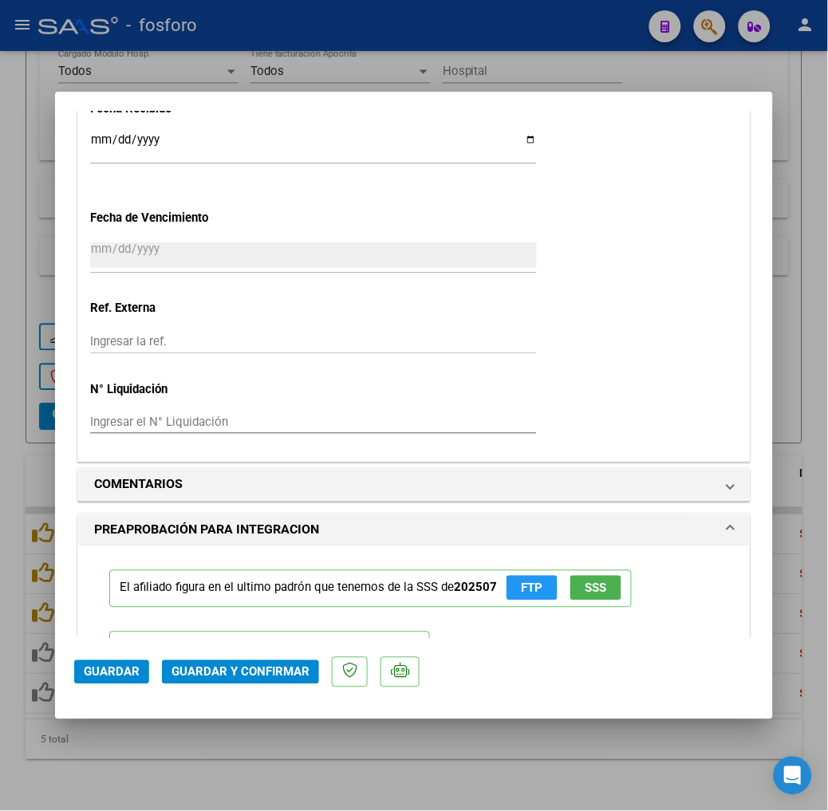
scroll to position [1329, 0]
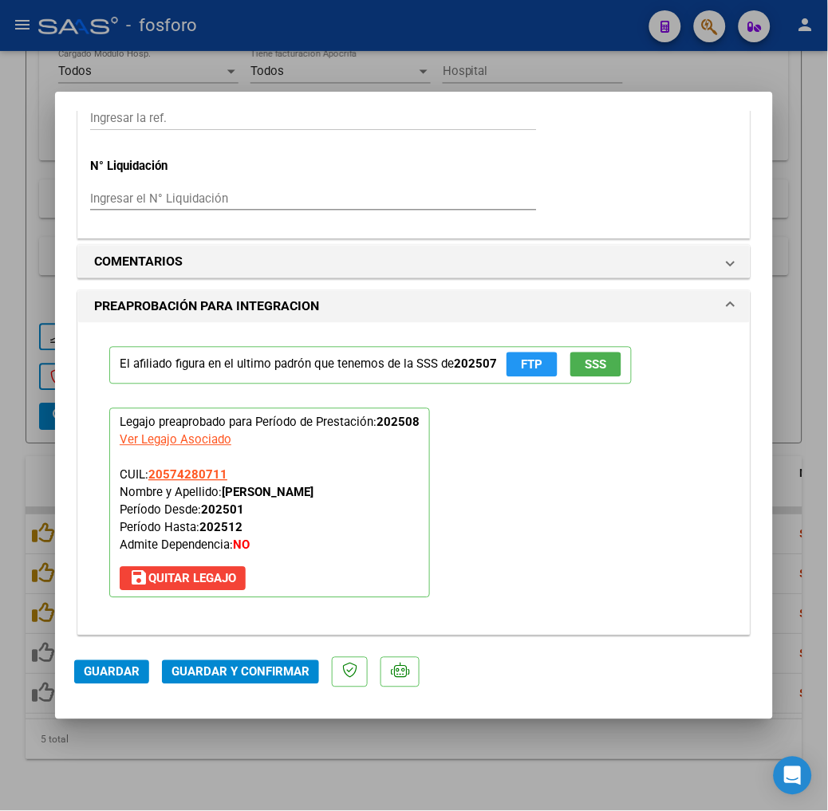
click at [213, 678] on span "Guardar y Confirmar" at bounding box center [240, 672] width 138 height 14
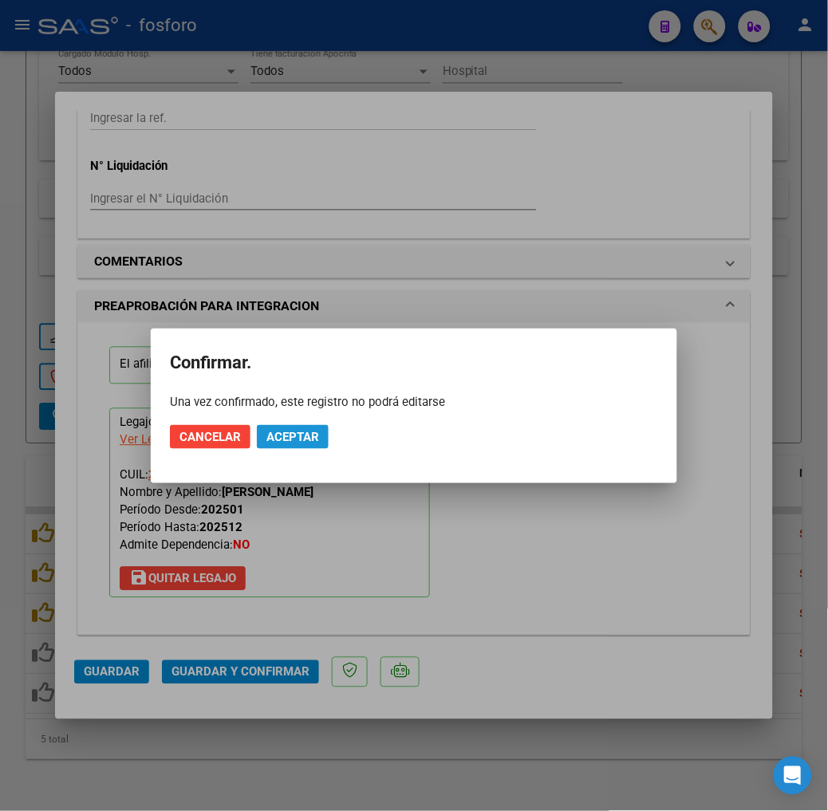
click at [303, 443] on button "Aceptar" at bounding box center [293, 437] width 72 height 24
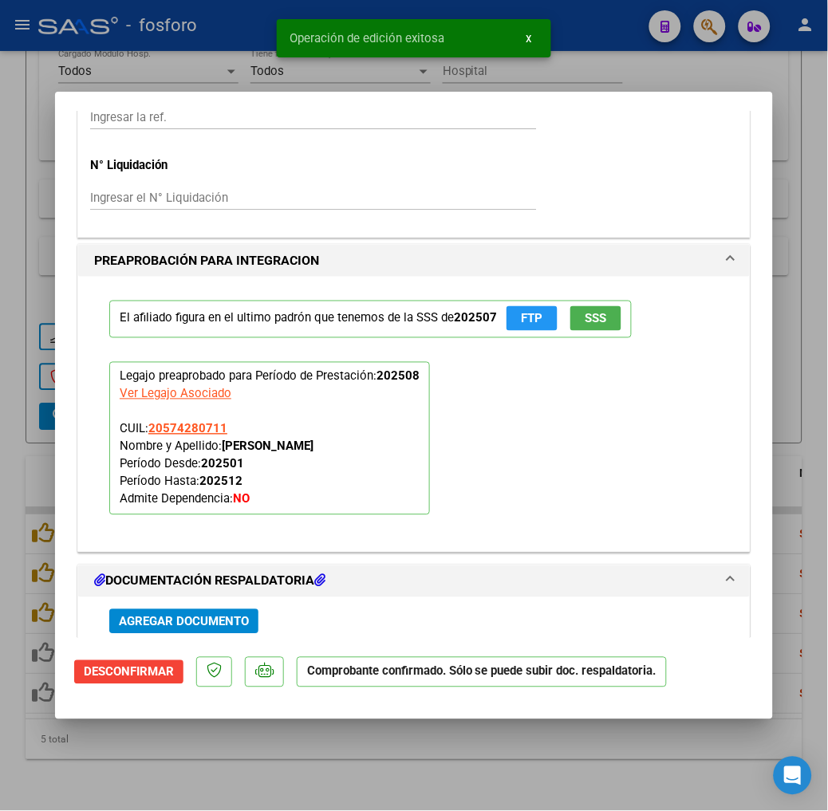
click at [324, 713] on mat-dialog-container "COMPROBANTE VER COMPROBANTE ESTADO: El comprobante fue aceptado por la obra soc…" at bounding box center [414, 406] width 718 height 629
click at [351, 793] on div at bounding box center [414, 405] width 828 height 811
type input "$ 0,00"
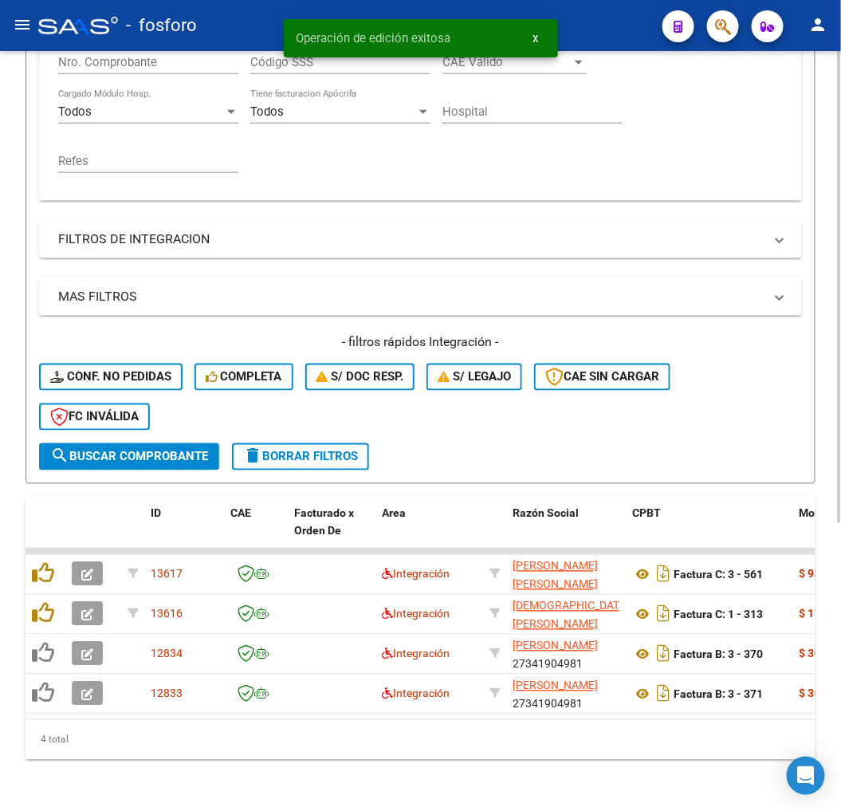
scroll to position [464, 0]
drag, startPoint x: 173, startPoint y: 720, endPoint x: 277, endPoint y: 720, distance: 103.7
click at [277, 720] on div "4 total" at bounding box center [421, 740] width 790 height 40
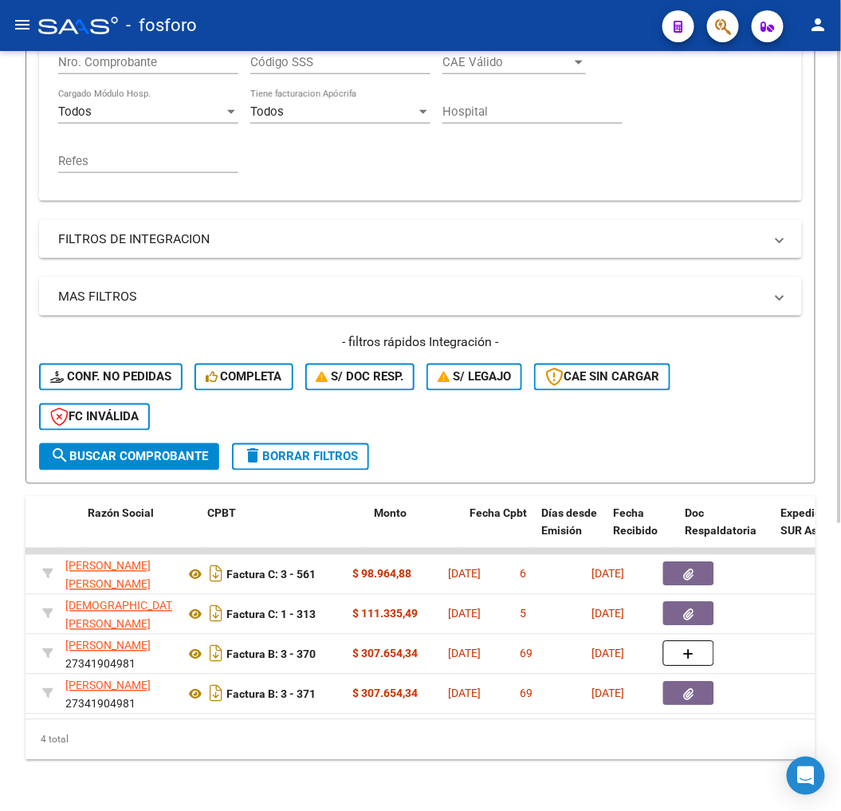
scroll to position [0, 425]
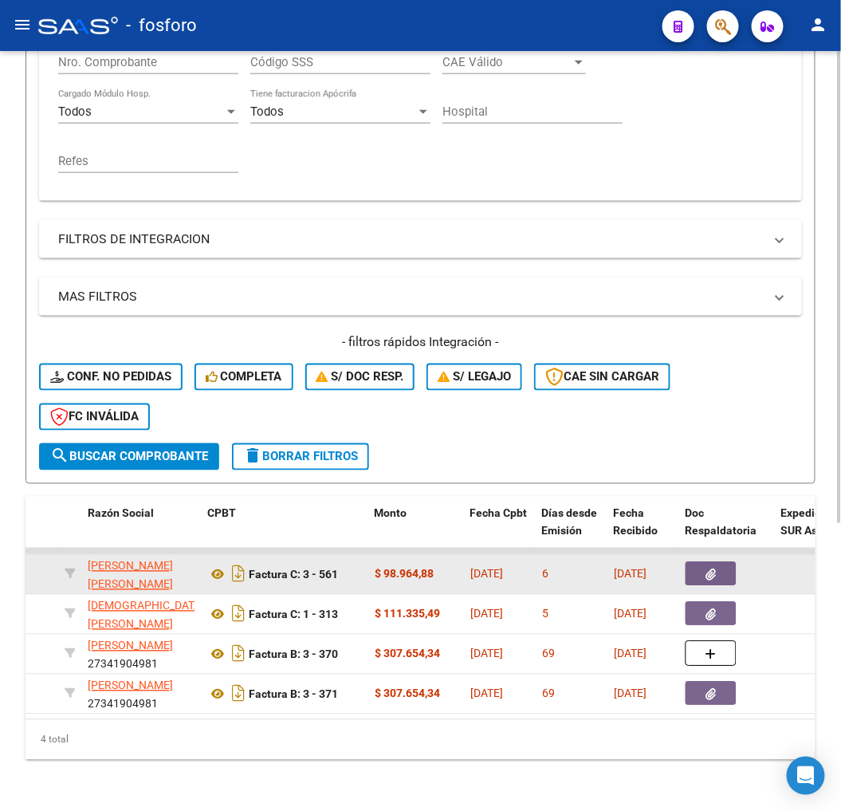
click at [736, 565] on button "button" at bounding box center [711, 574] width 51 height 24
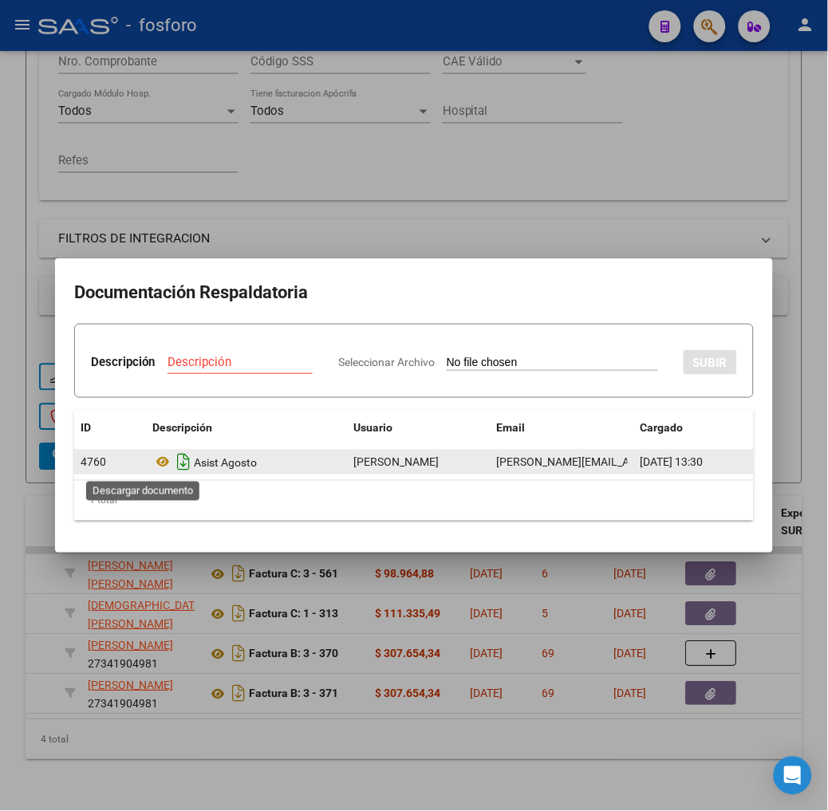
click at [173, 457] on icon "Descargar documento" at bounding box center [183, 463] width 21 height 26
click at [352, 586] on div at bounding box center [414, 405] width 828 height 811
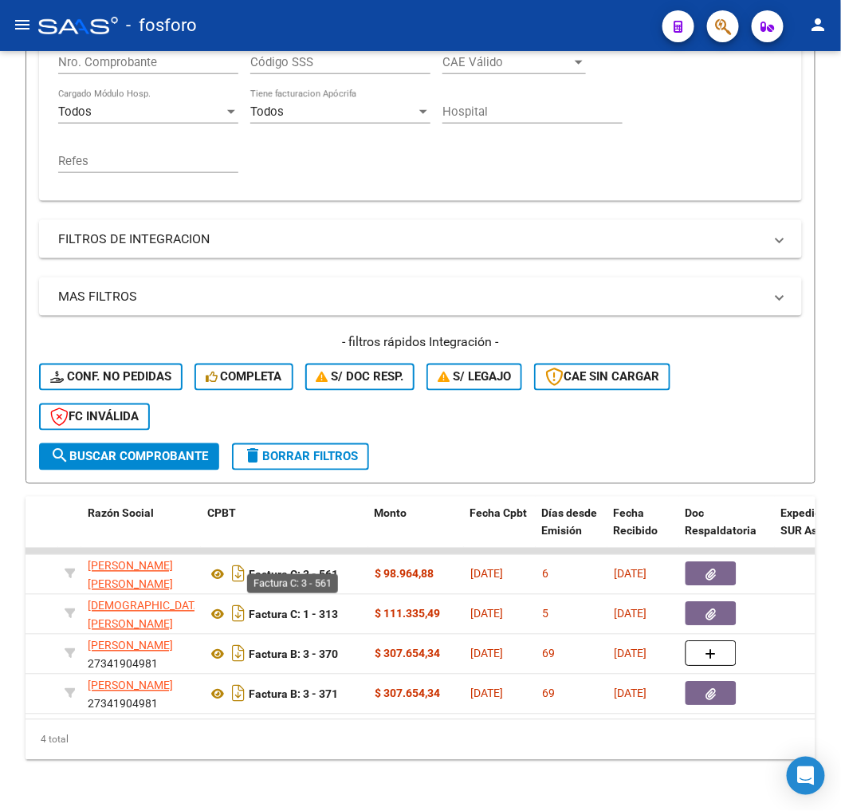
click at [250, 569] on strong "Factura C: 3 - 561" at bounding box center [293, 575] width 89 height 13
click at [239, 562] on icon "Descargar documento" at bounding box center [238, 575] width 21 height 26
click at [107, 705] on datatable-body "13617 Integración VERNENGO MARIA SONIA 27250570614 Factura C: 3 - 561 $ 98.964,…" at bounding box center [421, 633] width 790 height 171
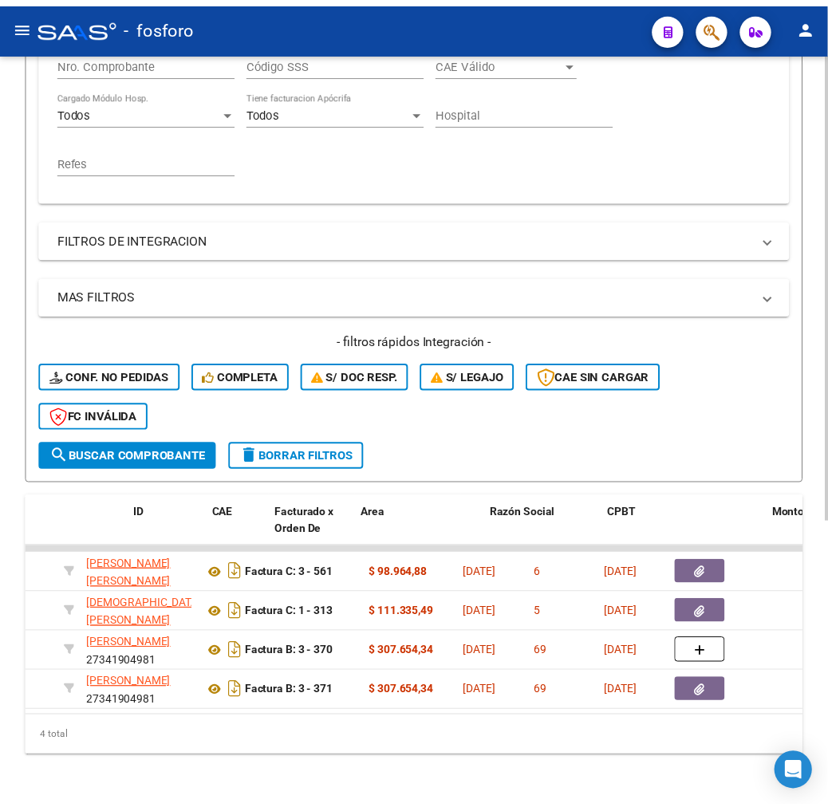
scroll to position [0, 0]
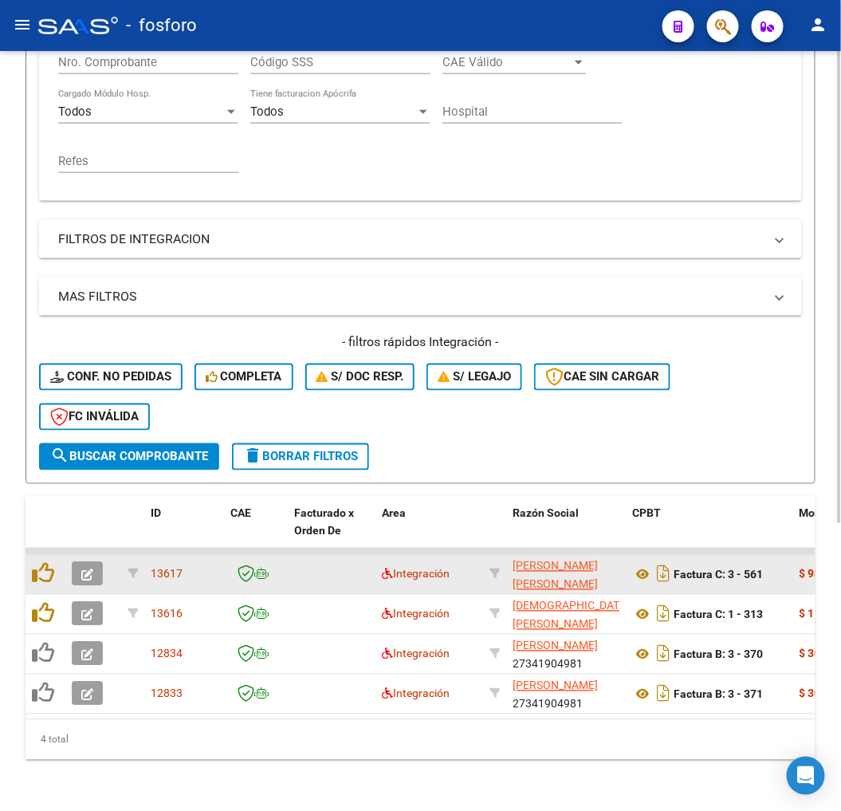
click at [83, 569] on icon "button" at bounding box center [87, 575] width 12 height 12
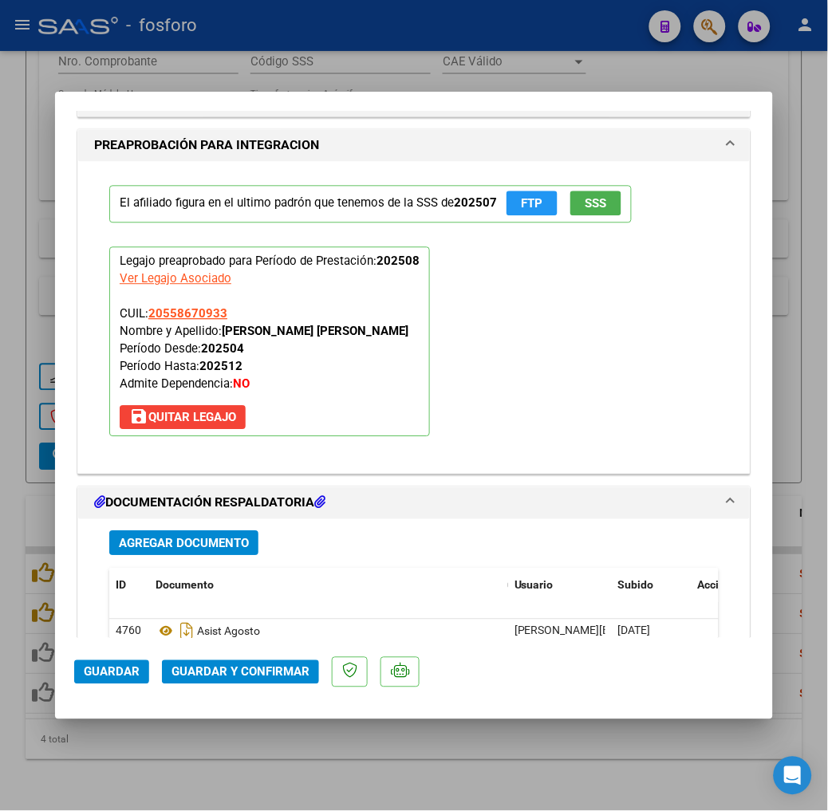
scroll to position [1506, 0]
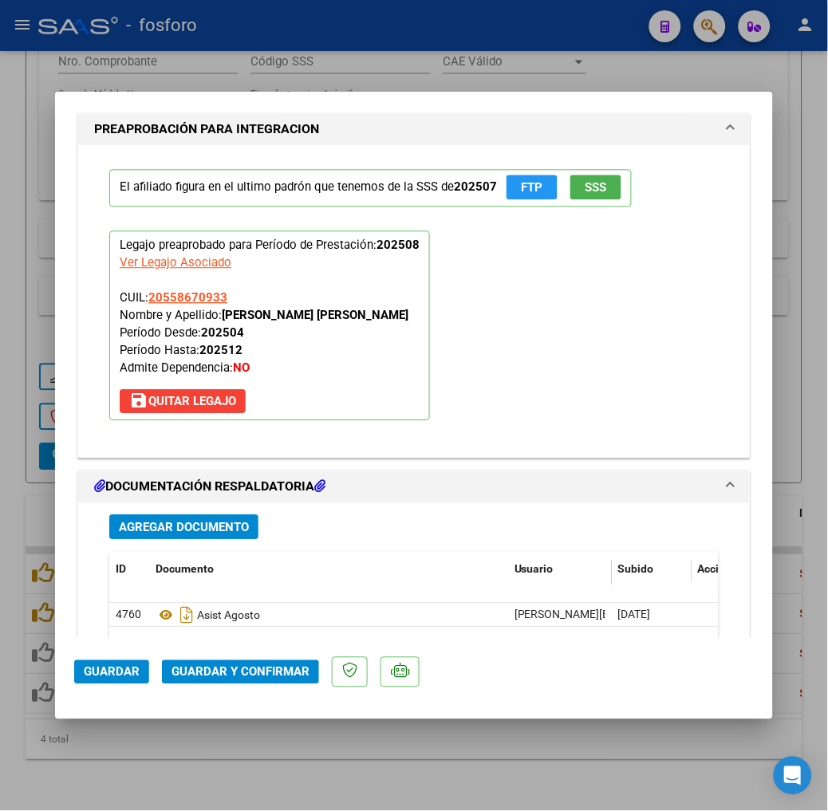
click at [219, 666] on span "Guardar y Confirmar" at bounding box center [240, 672] width 138 height 14
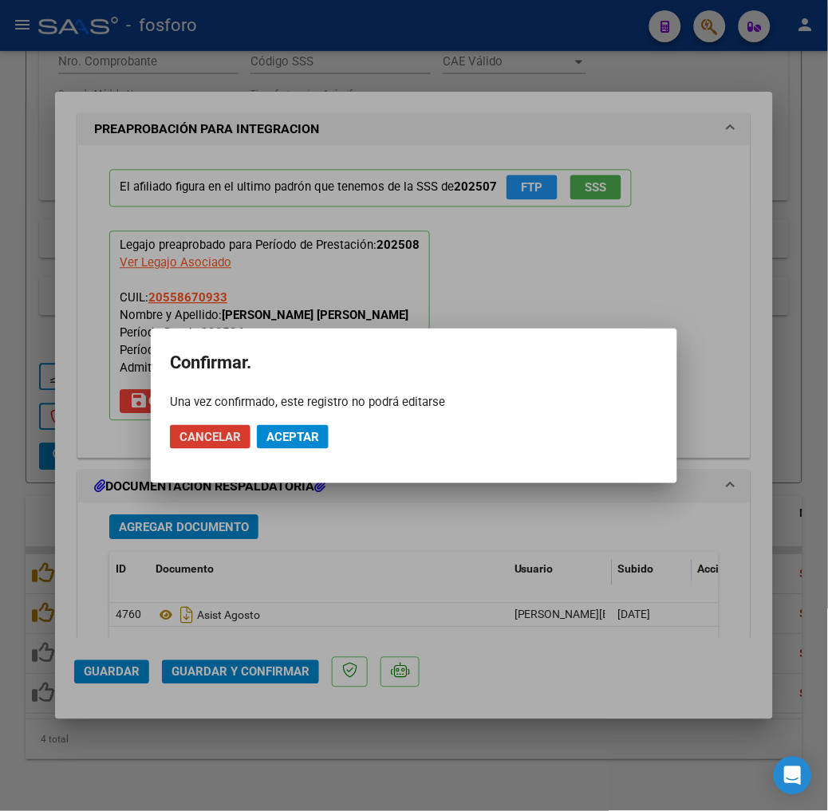
click at [298, 434] on span "Aceptar" at bounding box center [292, 437] width 53 height 14
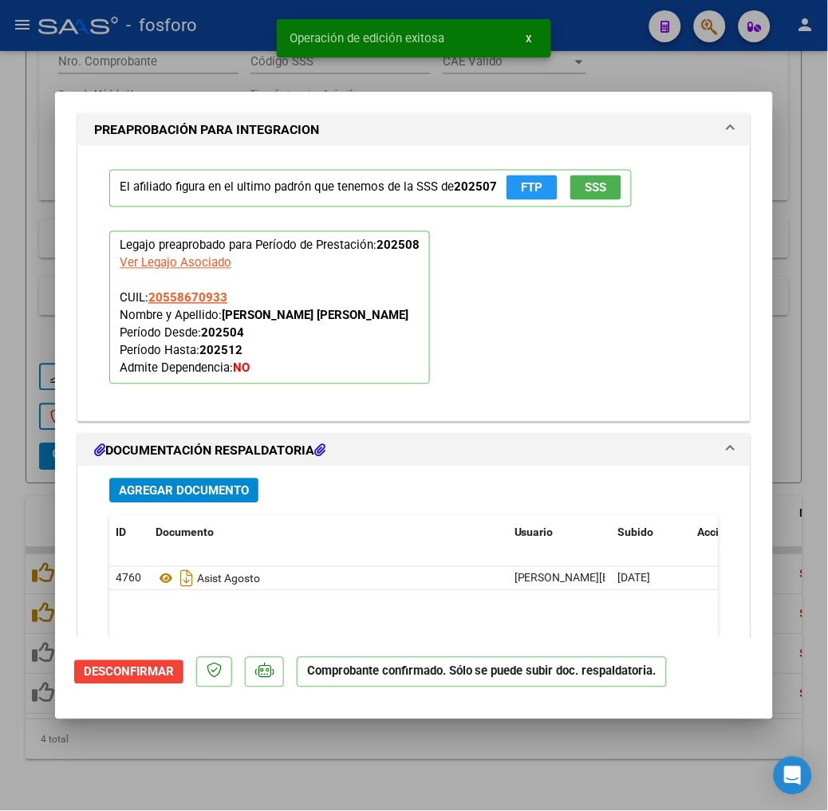
click at [369, 774] on div at bounding box center [414, 405] width 828 height 811
type input "$ 0,00"
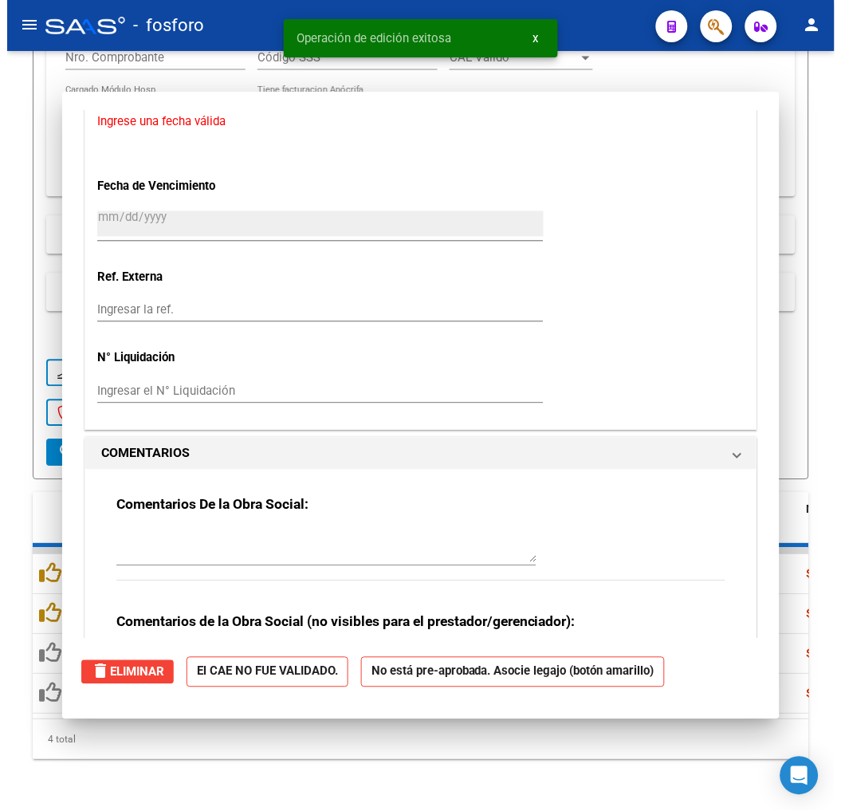
scroll to position [1409, 0]
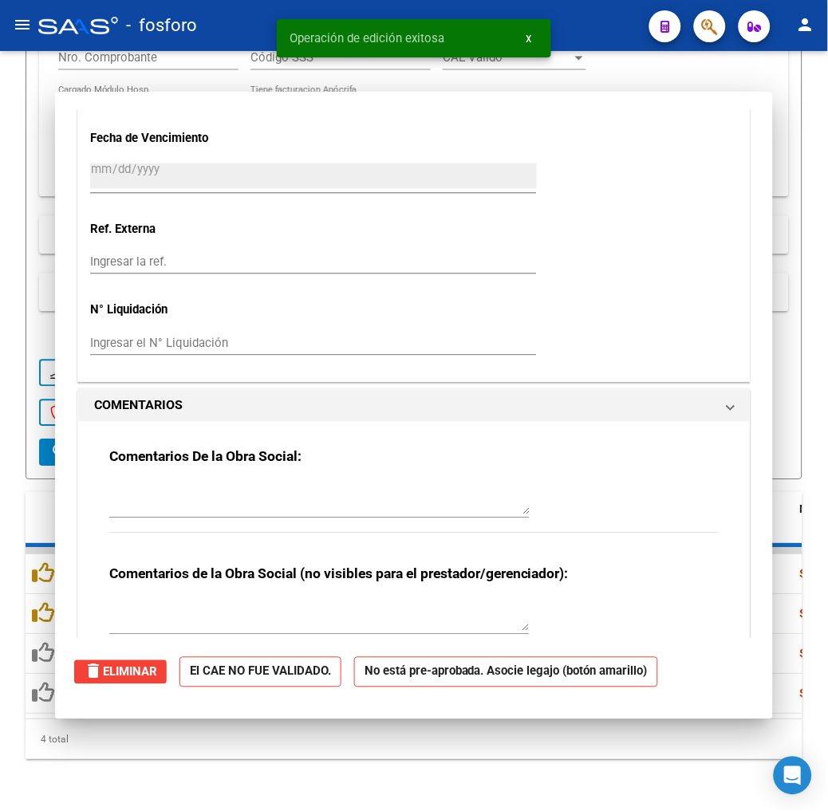
click at [369, 774] on div "Video tutorial PRESTADORES -> Listado de CPBTs Emitidos por Prestadores / Prove…" at bounding box center [414, 202] width 828 height 1218
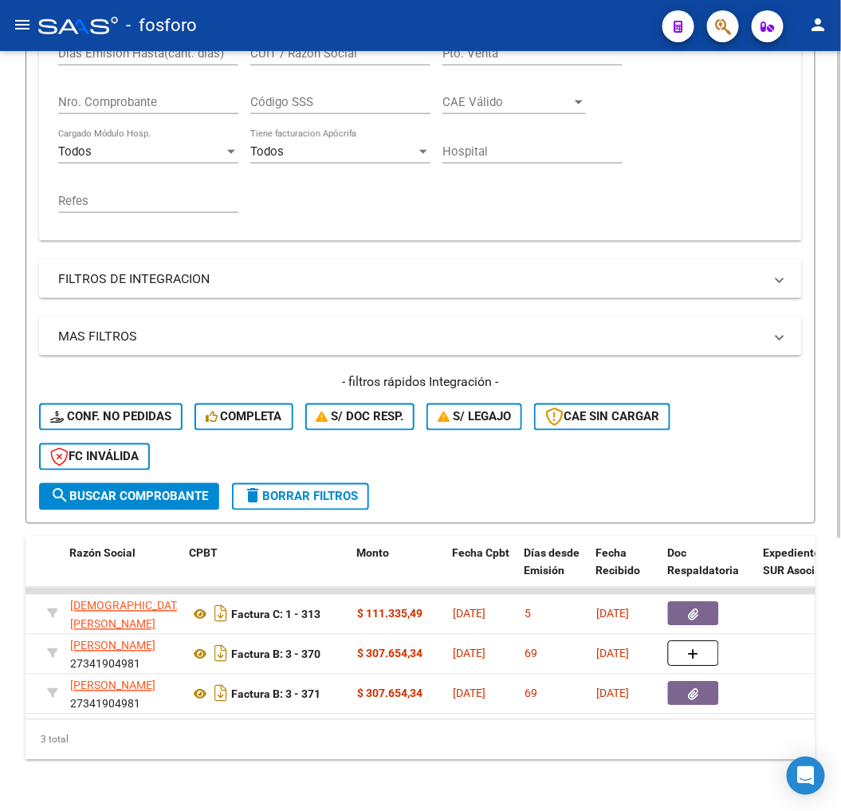
scroll to position [0, 381]
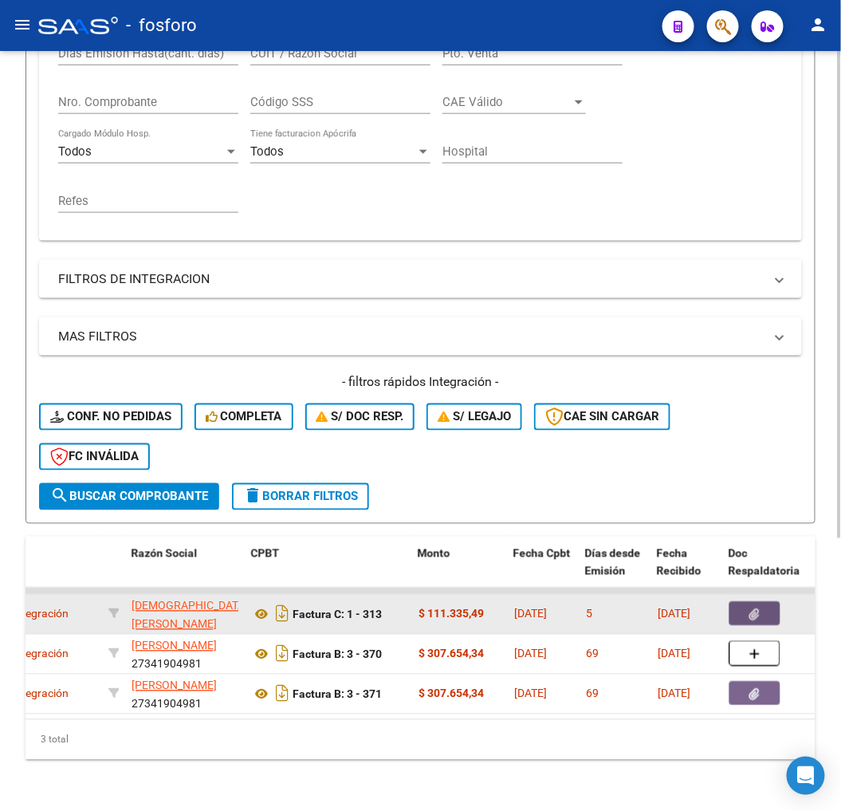
click at [752, 609] on icon "button" at bounding box center [756, 615] width 10 height 12
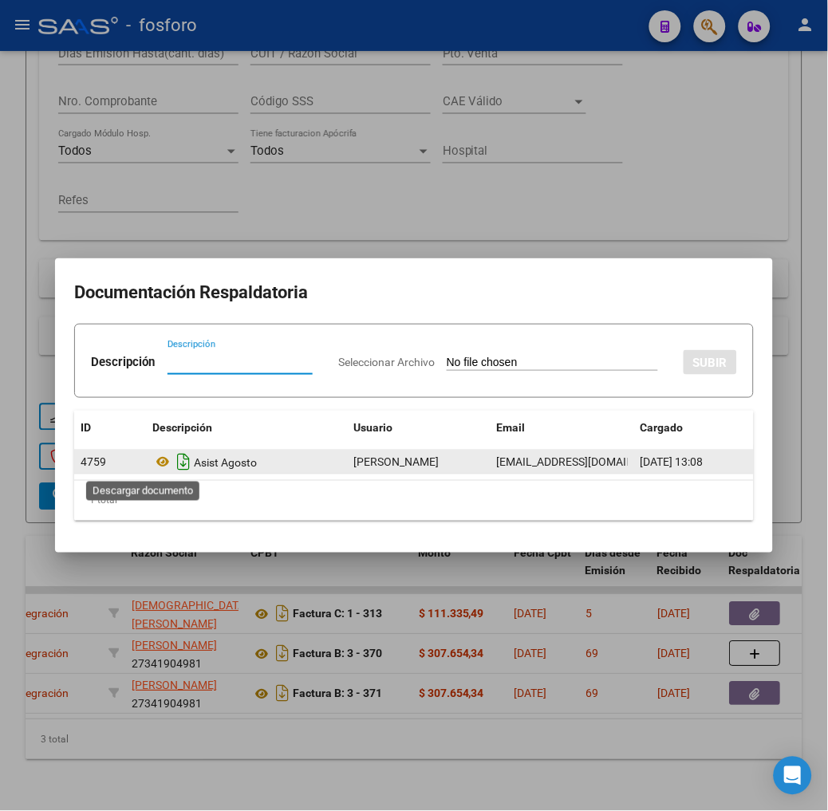
click at [173, 465] on icon "Descargar documento" at bounding box center [183, 463] width 21 height 26
click at [314, 699] on div at bounding box center [414, 405] width 828 height 811
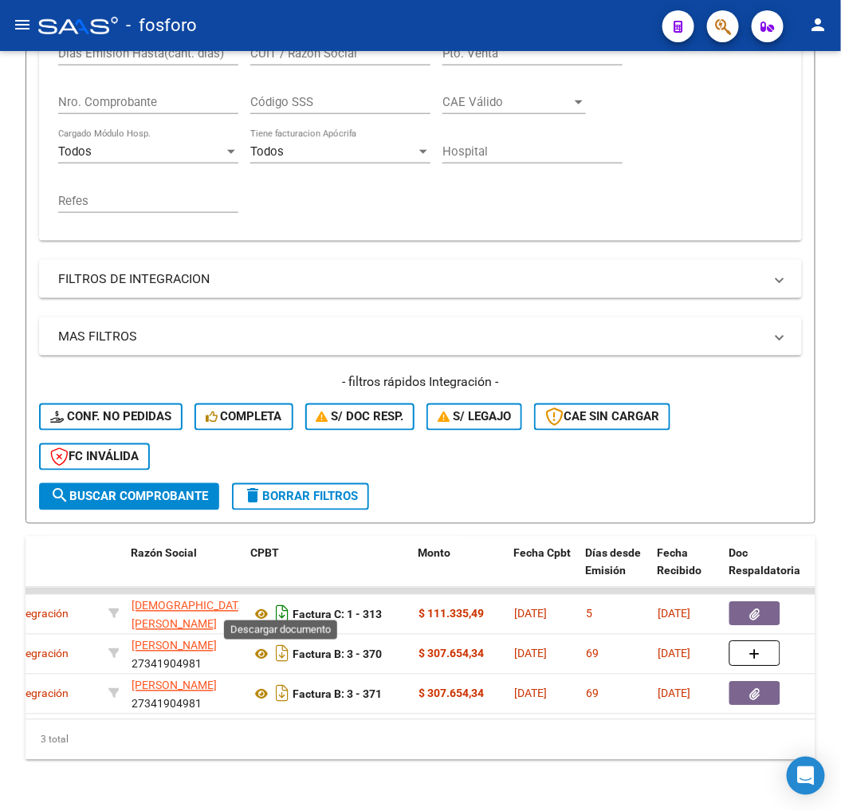
click at [290, 609] on icon "Descargar documento" at bounding box center [282, 614] width 21 height 26
click at [69, 721] on div "3 total" at bounding box center [421, 740] width 790 height 40
click at [69, 719] on div "ID CAE Facturado x Orden De Area Razón Social CPBT Monto Fecha Cpbt Días desde …" at bounding box center [421, 648] width 790 height 223
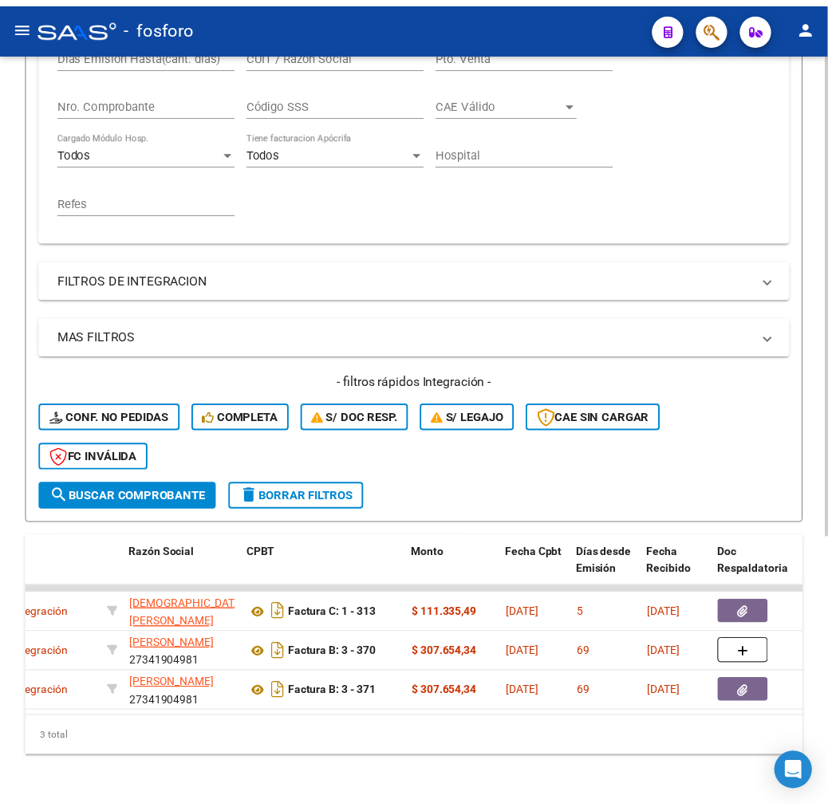
scroll to position [0, 0]
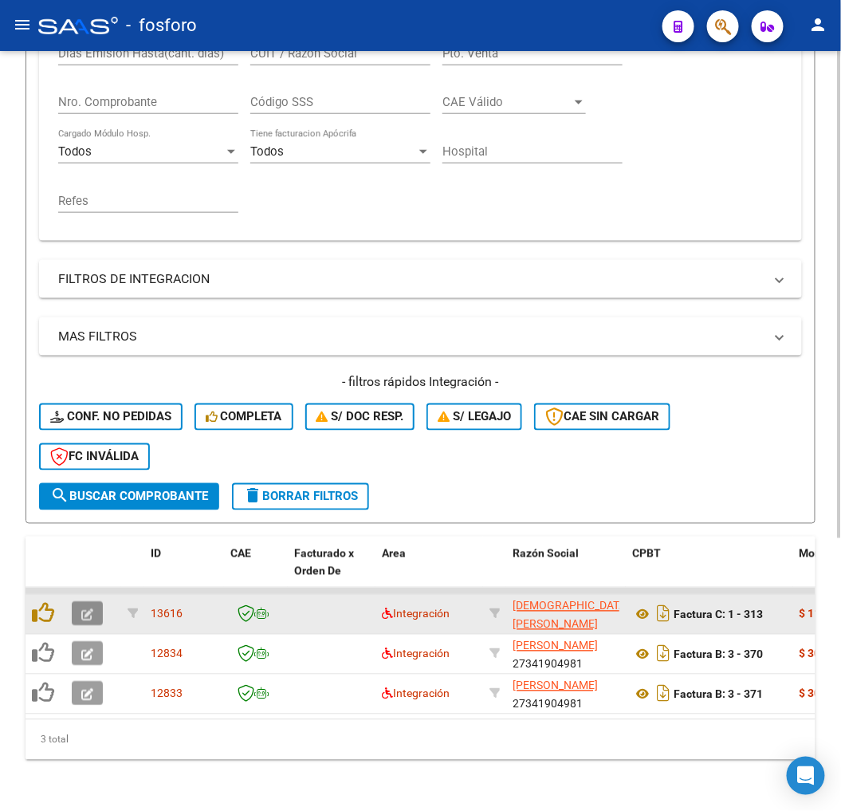
click at [96, 602] on button "button" at bounding box center [87, 614] width 31 height 24
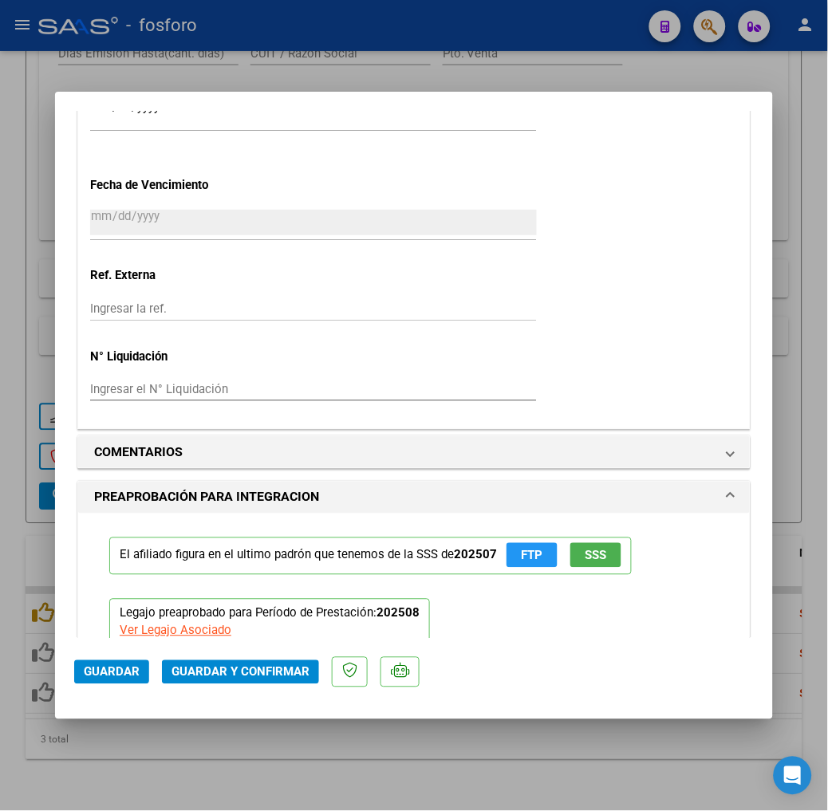
scroll to position [1417, 0]
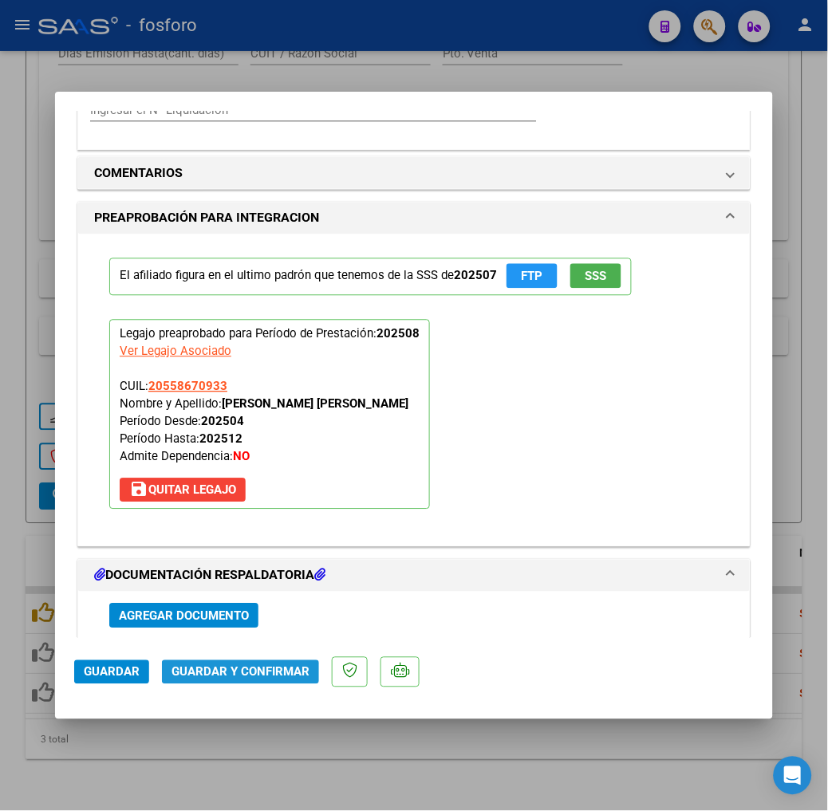
click at [229, 667] on span "Guardar y Confirmar" at bounding box center [240, 672] width 138 height 14
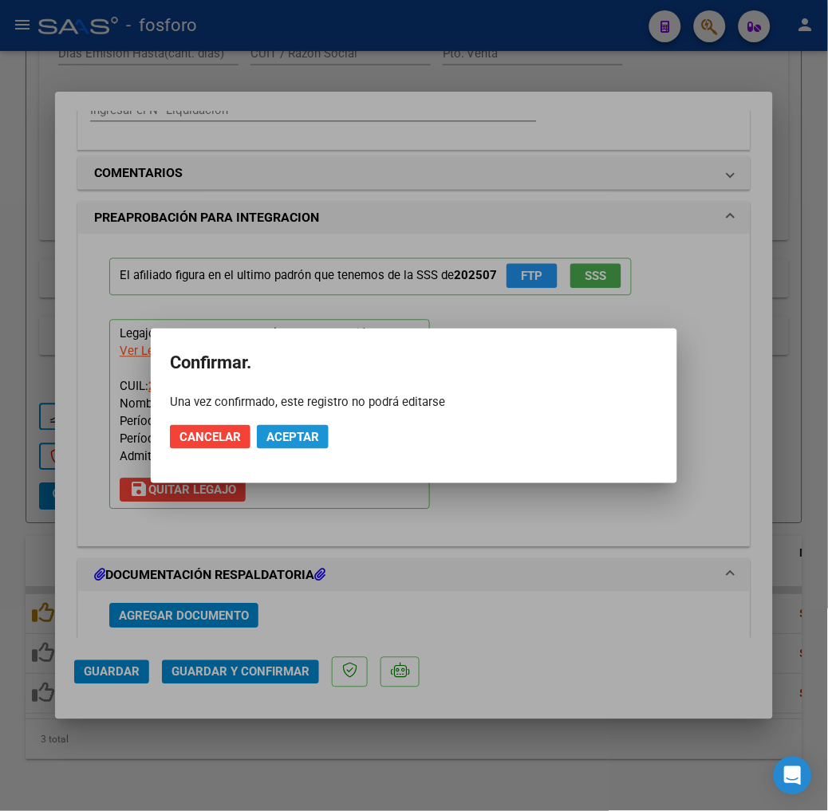
click at [322, 440] on button "Aceptar" at bounding box center [293, 437] width 72 height 24
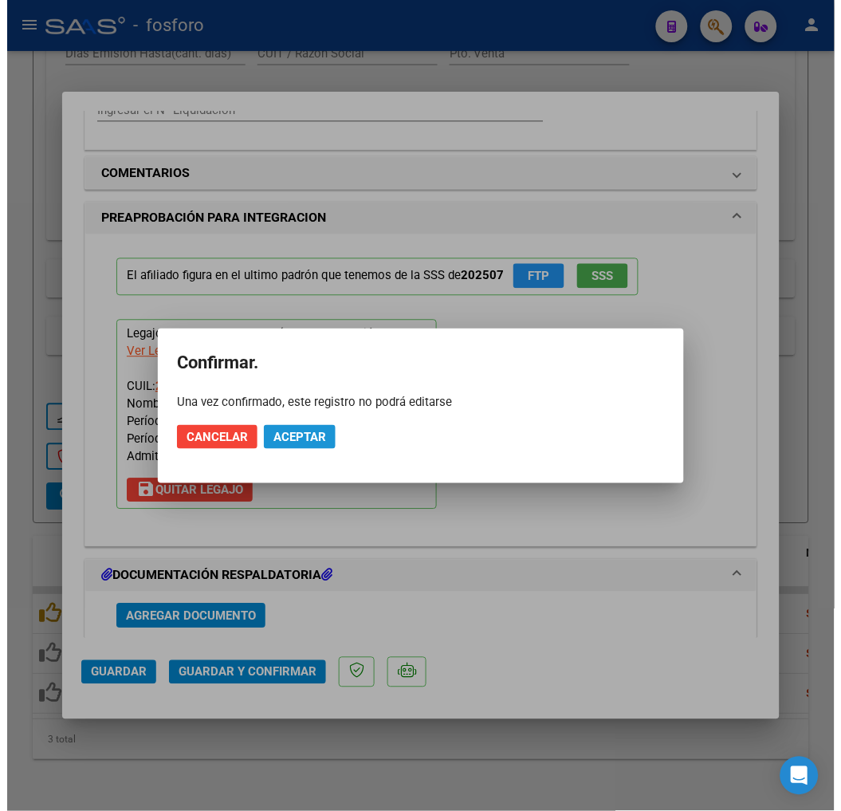
scroll to position [1319, 0]
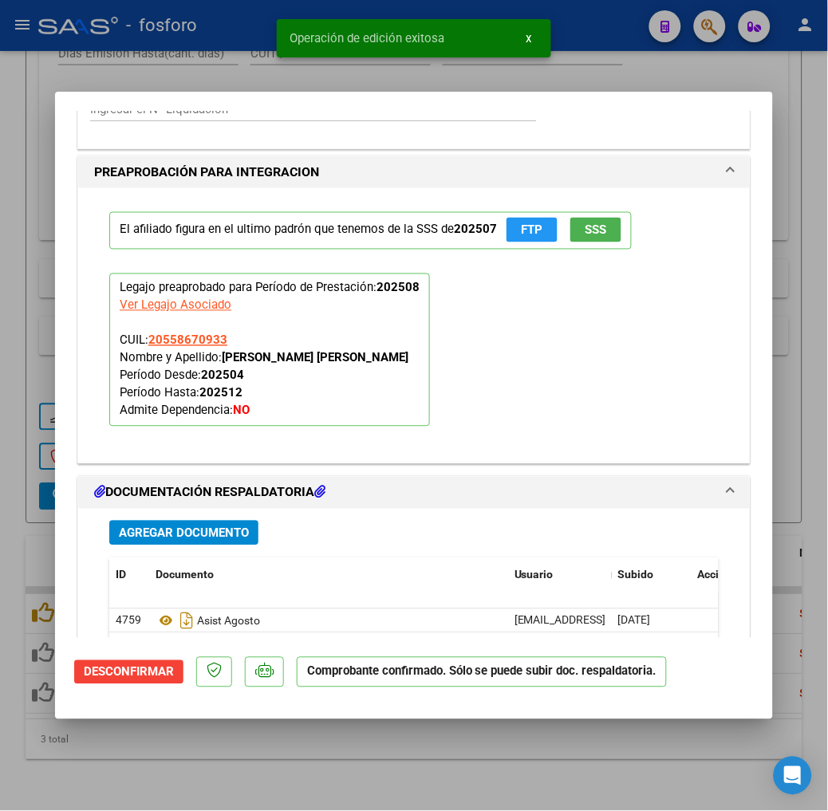
click at [381, 766] on div at bounding box center [414, 405] width 828 height 811
type input "$ 0,00"
click at [381, 766] on div "Video tutorial PRESTADORES -> Listado de CPBTs Emitidos por Prestadores / Prove…" at bounding box center [414, 224] width 828 height 1174
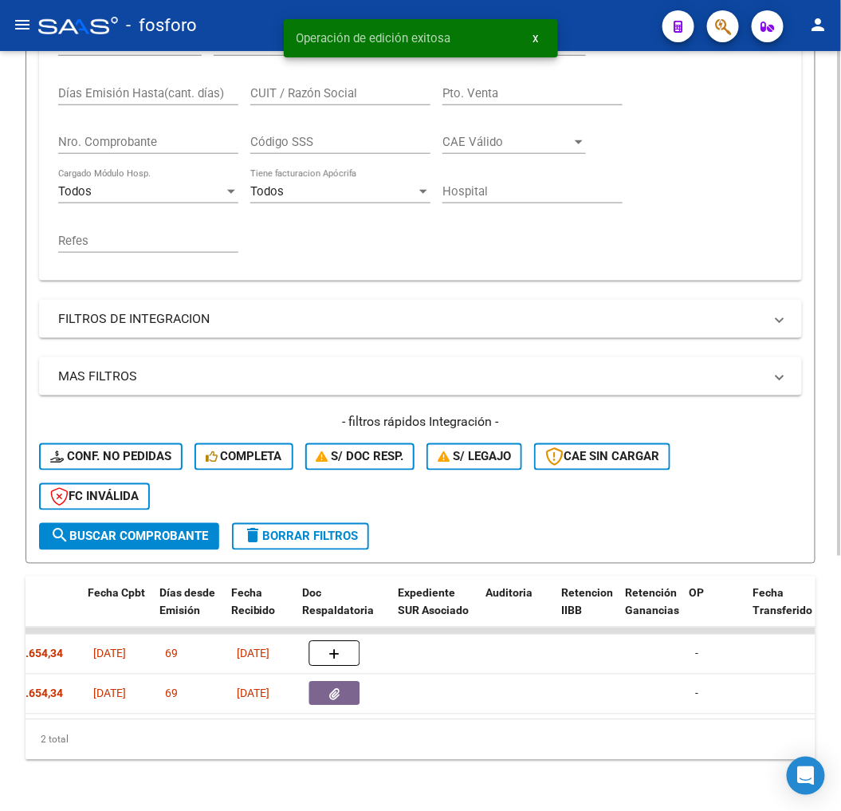
scroll to position [0, 808]
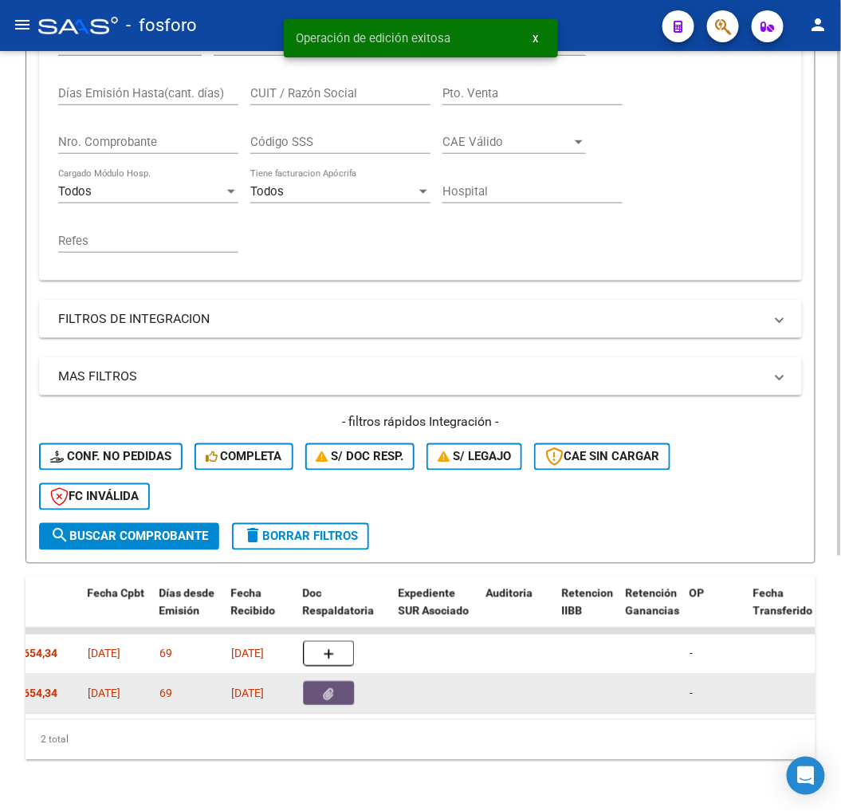
click at [331, 689] on icon "button" at bounding box center [329, 695] width 10 height 12
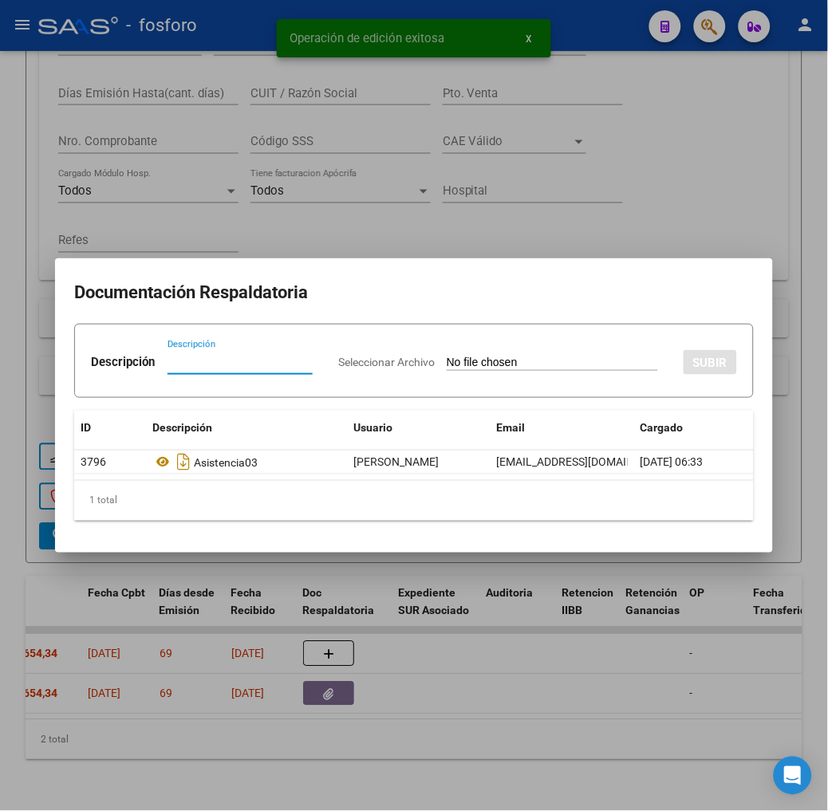
click at [274, 720] on div at bounding box center [414, 405] width 828 height 811
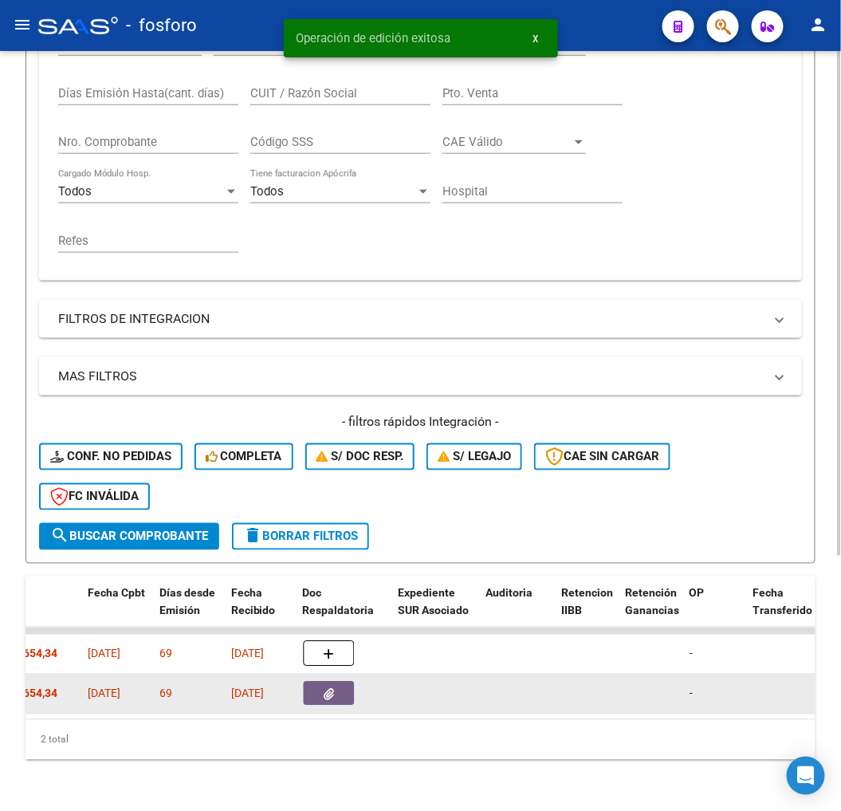
drag, startPoint x: 277, startPoint y: 700, endPoint x: 249, endPoint y: 706, distance: 28.5
click at [249, 706] on datatable-body "12834 Integración VELIZ ANAHI DEL VALLE 27341904981 Factura B: 3 - 370 $ 307.65…" at bounding box center [421, 674] width 790 height 92
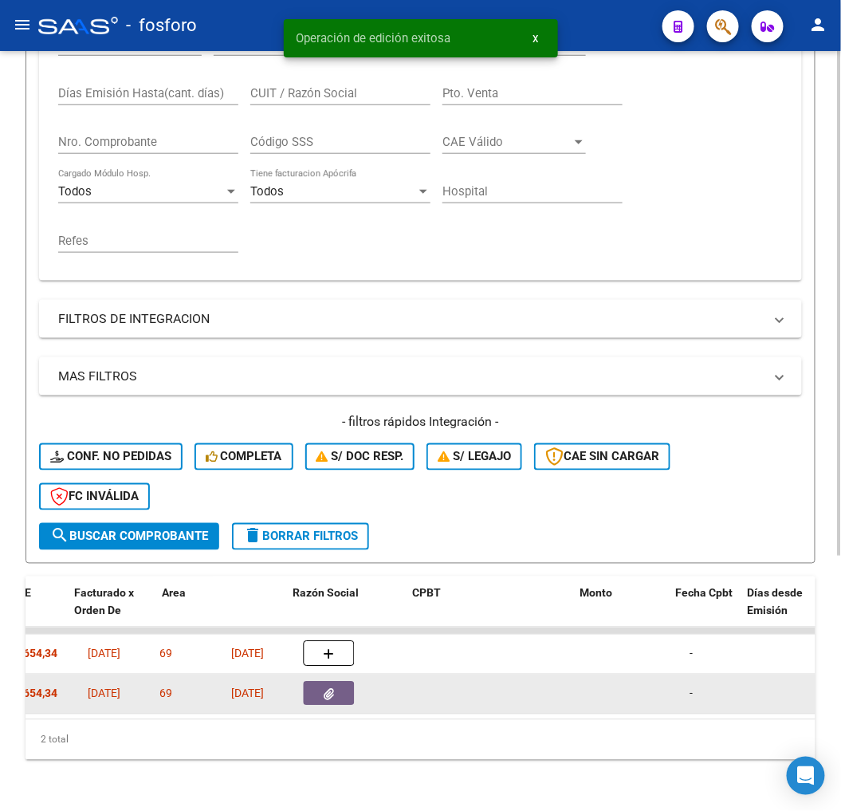
scroll to position [0, 109]
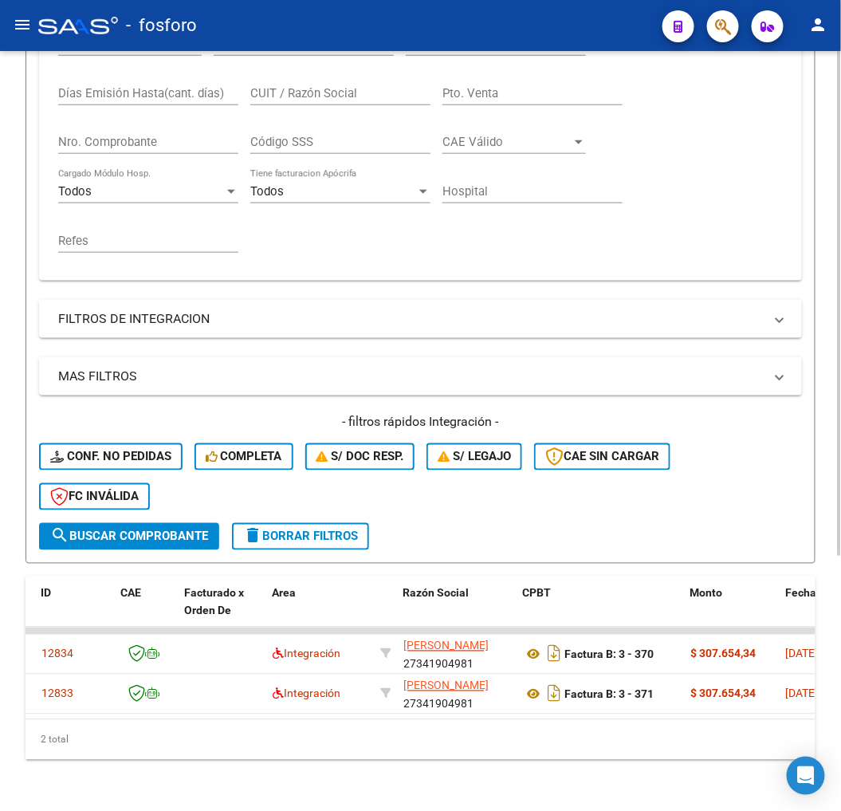
click at [275, 530] on span "delete Borrar Filtros" at bounding box center [300, 537] width 115 height 14
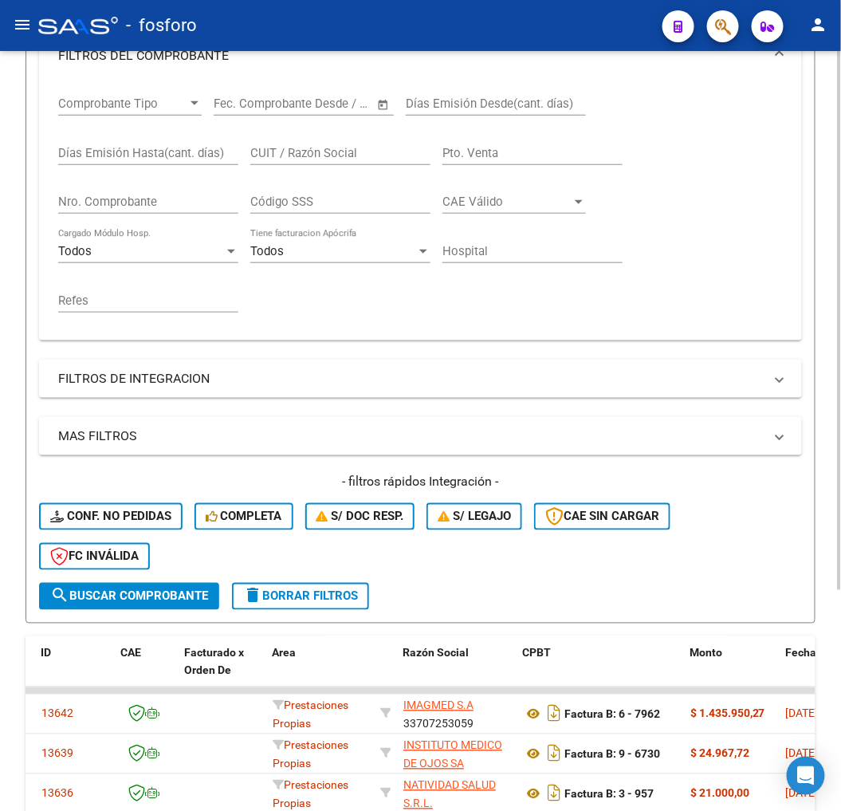
scroll to position [384, 0]
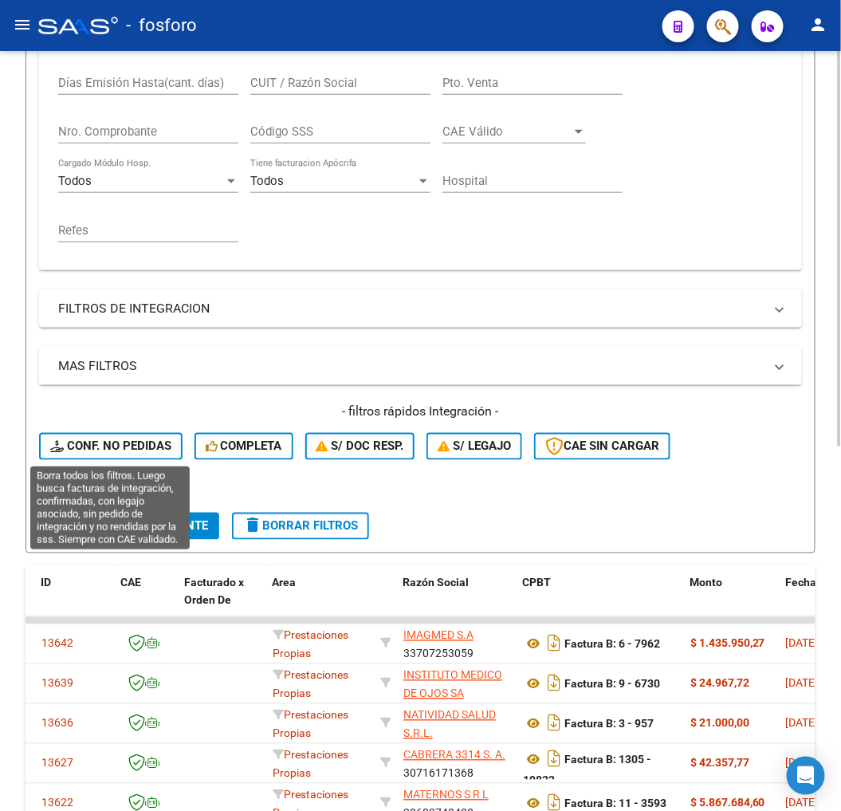
click at [131, 433] on div "- filtros rápidos Integración - Conf. no pedidas Completa S/ Doc Resp. S/ legaj…" at bounding box center [420, 458] width 763 height 110
click at [130, 447] on span "Conf. no pedidas" at bounding box center [110, 446] width 121 height 14
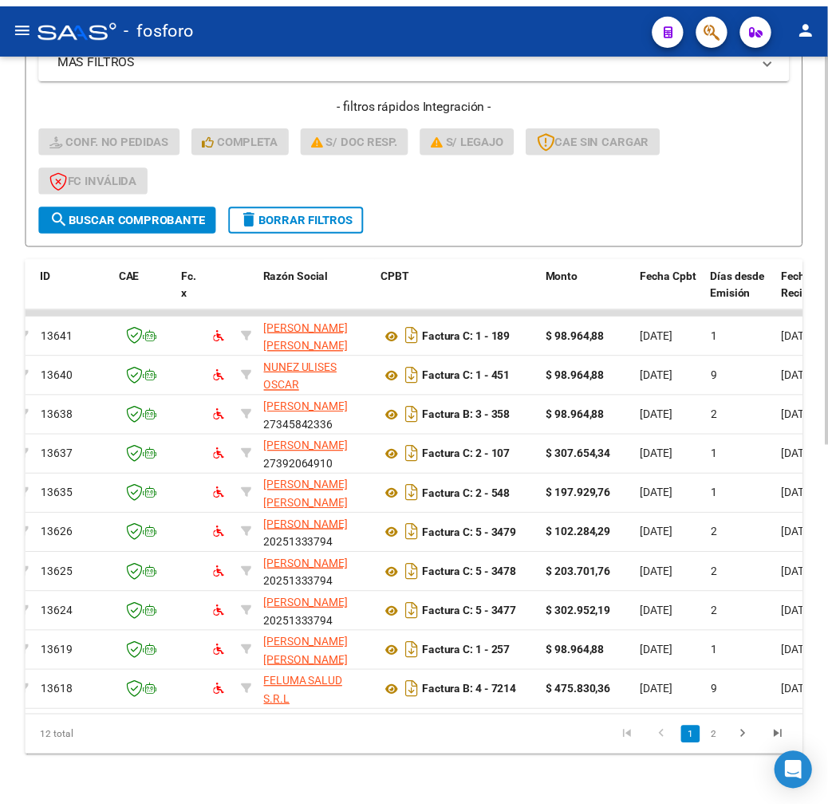
scroll to position [0, 0]
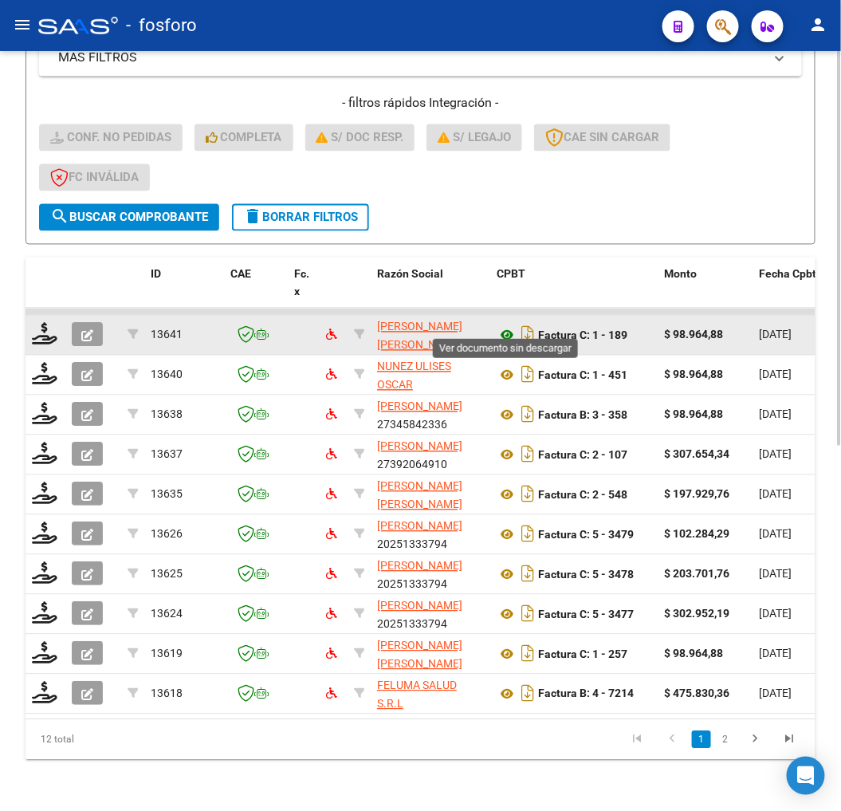
click at [505, 326] on icon at bounding box center [507, 335] width 21 height 19
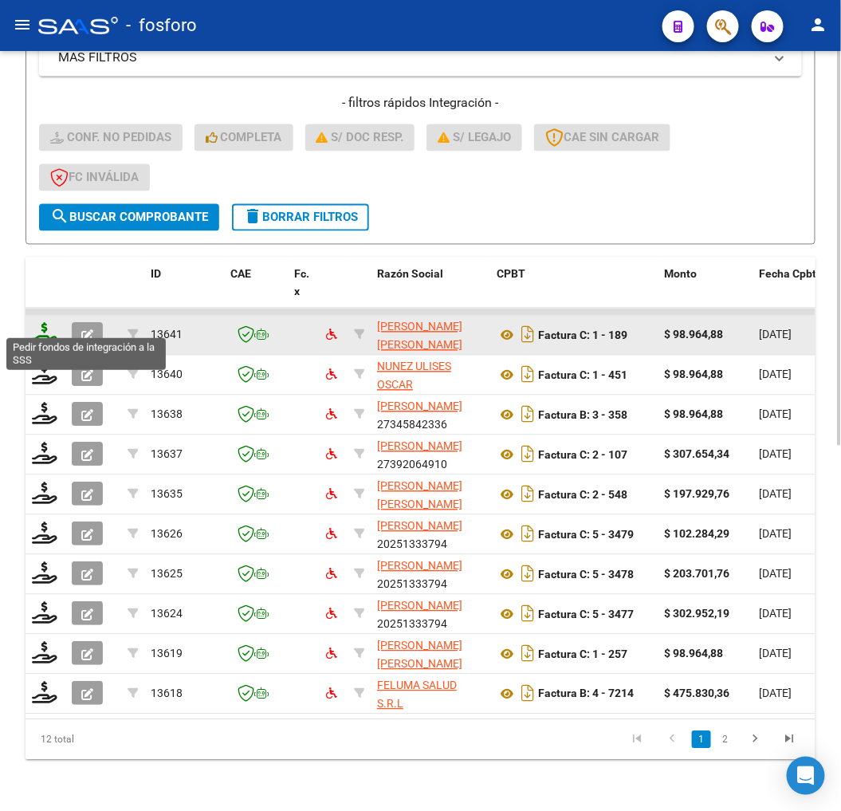
click at [51, 325] on icon at bounding box center [45, 334] width 26 height 22
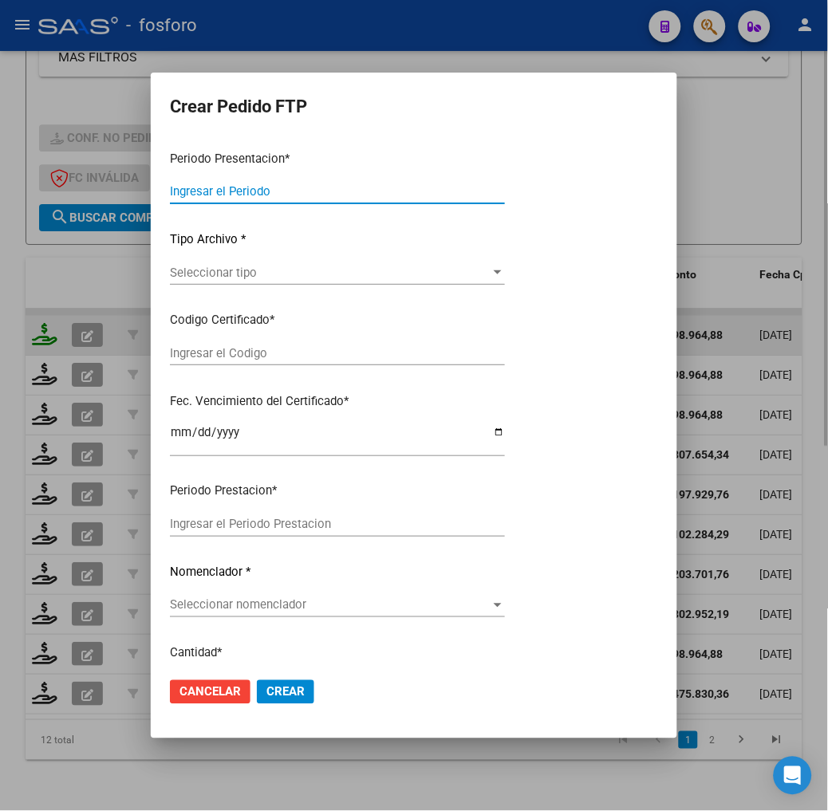
type input "202508"
type input "$ 98.964,88"
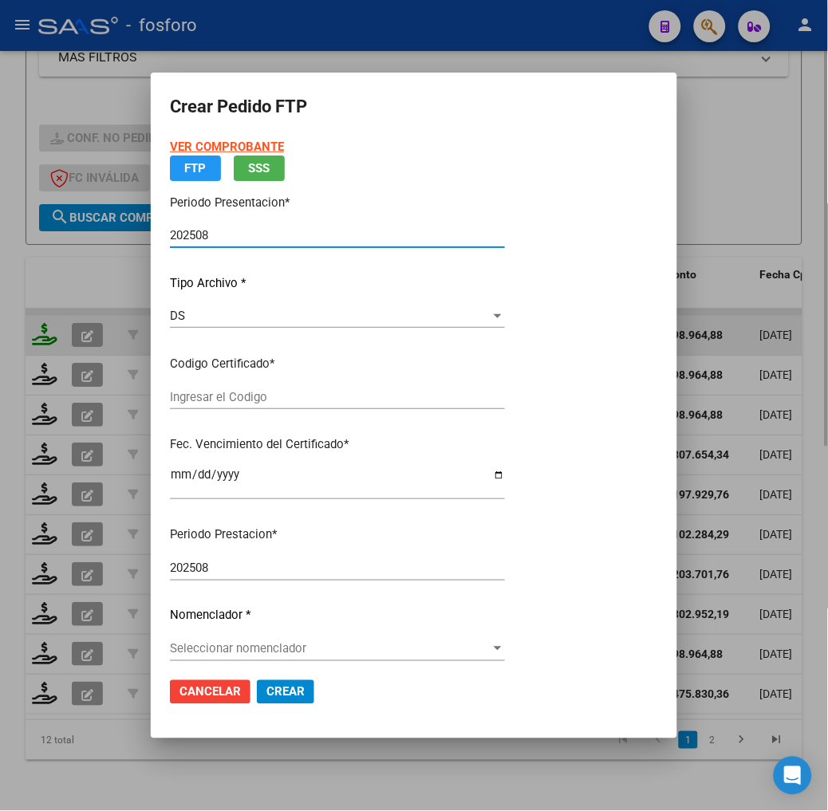
type input "ARG02000555641212023051620280516BS357"
type input "2028-05-16"
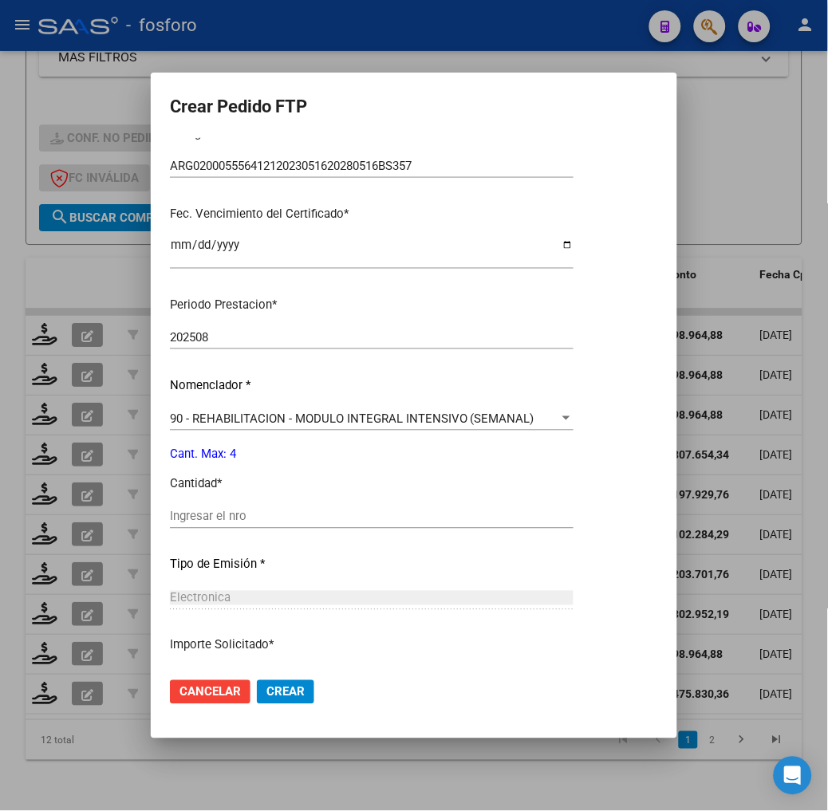
scroll to position [354, 0]
click at [218, 518] on input "Ingresar el nro" at bounding box center [372, 516] width 404 height 14
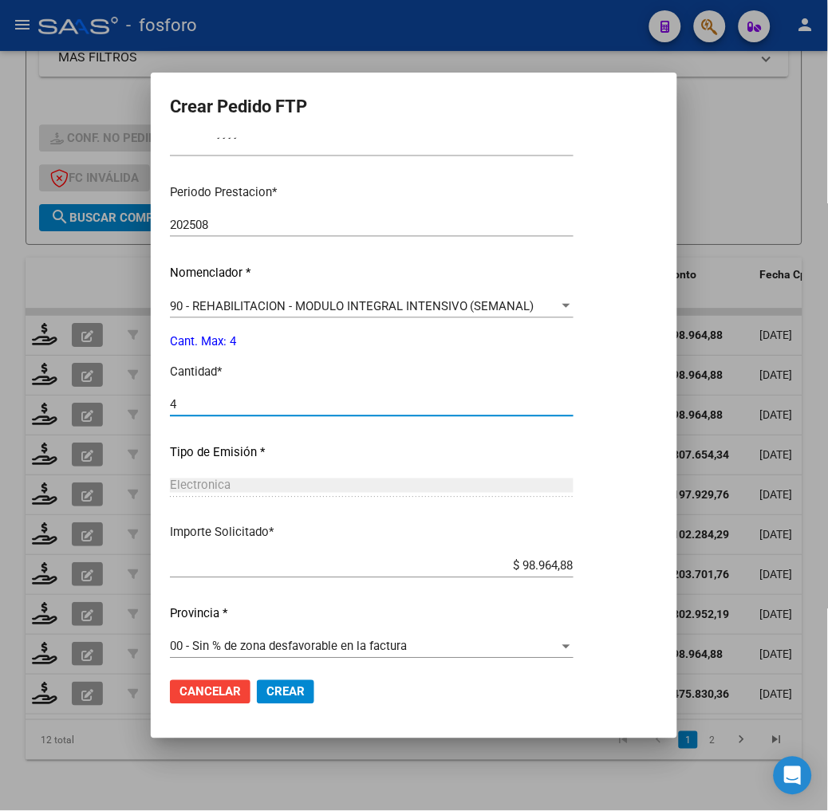
scroll to position [474, 0]
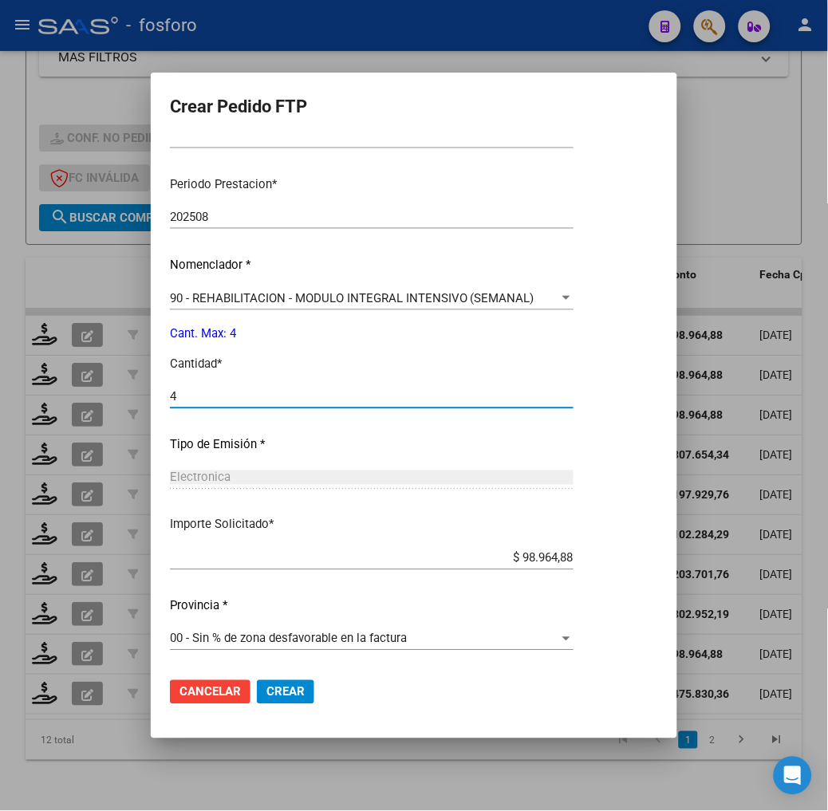
type input "4"
click at [305, 694] on button "Crear" at bounding box center [285, 692] width 57 height 24
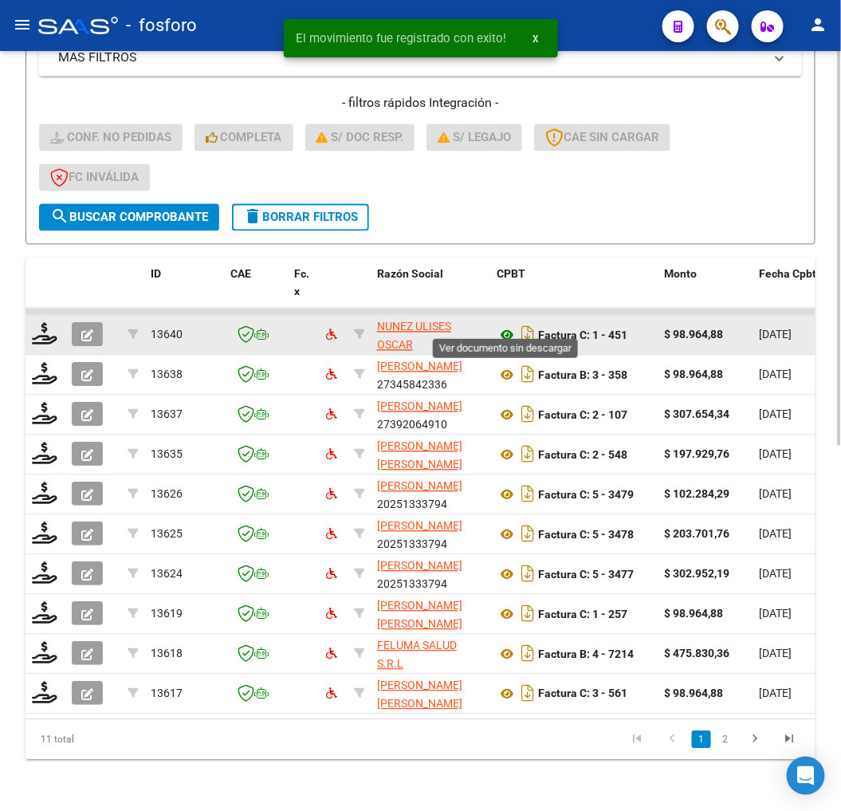
click at [498, 326] on icon at bounding box center [507, 335] width 21 height 19
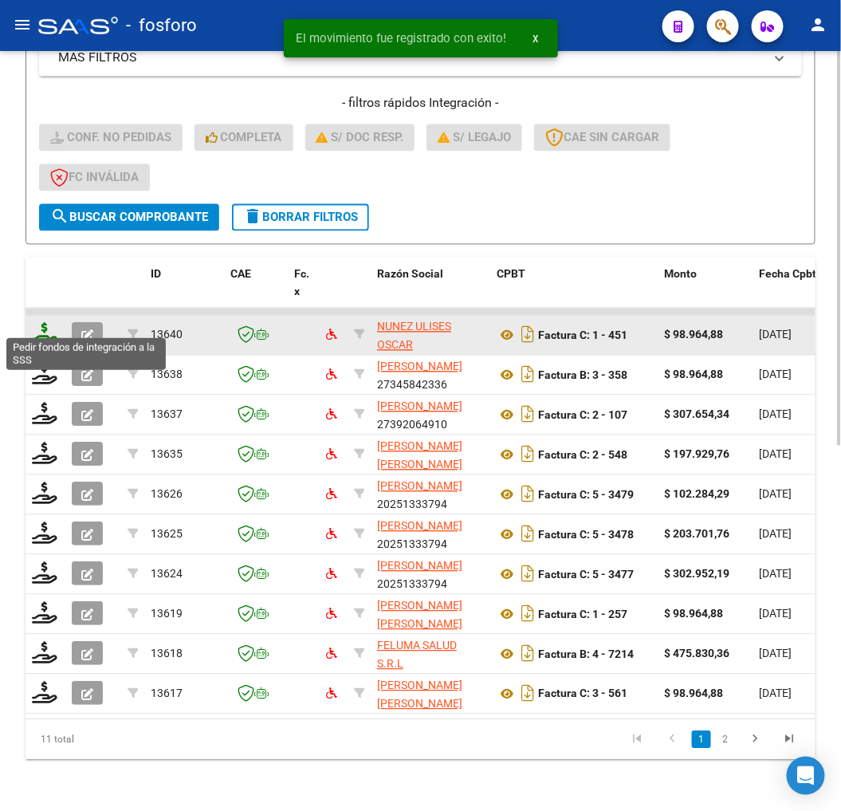
click at [45, 327] on icon at bounding box center [45, 334] width 26 height 22
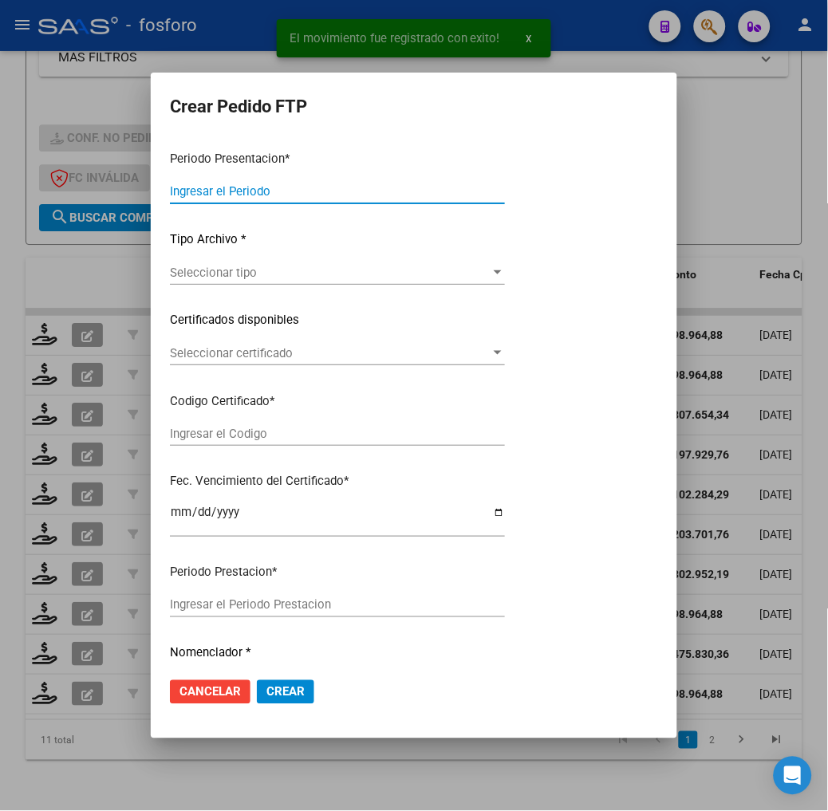
type input "202508"
type input "$ 98.964,88"
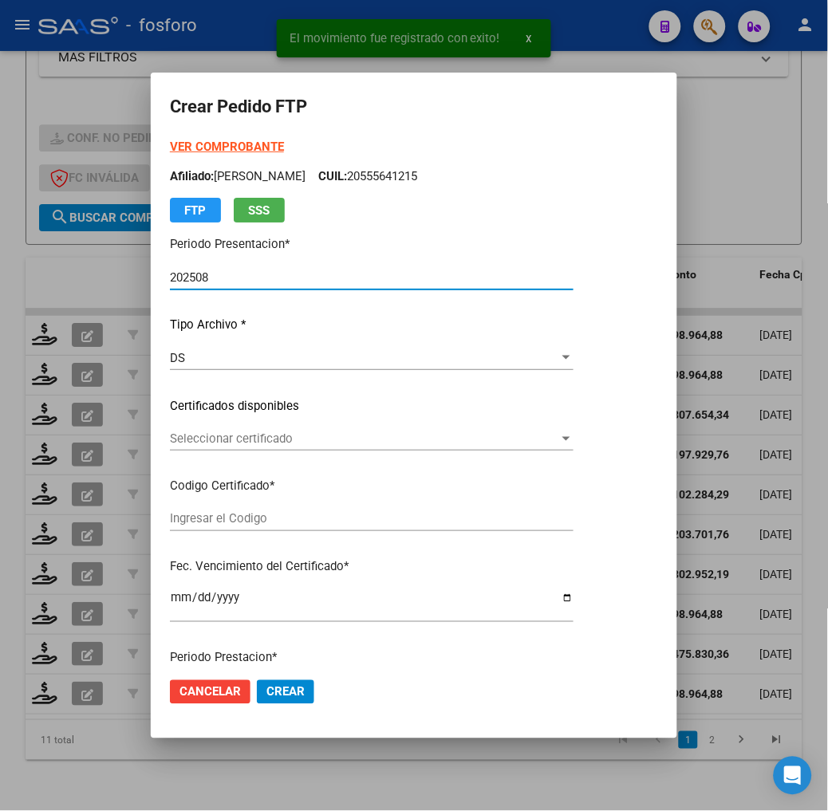
type input "ARG02000525841252022012620270126BS440"
type input "2027-01-26"
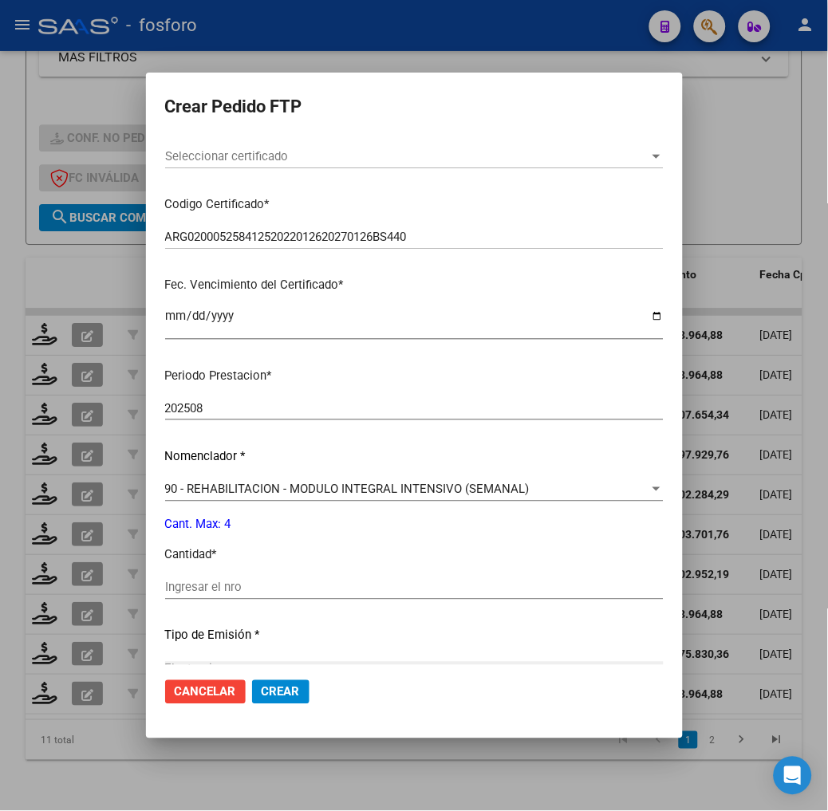
scroll to position [443, 0]
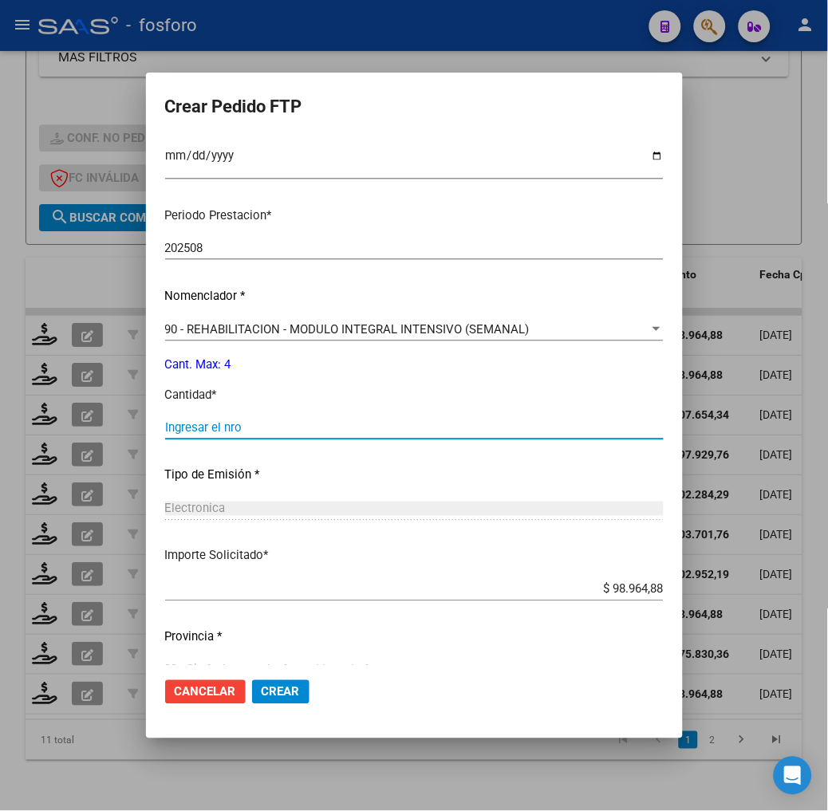
click at [235, 426] on input "Ingresar el nro" at bounding box center [414, 427] width 499 height 14
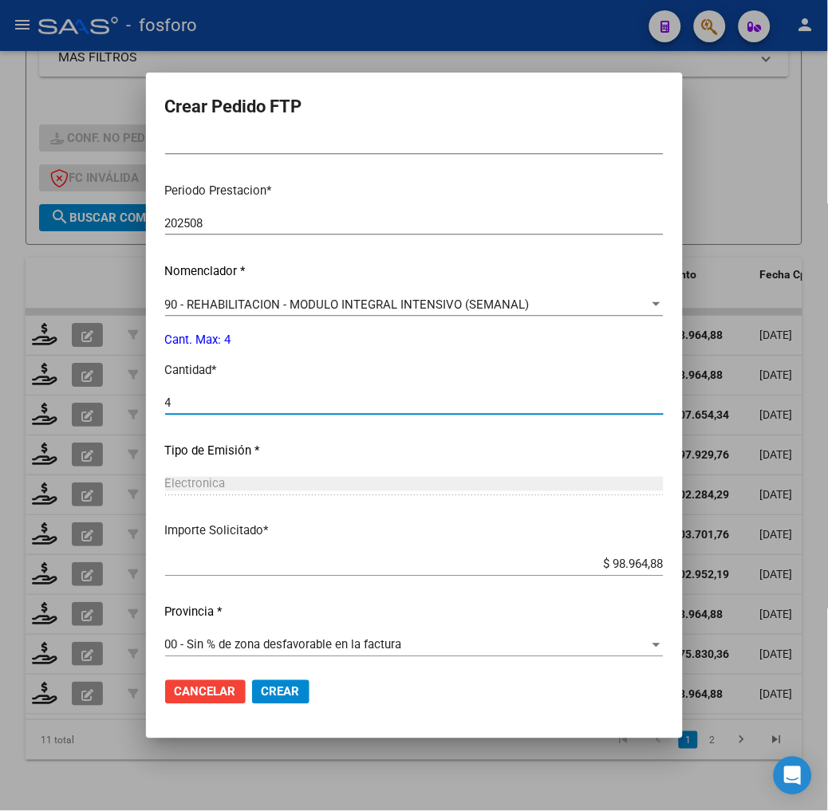
scroll to position [474, 0]
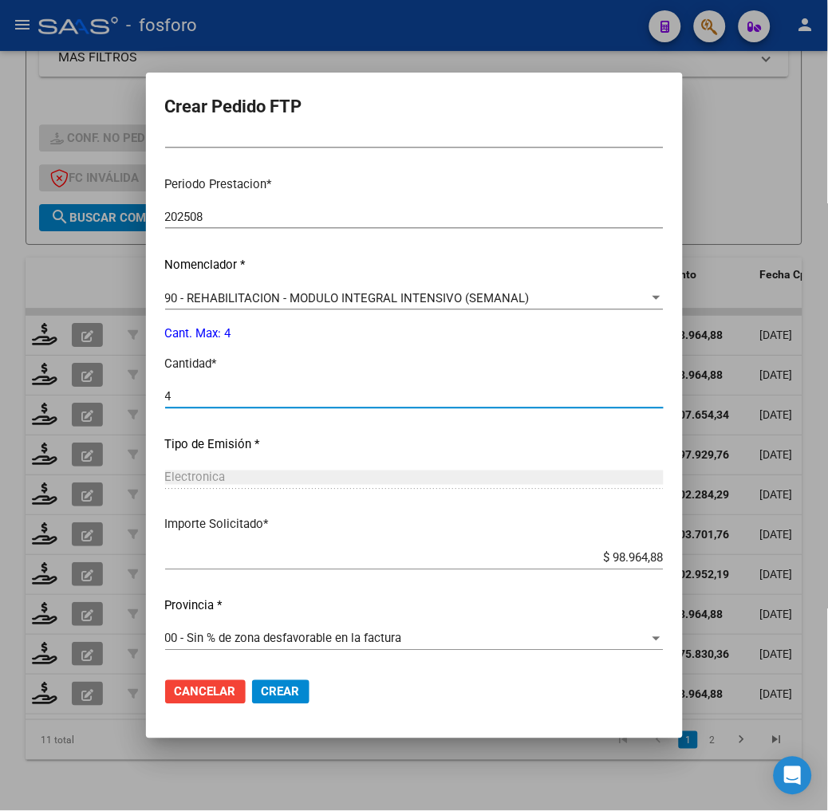
type input "4"
click at [262, 690] on span "Crear" at bounding box center [281, 692] width 38 height 14
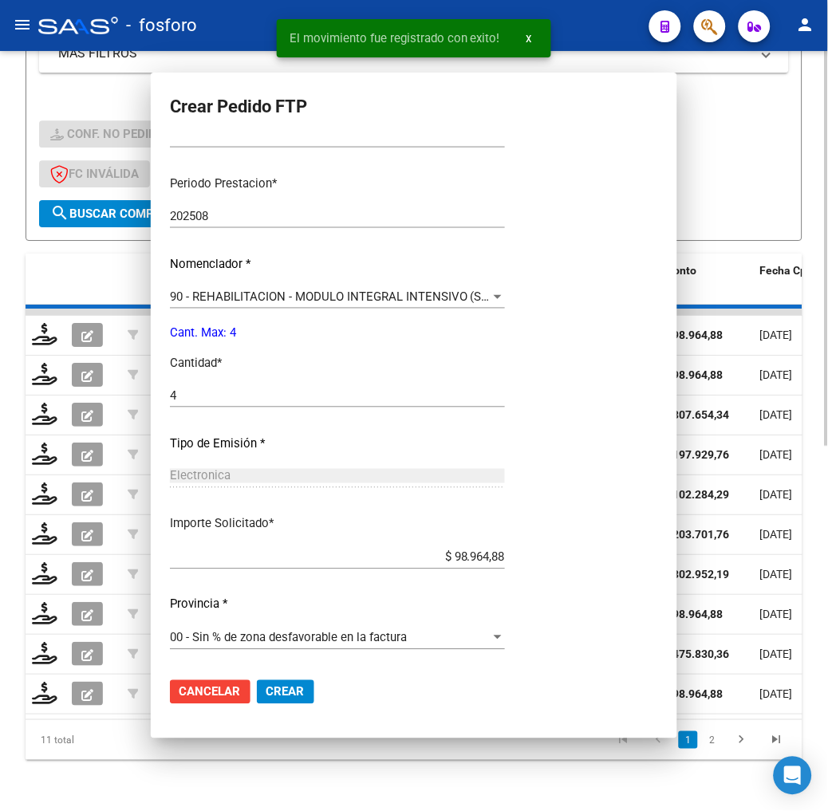
scroll to position [388, 0]
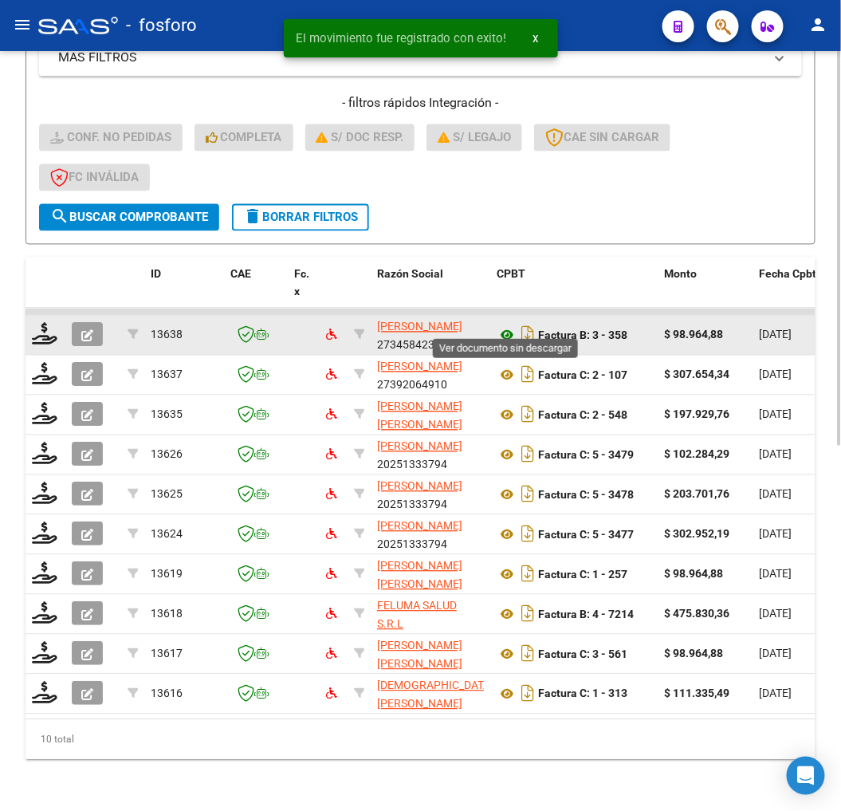
click at [506, 326] on icon at bounding box center [507, 335] width 21 height 19
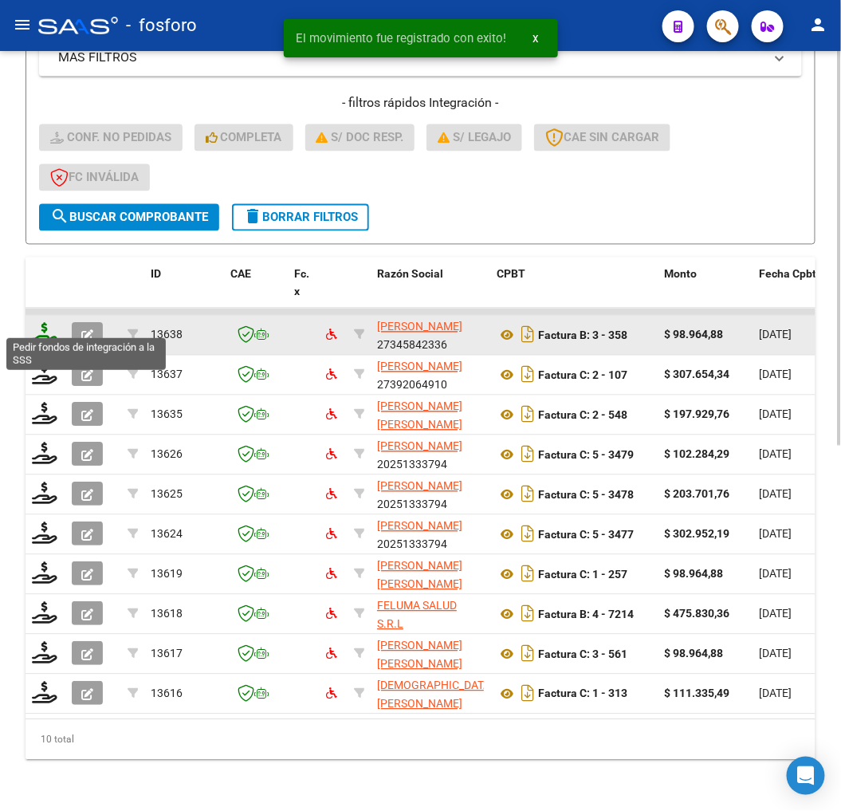
click at [36, 325] on icon at bounding box center [45, 334] width 26 height 22
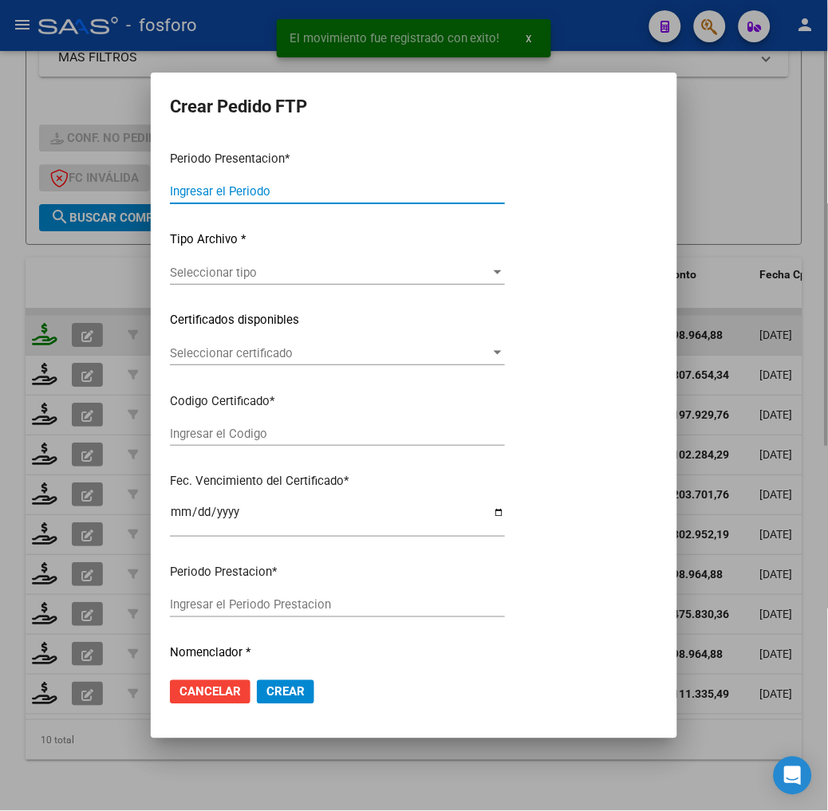
type input "202508"
type input "$ 98.964,88"
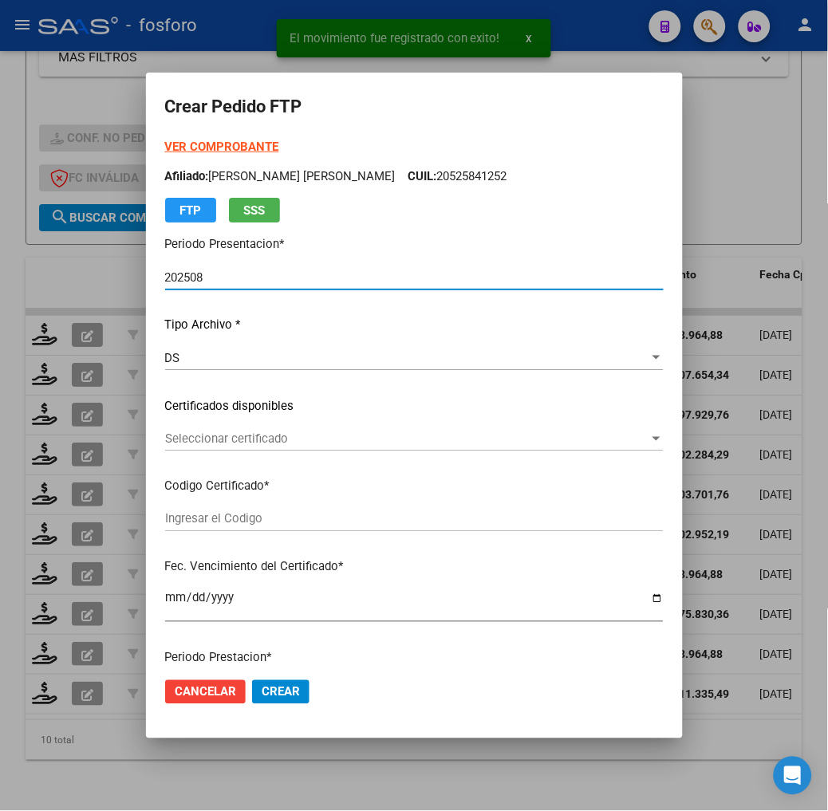
type input "ARG-02-00047756626-20190020-20270020-BS-"
type input "2029-09-20"
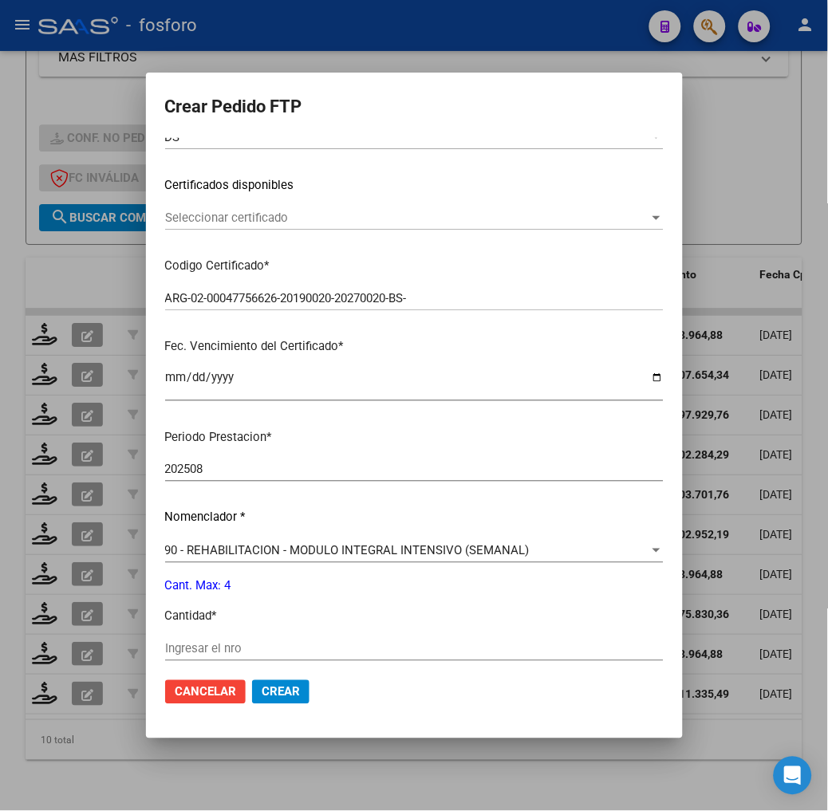
scroll to position [354, 0]
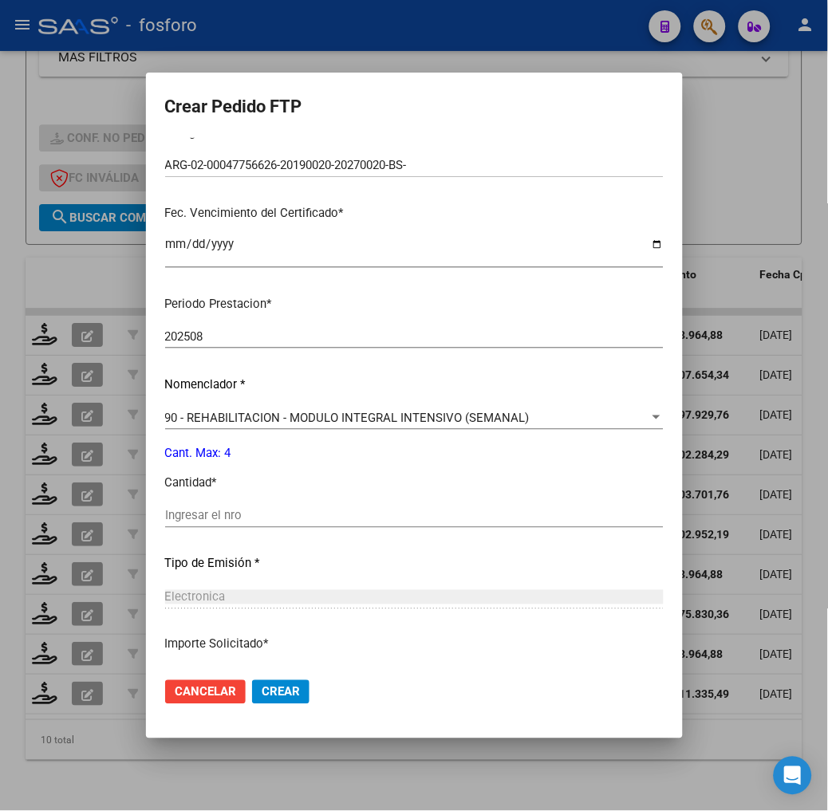
click at [290, 520] on input "Ingresar el nro" at bounding box center [414, 516] width 499 height 14
type input "4"
click at [400, 471] on div "Periodo Prestacion * 202508 Ingresar el Periodo Prestacion Nomenclador * 90 - R…" at bounding box center [414, 534] width 499 height 502
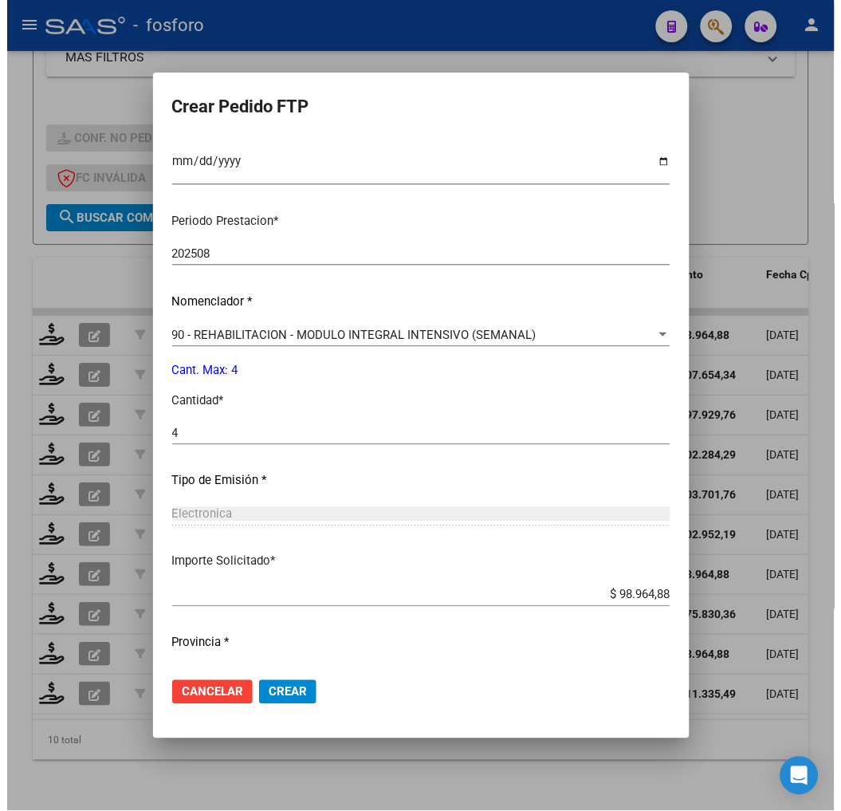
scroll to position [474, 0]
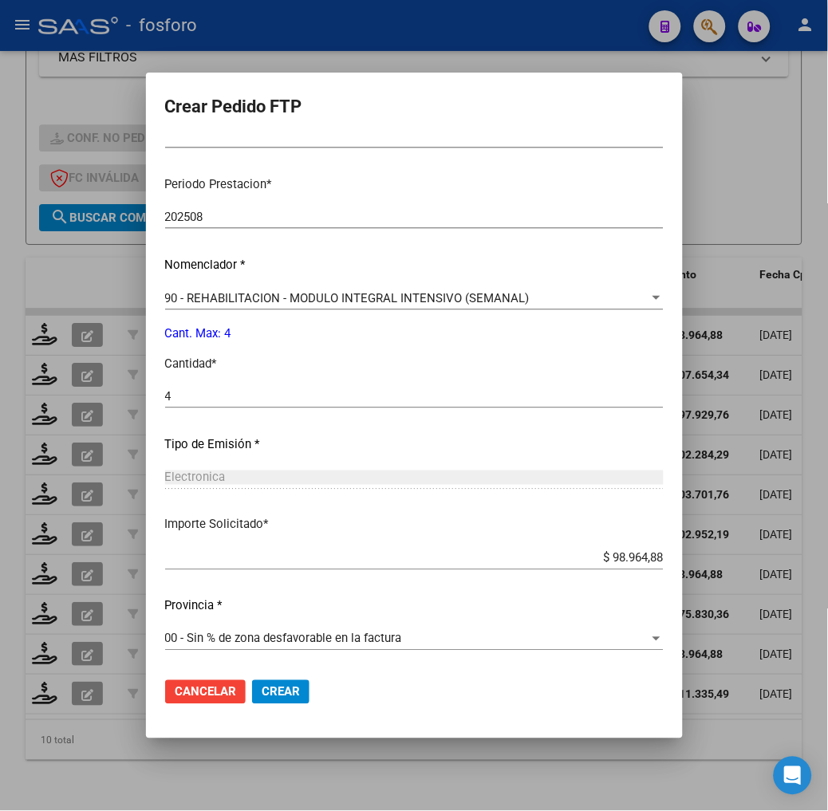
click at [274, 699] on span "Crear" at bounding box center [281, 692] width 38 height 14
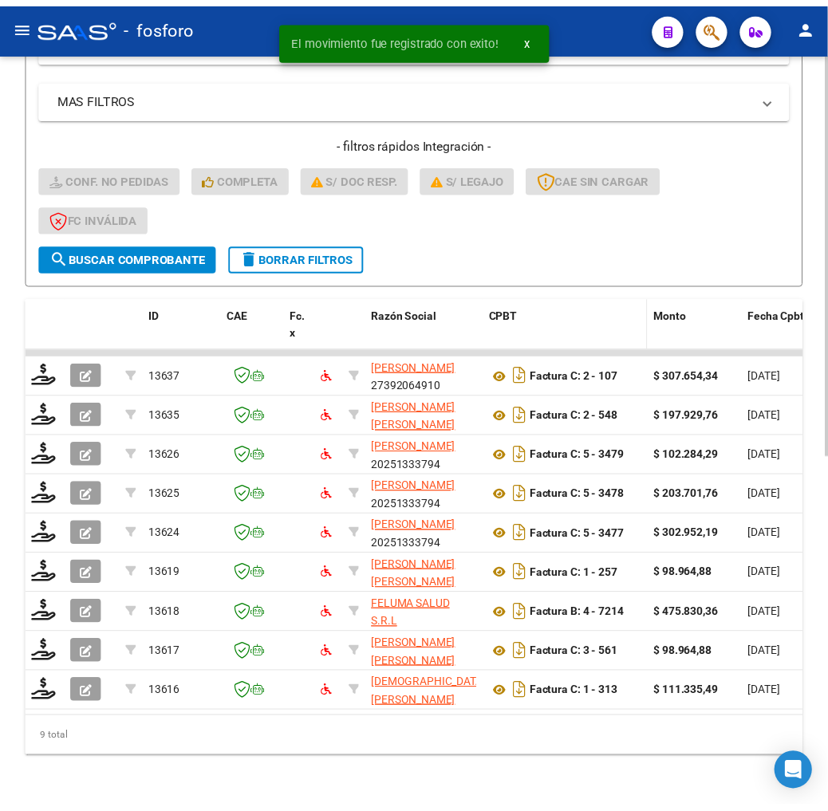
scroll to position [664, 0]
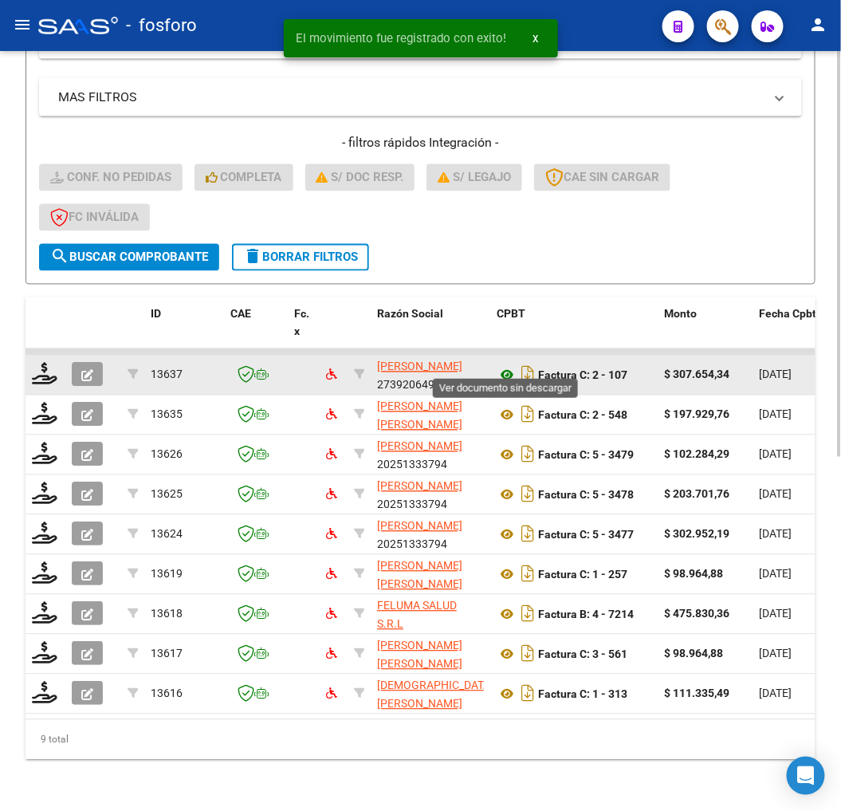
click at [508, 372] on icon at bounding box center [507, 375] width 21 height 19
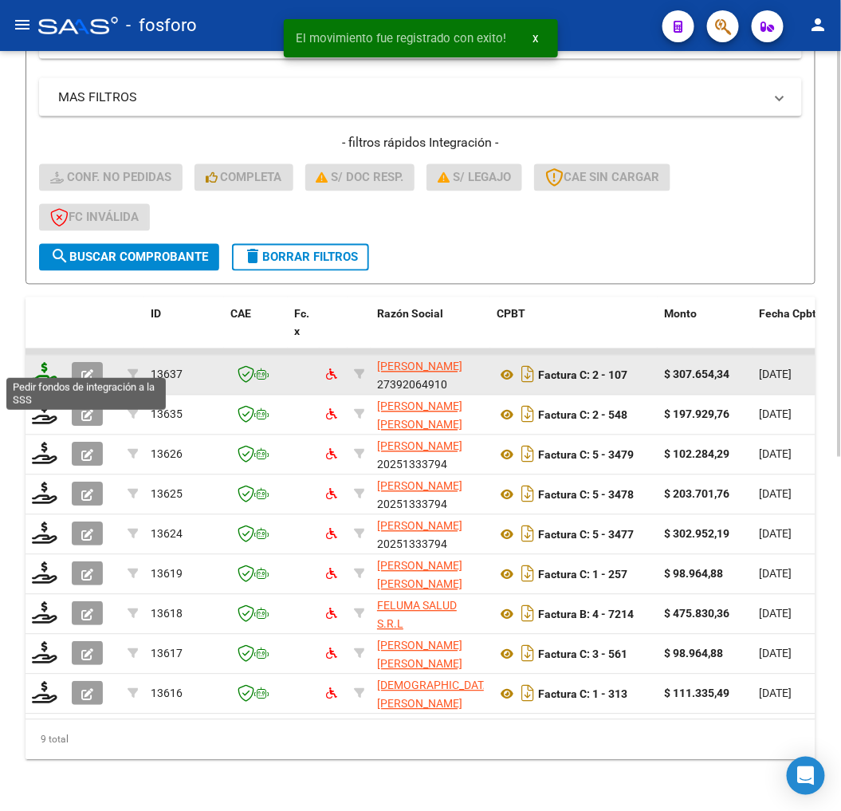
click at [33, 363] on icon at bounding box center [45, 374] width 26 height 22
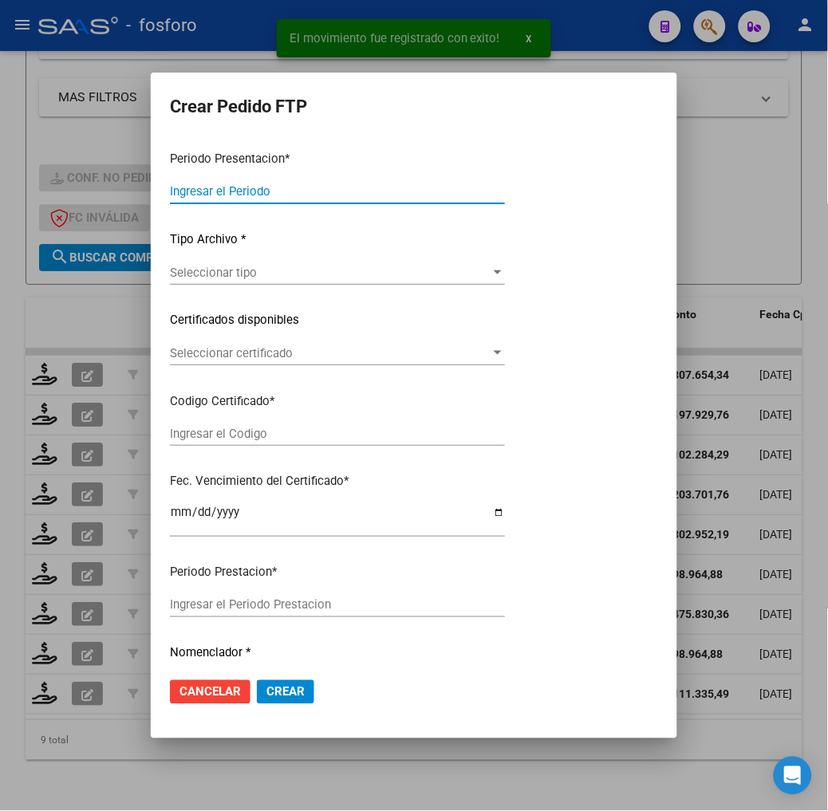
type input "202508"
type input "$ 307.654,34"
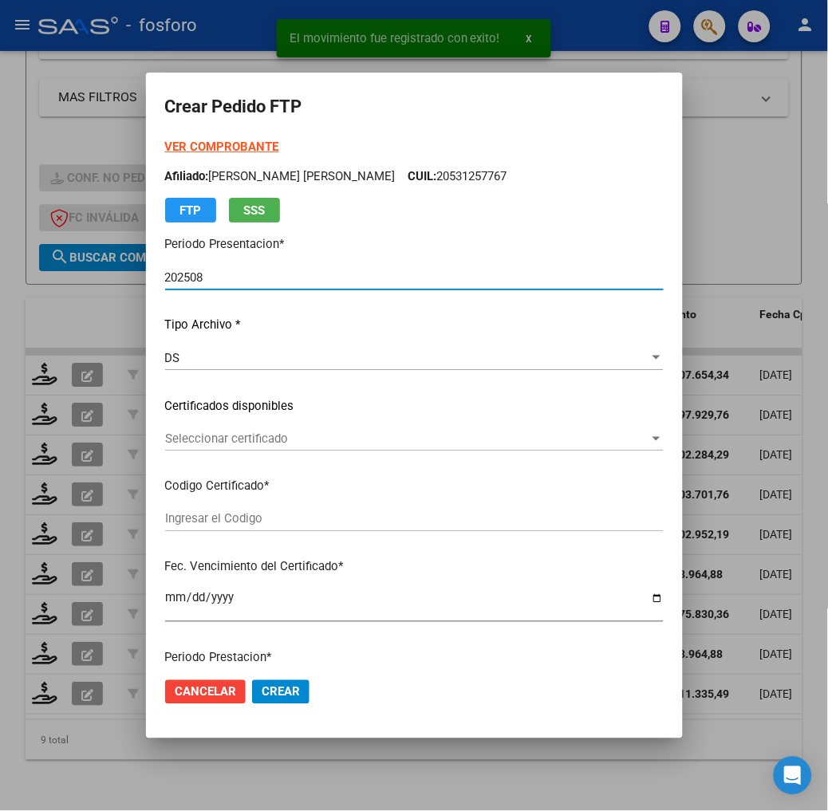
type input "ARG02000541968692021112620261126SGO116"
type input "2026-11-26"
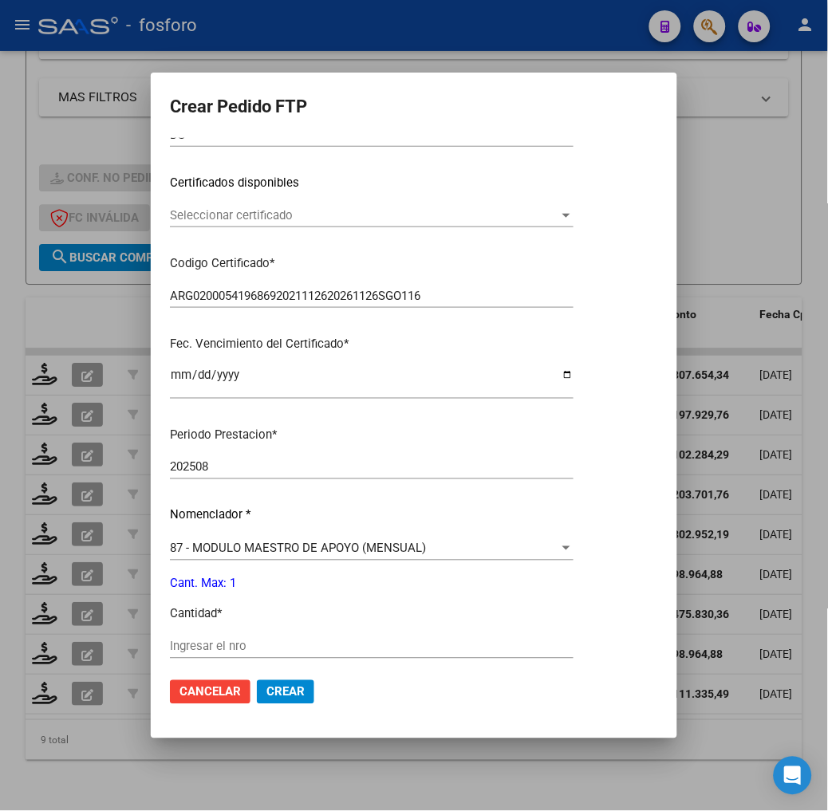
scroll to position [354, 0]
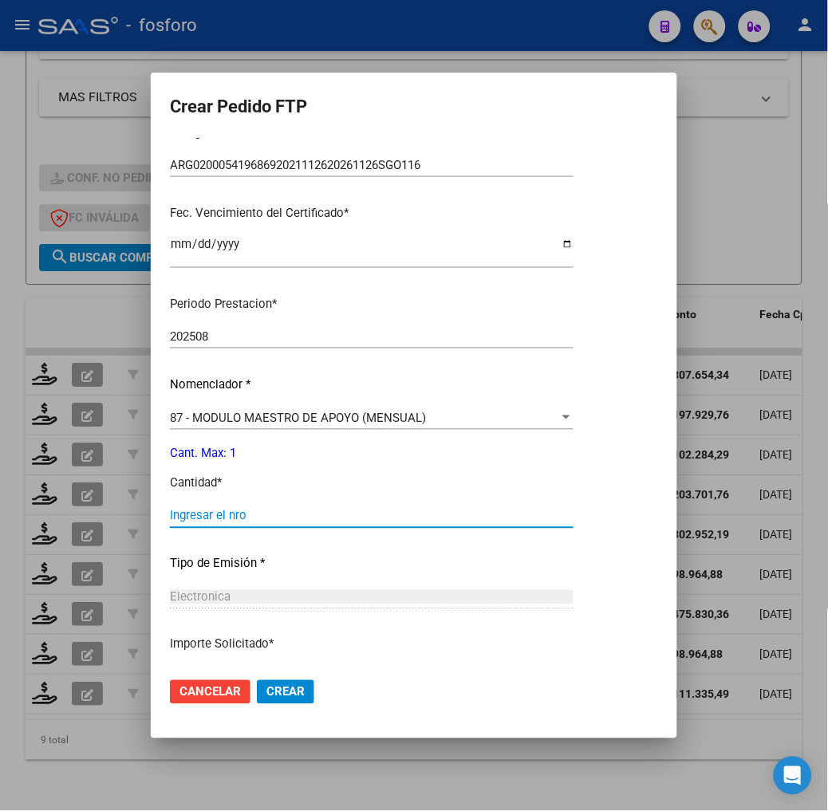
click at [256, 520] on input "Ingresar el nro" at bounding box center [372, 516] width 404 height 14
type input "1"
click at [357, 479] on p "Cantidad *" at bounding box center [372, 484] width 404 height 18
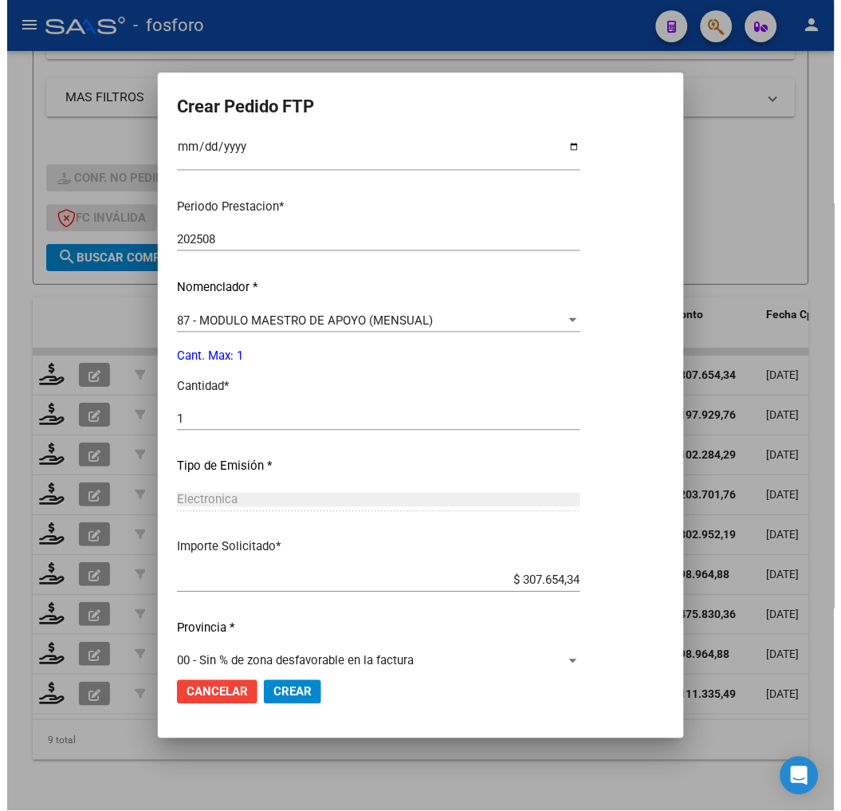
scroll to position [474, 0]
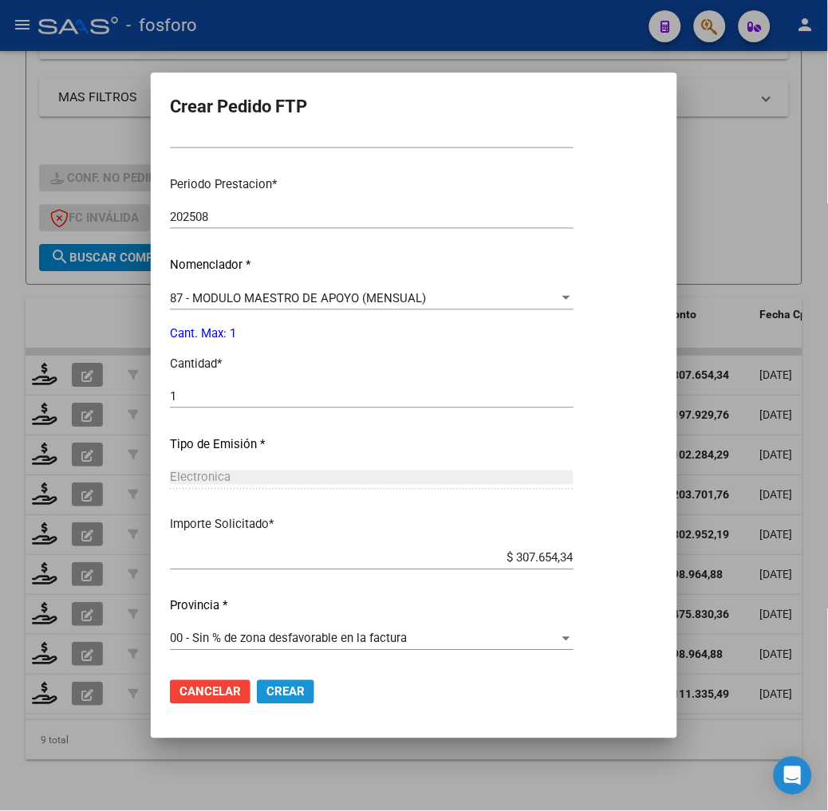
click at [288, 690] on span "Crear" at bounding box center [285, 692] width 38 height 14
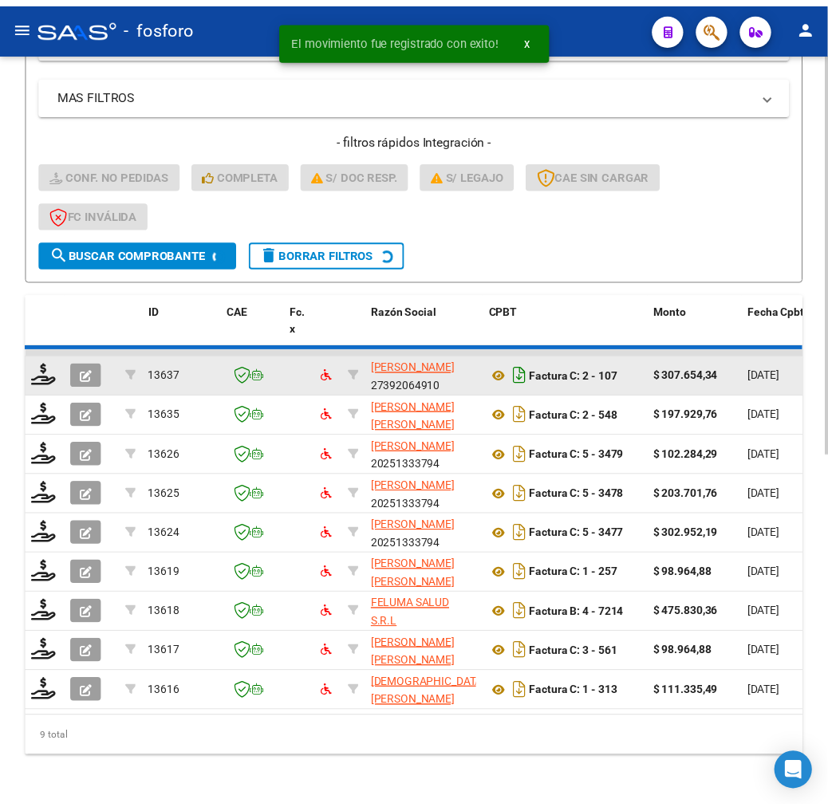
scroll to position [624, 0]
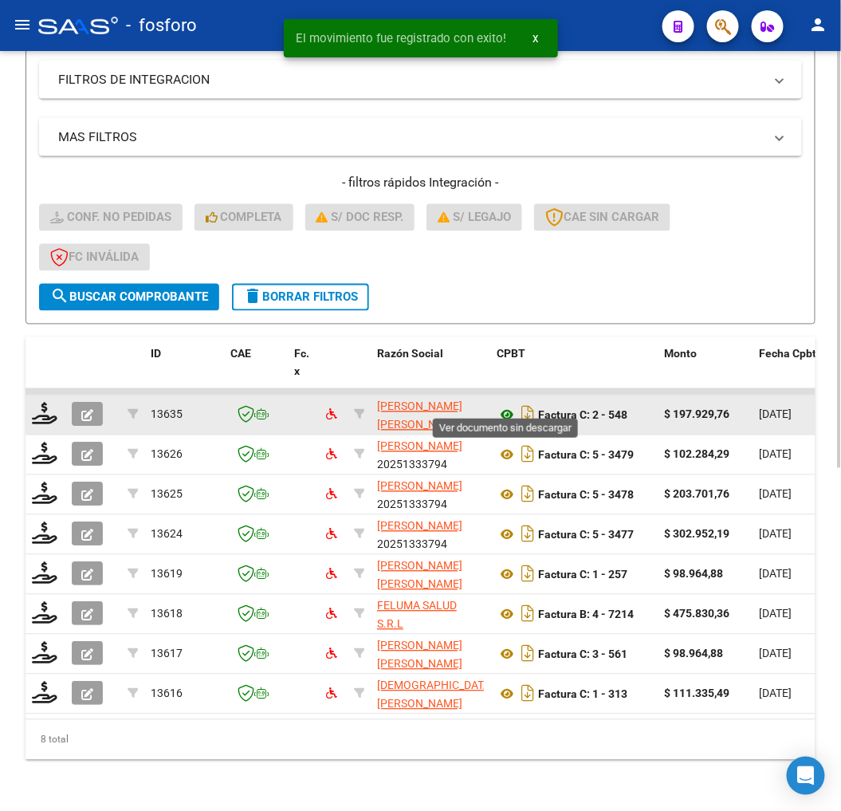
click at [507, 406] on icon at bounding box center [507, 415] width 21 height 19
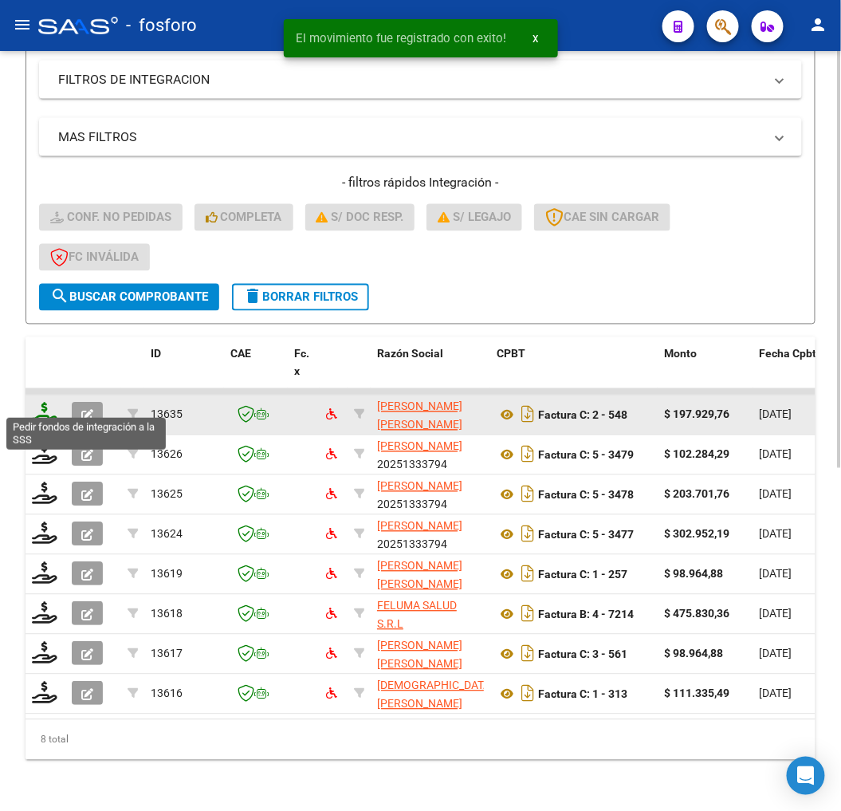
click at [45, 403] on icon at bounding box center [45, 414] width 26 height 22
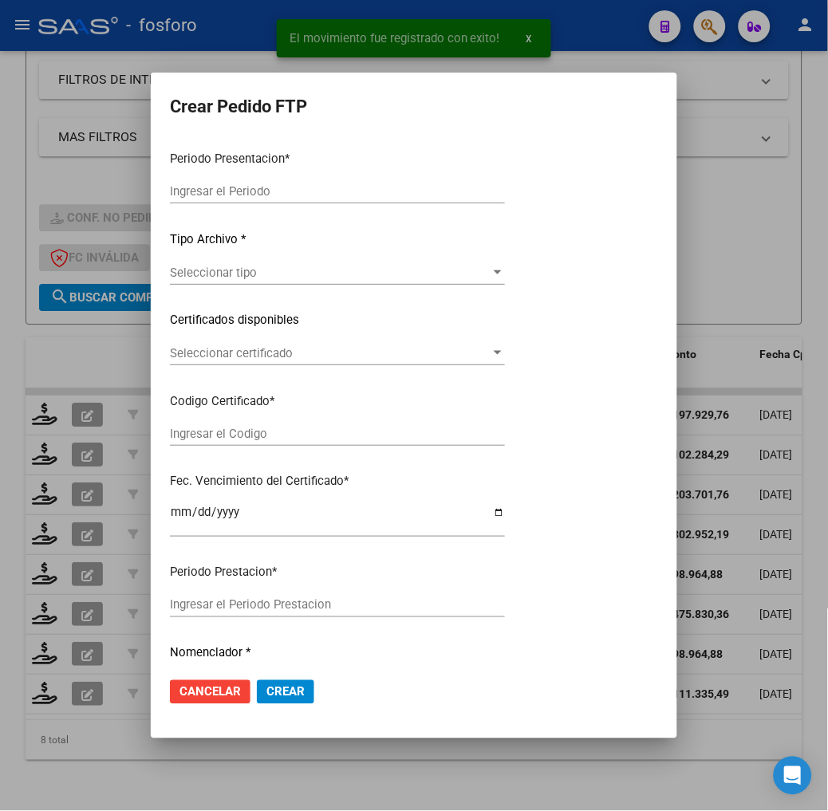
type input "202508"
type input "$ 197.929,76"
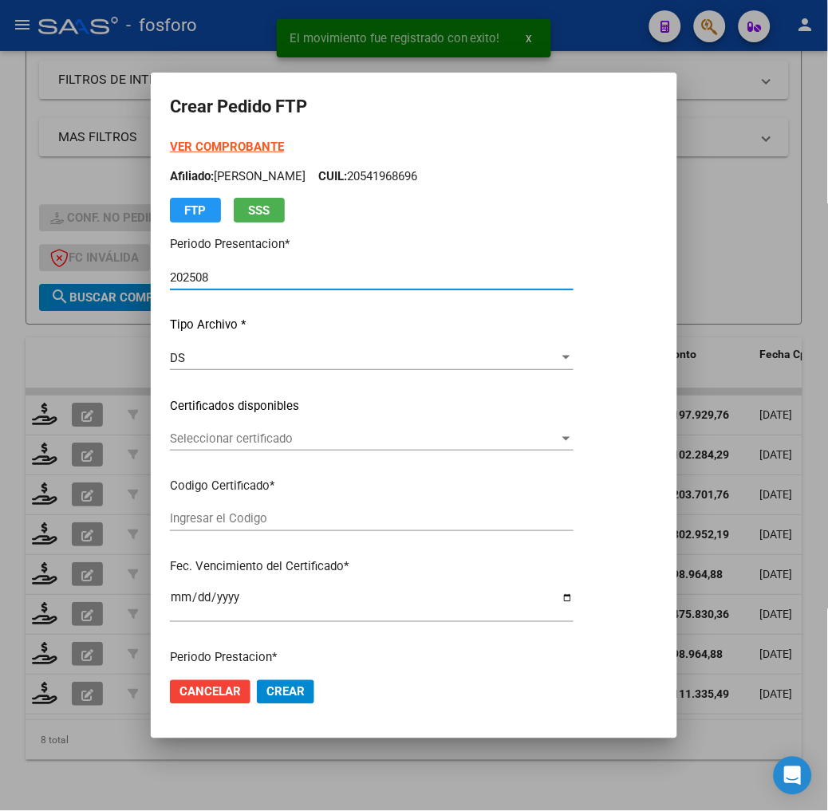
type input "ARG02000555641212023051620280516BS357"
type input "2028-05-16"
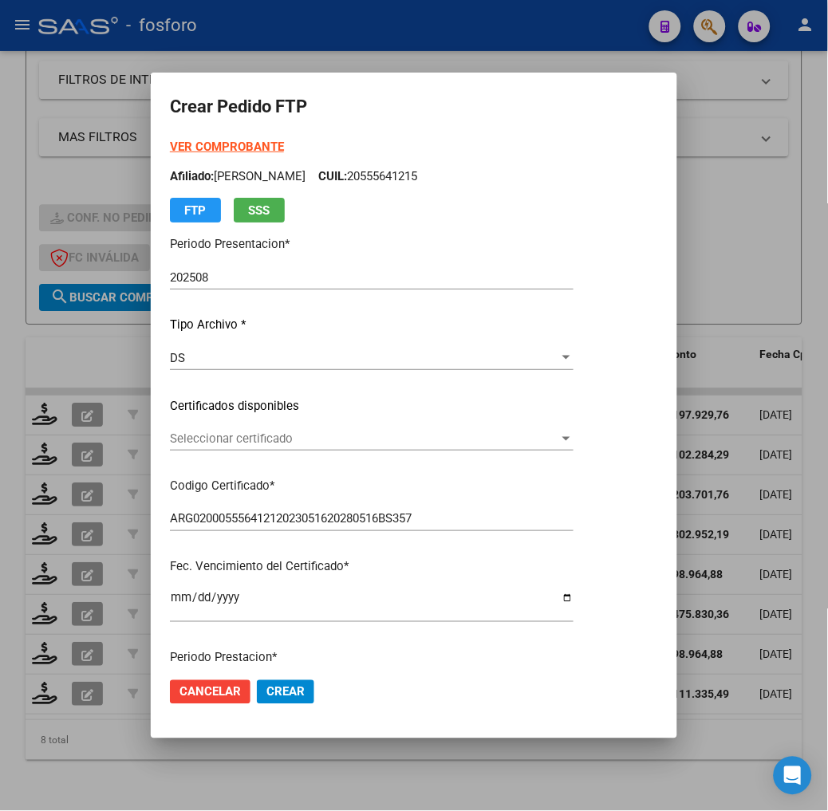
click at [573, 225] on div "VER COMPROBANTE ARCA Padrón Afiliado: KOLENAC PEDRO NAHUEL CUIL: 20555641215 FT…" at bounding box center [372, 387] width 404 height 499
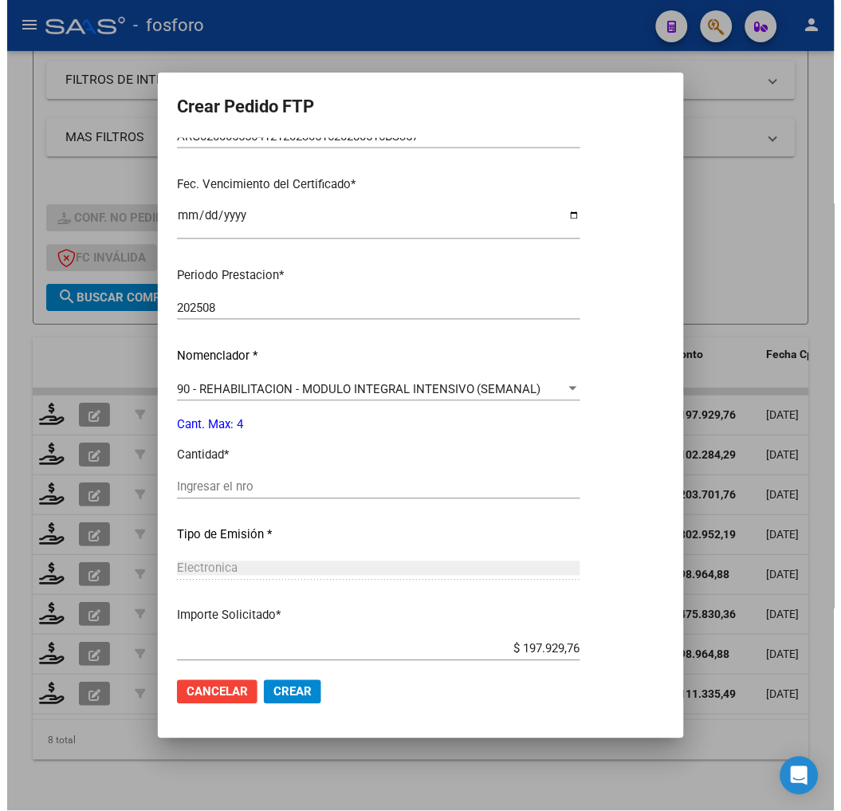
scroll to position [474, 0]
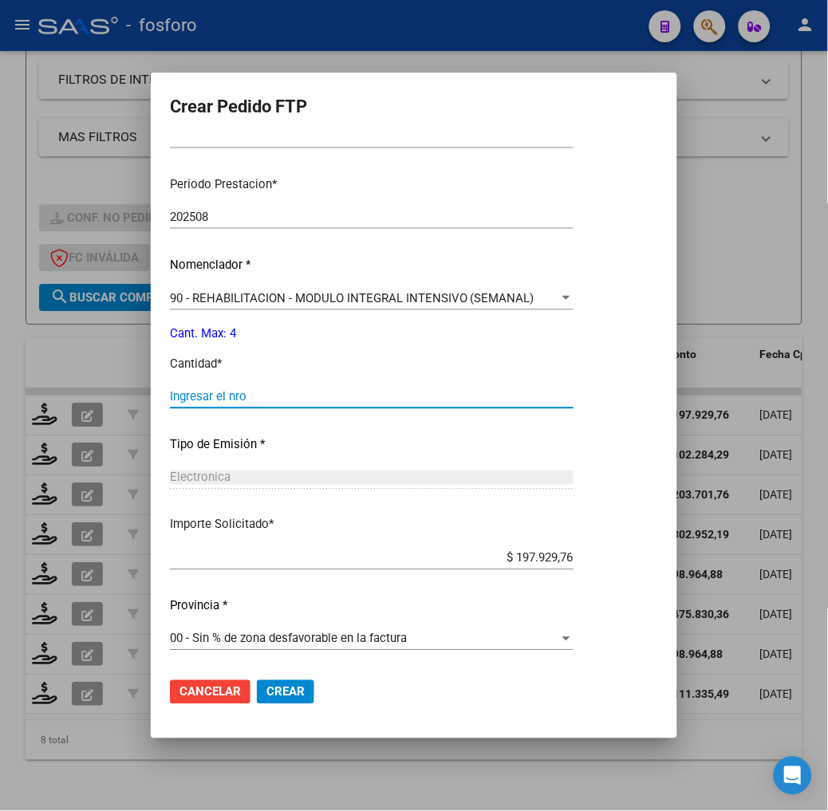
click at [227, 397] on input "Ingresar el nro" at bounding box center [372, 396] width 404 height 14
type input "4"
click at [293, 683] on button "Crear" at bounding box center [285, 692] width 57 height 24
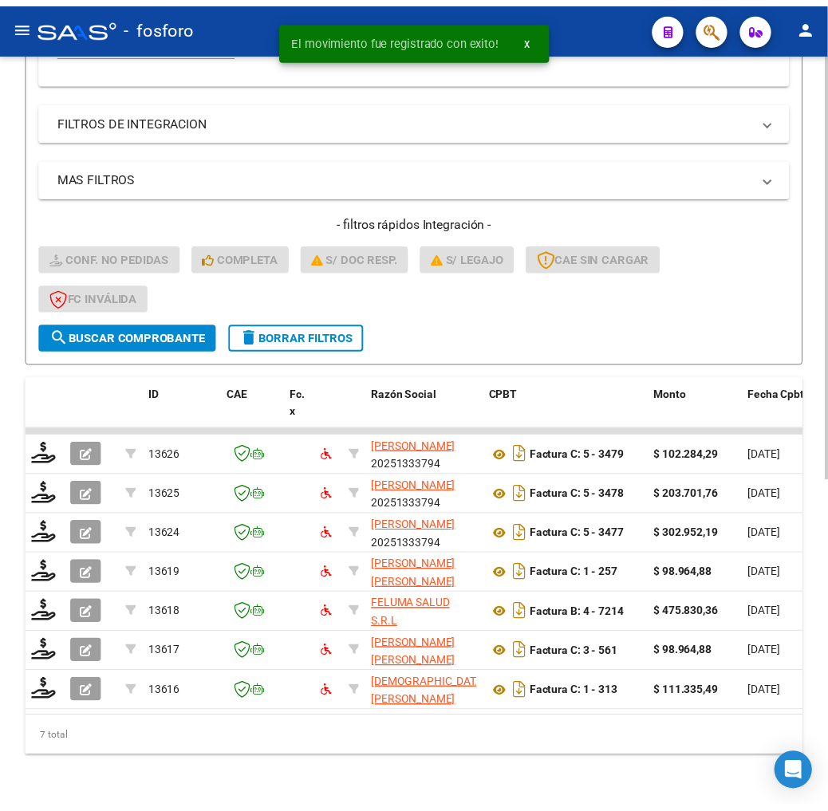
scroll to position [584, 0]
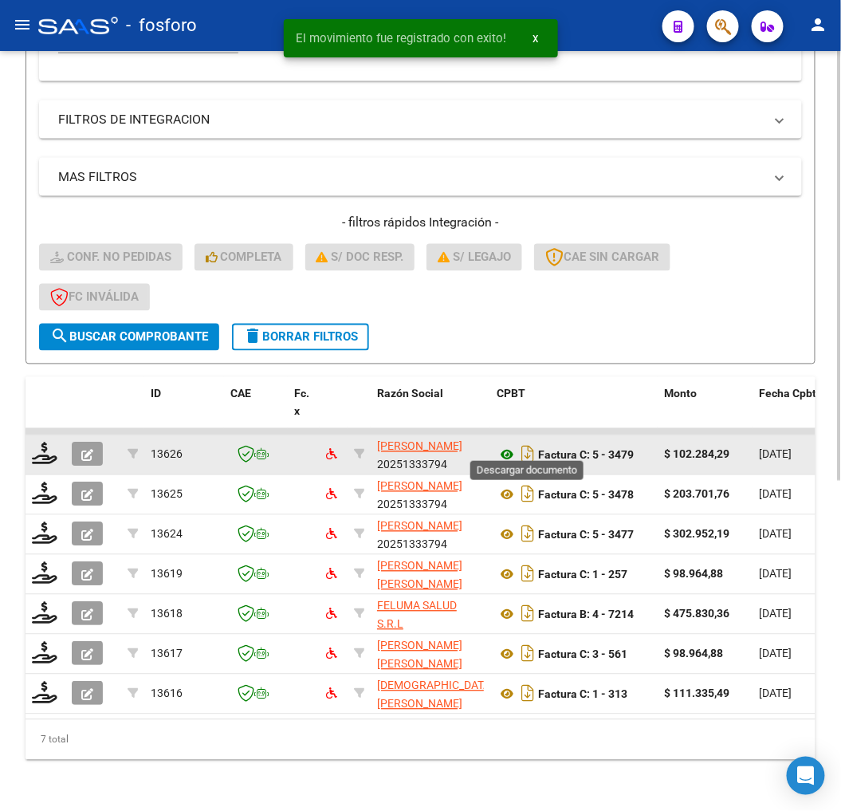
click at [515, 446] on icon at bounding box center [507, 455] width 21 height 19
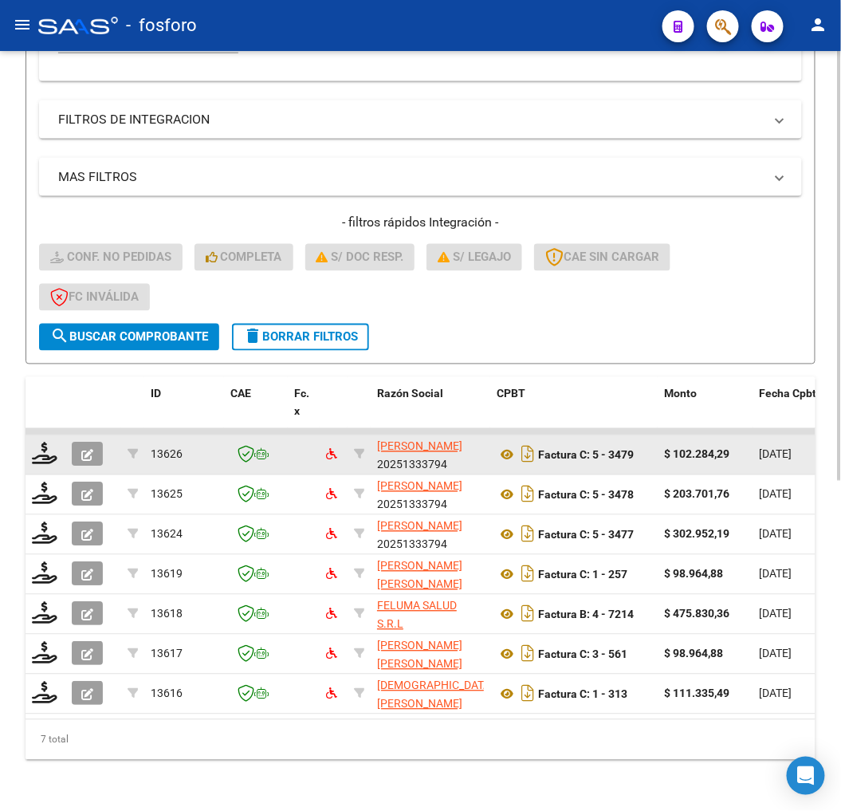
click at [78, 443] on button "button" at bounding box center [87, 455] width 31 height 24
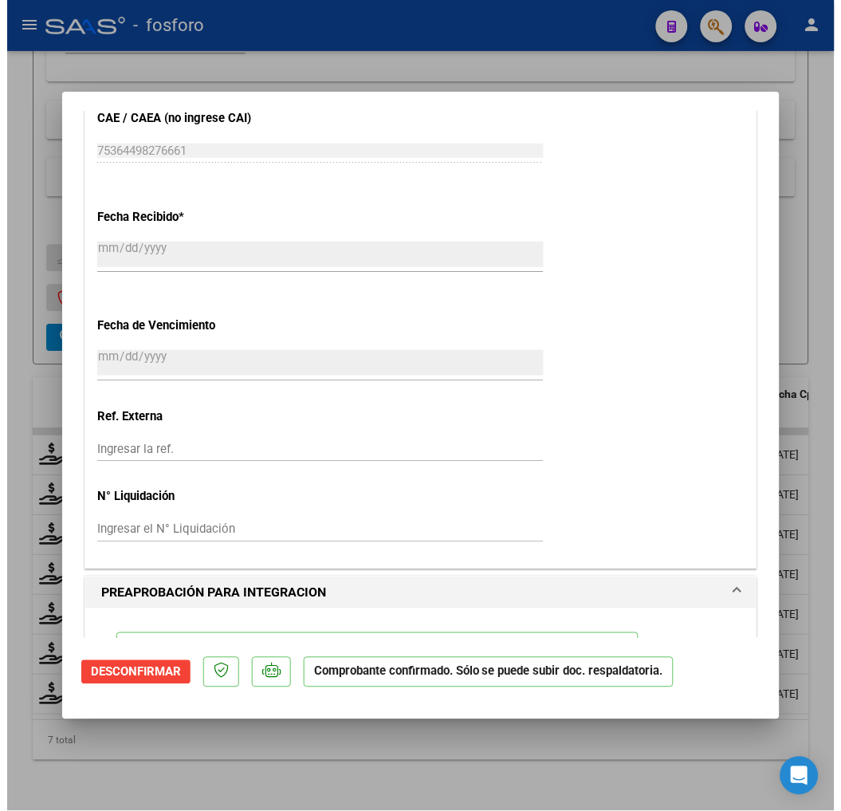
scroll to position [1063, 0]
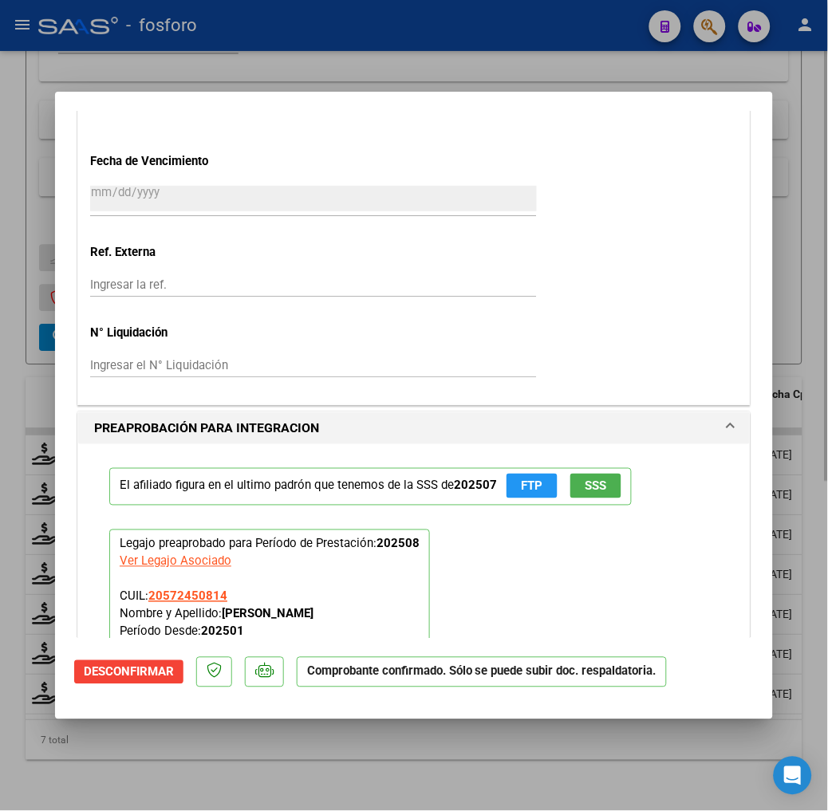
drag, startPoint x: 195, startPoint y: 810, endPoint x: 195, endPoint y: 759, distance: 51.0
click at [195, 804] on div at bounding box center [414, 405] width 828 height 811
type input "$ 0,00"
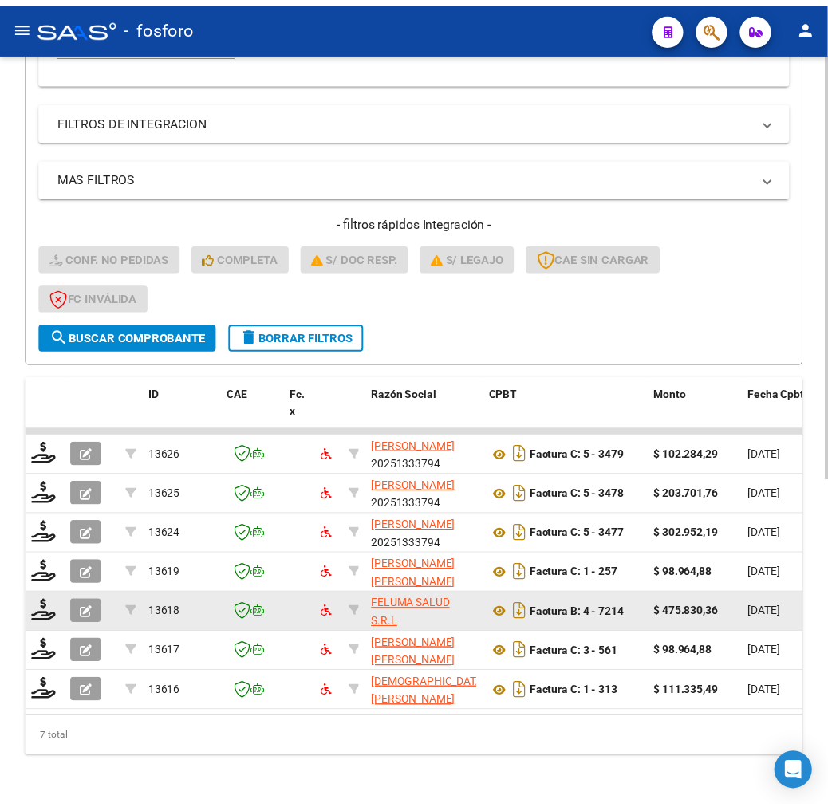
scroll to position [584, 0]
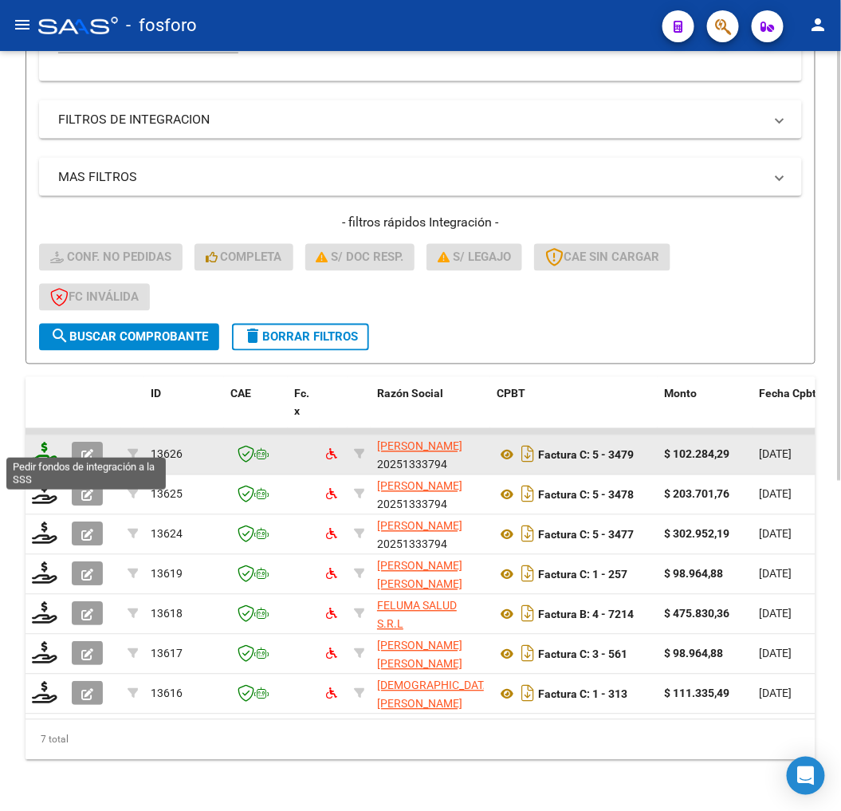
click at [49, 443] on icon at bounding box center [45, 454] width 26 height 22
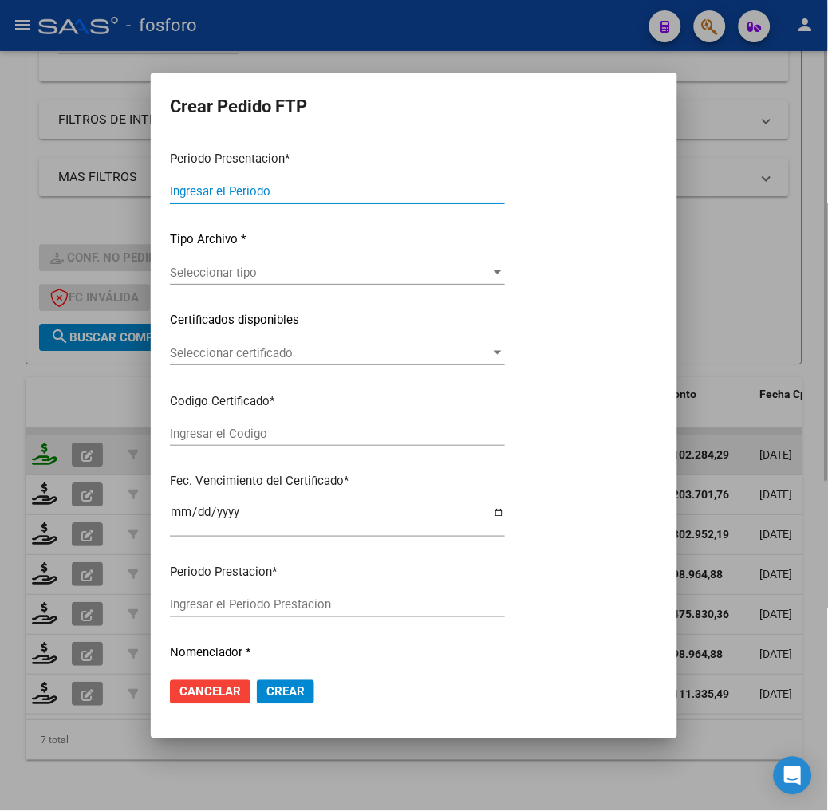
type input "202508"
type input "$ 102.284,29"
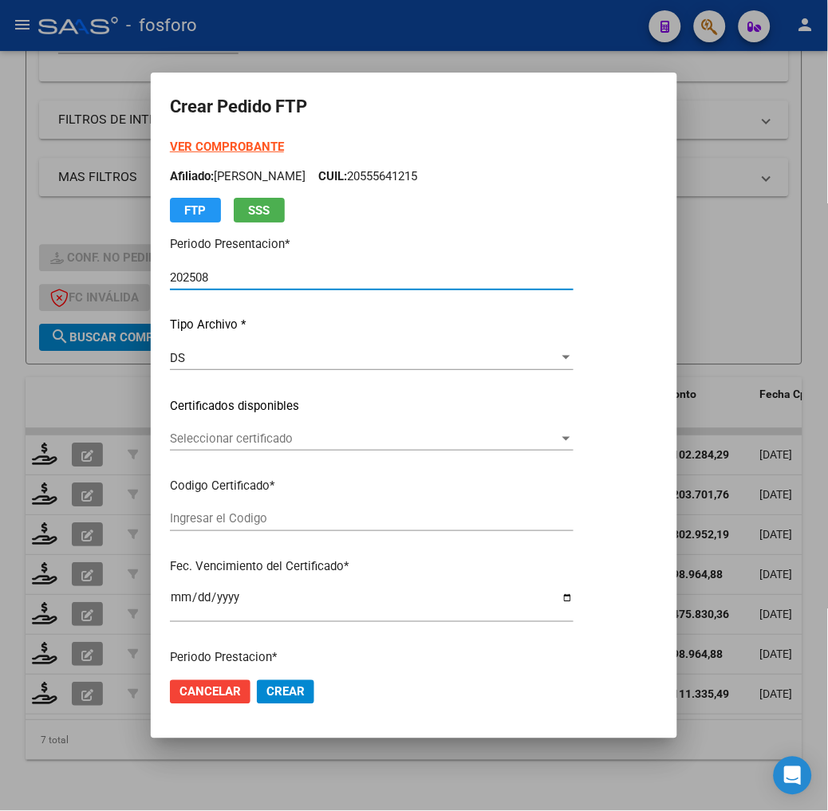
type input "ARG02000572450812025061920300619BUE460"
type input "2030-06-19"
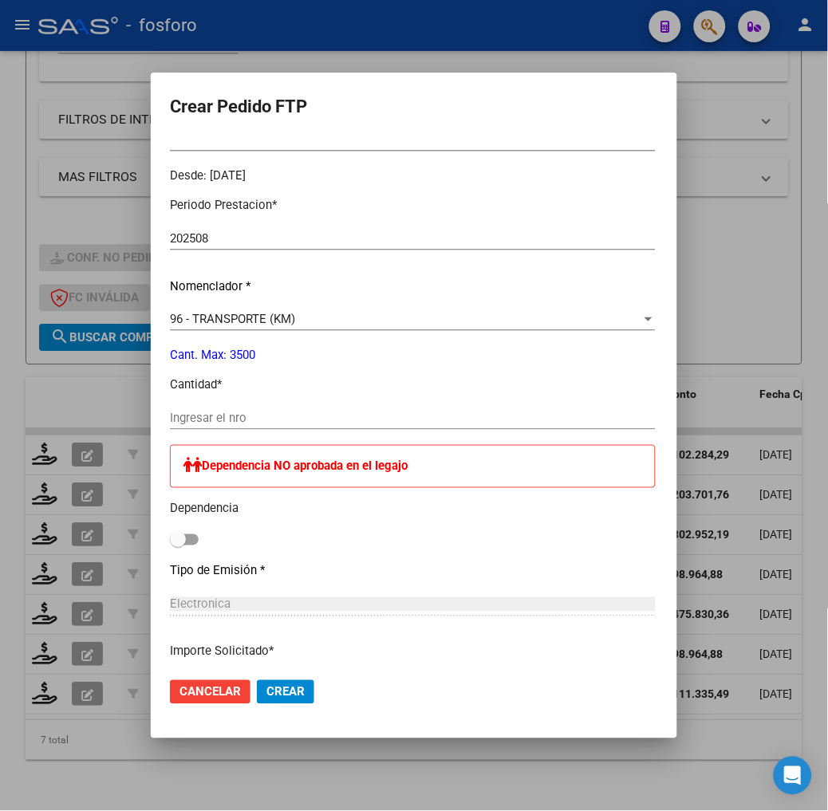
scroll to position [531, 0]
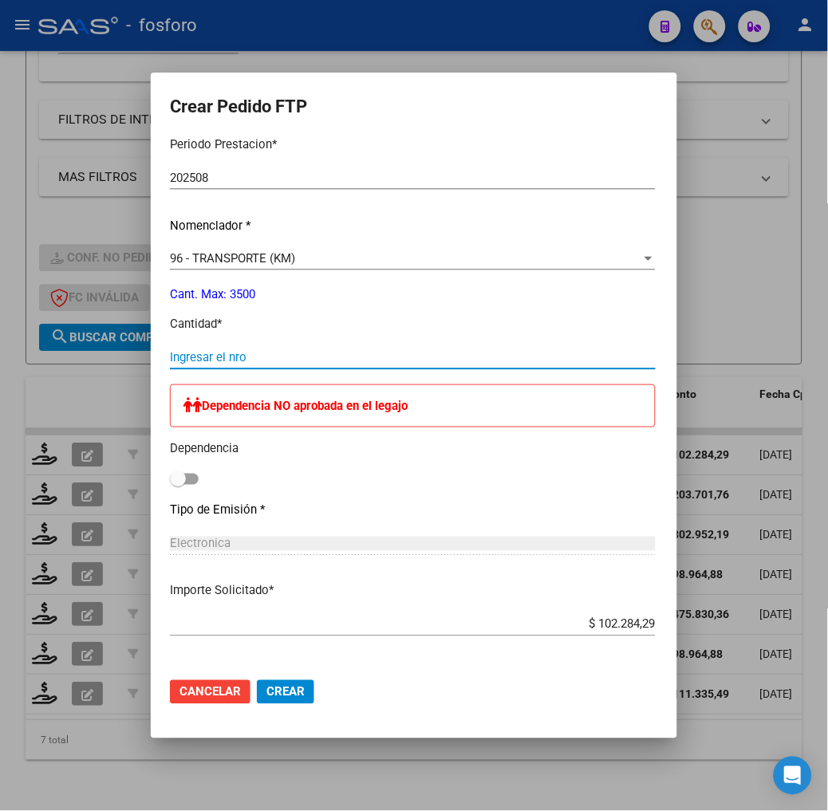
click at [170, 353] on input "Ingresar el nro" at bounding box center [413, 357] width 486 height 14
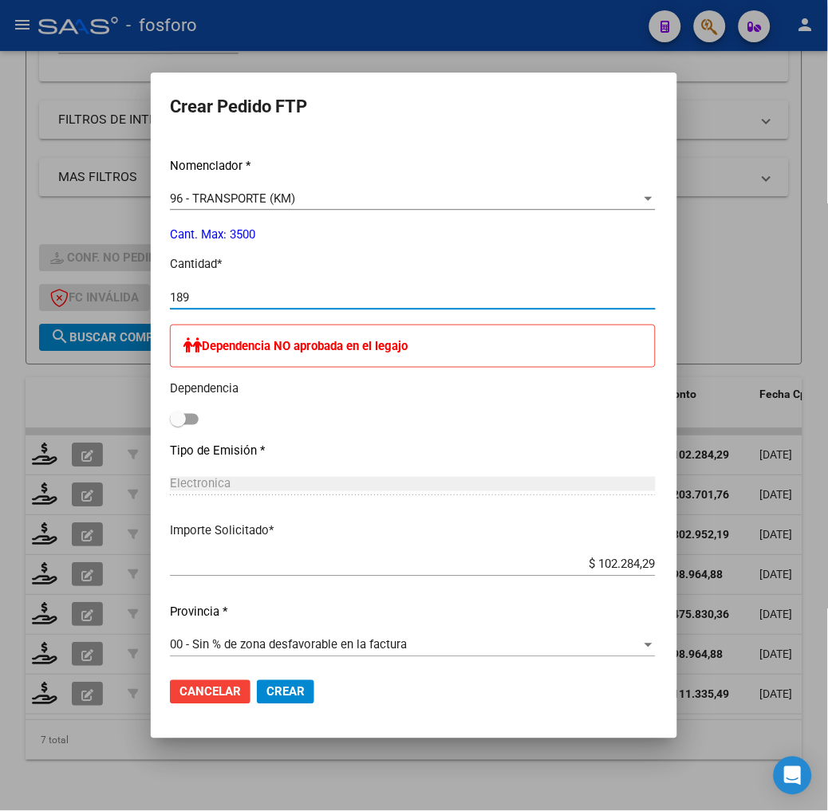
scroll to position [620, 0]
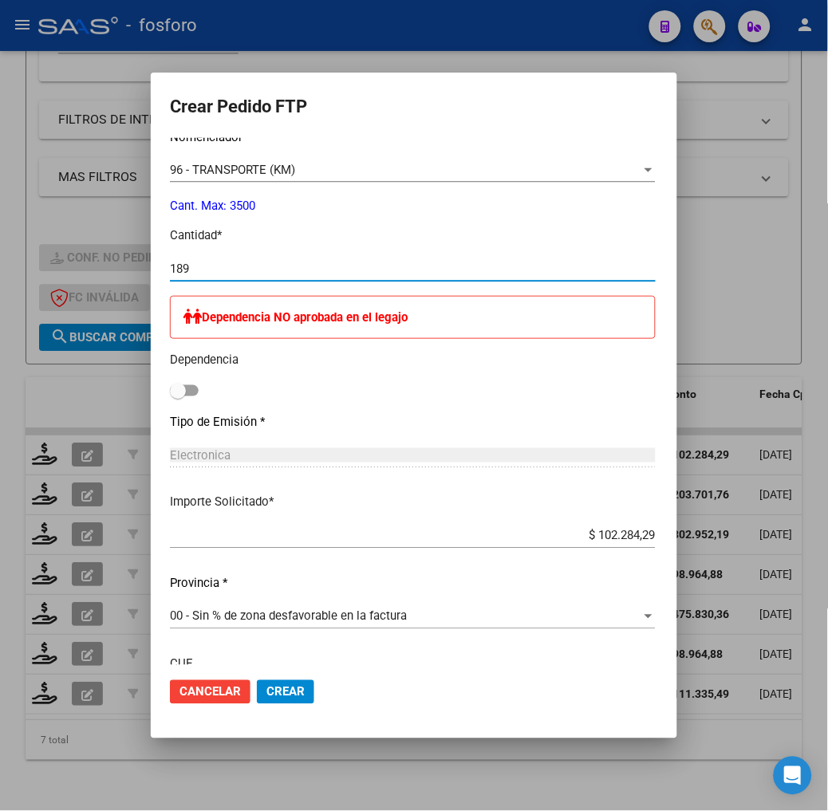
type input "189"
click at [266, 692] on span "Crear" at bounding box center [285, 692] width 38 height 14
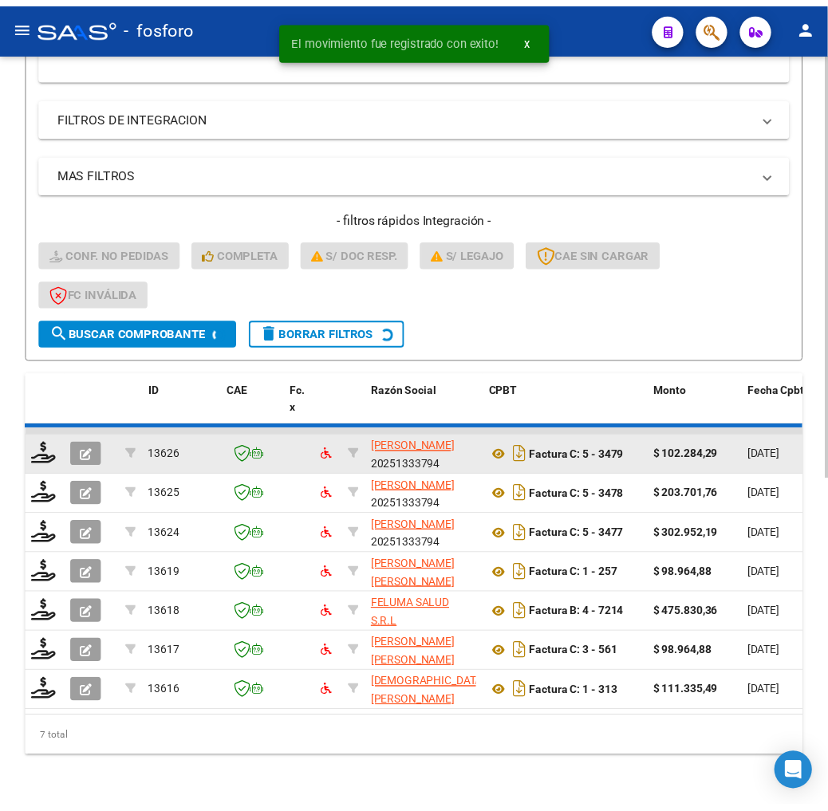
scroll to position [544, 0]
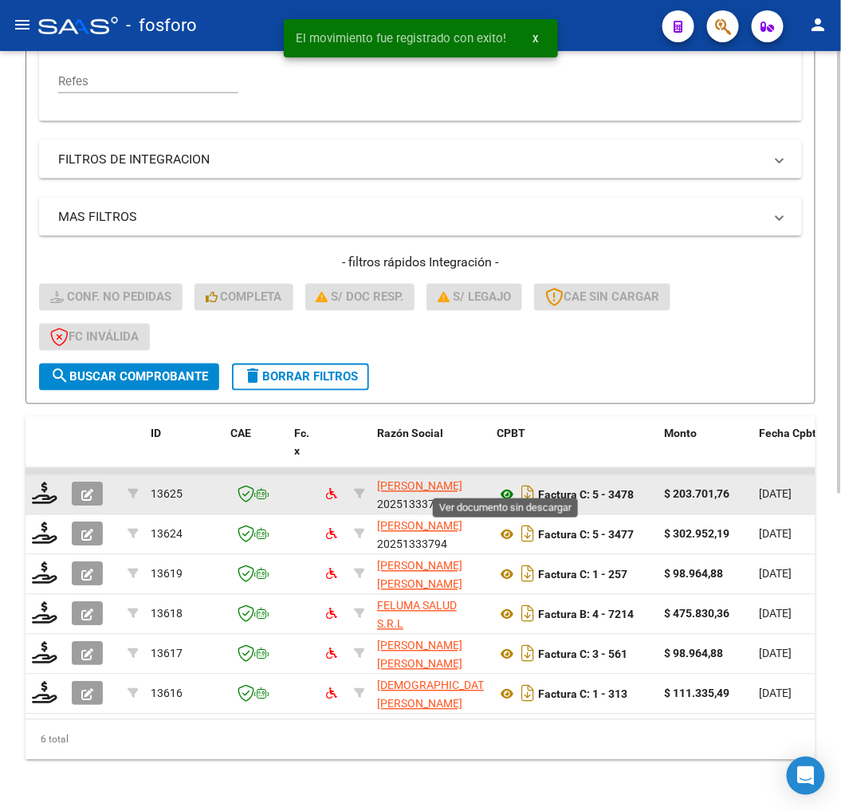
click at [507, 491] on icon at bounding box center [507, 495] width 21 height 19
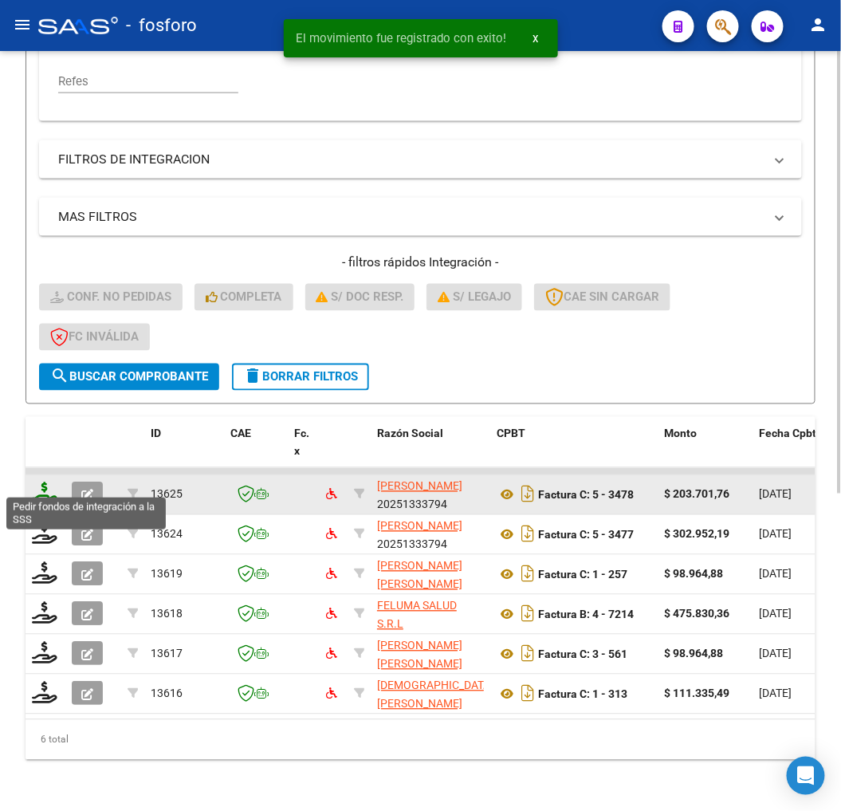
click at [34, 483] on icon at bounding box center [45, 494] width 26 height 22
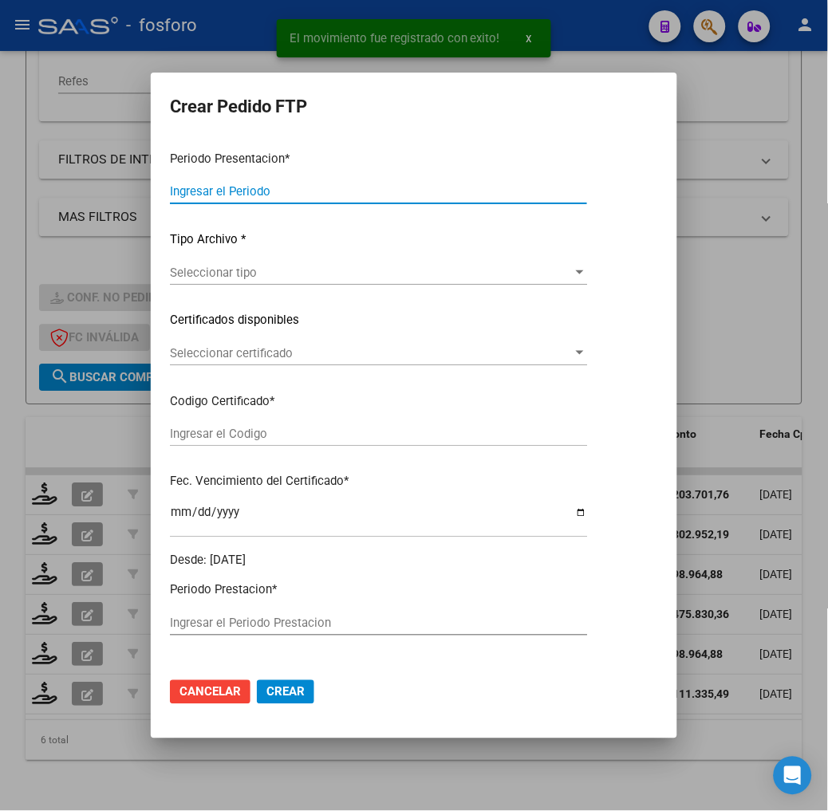
type input "202508"
type input "$ 203.701,76"
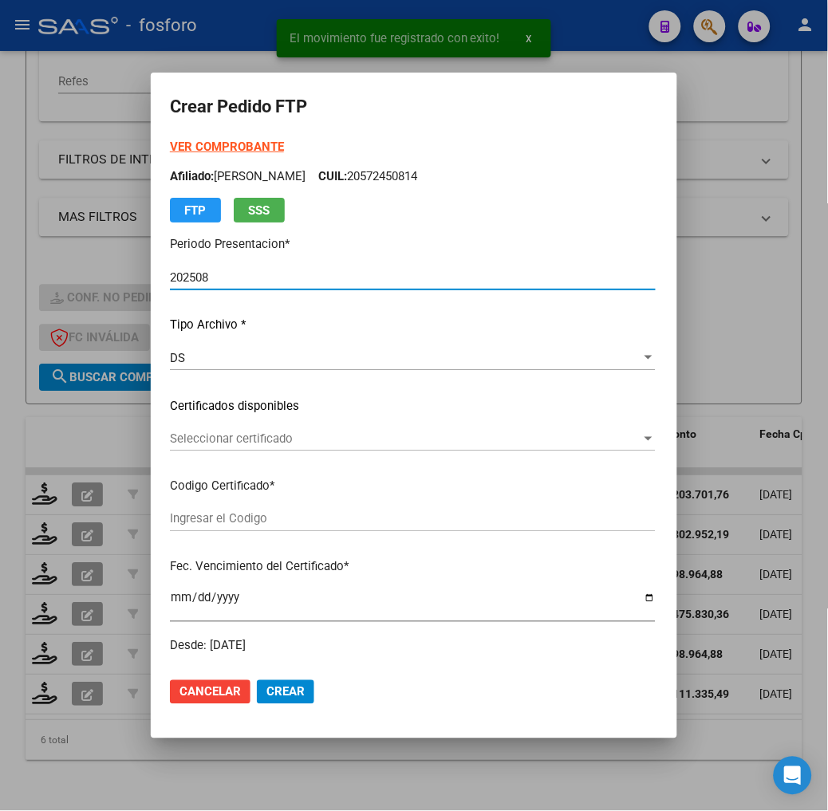
type input "ARG02000572450812025061920300619BUE460"
type input "2030-06-19"
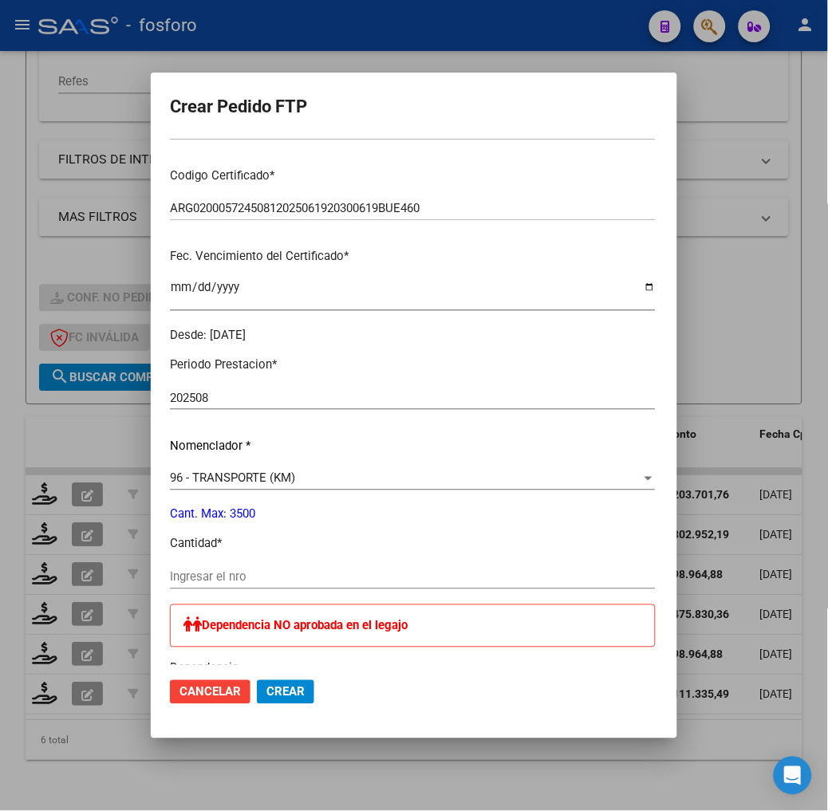
scroll to position [354, 0]
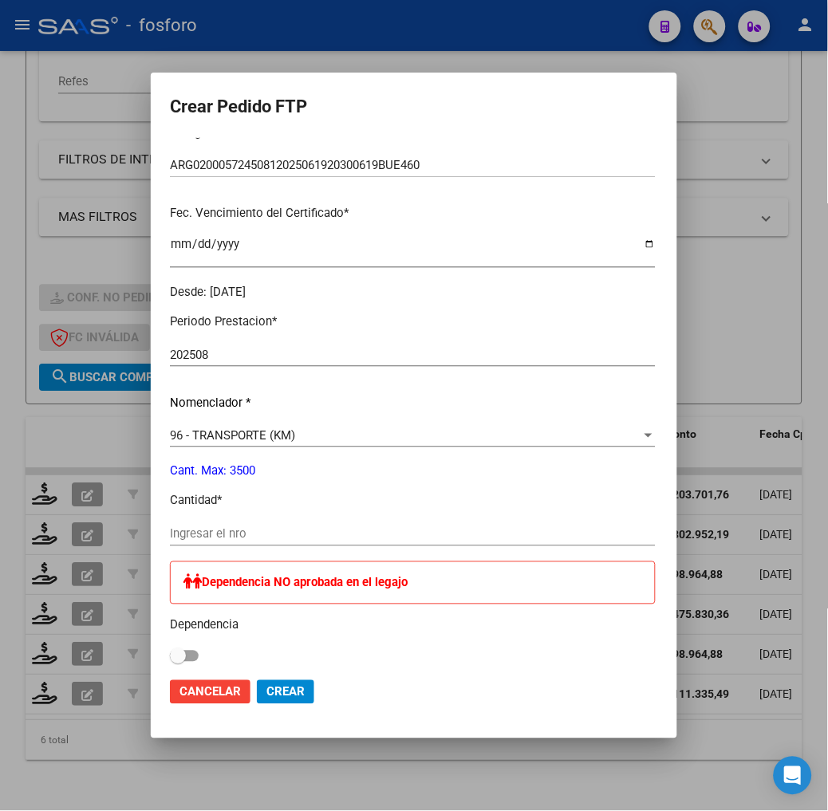
click at [203, 522] on div "Ingresar el nro" at bounding box center [413, 534] width 486 height 24
click at [207, 529] on input "Ingresar el nro" at bounding box center [413, 534] width 486 height 14
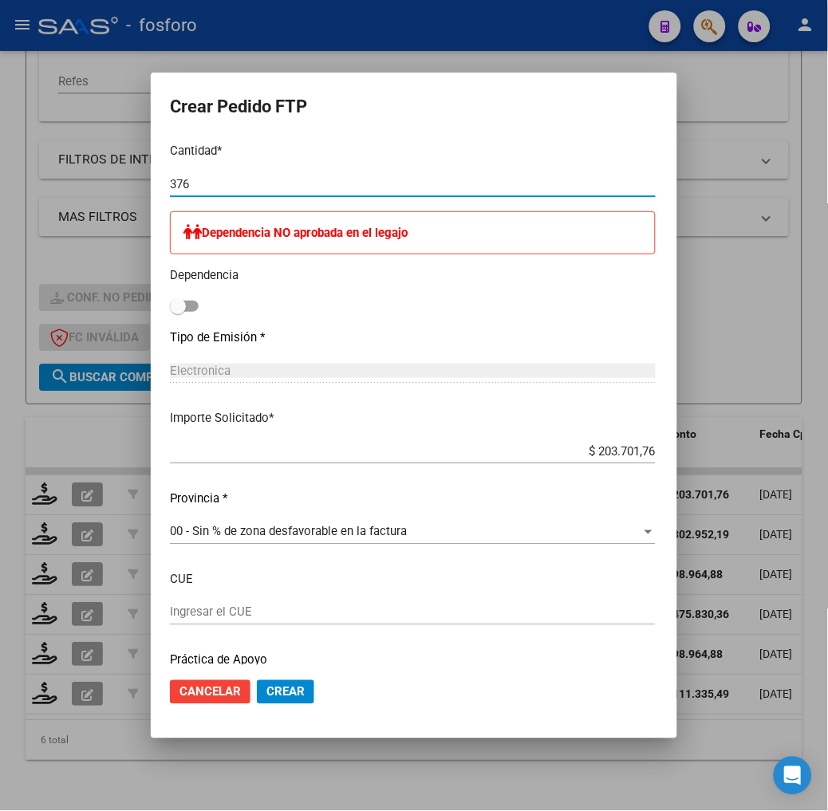
scroll to position [708, 0]
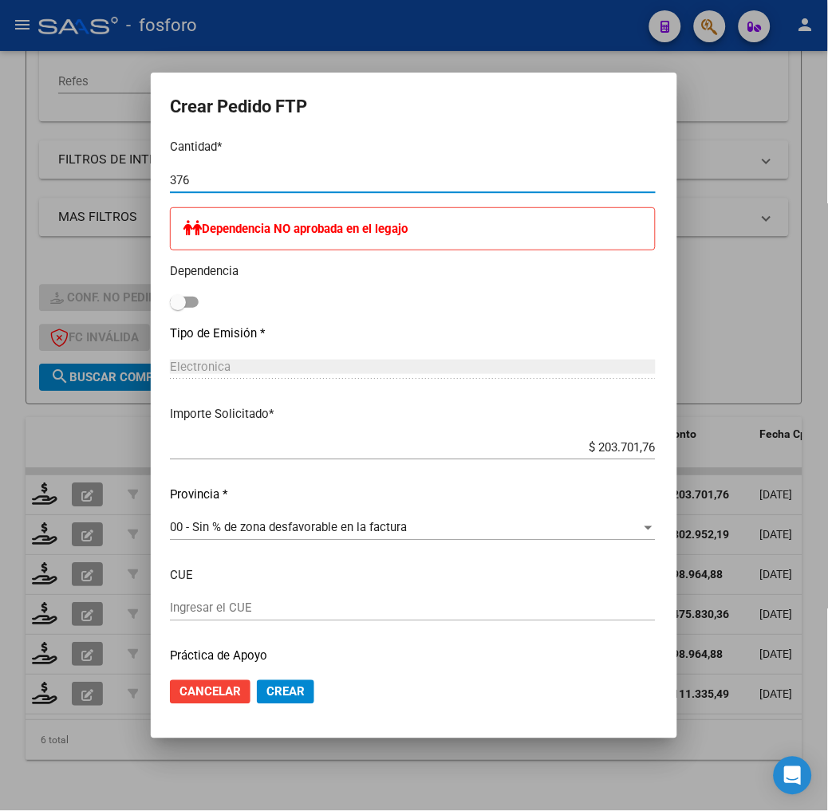
type input "376"
click at [266, 690] on span "Crear" at bounding box center [285, 692] width 38 height 14
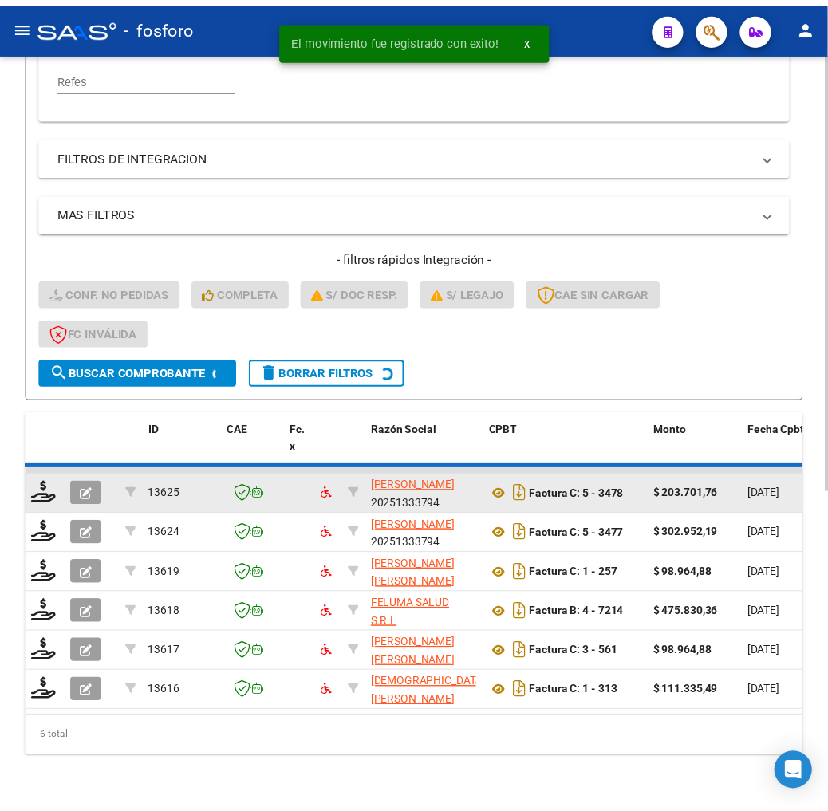
scroll to position [504, 0]
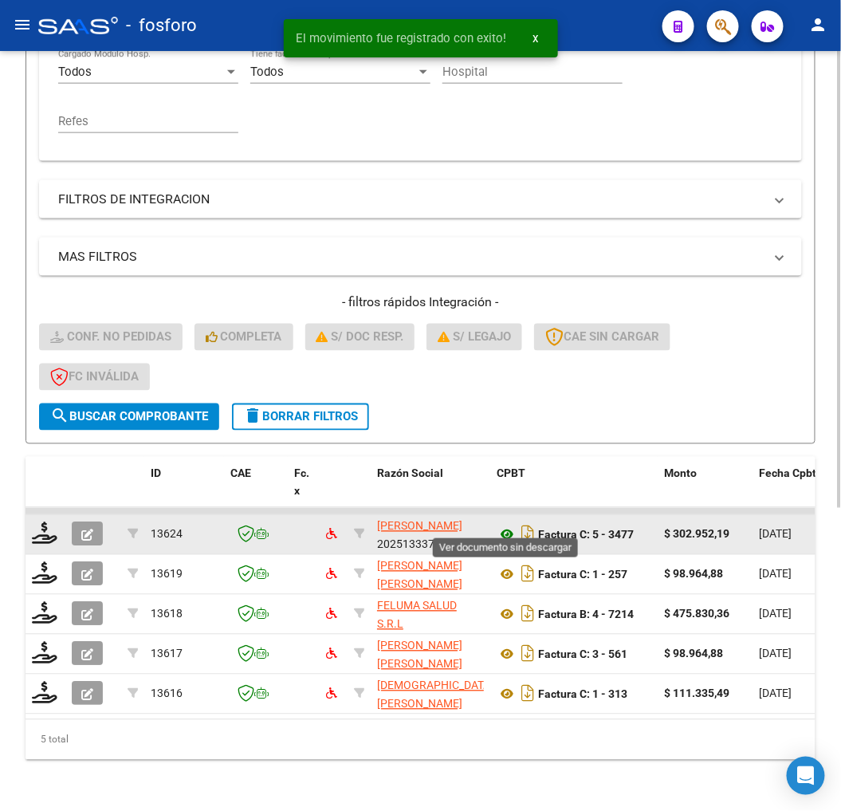
click at [505, 526] on icon at bounding box center [507, 535] width 21 height 19
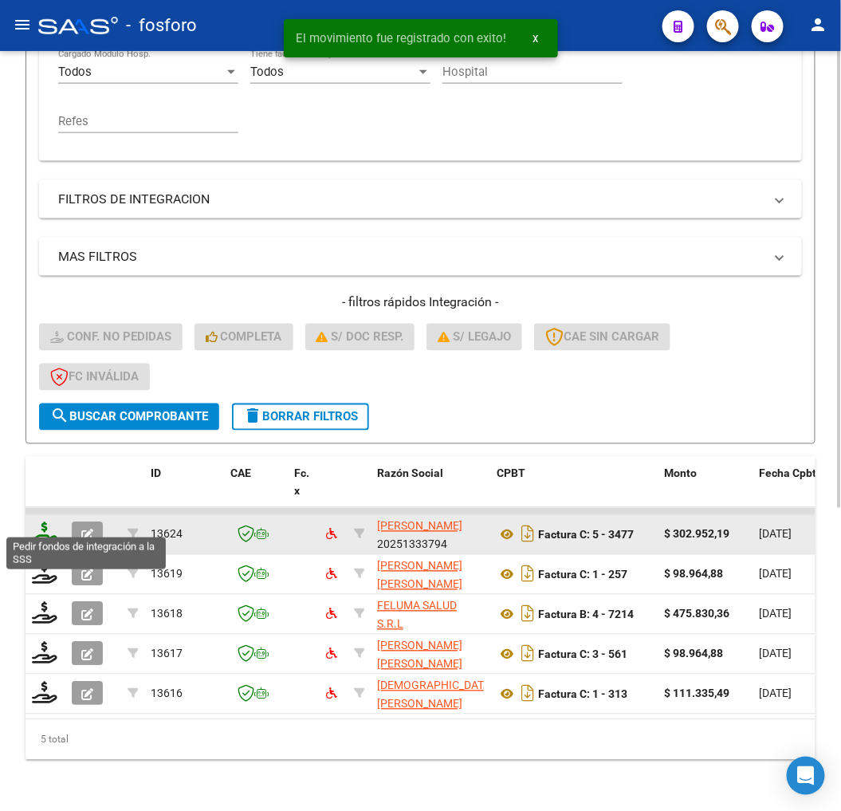
click at [43, 522] on icon at bounding box center [45, 533] width 26 height 22
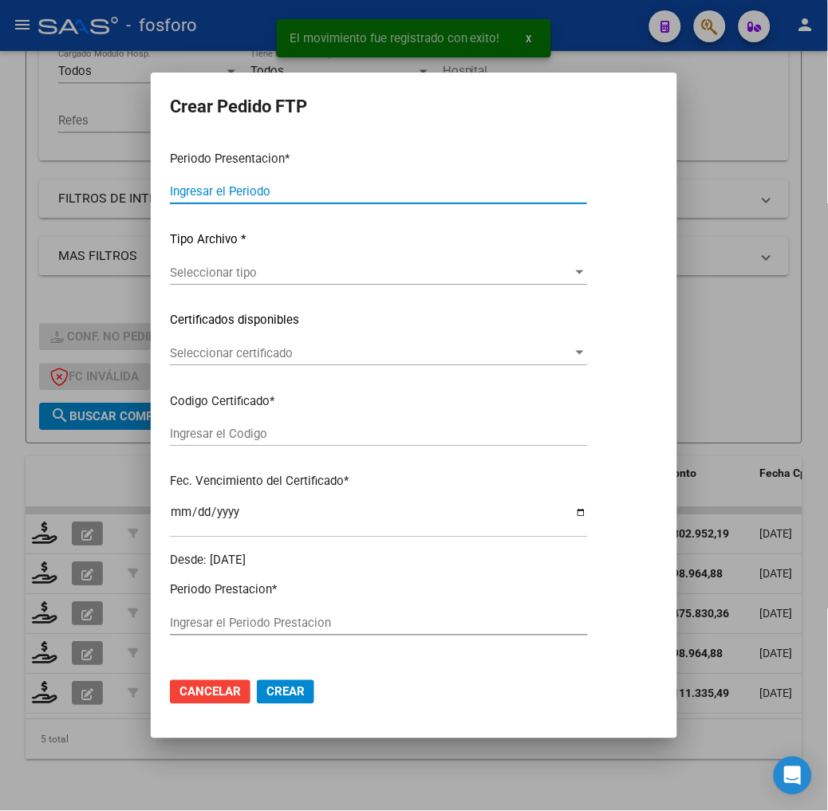
type input "202508"
type input "$ 302.952,19"
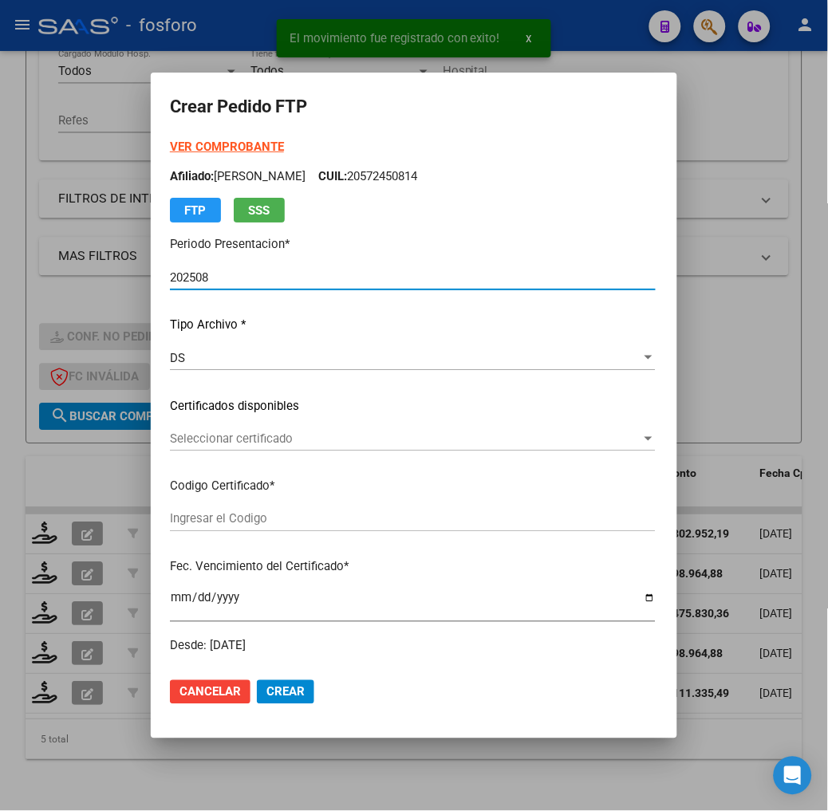
type input "ARG02000572450812025061920300619BUE460"
type input "2030-06-19"
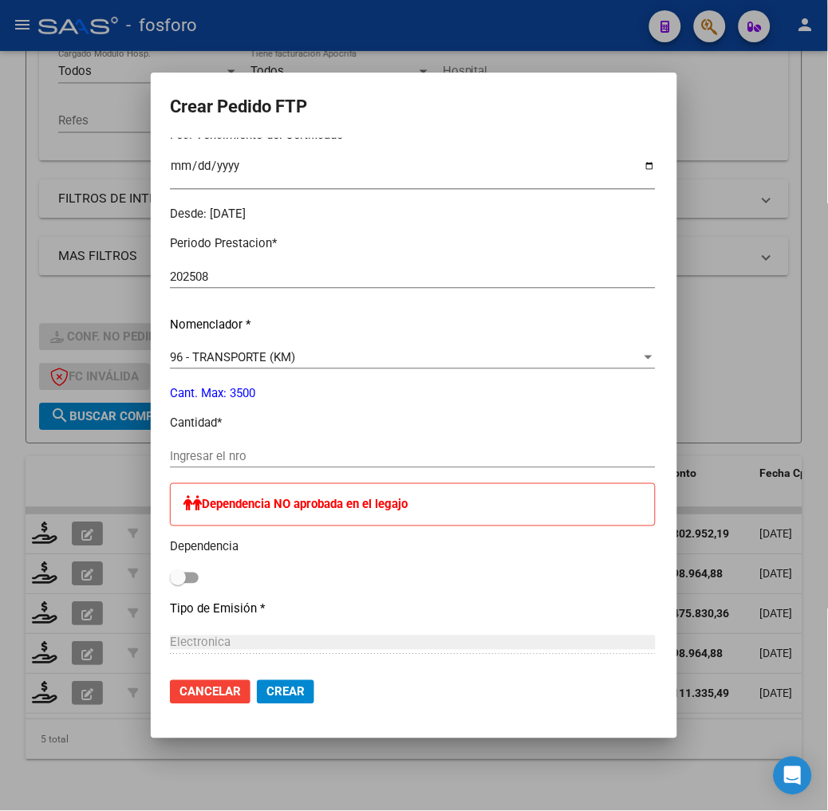
scroll to position [443, 0]
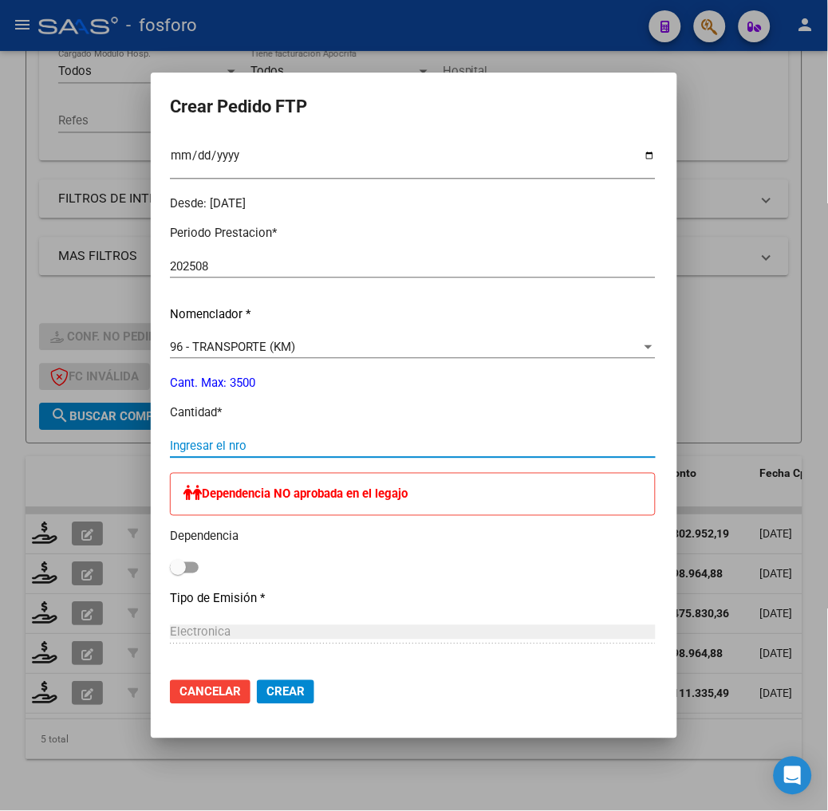
click at [213, 440] on input "Ingresar el nro" at bounding box center [413, 446] width 486 height 14
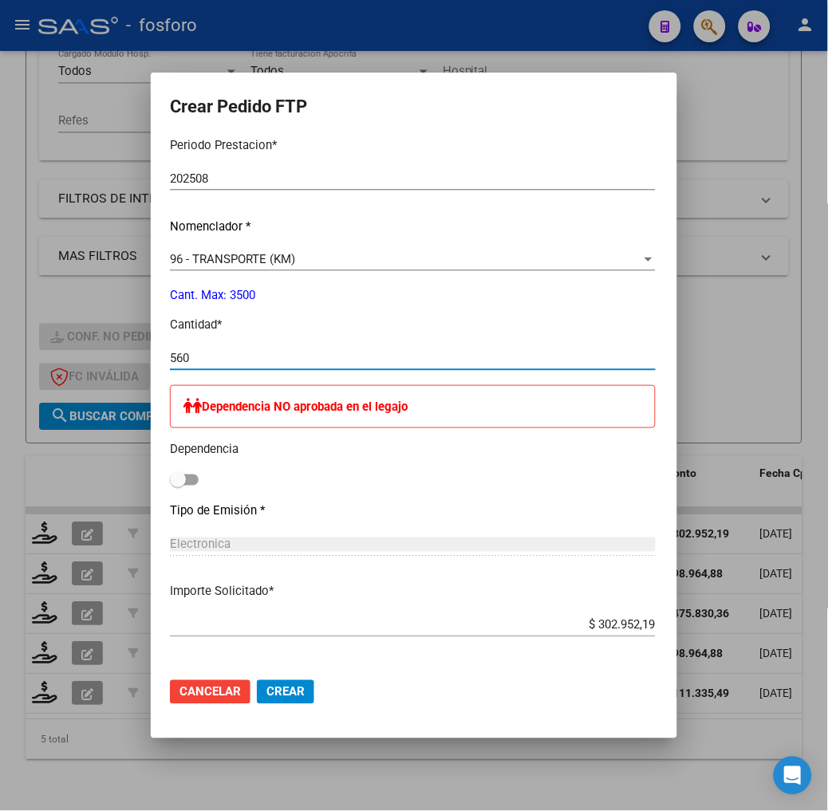
scroll to position [759, 0]
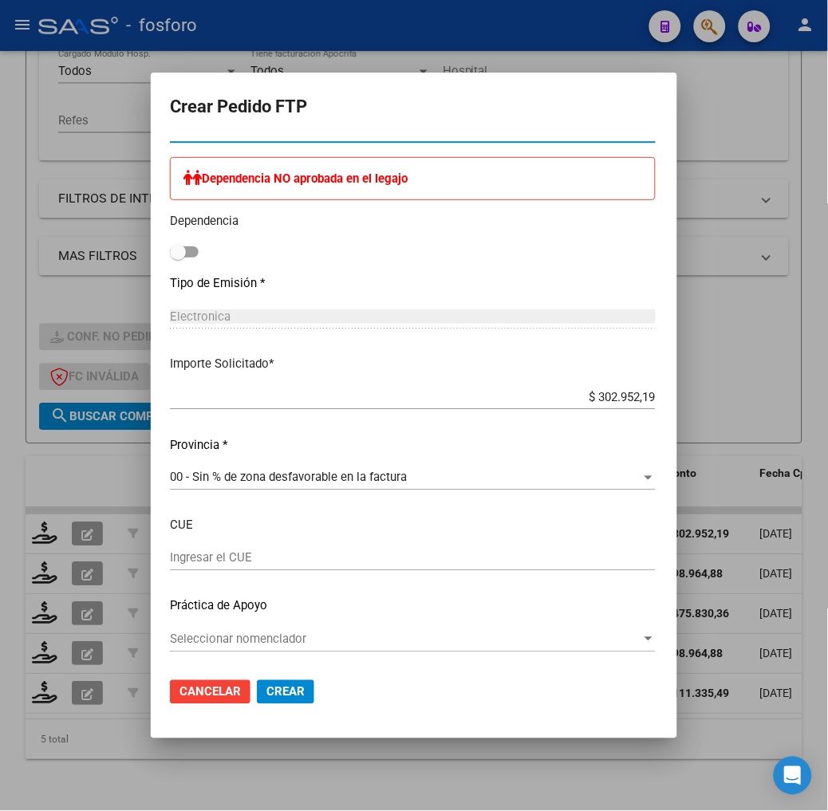
type input "560"
click at [266, 698] on span "Crear" at bounding box center [285, 692] width 38 height 14
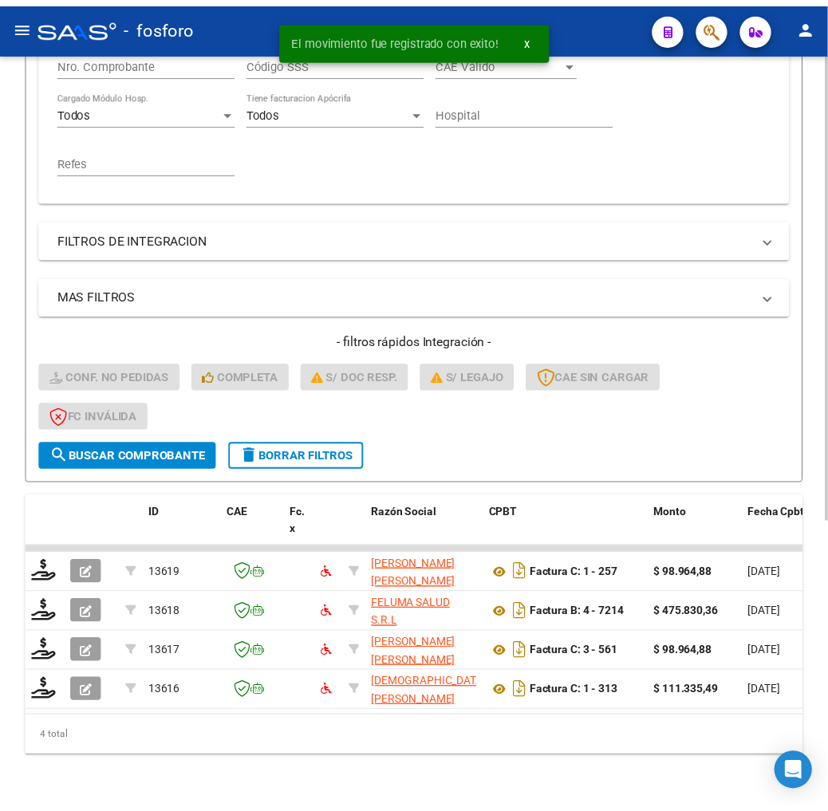
scroll to position [464, 0]
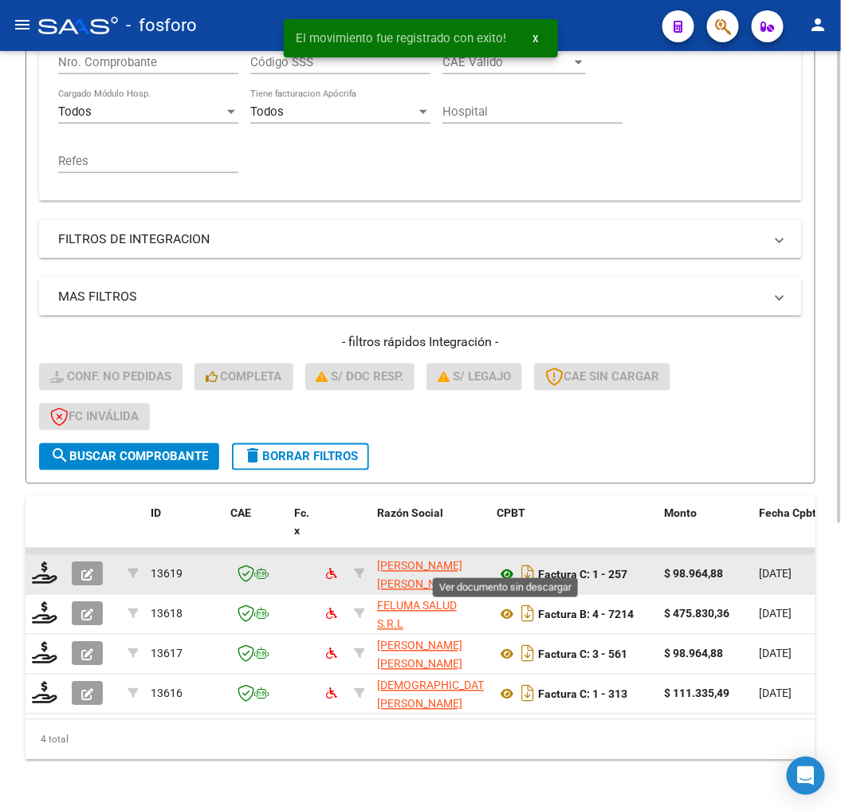
click at [507, 566] on icon at bounding box center [507, 575] width 21 height 19
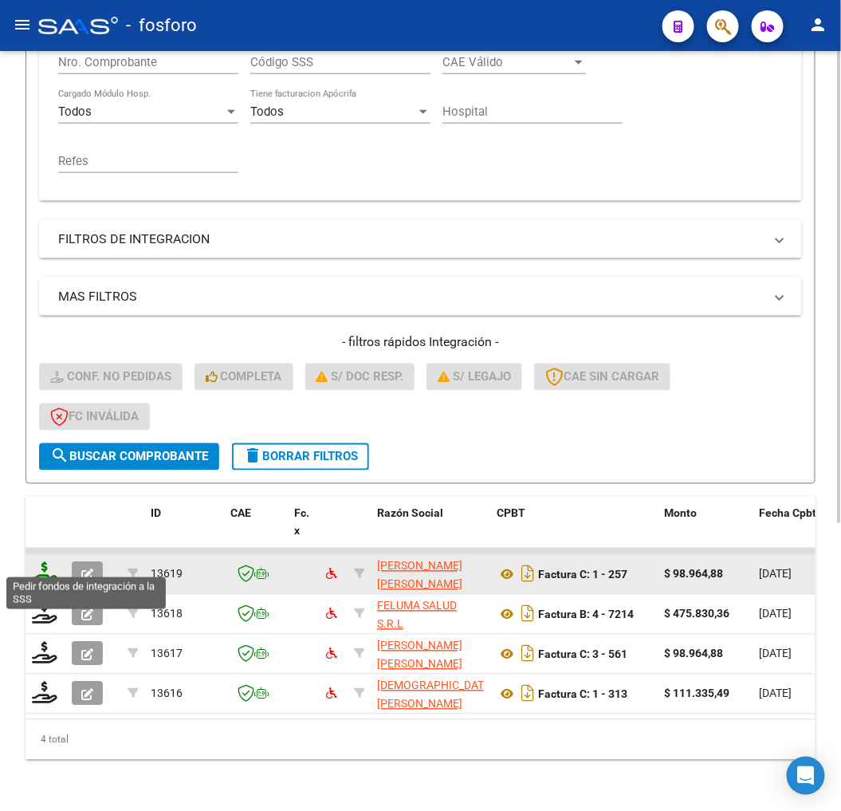
click at [50, 562] on icon at bounding box center [45, 573] width 26 height 22
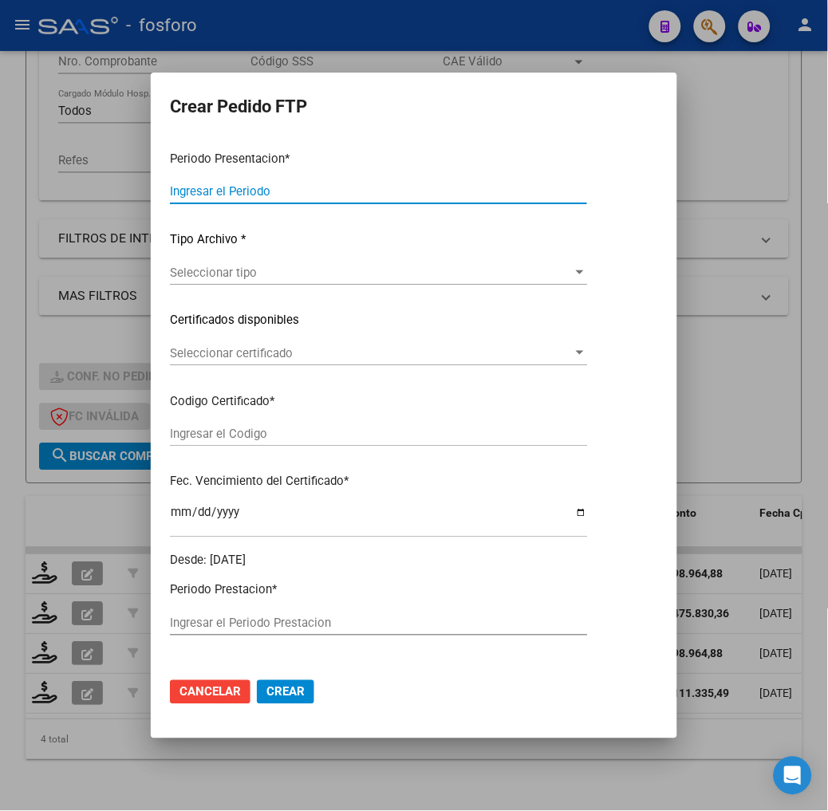
type input "202508"
type input "$ 98.964,88"
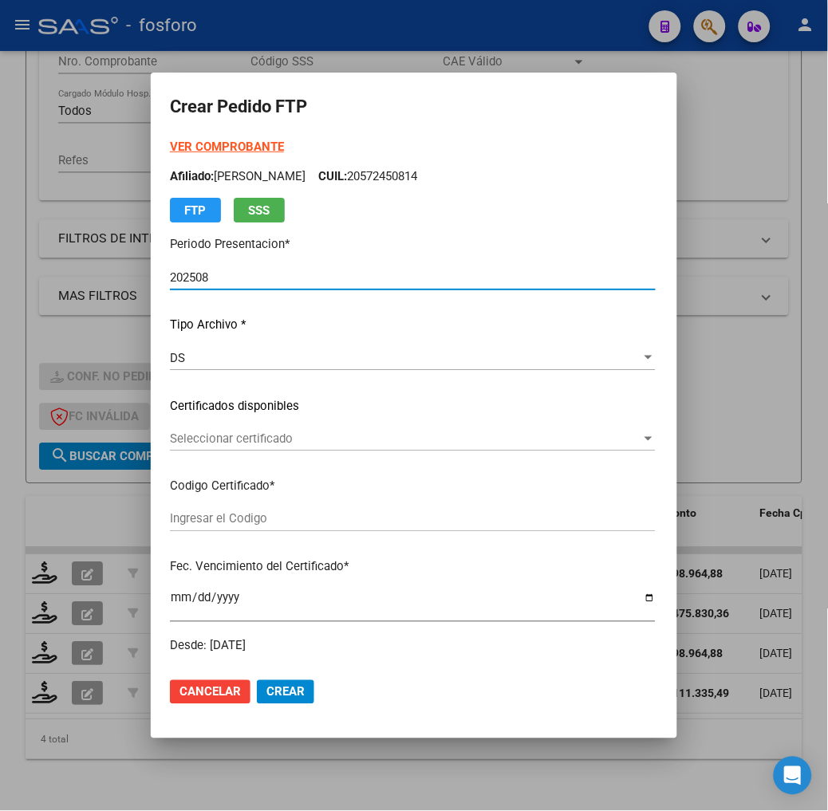
type input "ARG02000548091442020101920251019BS439"
type input "2025-10-19"
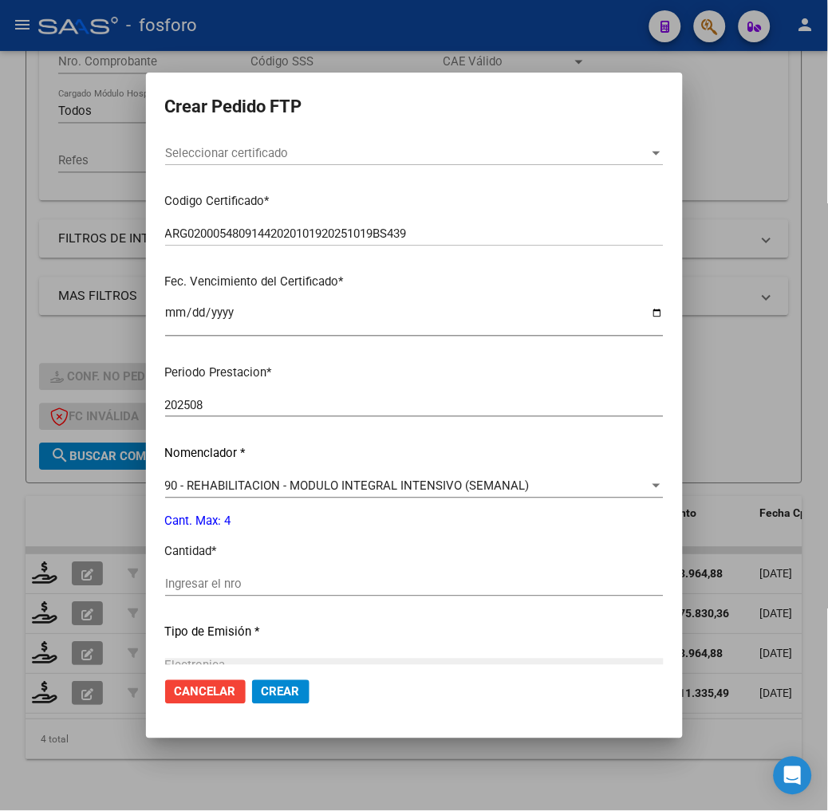
scroll to position [354, 0]
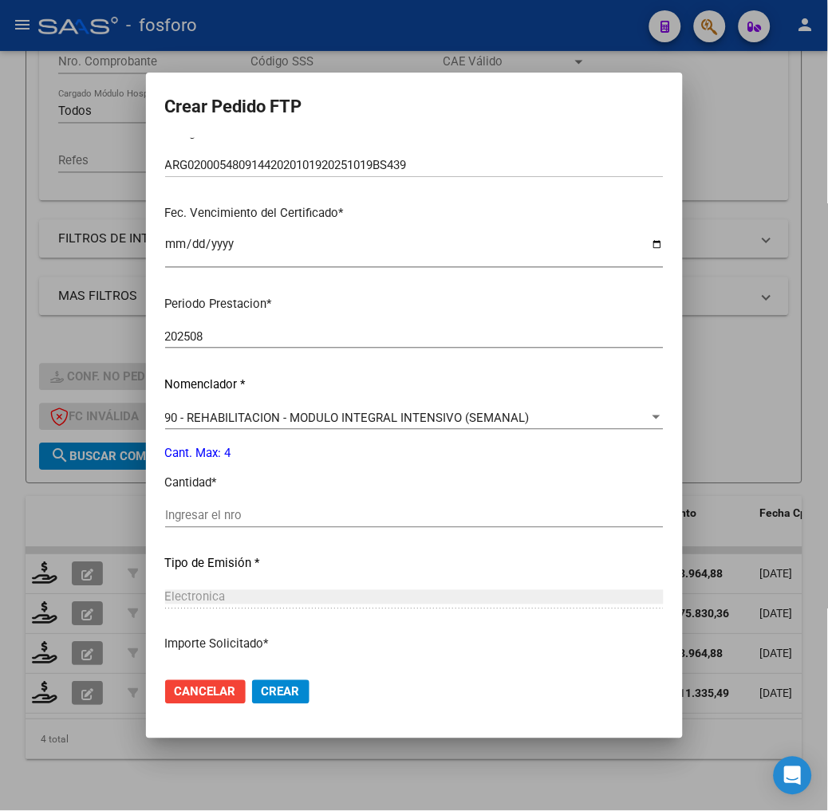
click at [202, 526] on div "Ingresar el nro" at bounding box center [414, 516] width 499 height 24
click at [202, 522] on input "Ingresar el nro" at bounding box center [414, 516] width 499 height 14
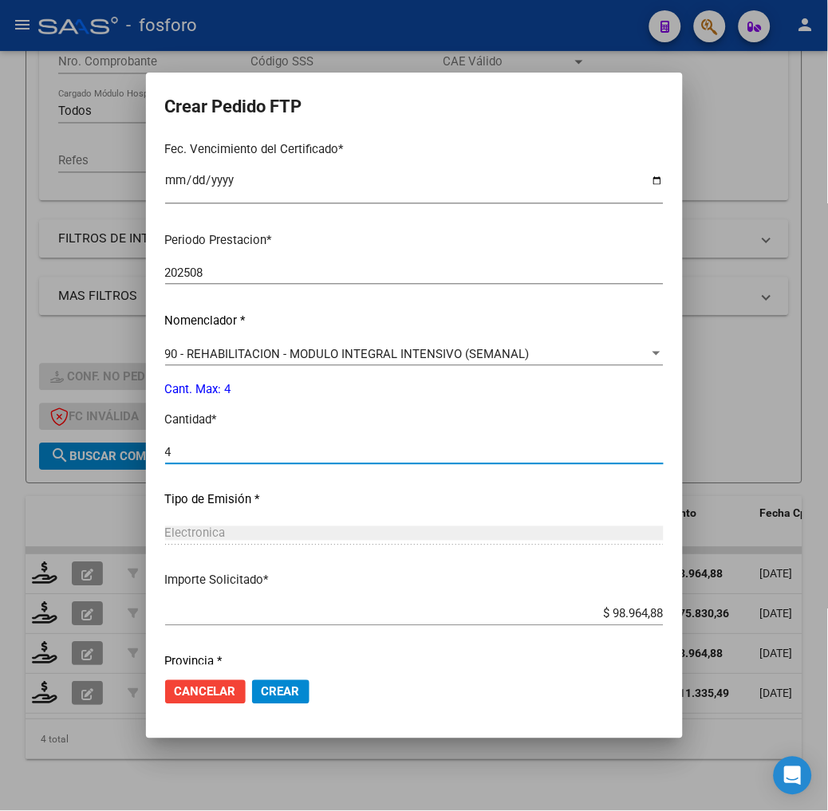
scroll to position [474, 0]
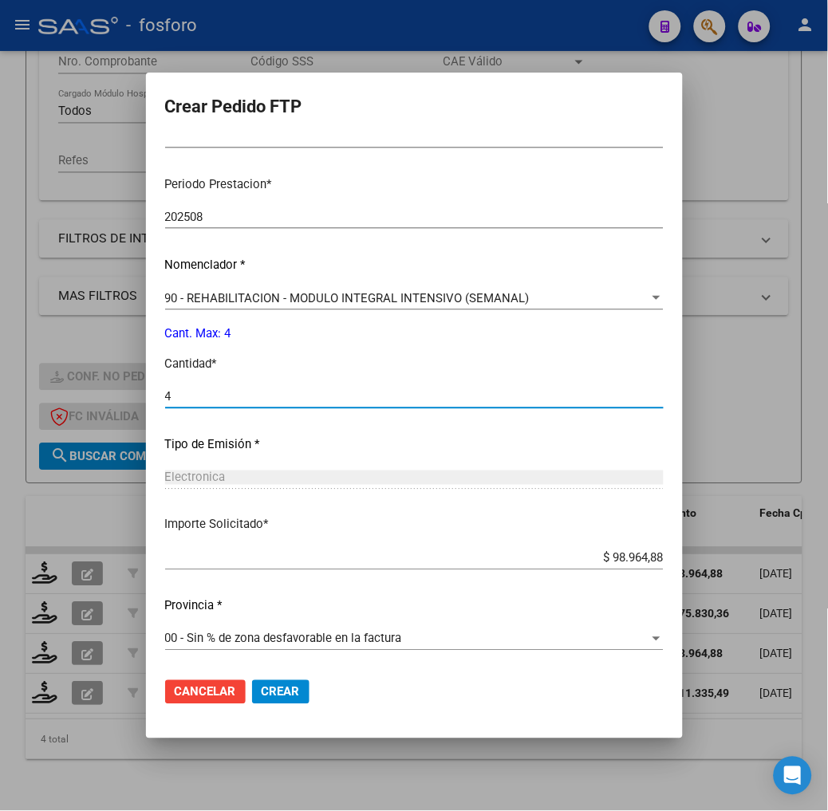
type input "4"
click at [305, 695] on mat-dialog-actions "Cancelar Crear" at bounding box center [414, 692] width 499 height 54
click at [301, 688] on button "Crear" at bounding box center [280, 692] width 57 height 24
click at [301, 688] on button "Crear" at bounding box center [291, 692] width 78 height 24
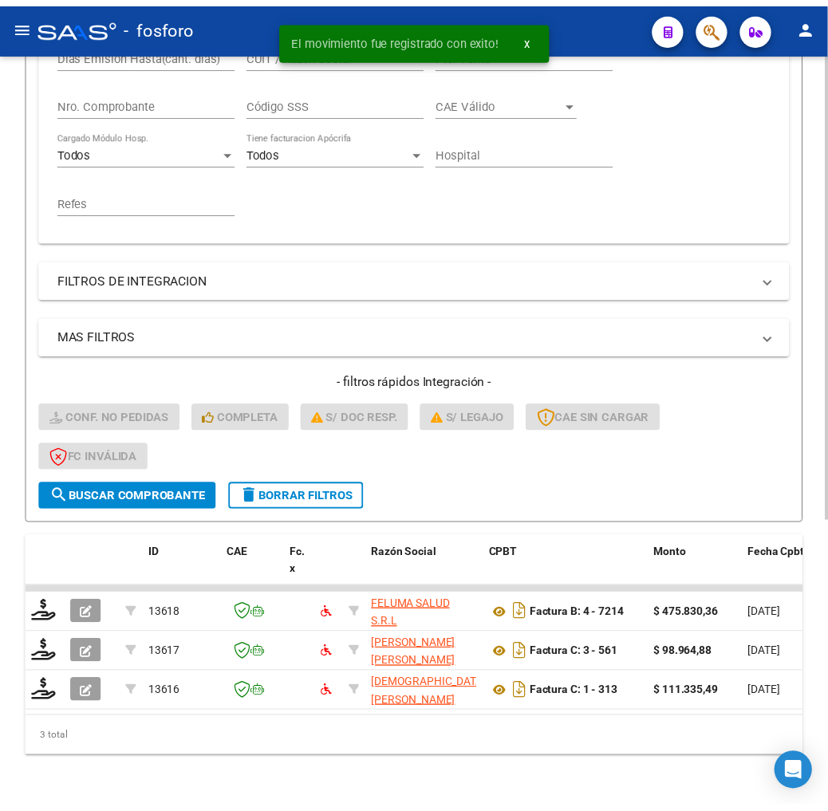
scroll to position [424, 0]
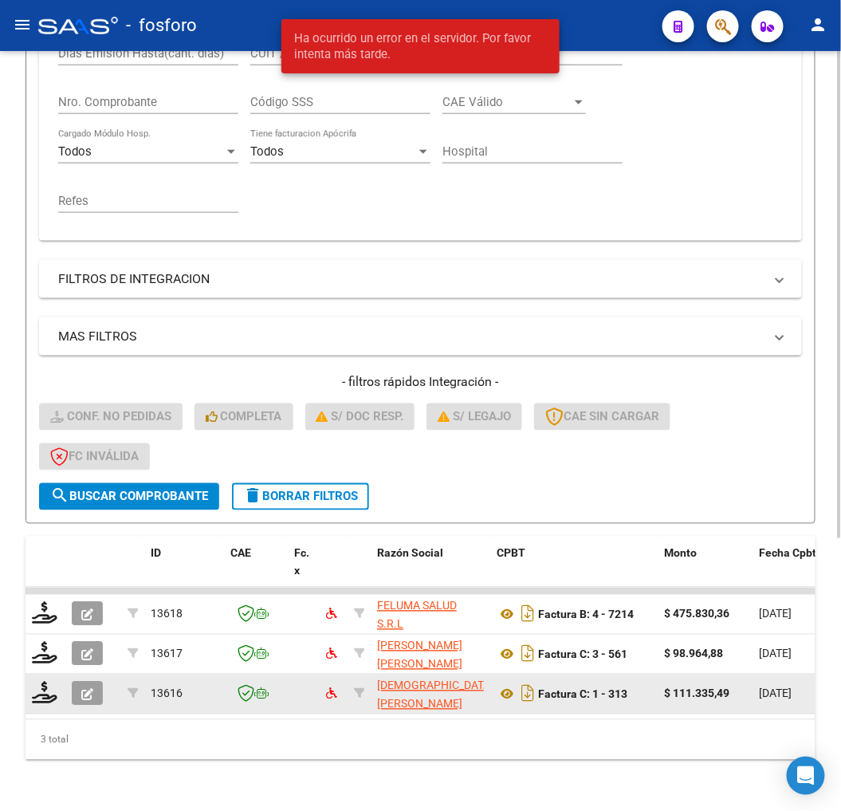
drag, startPoint x: 301, startPoint y: 780, endPoint x: 408, endPoint y: 676, distance: 149.5
click at [312, 770] on div "Video tutorial PRESTADORES -> Listado de CPBTs Emitidos por Prestadores / Prove…" at bounding box center [420, 224] width 841 height 1174
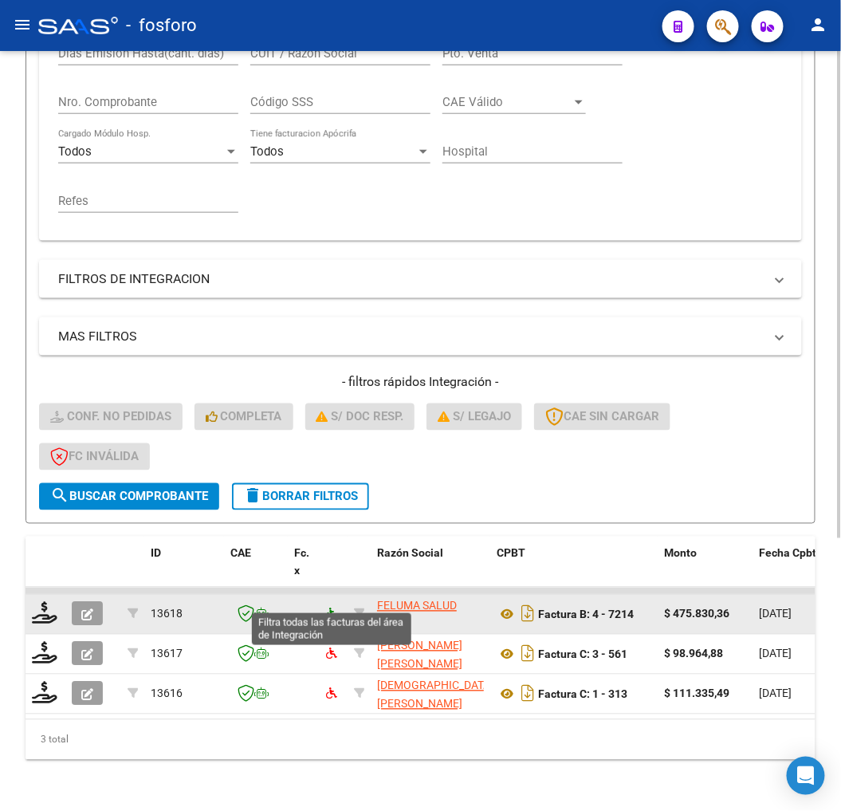
click at [329, 609] on icon at bounding box center [331, 614] width 11 height 11
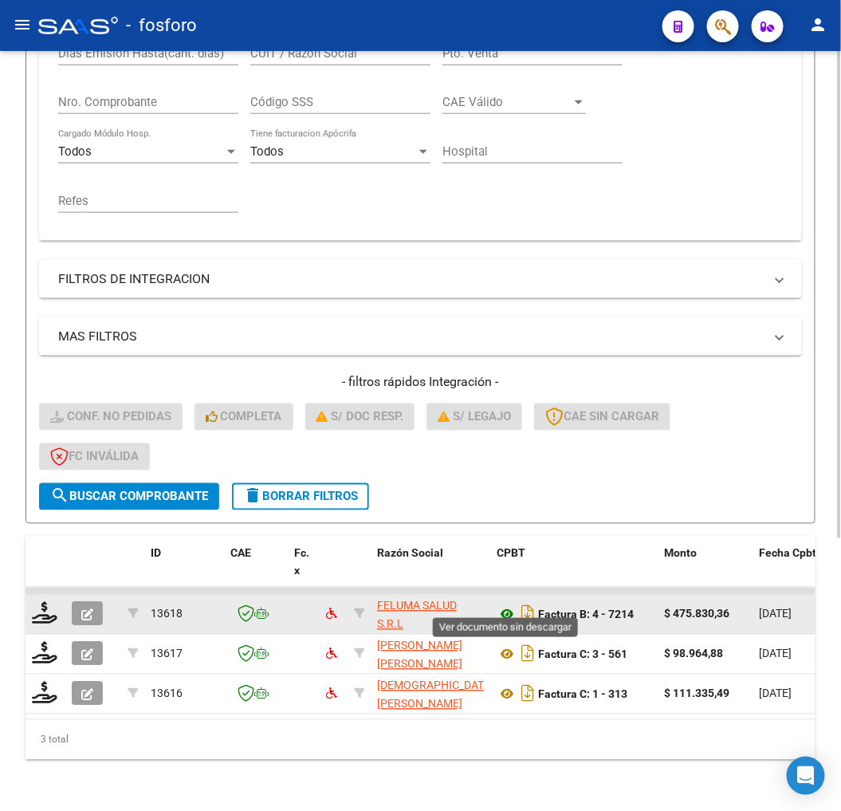
click at [502, 605] on icon at bounding box center [507, 614] width 21 height 19
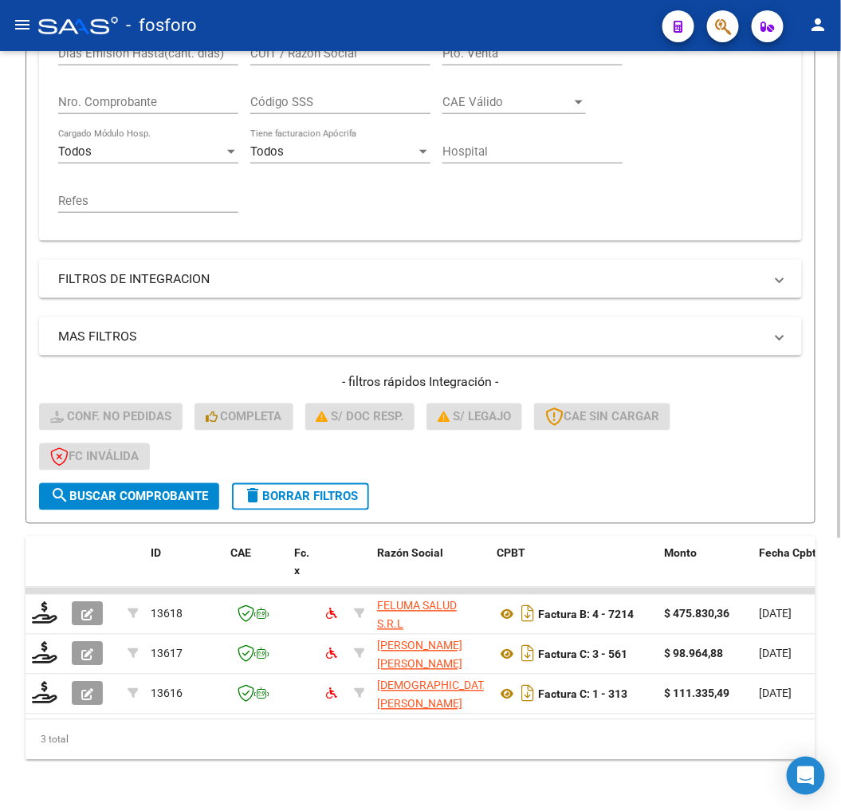
drag, startPoint x: 91, startPoint y: 595, endPoint x: 14, endPoint y: 598, distance: 77.4
click at [14, 598] on div "Video tutorial PRESTADORES -> Listado de CPBTs Emitidos por Prestadores / Prove…" at bounding box center [420, 224] width 841 height 1174
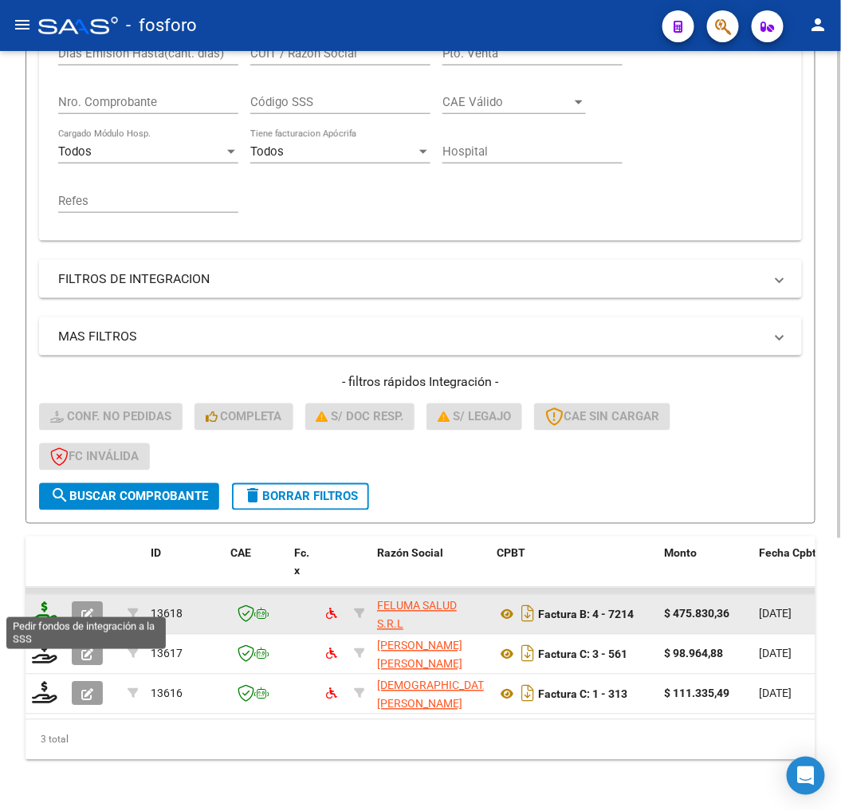
click at [45, 604] on icon at bounding box center [45, 613] width 26 height 22
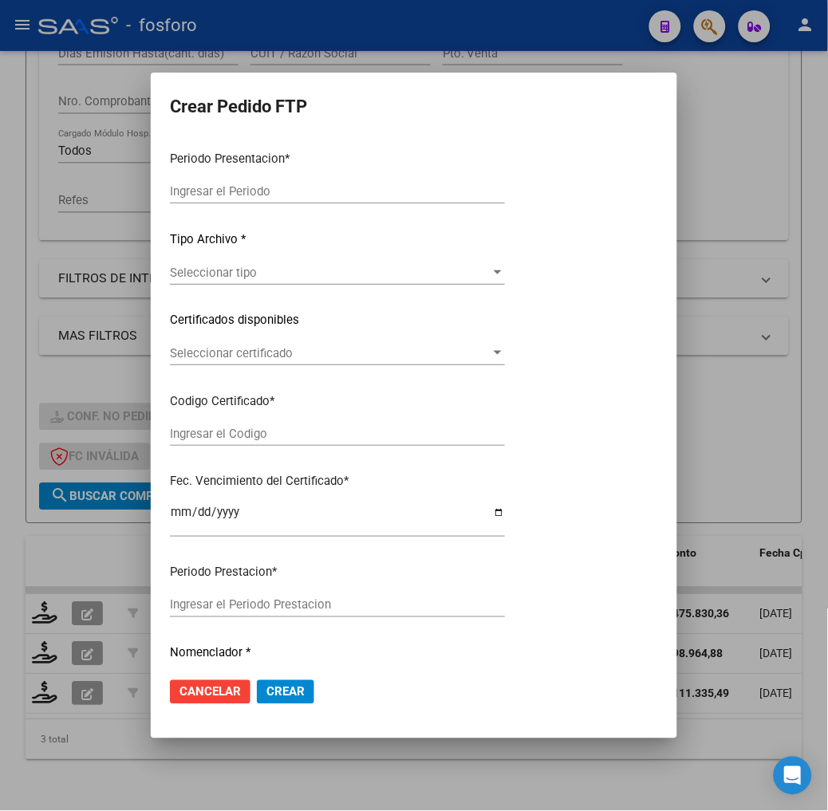
type input "202508"
type input "$ 475.830,36"
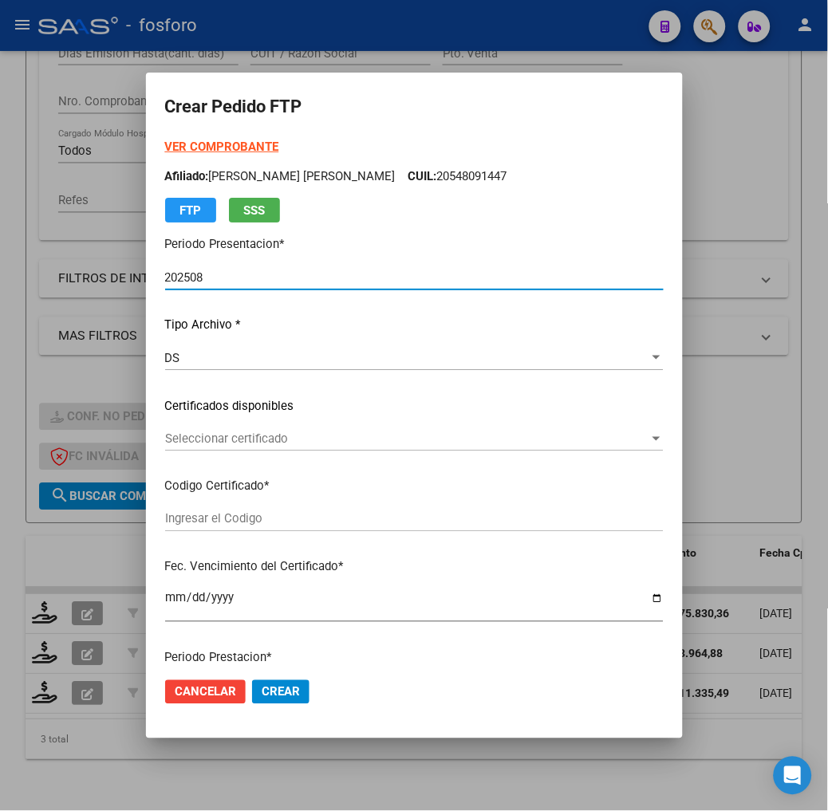
type input "ARG02000574280712021081120260811BS316"
type input "2026-08-11"
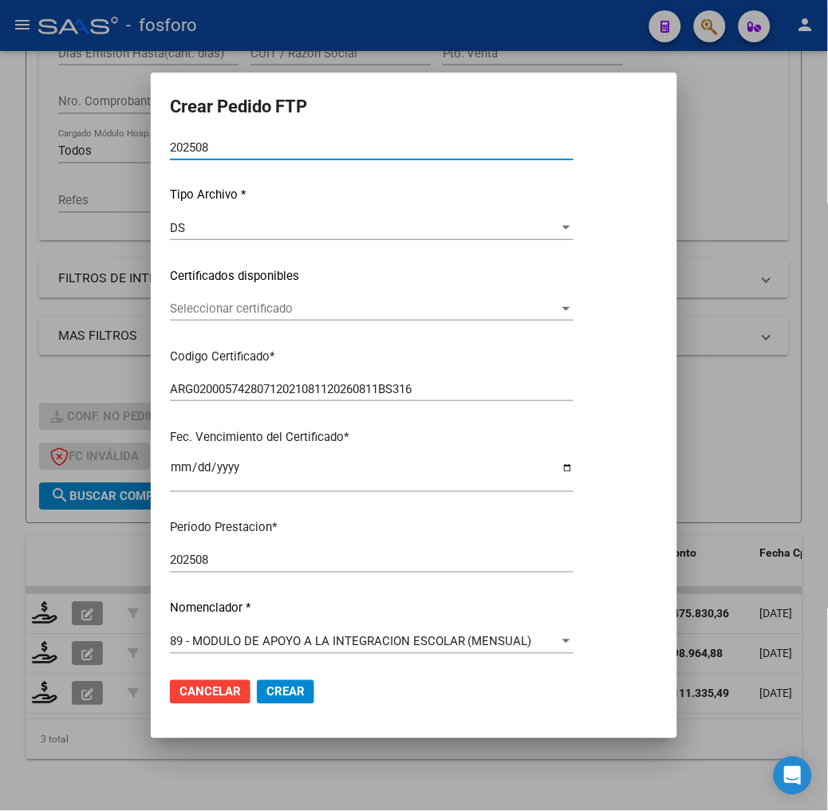
scroll to position [266, 0]
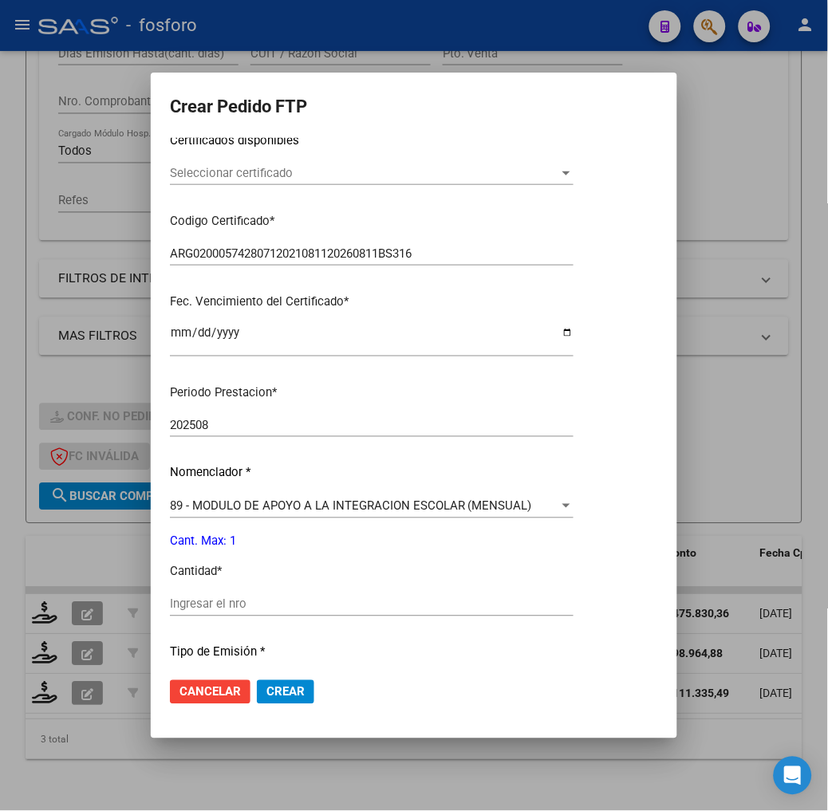
click at [207, 601] on input "Ingresar el nro" at bounding box center [372, 604] width 404 height 14
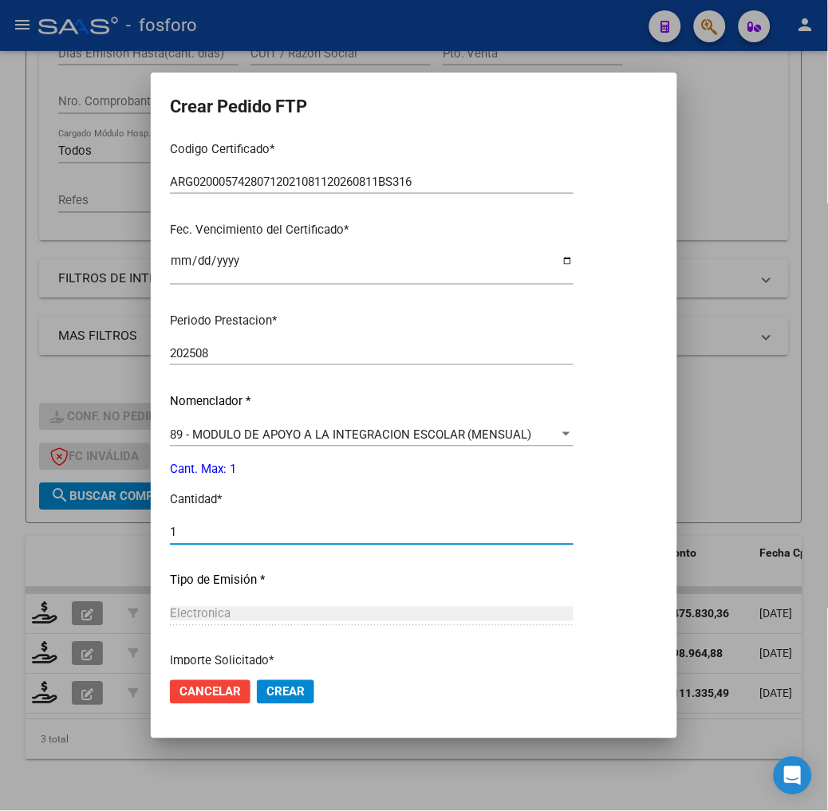
scroll to position [474, 0]
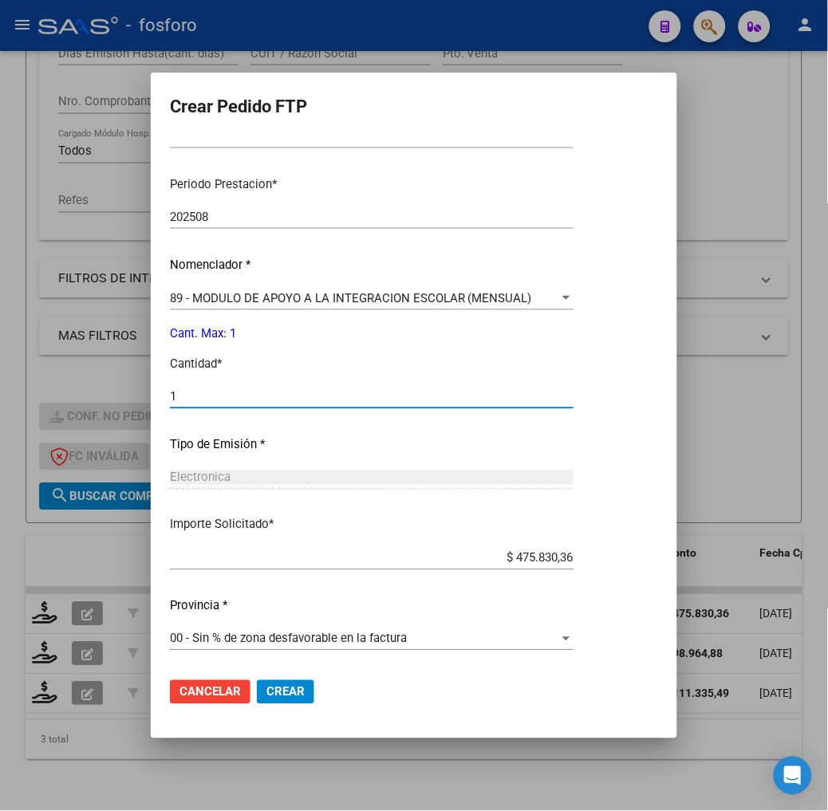
type input "1"
click at [291, 687] on span "Crear" at bounding box center [285, 692] width 38 height 14
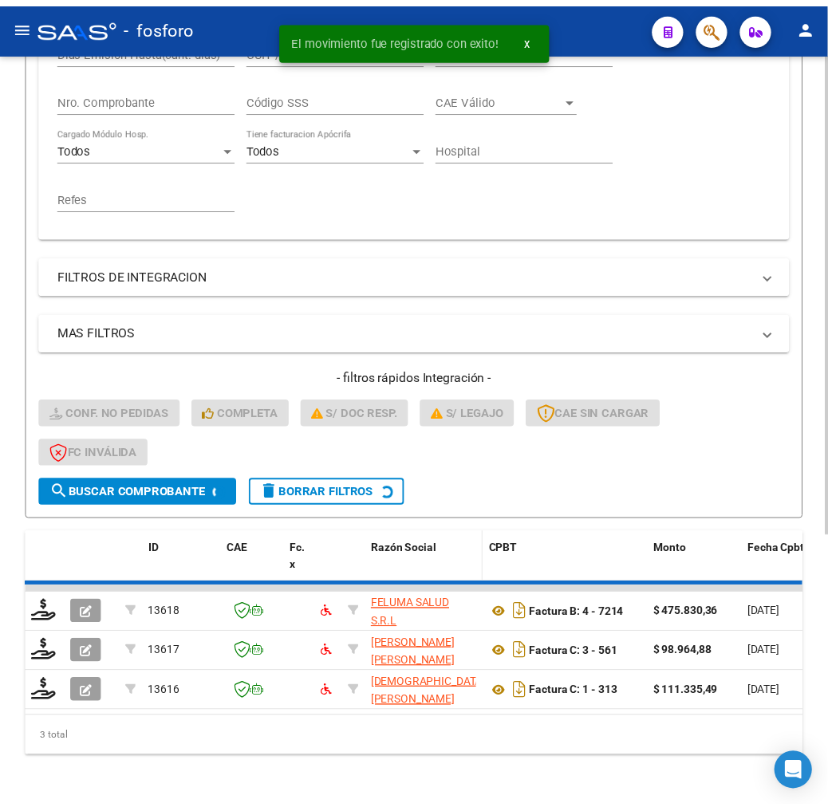
scroll to position [384, 0]
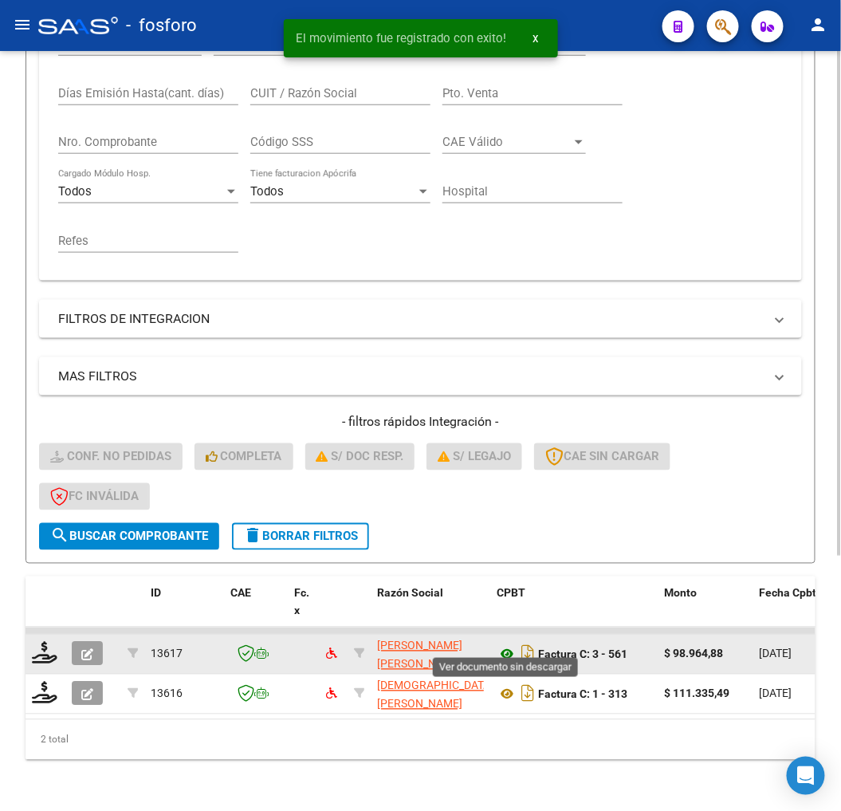
click at [502, 645] on icon at bounding box center [507, 654] width 21 height 19
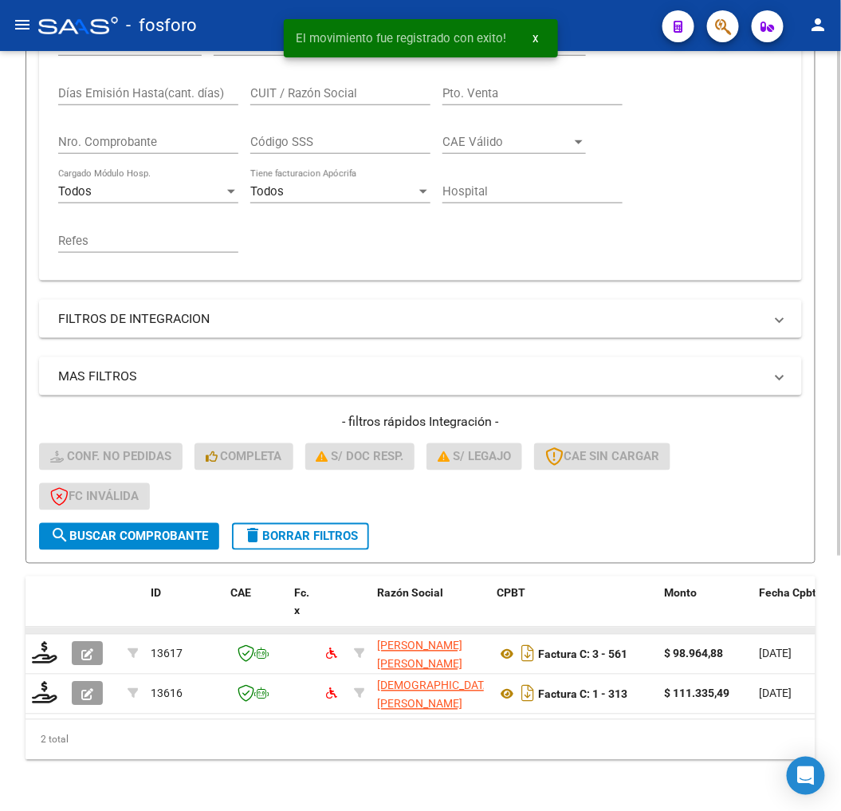
drag, startPoint x: 41, startPoint y: 652, endPoint x: 99, endPoint y: 616, distance: 68.4
click at [41, 650] on div at bounding box center [45, 654] width 27 height 25
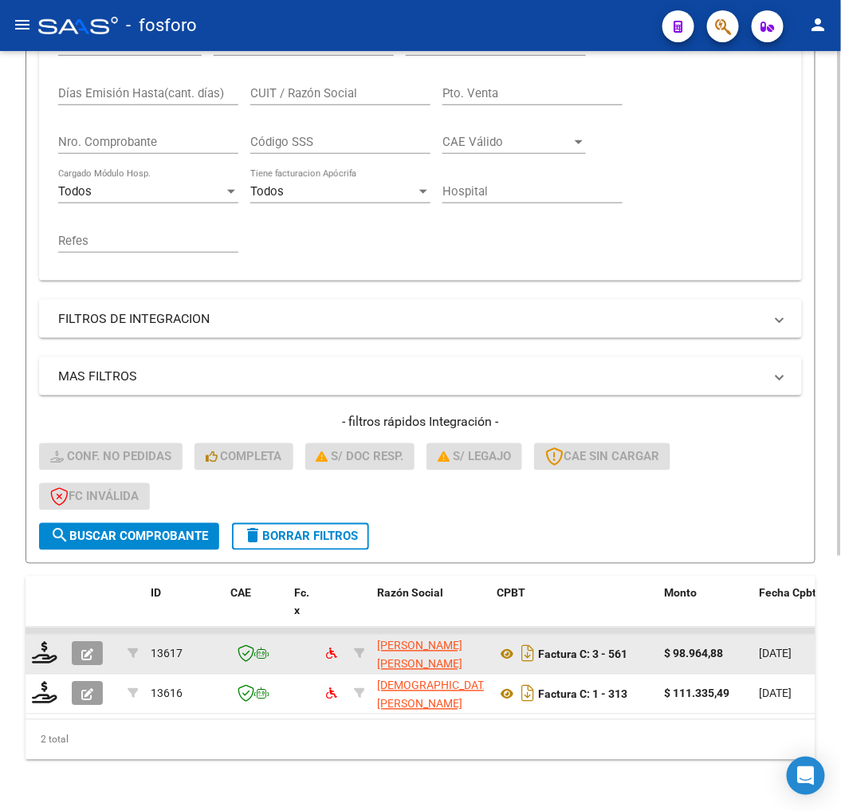
click at [59, 636] on datatable-body-cell at bounding box center [46, 654] width 40 height 39
click at [45, 642] on icon at bounding box center [45, 653] width 26 height 22
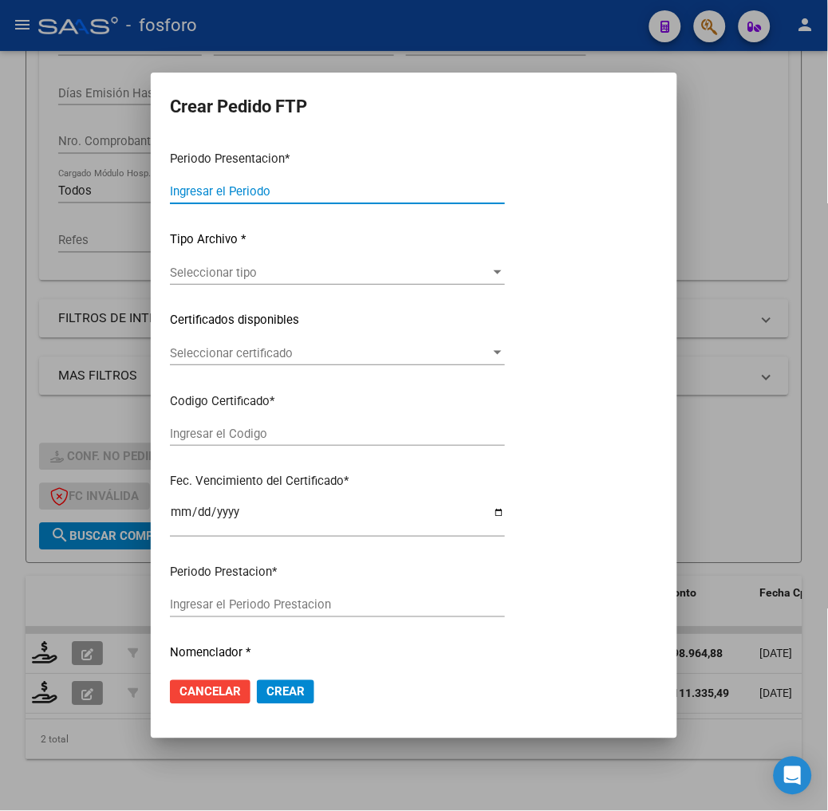
type input "202508"
type input "$ 98.964,88"
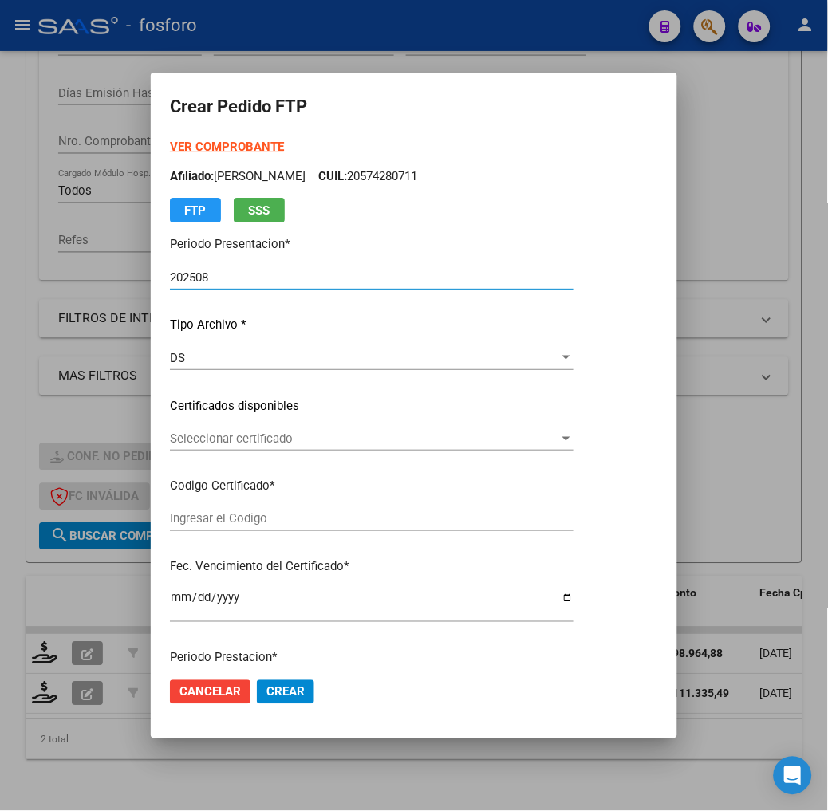
drag, startPoint x: 581, startPoint y: 464, endPoint x: 584, endPoint y: 432, distance: 32.1
click at [573, 435] on div "Seleccionar certificado Seleccionar certificado" at bounding box center [372, 446] width 404 height 39
type input "ARG02000558670932023010520260105CBA536"
type input "2026-01-05"
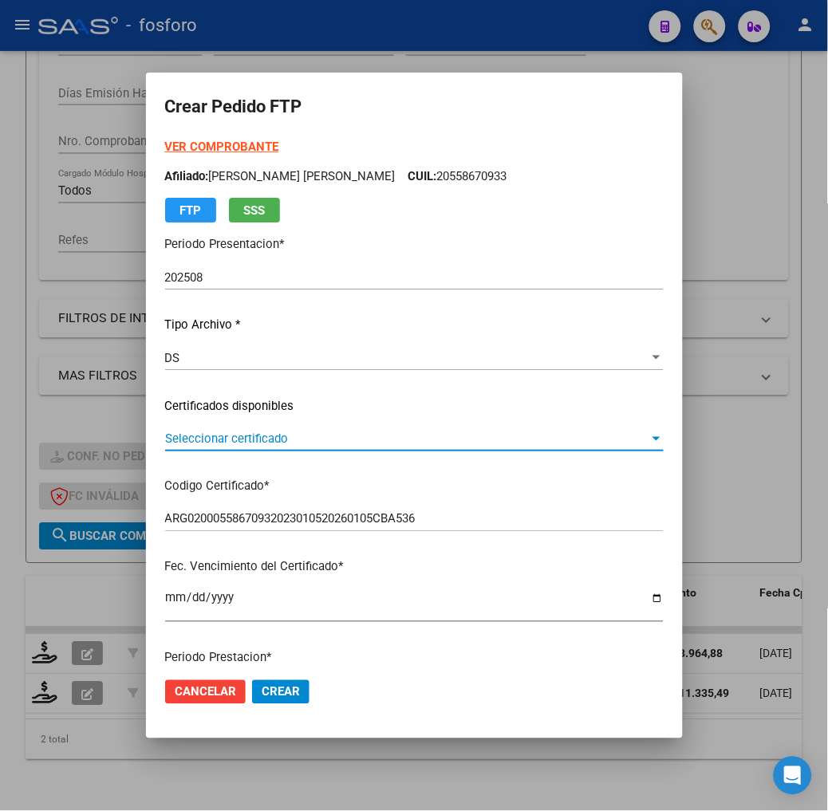
click at [585, 432] on span "Seleccionar certificado" at bounding box center [407, 439] width 484 height 14
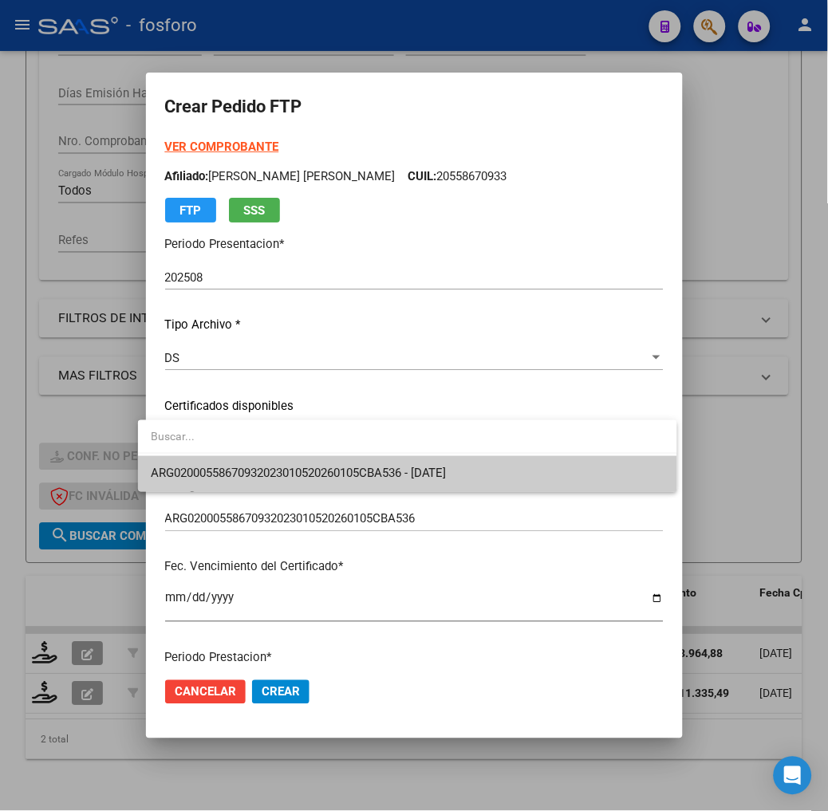
drag, startPoint x: 585, startPoint y: 432, endPoint x: 419, endPoint y: 426, distance: 166.0
click at [419, 426] on input "dropdown search" at bounding box center [407, 436] width 539 height 33
click at [434, 408] on div at bounding box center [414, 405] width 828 height 811
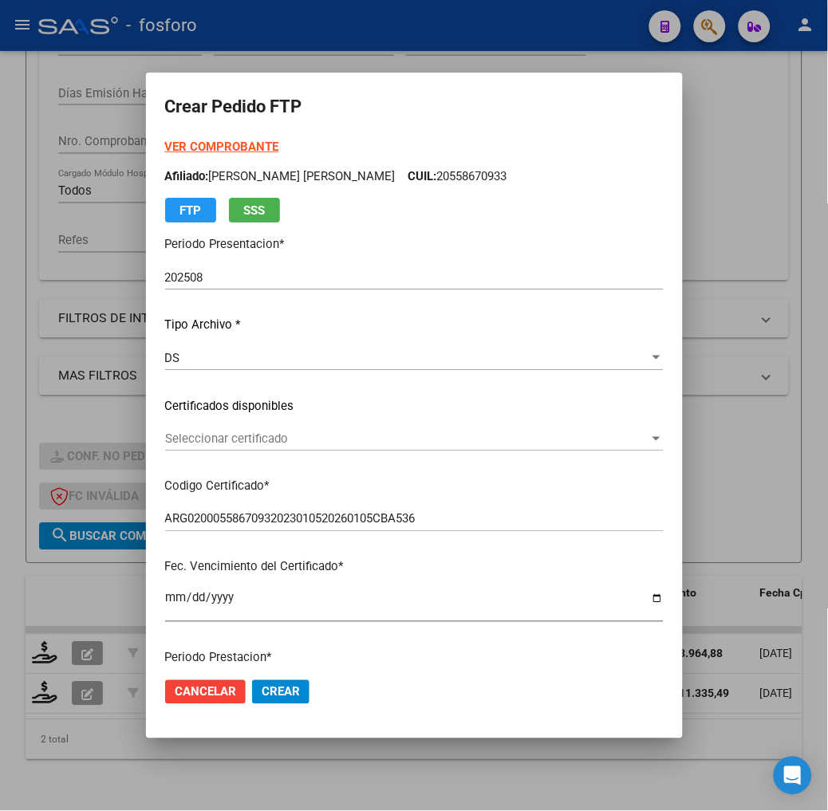
click at [442, 399] on p "Certificados disponibles" at bounding box center [414, 406] width 499 height 18
click at [429, 383] on div "DS Seleccionar tipo" at bounding box center [414, 365] width 499 height 39
click at [362, 394] on div "VER COMPROBANTE ARCA Padrón Afiliado: SERVIN CARDOZO LUCA GIOVANNI CUIL: 205586…" at bounding box center [414, 387] width 499 height 499
click at [344, 416] on div "VER COMPROBANTE ARCA Padrón Afiliado: SERVIN CARDOZO LUCA GIOVANNI CUIL: 205586…" at bounding box center [414, 387] width 499 height 499
click at [345, 416] on div "VER COMPROBANTE ARCA Padrón Afiliado: SERVIN CARDOZO LUCA GIOVANNI CUIL: 205586…" at bounding box center [414, 387] width 499 height 499
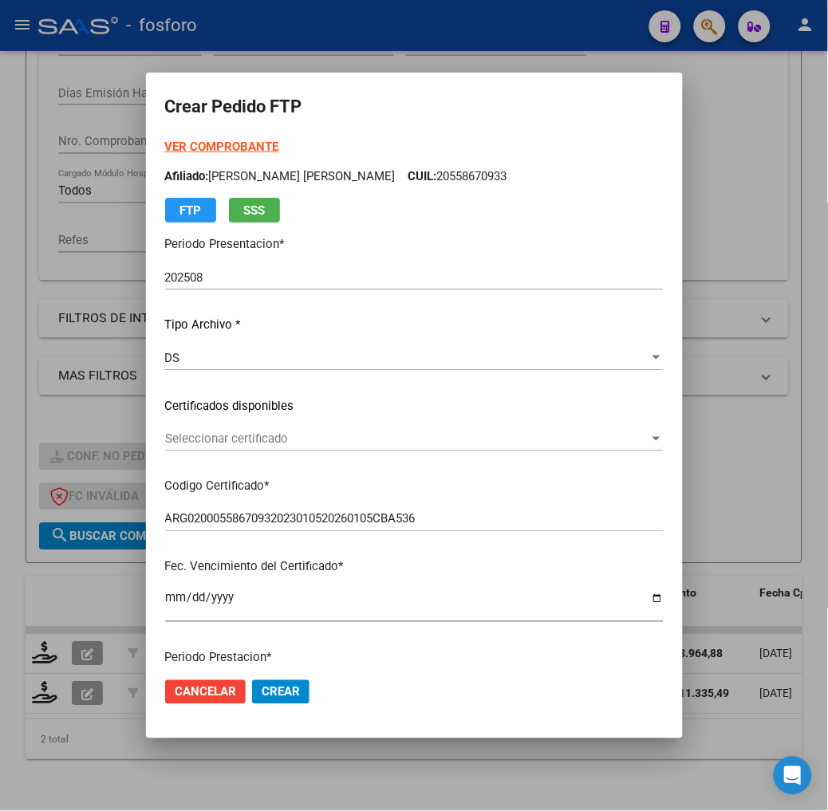
click at [345, 416] on div "VER COMPROBANTE ARCA Padrón Afiliado: SERVIN CARDOZO LUCA GIOVANNI CUIL: 205586…" at bounding box center [414, 387] width 499 height 499
click at [347, 412] on div "VER COMPROBANTE ARCA Padrón Afiliado: SERVIN CARDOZO LUCA GIOVANNI CUIL: 205586…" at bounding box center [414, 387] width 499 height 499
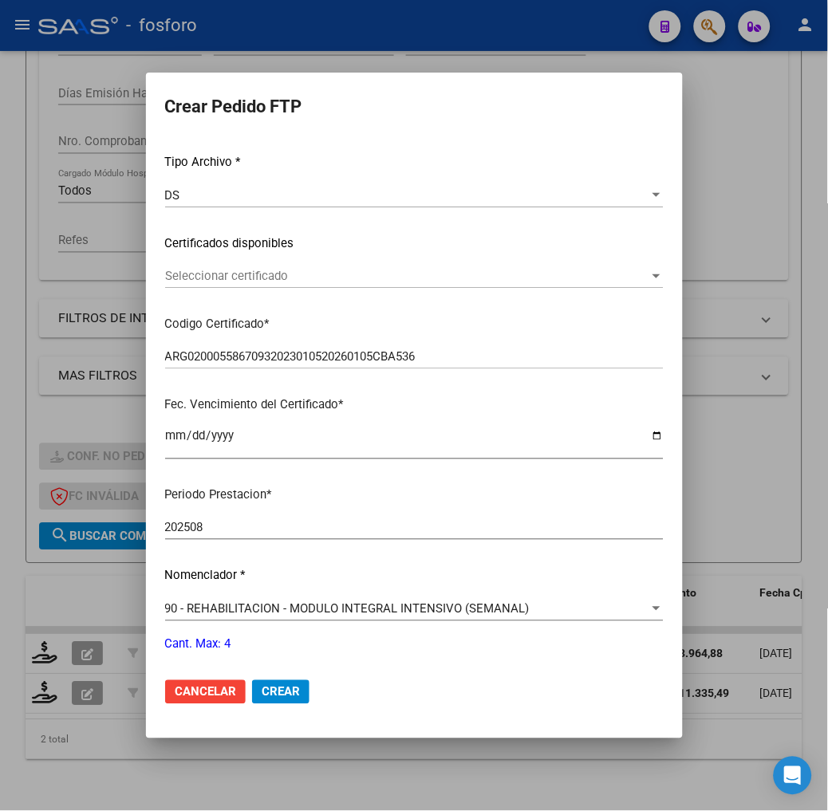
scroll to position [474, 0]
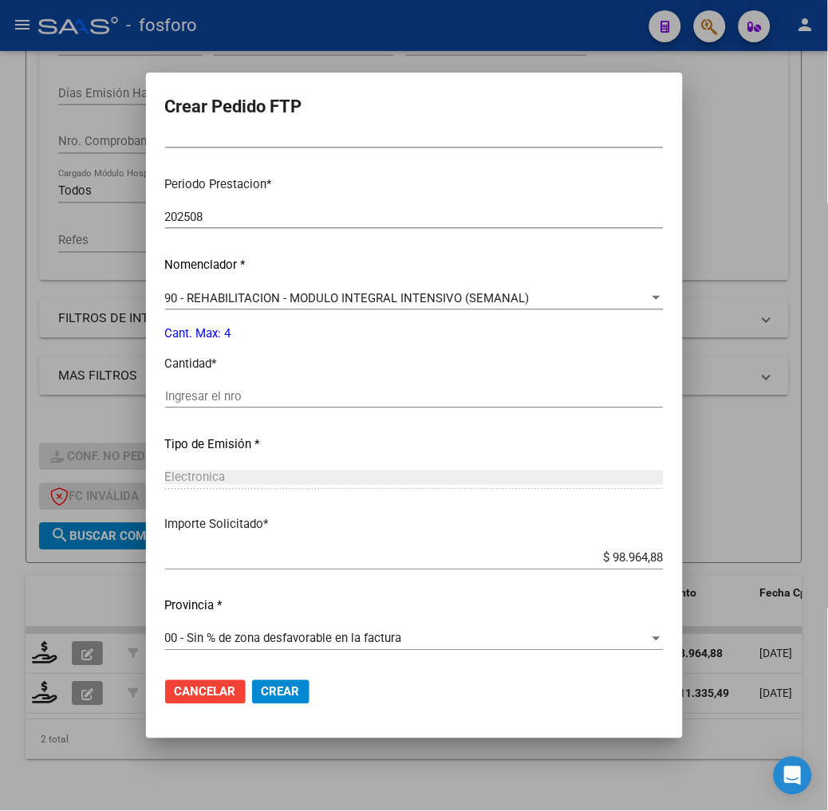
click at [303, 411] on div "Ingresar el nro" at bounding box center [414, 403] width 499 height 39
click at [303, 397] on input "Ingresar el nro" at bounding box center [414, 396] width 499 height 14
type input "4"
click at [370, 375] on div "Periodo Prestacion * 202508 Ingresar el Periodo Prestacion Nomenclador * 90 - R…" at bounding box center [414, 415] width 499 height 502
click at [287, 690] on button "Crear" at bounding box center [280, 692] width 57 height 24
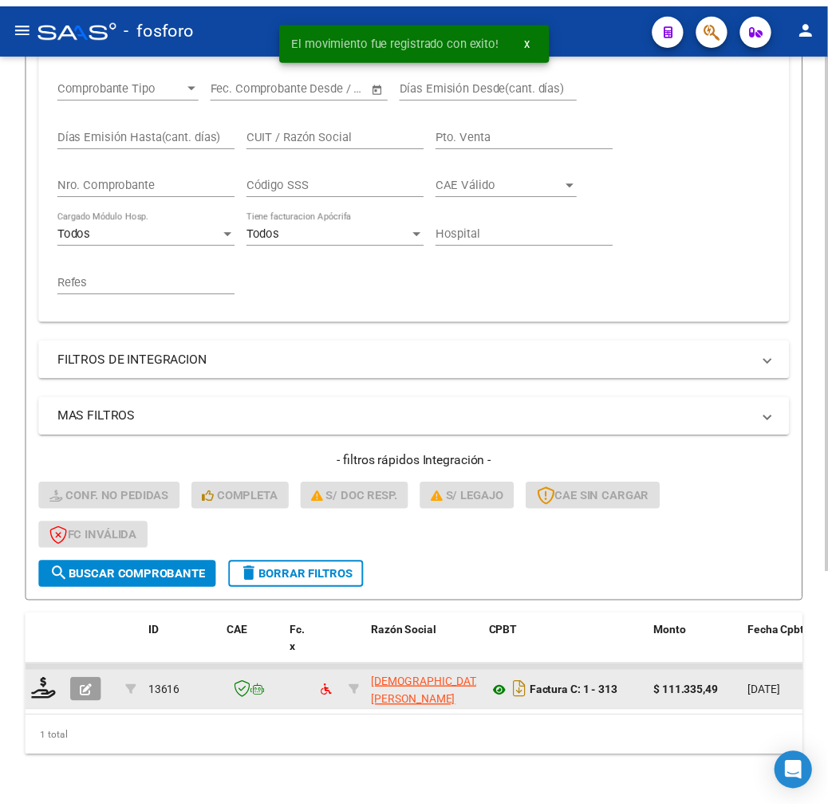
scroll to position [345, 0]
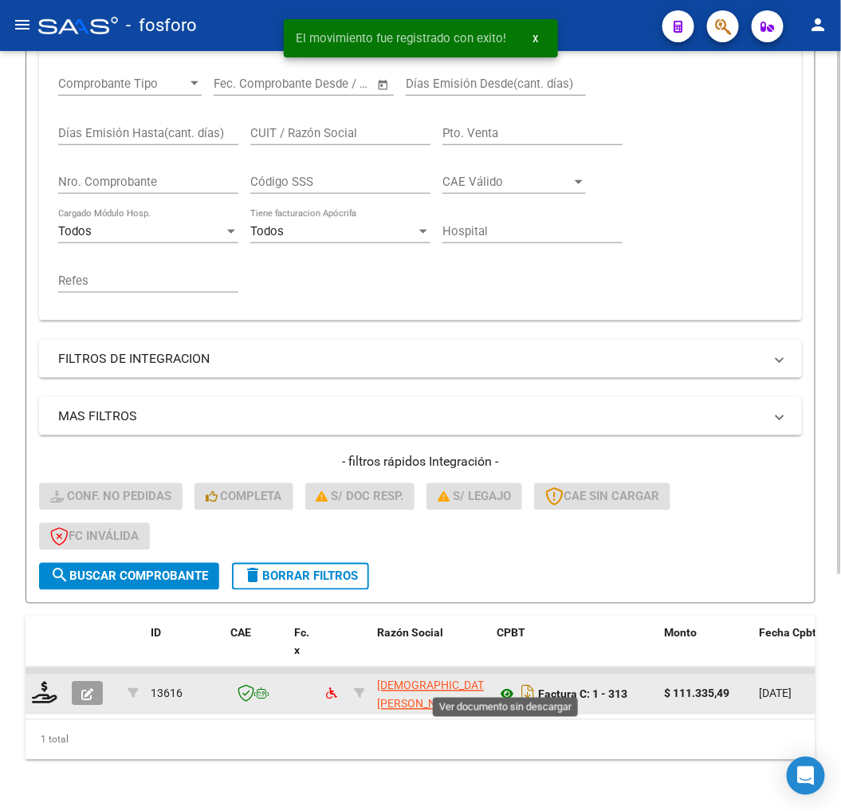
click at [514, 685] on icon at bounding box center [507, 694] width 21 height 19
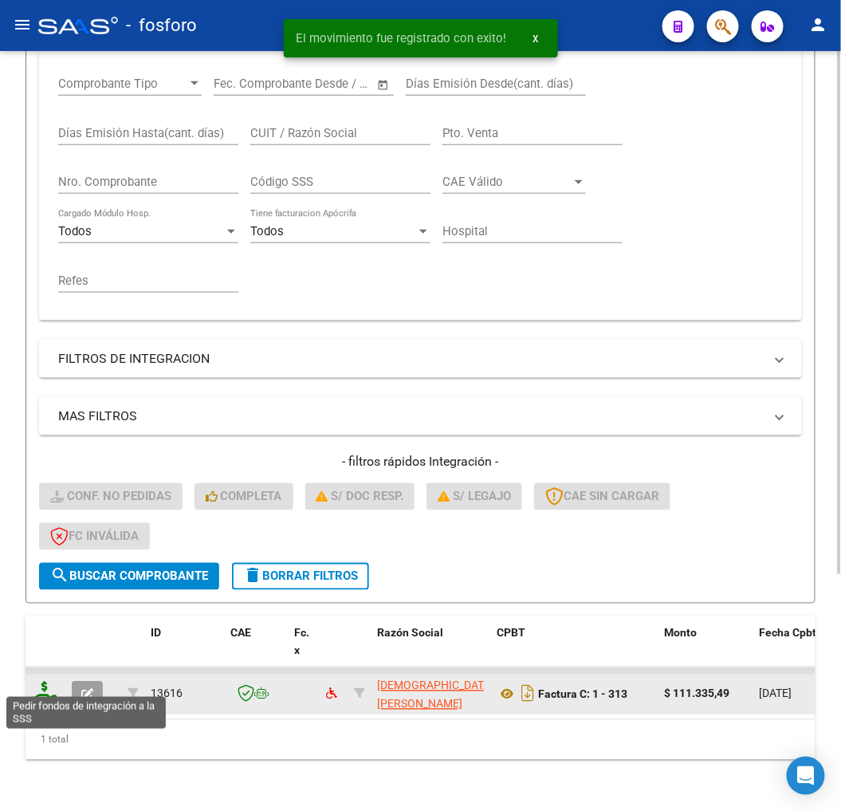
click at [33, 682] on icon at bounding box center [45, 693] width 26 height 22
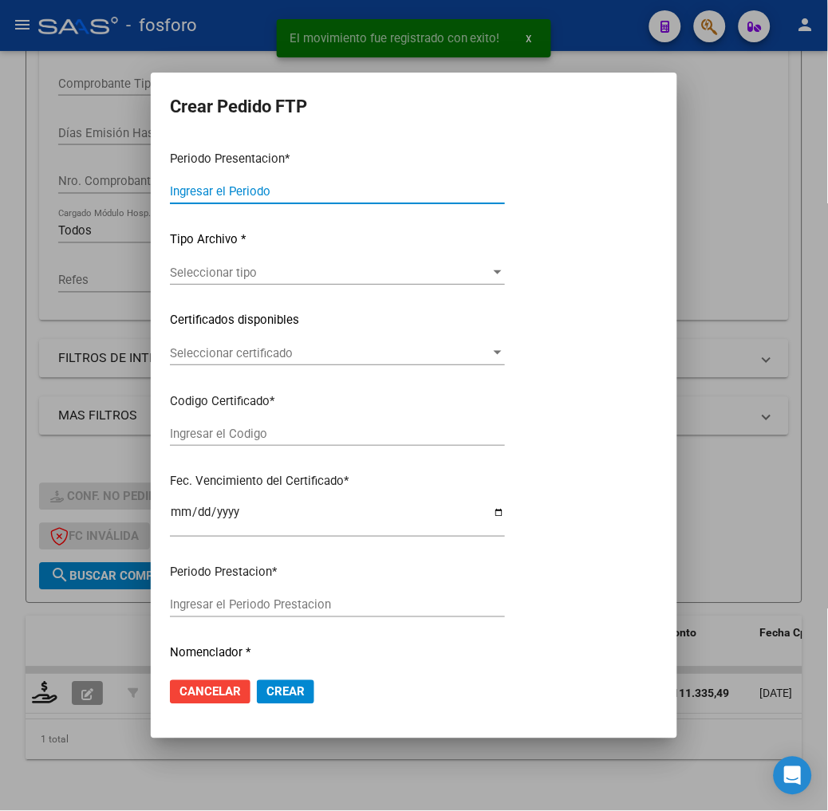
type input "202508"
type input "$ 111.335,49"
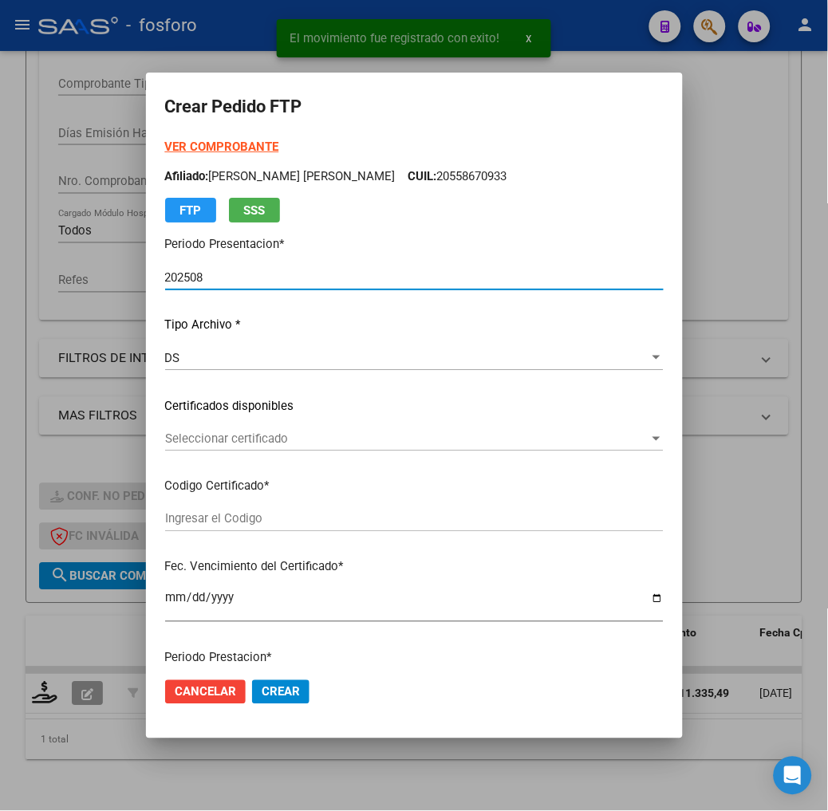
type input "ARG02000558670932023010520260105CBA536"
type input "2026-01-05"
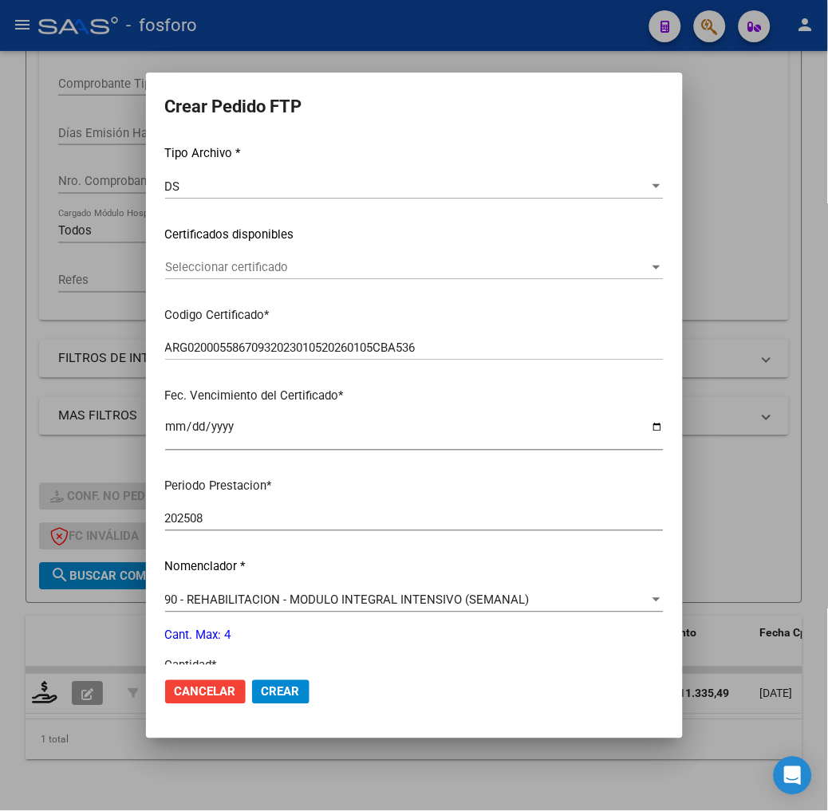
scroll to position [443, 0]
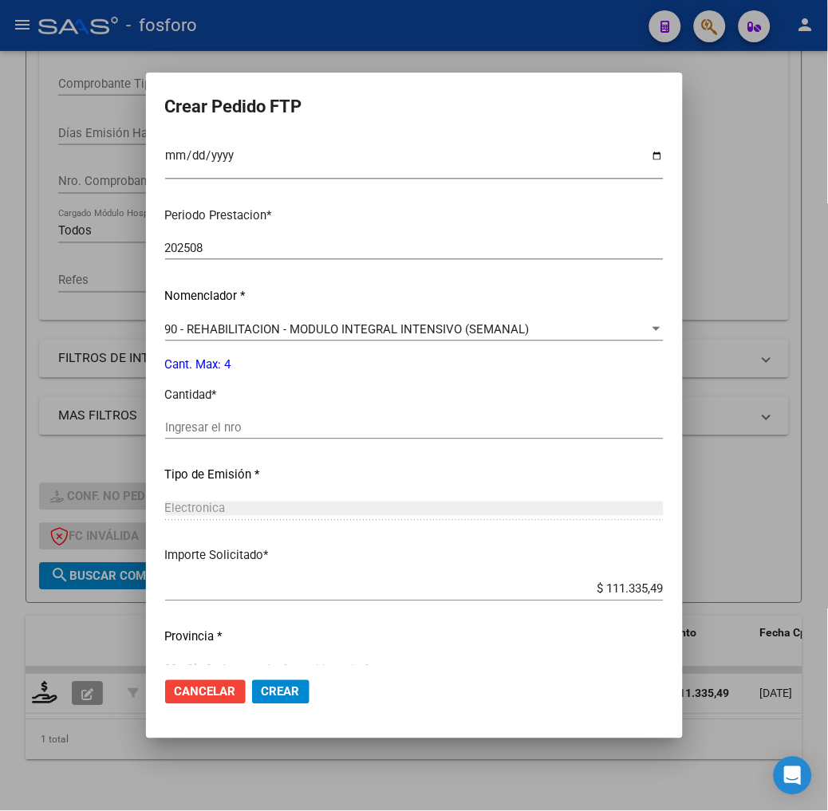
click at [220, 434] on input "Ingresar el nro" at bounding box center [414, 427] width 499 height 14
type input "4"
click at [480, 365] on p "Cant. Max: 4" at bounding box center [414, 365] width 499 height 18
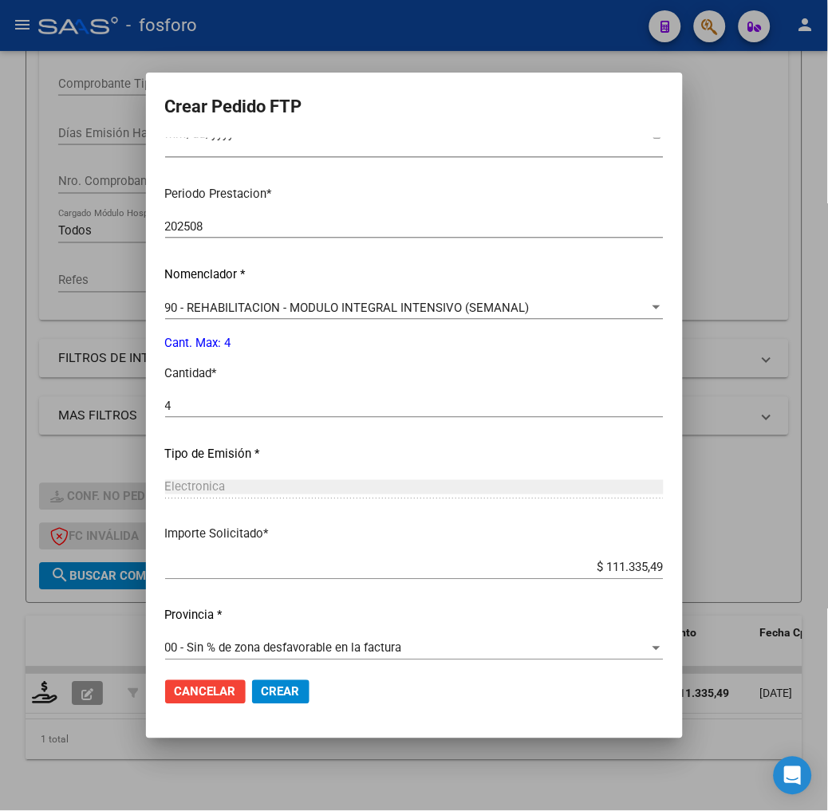
scroll to position [474, 0]
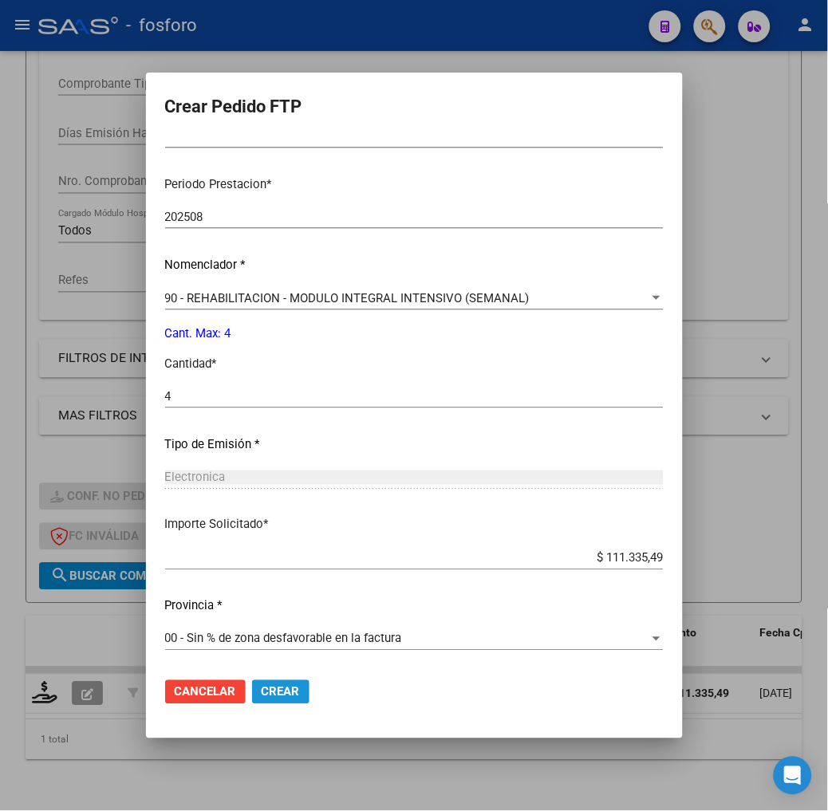
click at [280, 696] on span "Crear" at bounding box center [281, 692] width 38 height 14
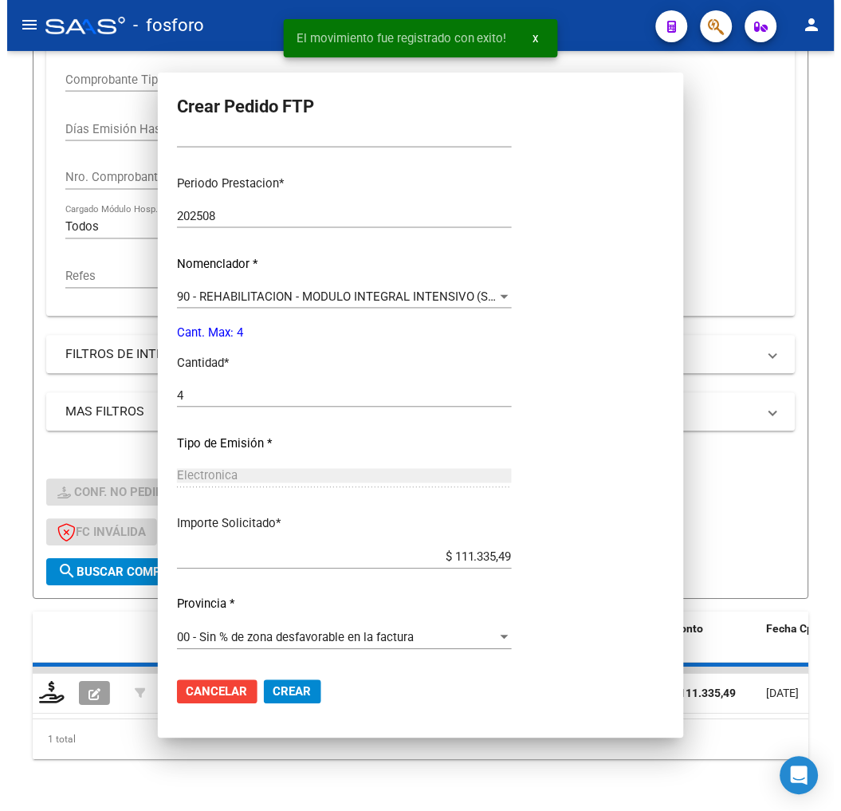
scroll to position [0, 0]
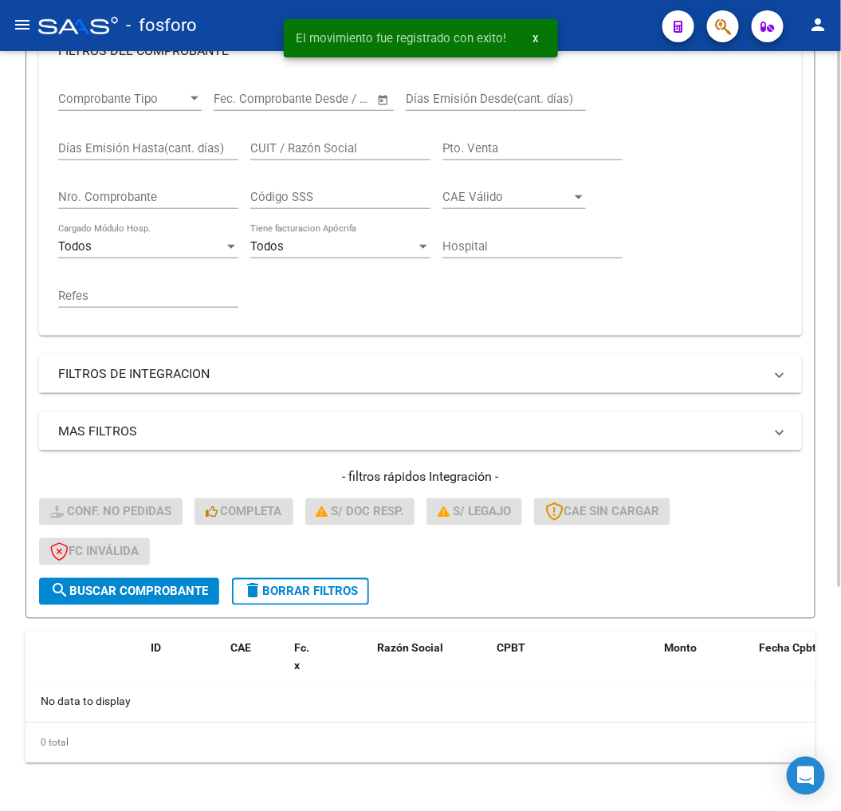
click at [346, 602] on button "delete Borrar Filtros" at bounding box center [300, 591] width 137 height 27
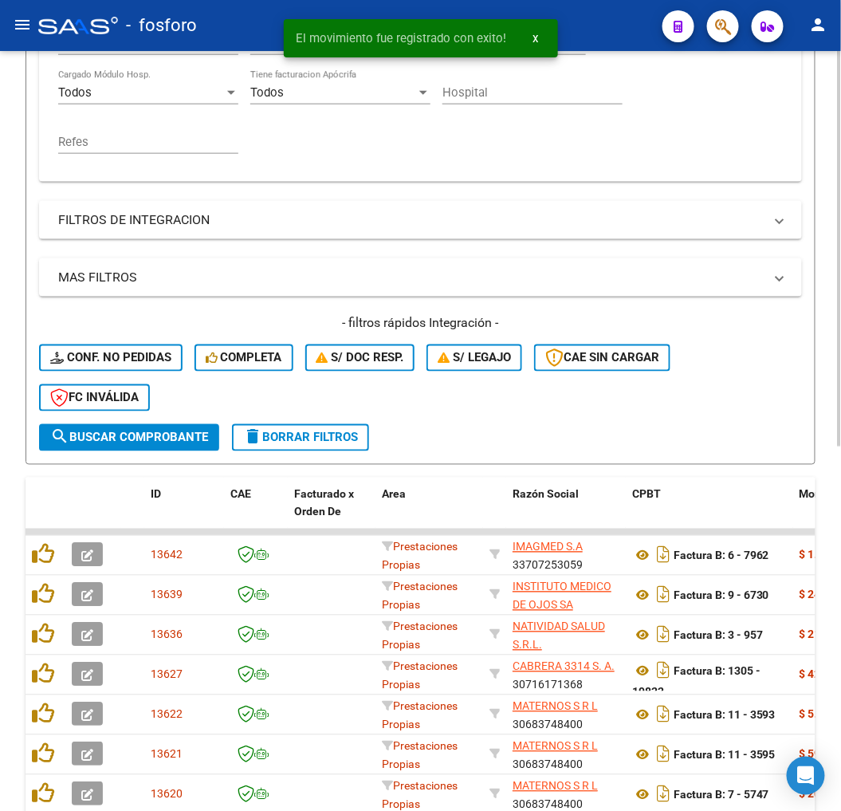
scroll to position [703, 0]
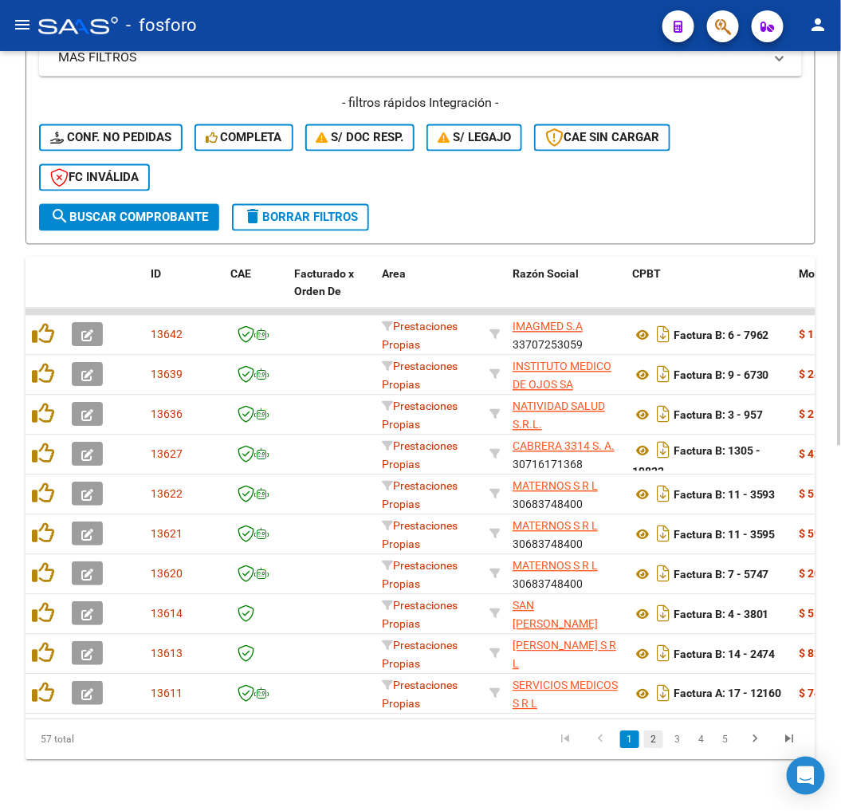
click at [655, 743] on link "2" at bounding box center [653, 740] width 19 height 18
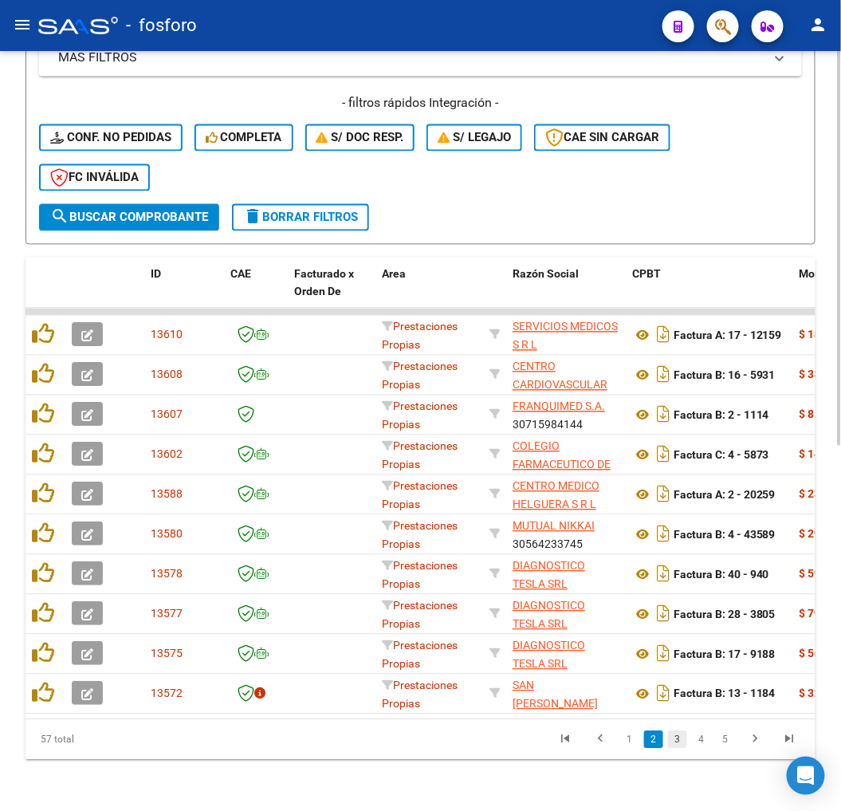
click at [684, 742] on link "3" at bounding box center [677, 740] width 19 height 18
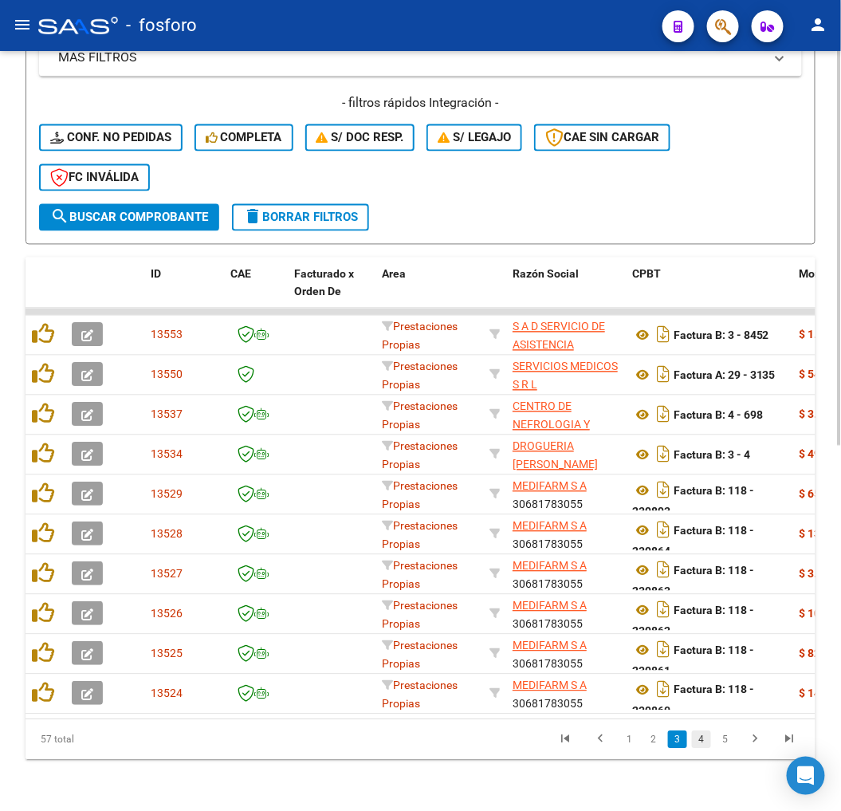
click at [703, 738] on link "4" at bounding box center [701, 740] width 19 height 18
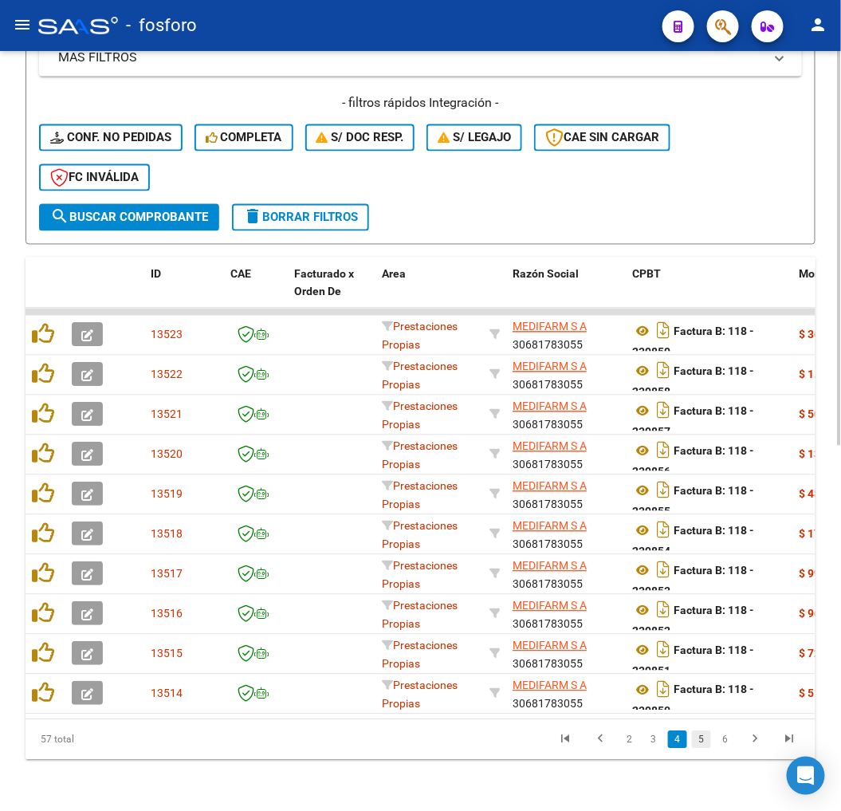
click at [707, 743] on link "5" at bounding box center [701, 740] width 19 height 18
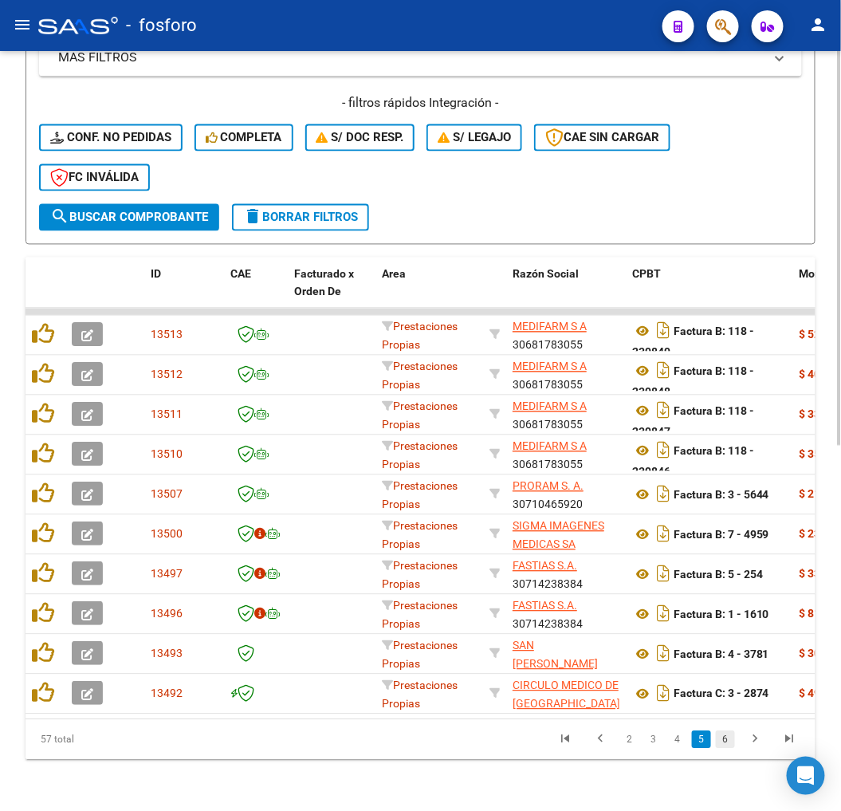
click at [724, 745] on link "6" at bounding box center [725, 740] width 19 height 18
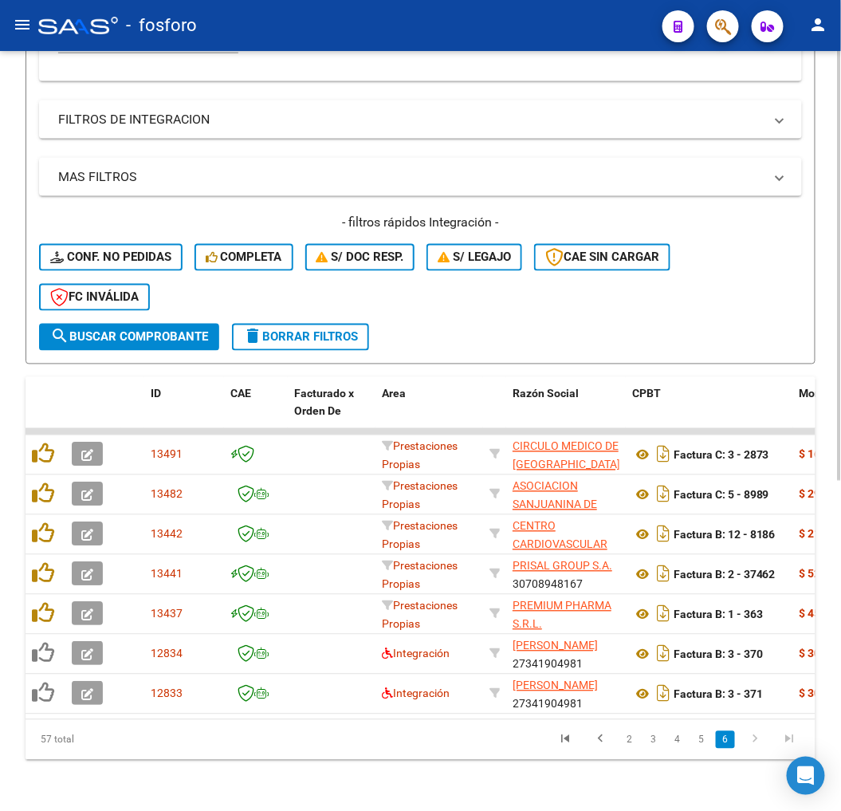
scroll to position [584, 0]
click at [339, 330] on span "delete Borrar Filtros" at bounding box center [300, 337] width 115 height 14
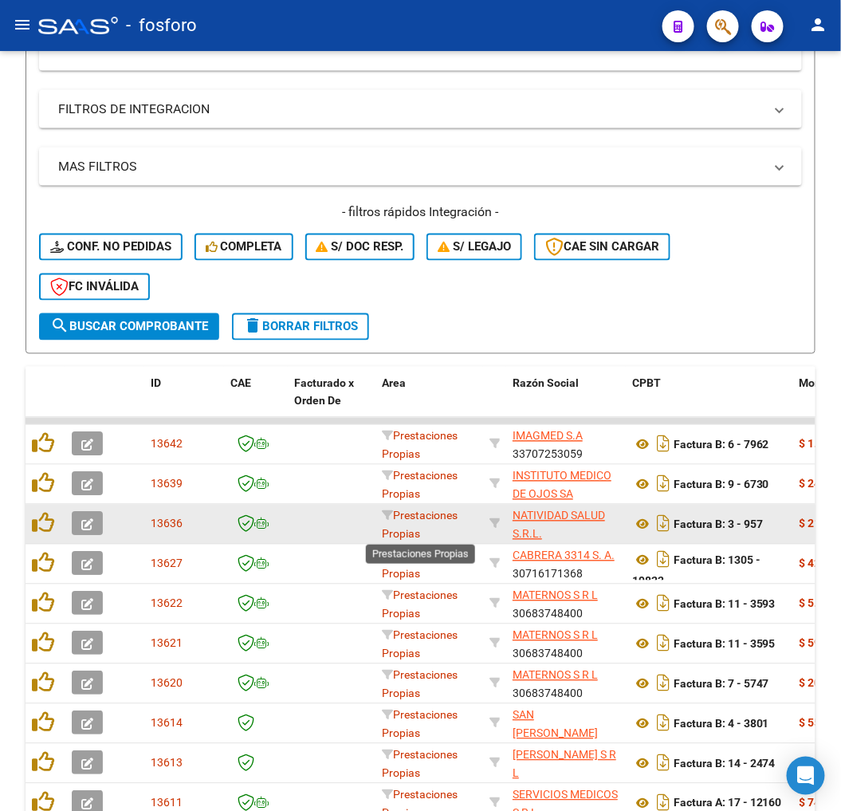
click at [458, 537] on div "Prestaciones Propias" at bounding box center [429, 523] width 95 height 33
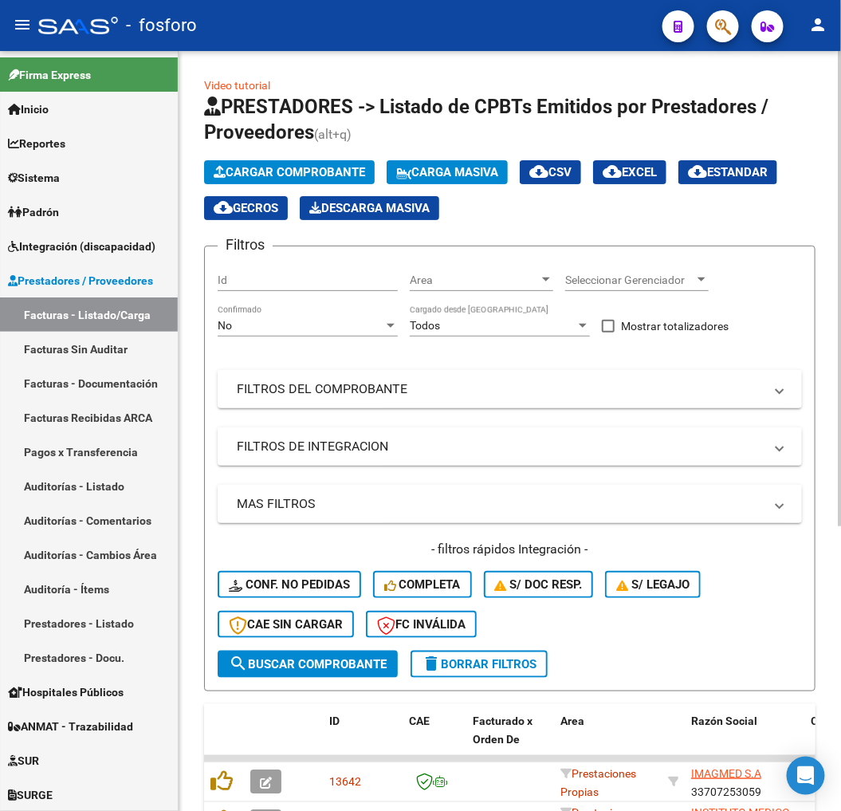
click at [544, 353] on div "Filtros Id Area Area Seleccionar Gerenciador Seleccionar Gerenciador No Confirm…" at bounding box center [510, 455] width 585 height 392
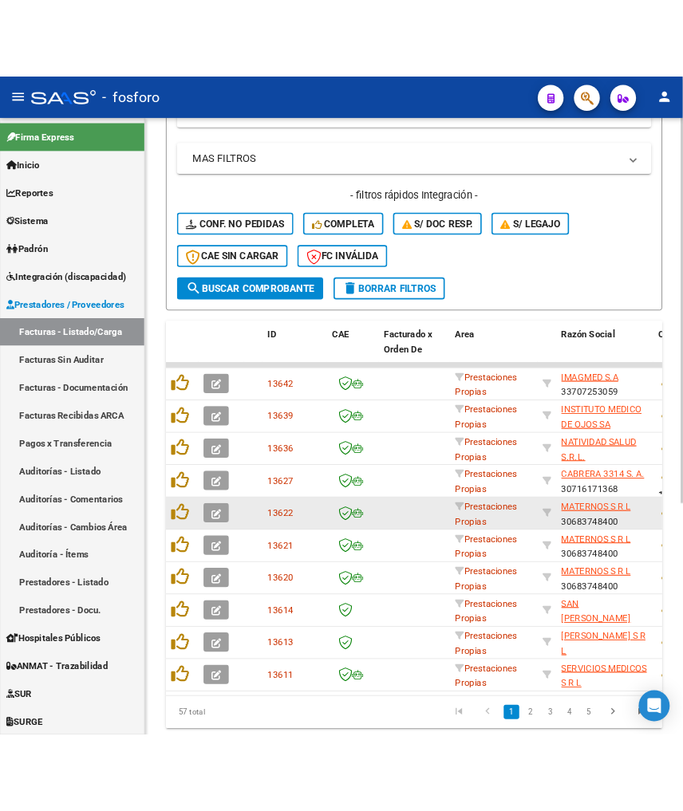
scroll to position [443, 0]
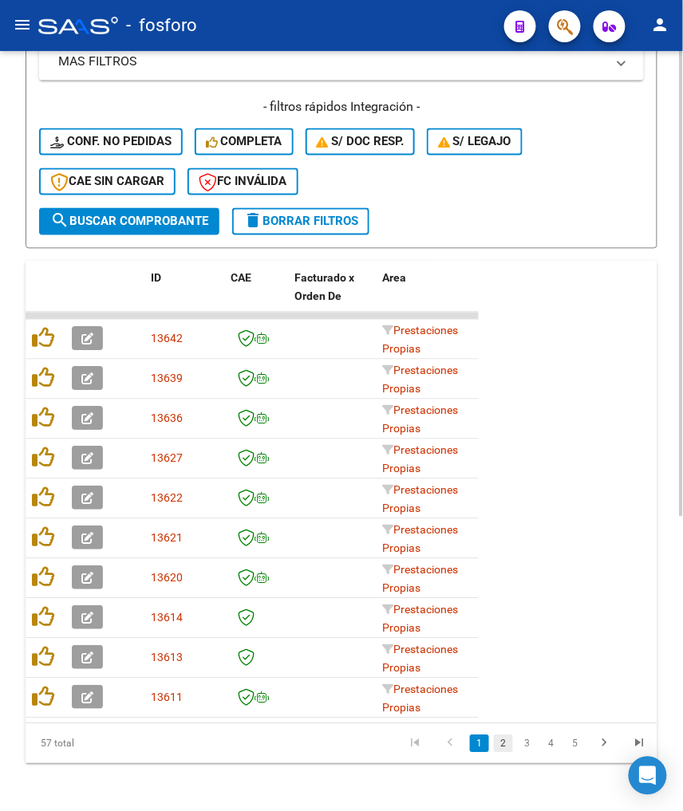
click at [499, 753] on link "2" at bounding box center [503, 744] width 19 height 18
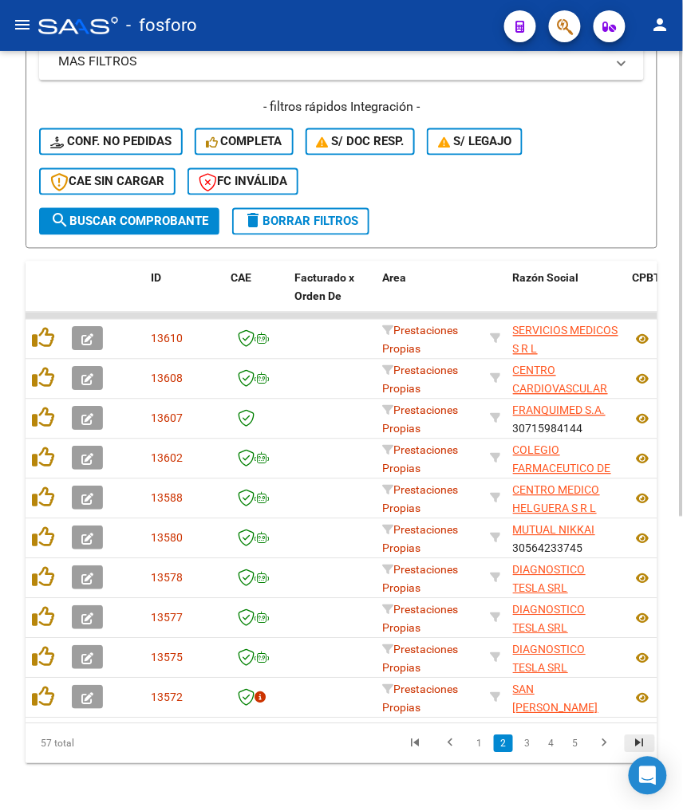
click at [649, 745] on icon "go to last page" at bounding box center [639, 745] width 21 height 19
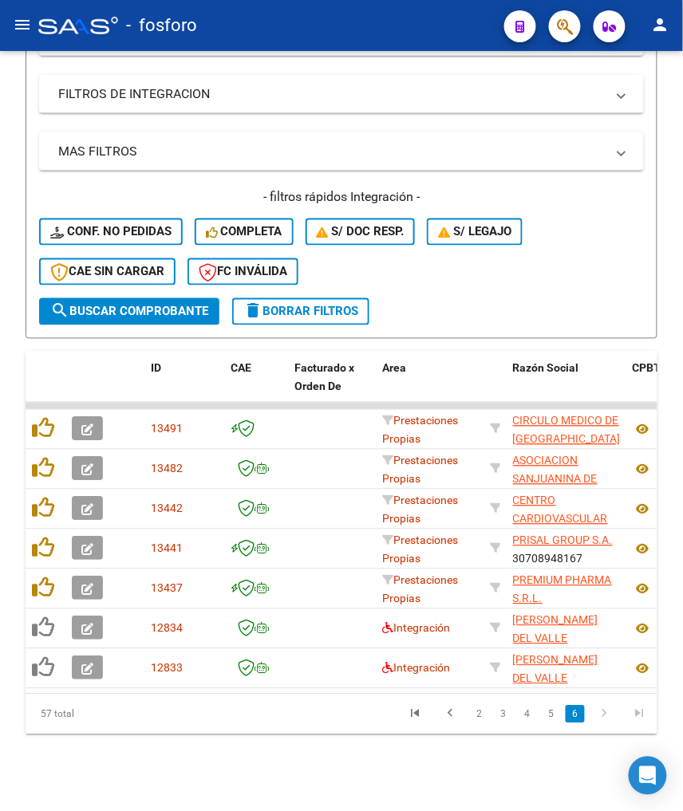
scroll to position [362, 0]
click at [643, 722] on icon "go to last page" at bounding box center [639, 716] width 21 height 19
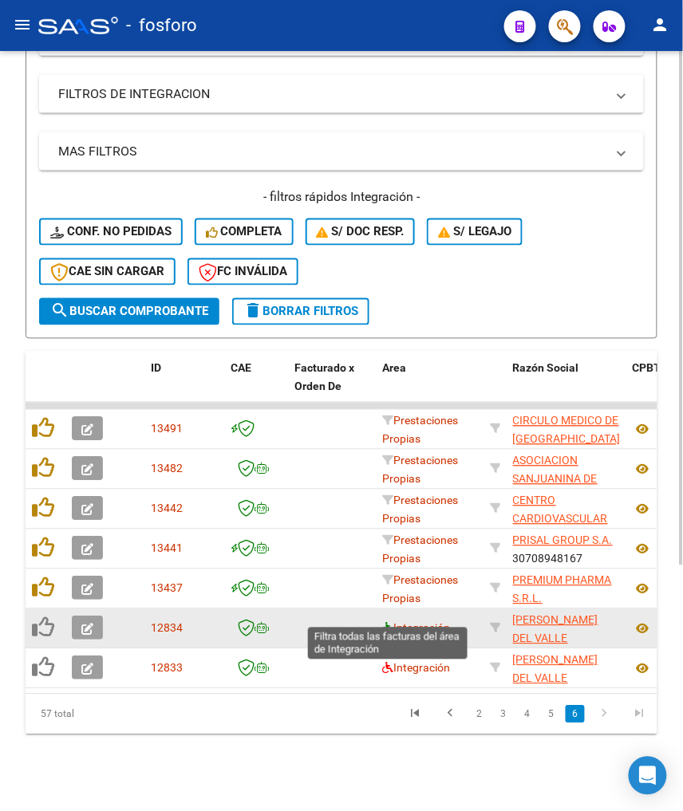
click at [383, 623] on icon at bounding box center [387, 628] width 11 height 11
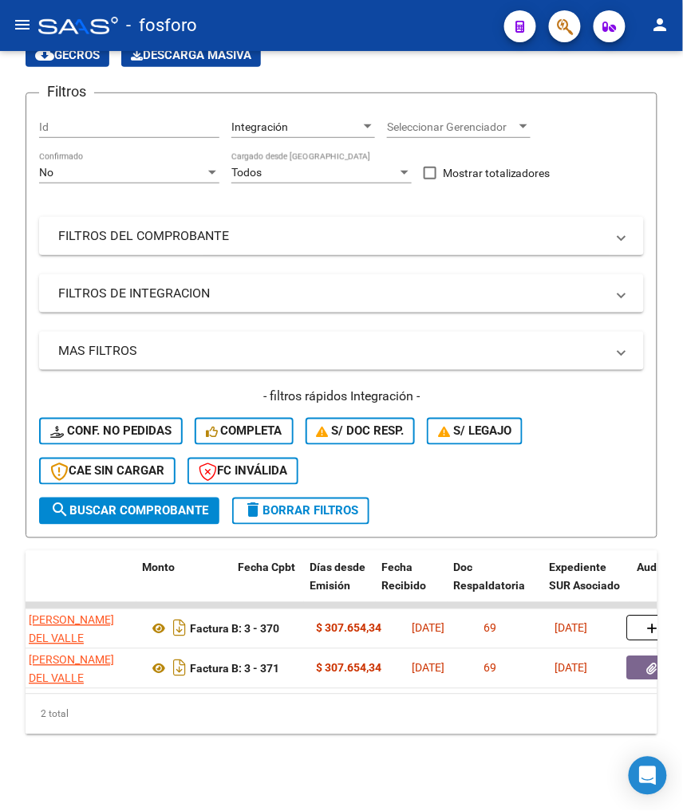
scroll to position [0, 874]
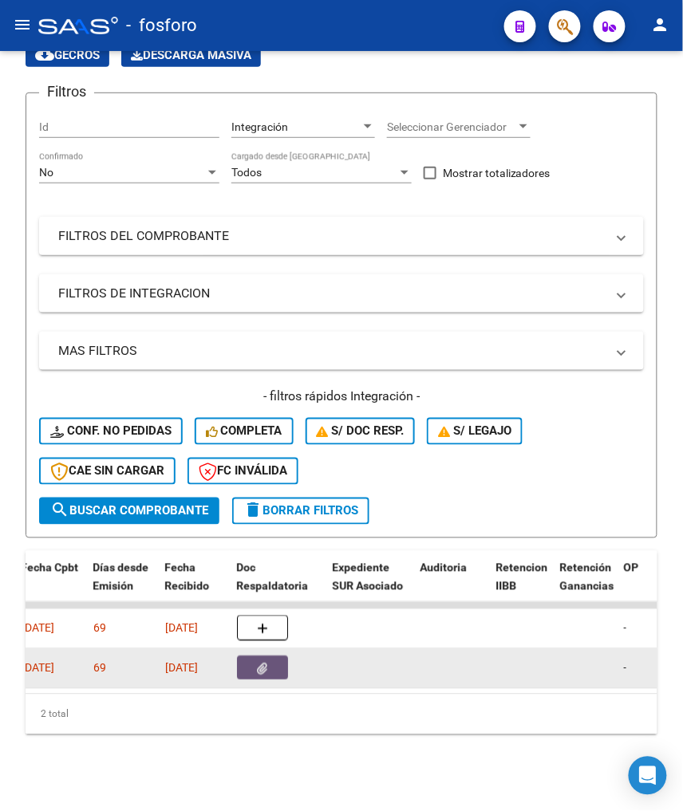
click at [252, 659] on button "button" at bounding box center [262, 668] width 51 height 24
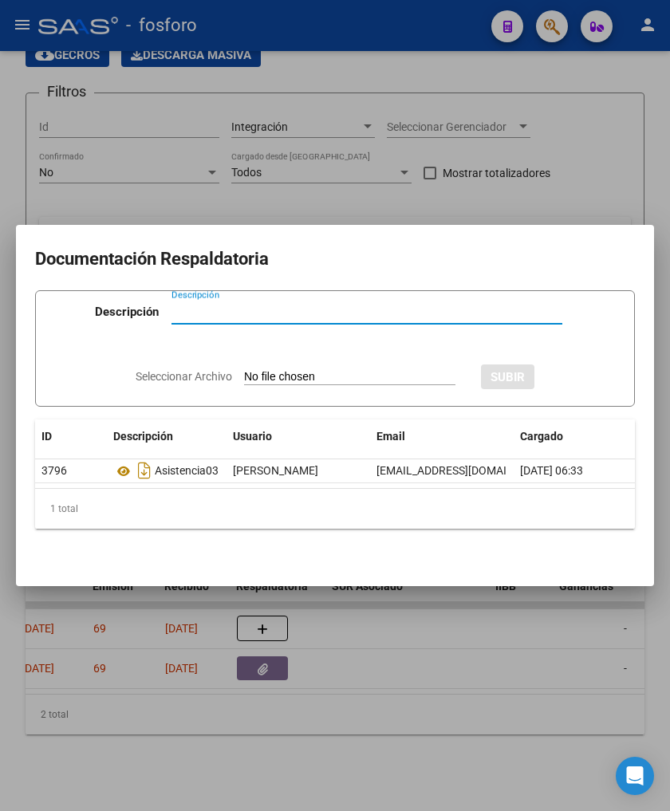
click at [249, 696] on div at bounding box center [335, 405] width 670 height 811
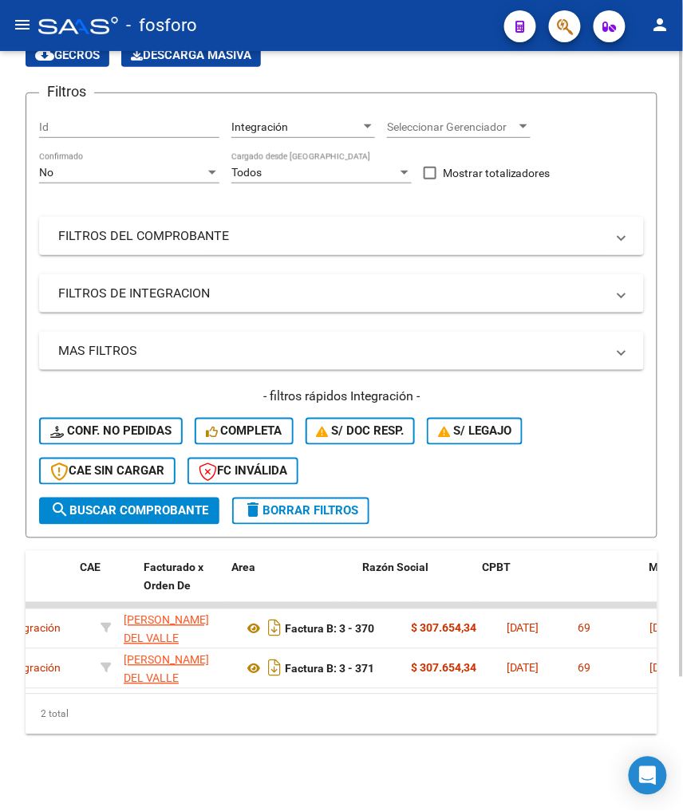
scroll to position [0, 0]
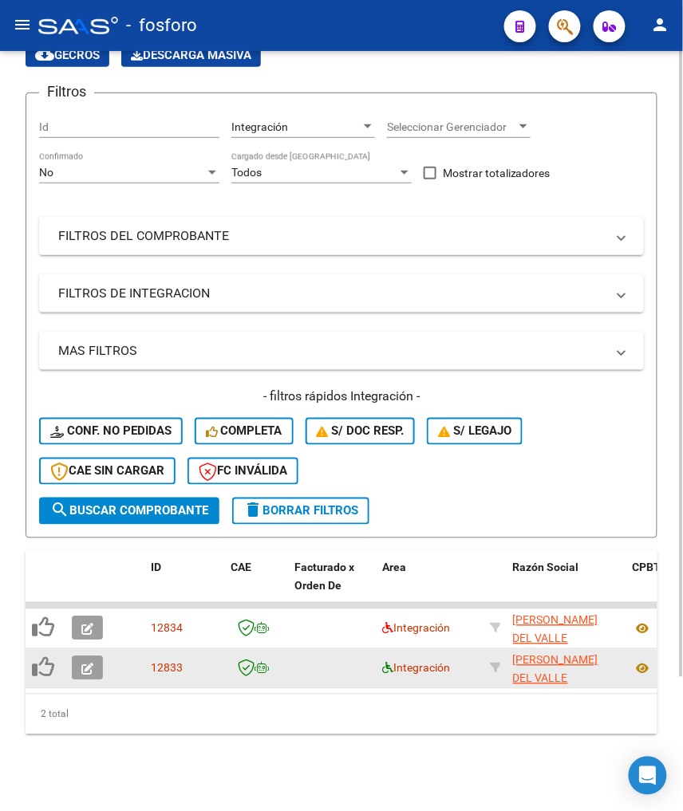
click at [382, 663] on icon at bounding box center [387, 668] width 11 height 11
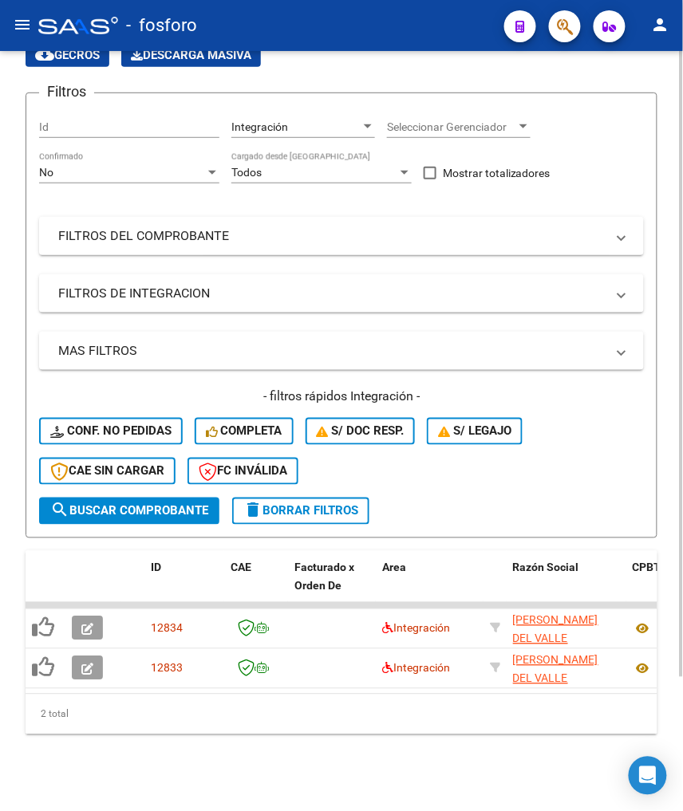
click at [324, 498] on button "delete Borrar Filtros" at bounding box center [300, 511] width 137 height 27
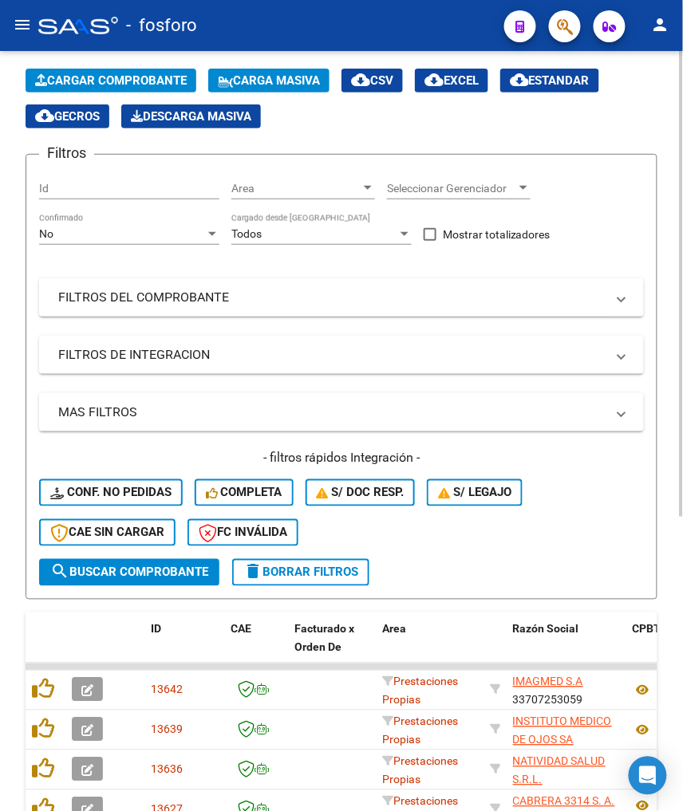
scroll to position [163, 0]
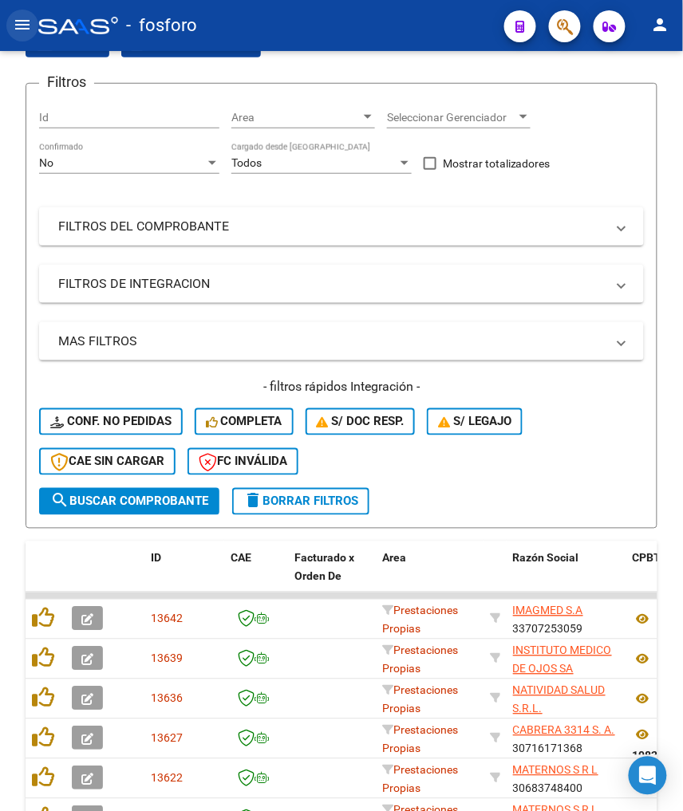
click at [10, 22] on button "menu" at bounding box center [22, 26] width 32 height 32
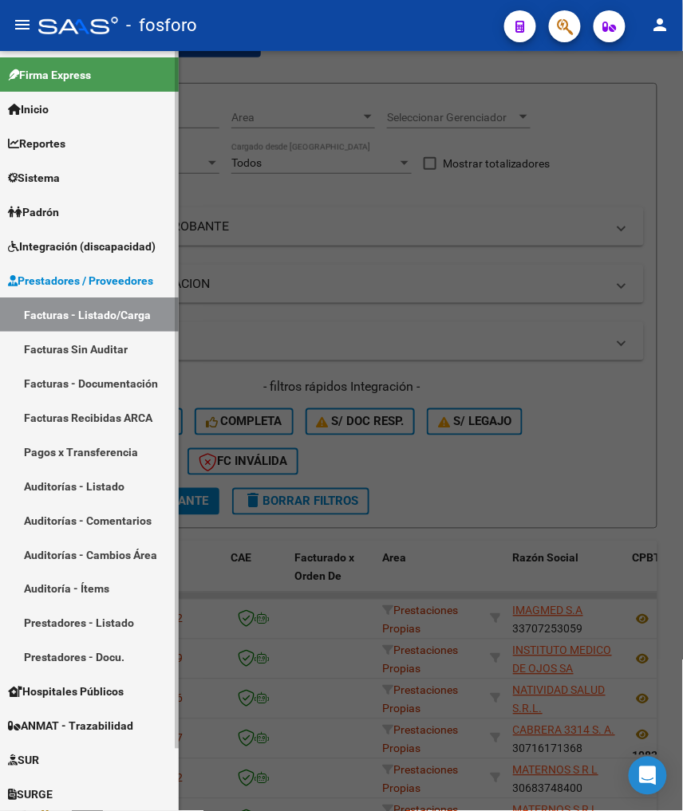
click at [70, 250] on span "Integración (discapacidad)" at bounding box center [82, 247] width 148 height 18
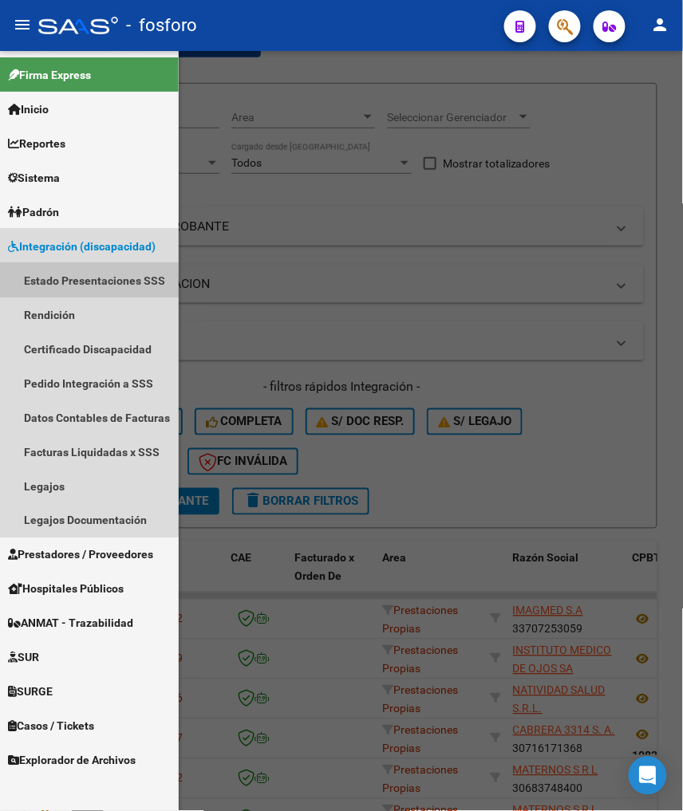
click at [75, 282] on link "Estado Presentaciones SSS" at bounding box center [89, 280] width 179 height 34
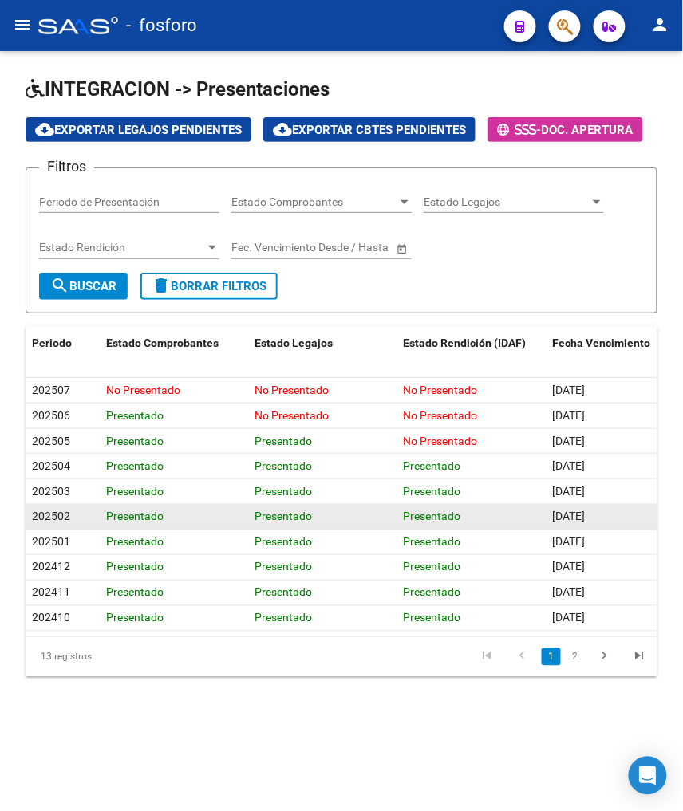
click at [393, 514] on datatable-body-cell "Presentado" at bounding box center [323, 517] width 148 height 25
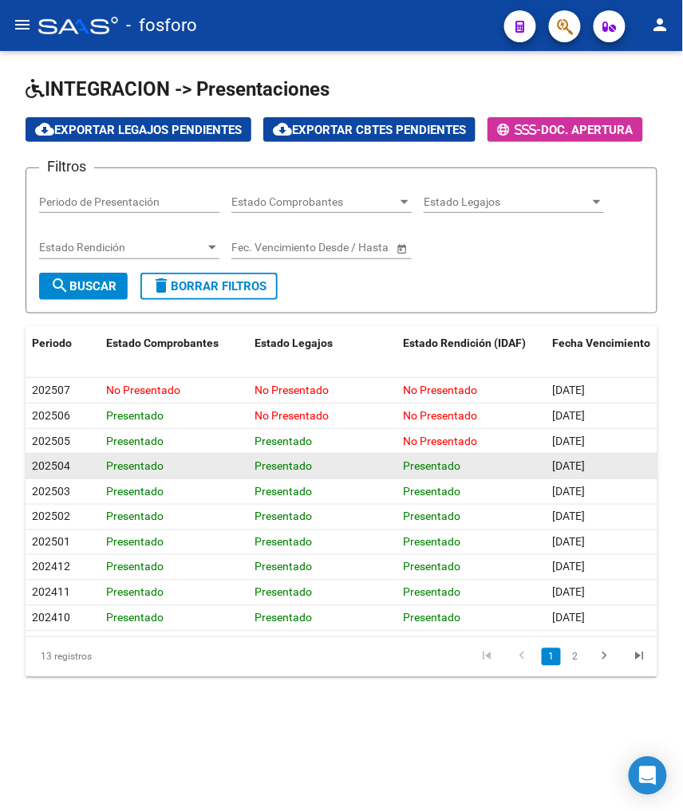
click at [392, 457] on datatable-body-cell "Presentado" at bounding box center [323, 466] width 148 height 25
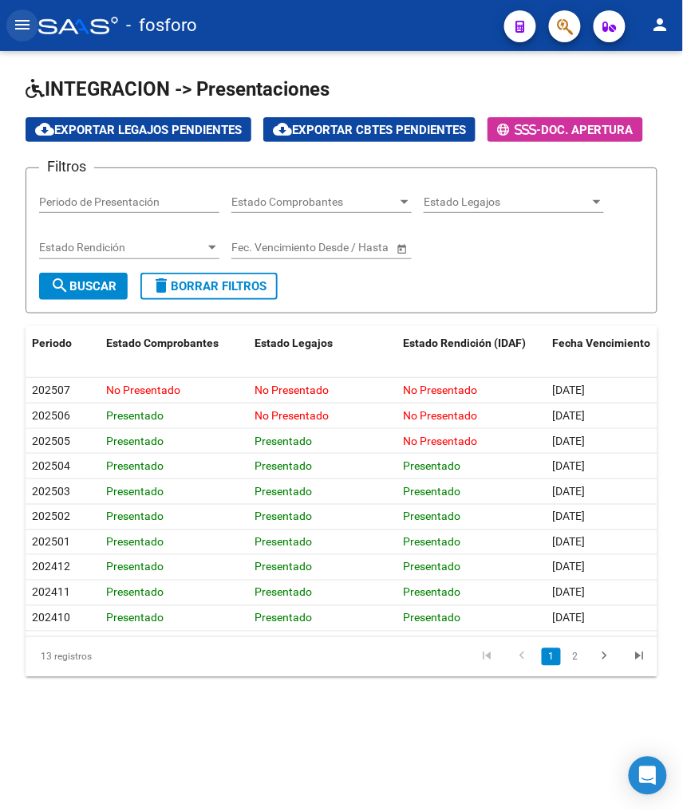
click at [21, 16] on mat-icon "menu" at bounding box center [22, 24] width 19 height 19
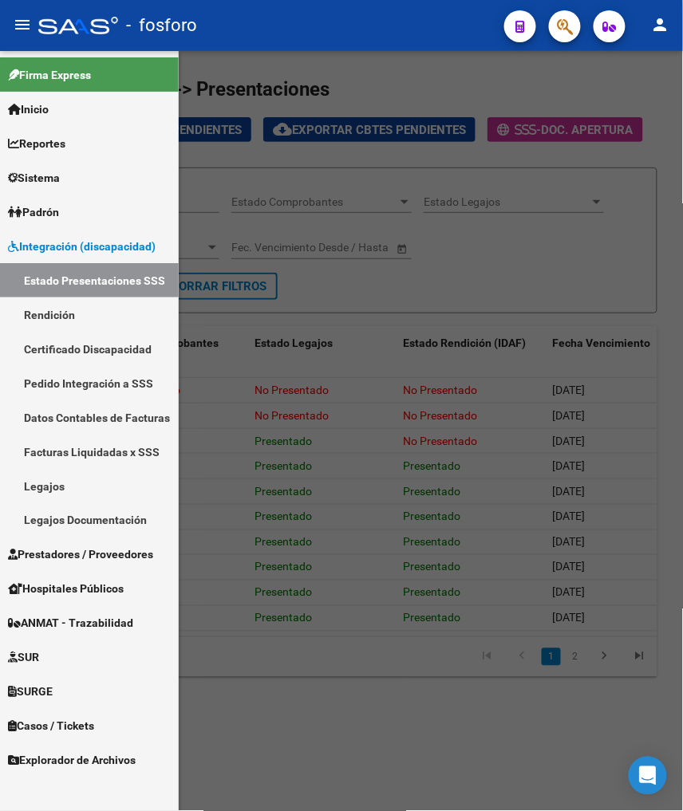
click at [378, 228] on div at bounding box center [341, 431] width 683 height 760
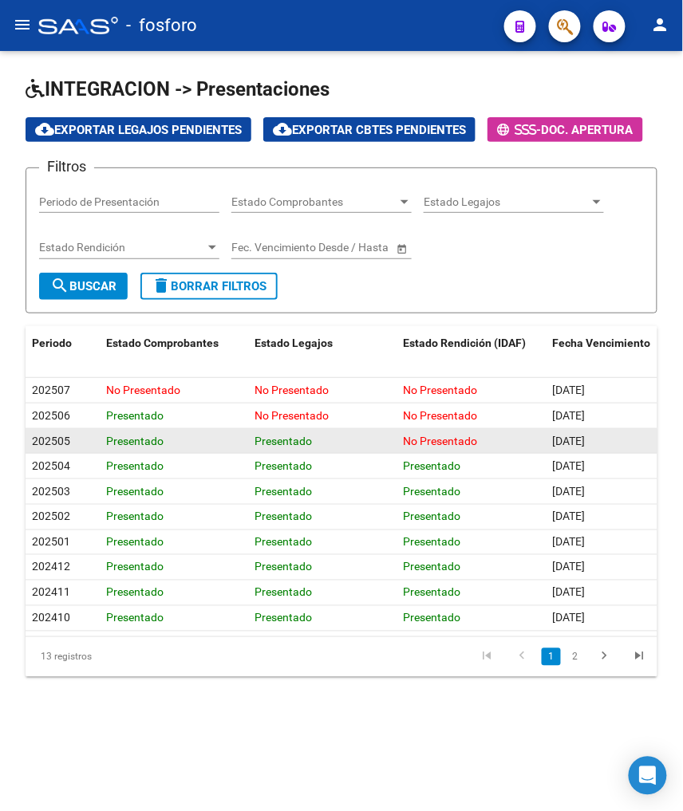
click at [233, 429] on datatable-body-cell "Presentado" at bounding box center [174, 441] width 148 height 25
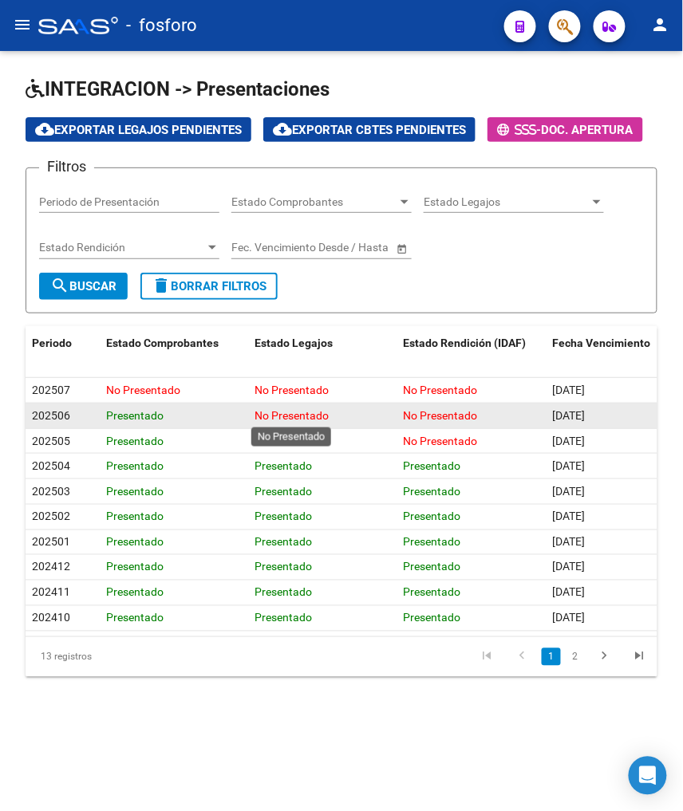
click at [292, 415] on span "No Presentado" at bounding box center [292, 415] width 74 height 13
drag, startPoint x: 292, startPoint y: 415, endPoint x: 267, endPoint y: 413, distance: 24.8
click at [267, 413] on span "No Presentado" at bounding box center [292, 415] width 74 height 13
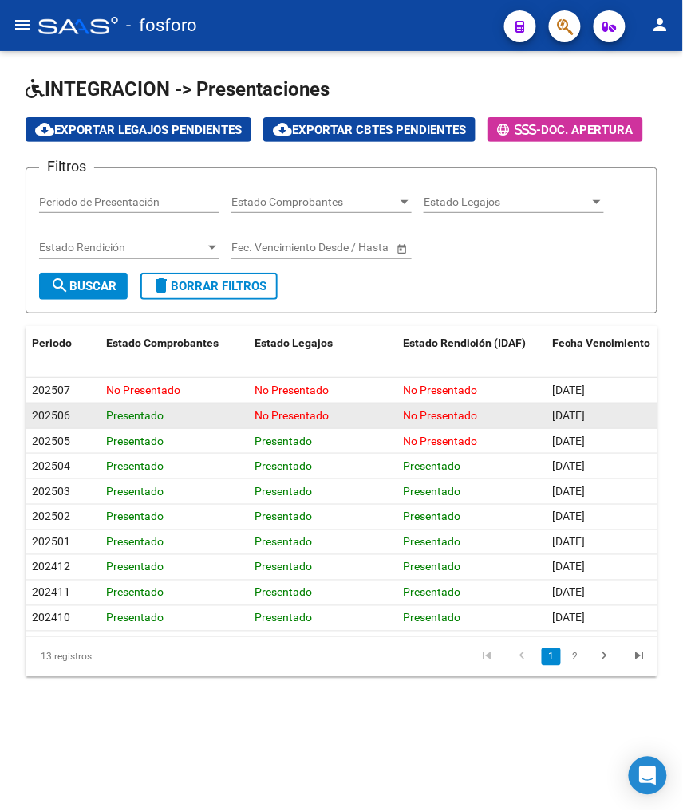
click at [292, 415] on span "No Presentado" at bounding box center [292, 415] width 74 height 13
drag, startPoint x: 292, startPoint y: 415, endPoint x: 284, endPoint y: 409, distance: 9.7
click at [284, 409] on span "No Presentado" at bounding box center [292, 415] width 74 height 13
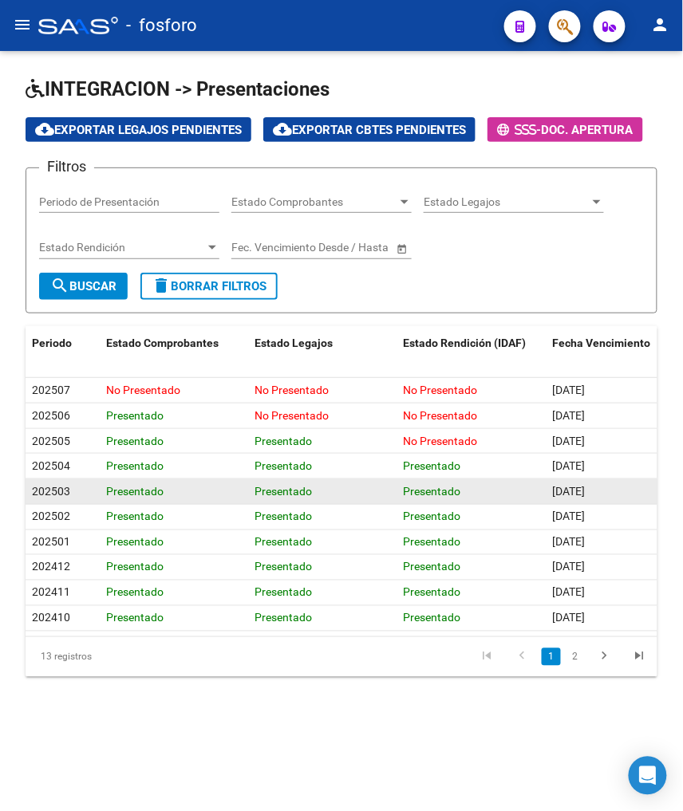
click at [327, 499] on div "Presentado" at bounding box center [323, 492] width 136 height 18
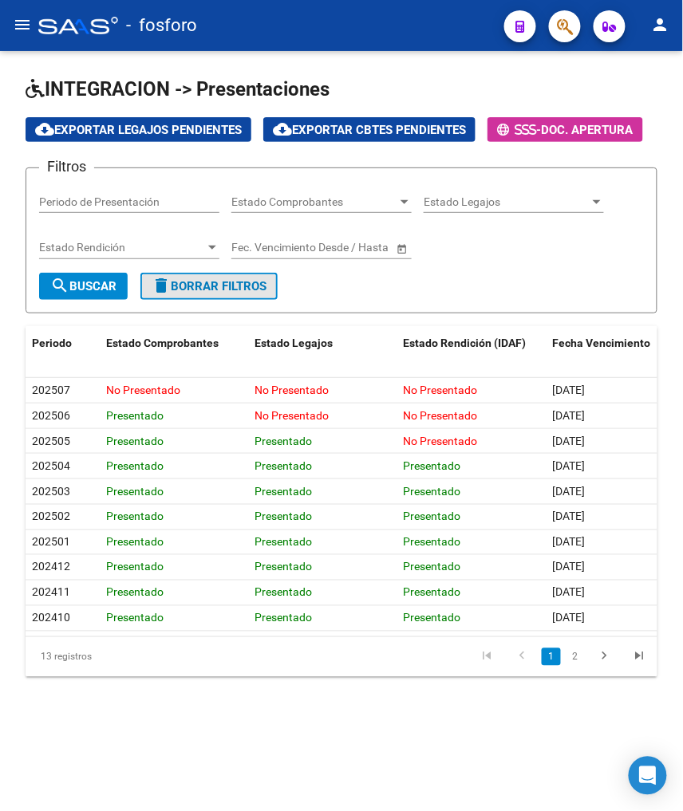
click at [223, 284] on span "delete Borrar Filtros" at bounding box center [209, 286] width 115 height 14
click at [447, 304] on form "Filtros Periodo de Presentación Estado Comprobantes Estado Comprobantes Estado …" at bounding box center [342, 240] width 632 height 146
click at [20, 25] on mat-icon "menu" at bounding box center [22, 24] width 19 height 19
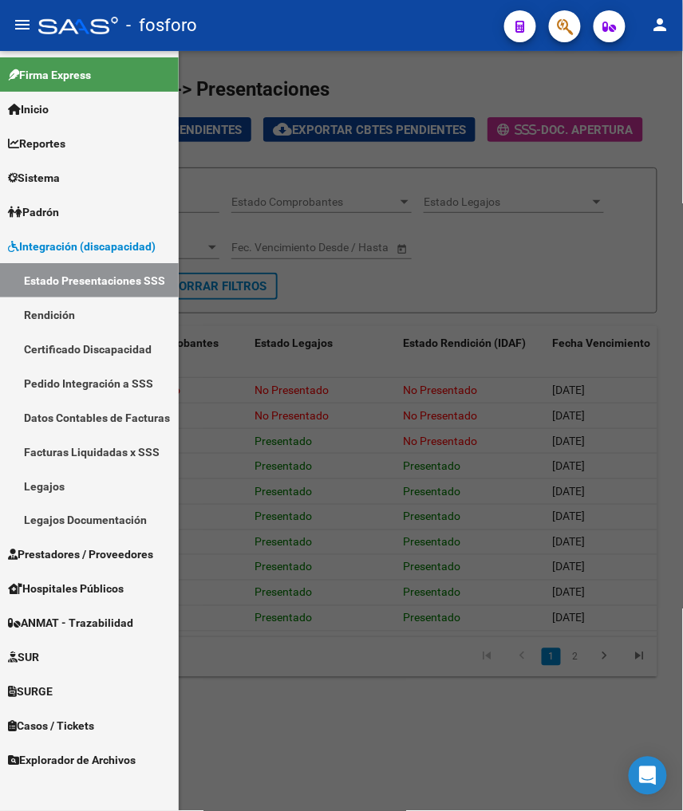
click at [104, 251] on span "Integración (discapacidad)" at bounding box center [82, 247] width 148 height 18
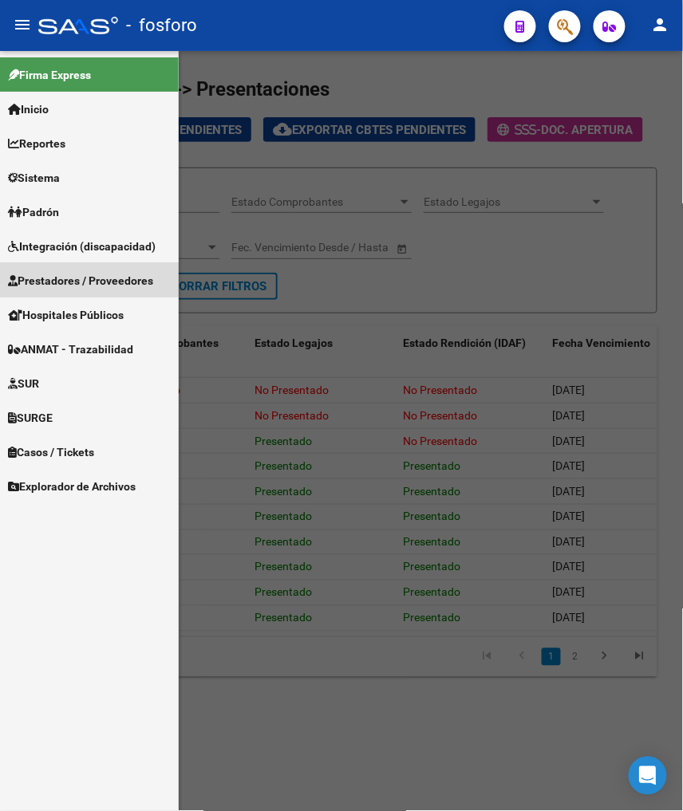
click at [84, 275] on span "Prestadores / Proveedores" at bounding box center [80, 281] width 145 height 18
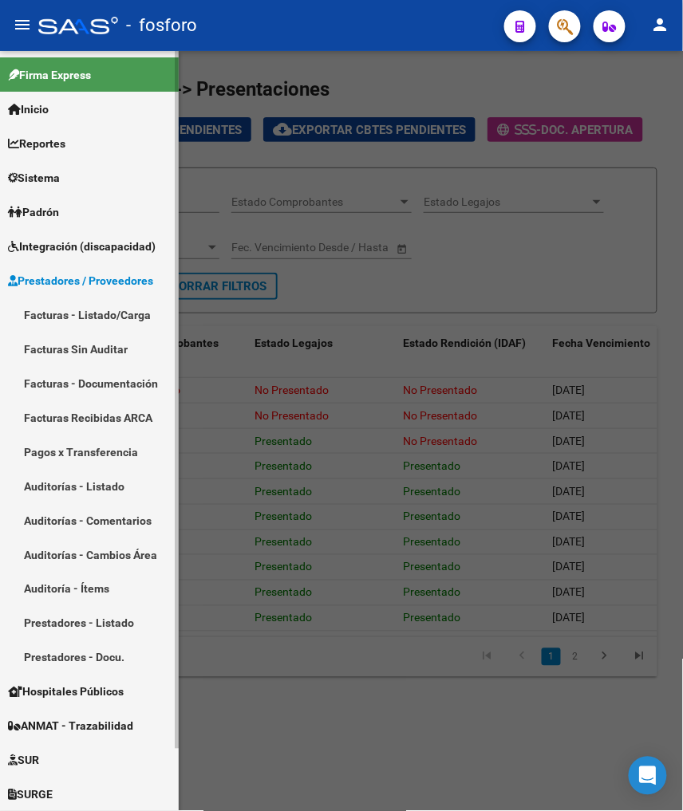
click at [93, 317] on link "Facturas - Listado/Carga" at bounding box center [89, 315] width 179 height 34
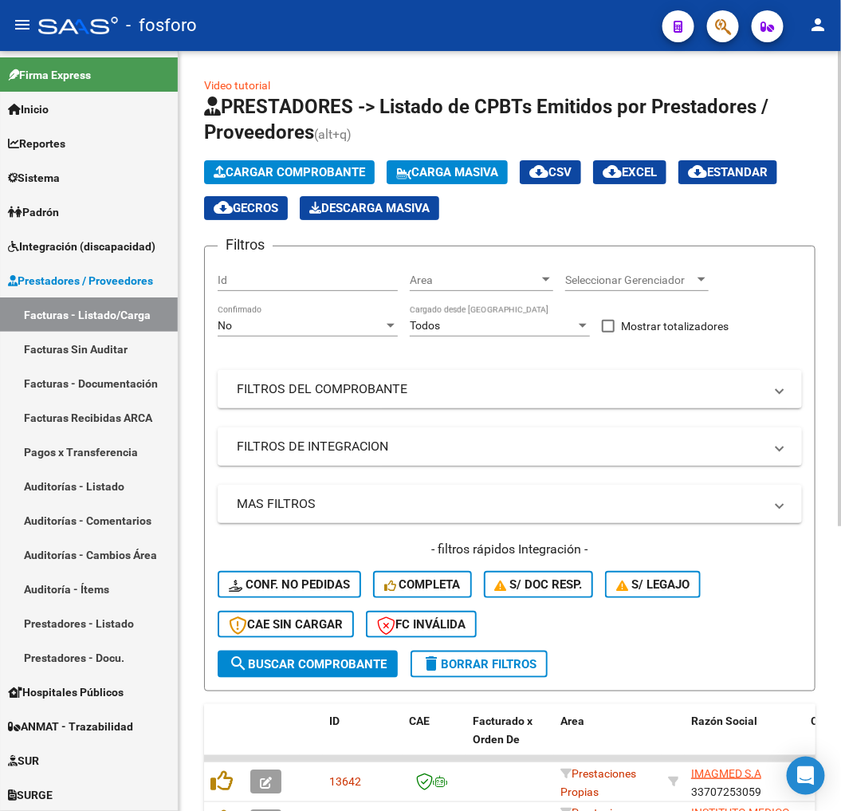
click at [475, 451] on mat-panel-title "FILTROS DE INTEGRACION" at bounding box center [500, 447] width 527 height 18
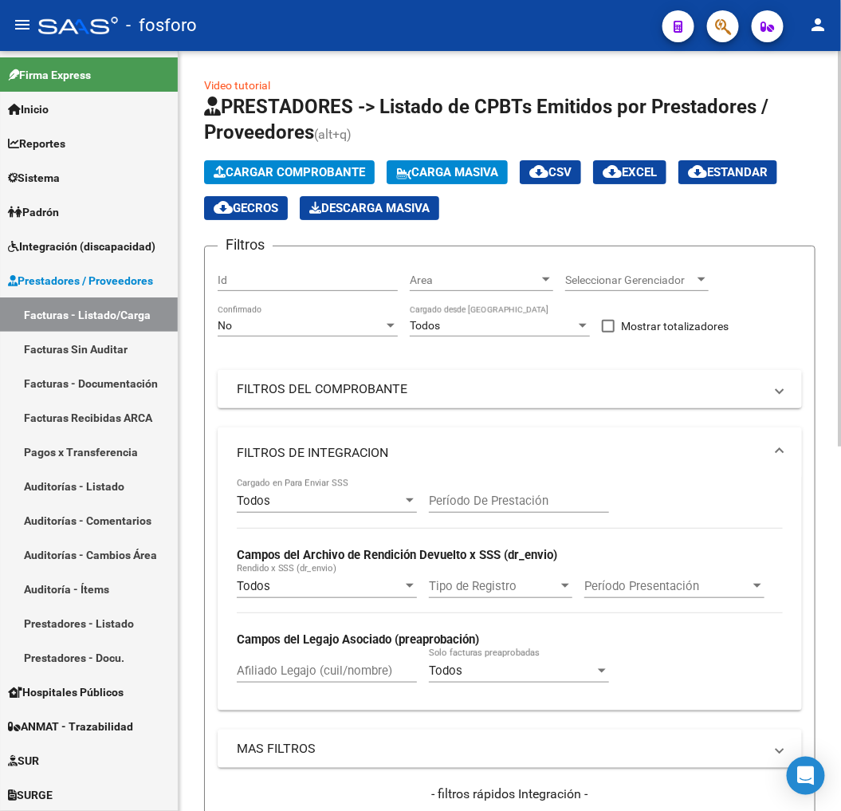
click at [481, 447] on mat-panel-title "FILTROS DE INTEGRACION" at bounding box center [500, 453] width 527 height 18
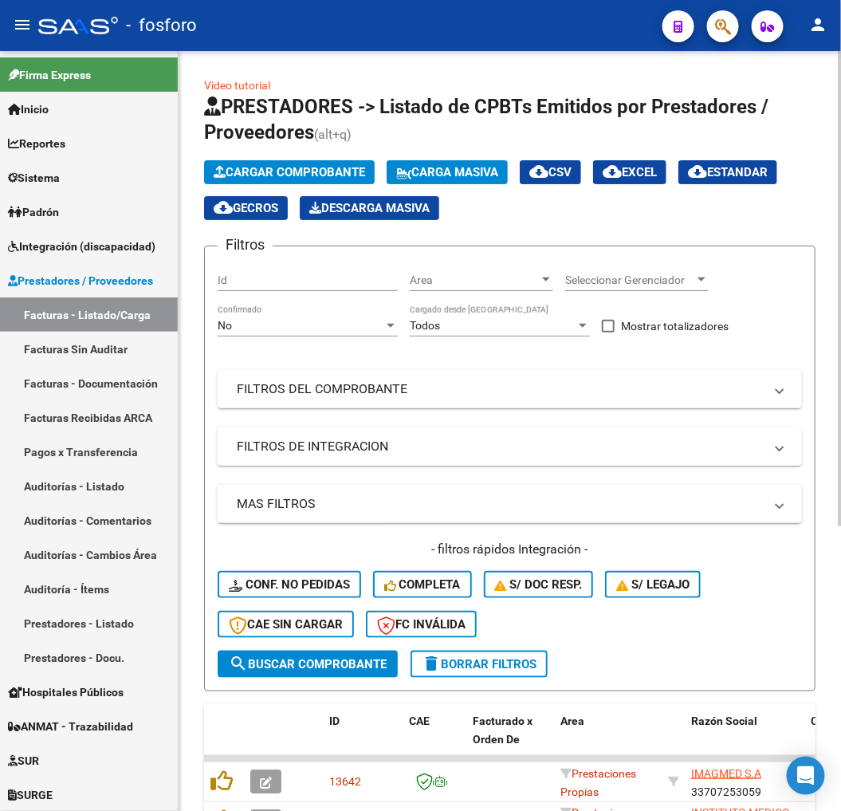
click at [481, 447] on mat-panel-title "FILTROS DE INTEGRACION" at bounding box center [500, 447] width 527 height 18
